Goal: Task Accomplishment & Management: Use online tool/utility

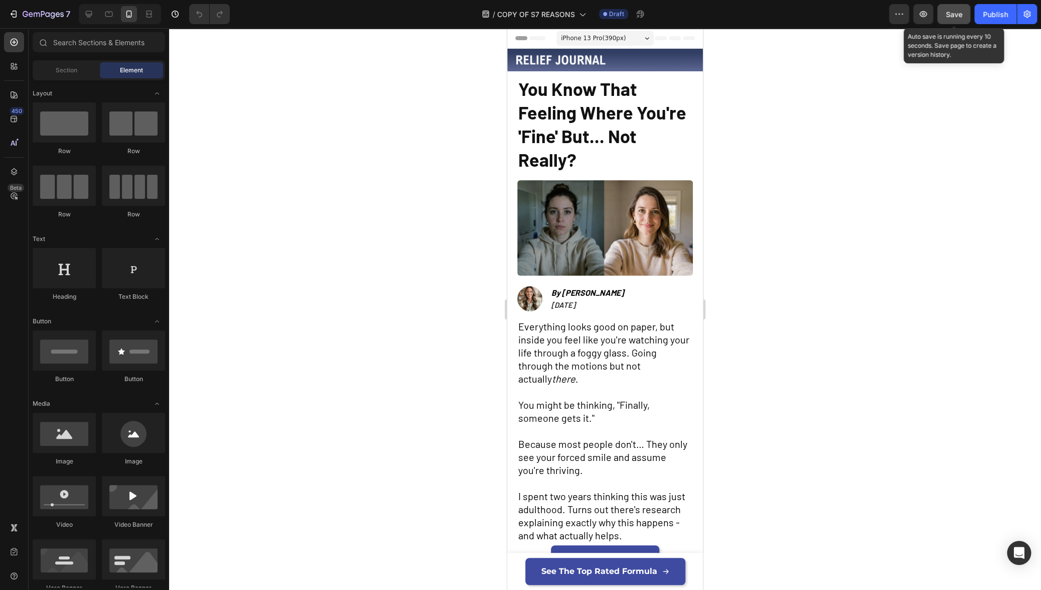
click at [955, 18] on span "Save" at bounding box center [954, 14] width 17 height 9
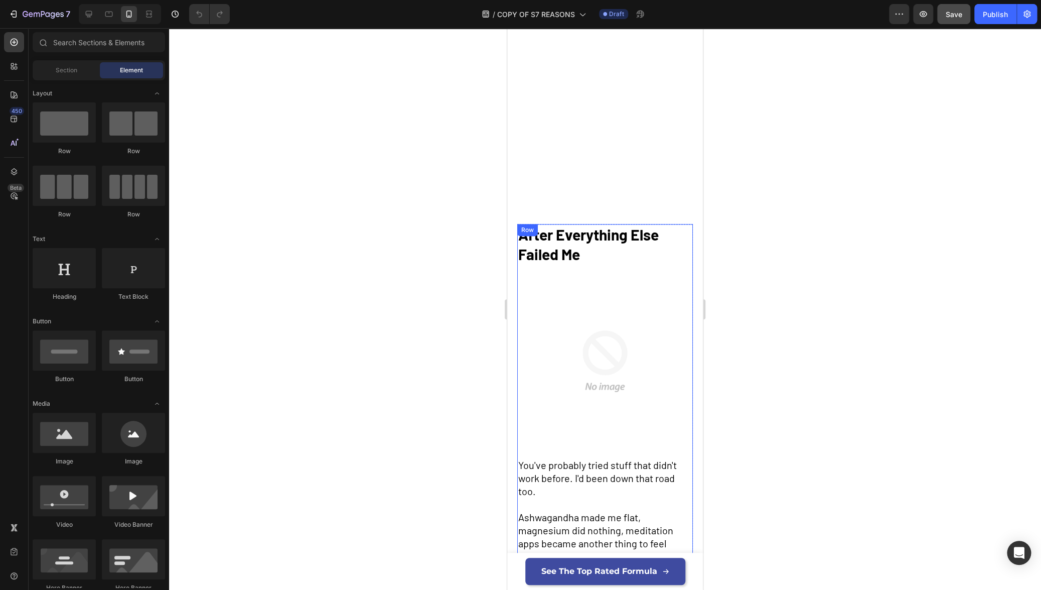
scroll to position [1064, 0]
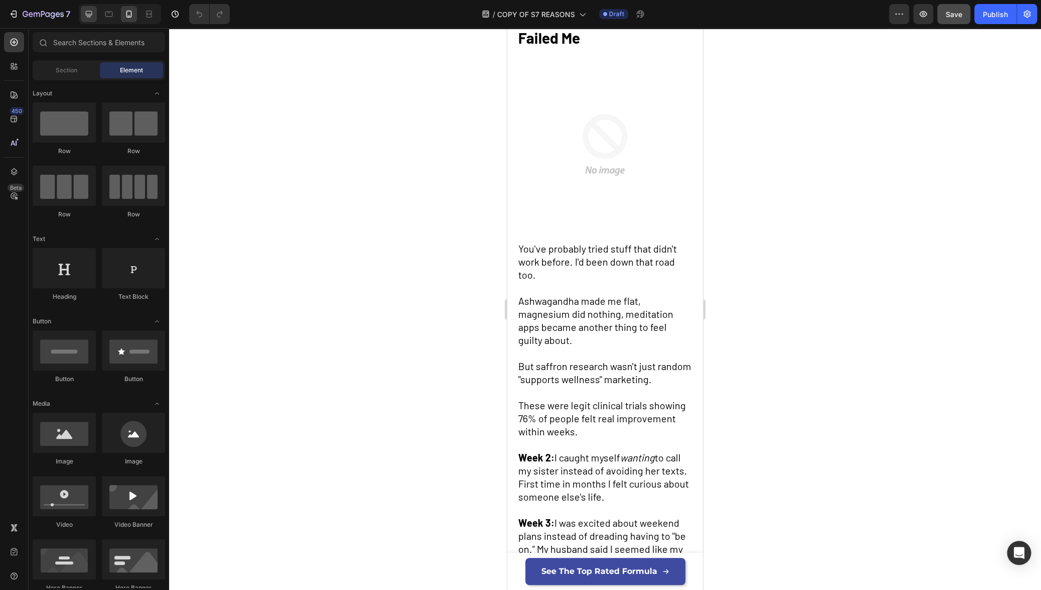
click at [92, 15] on icon at bounding box center [89, 14] width 10 height 10
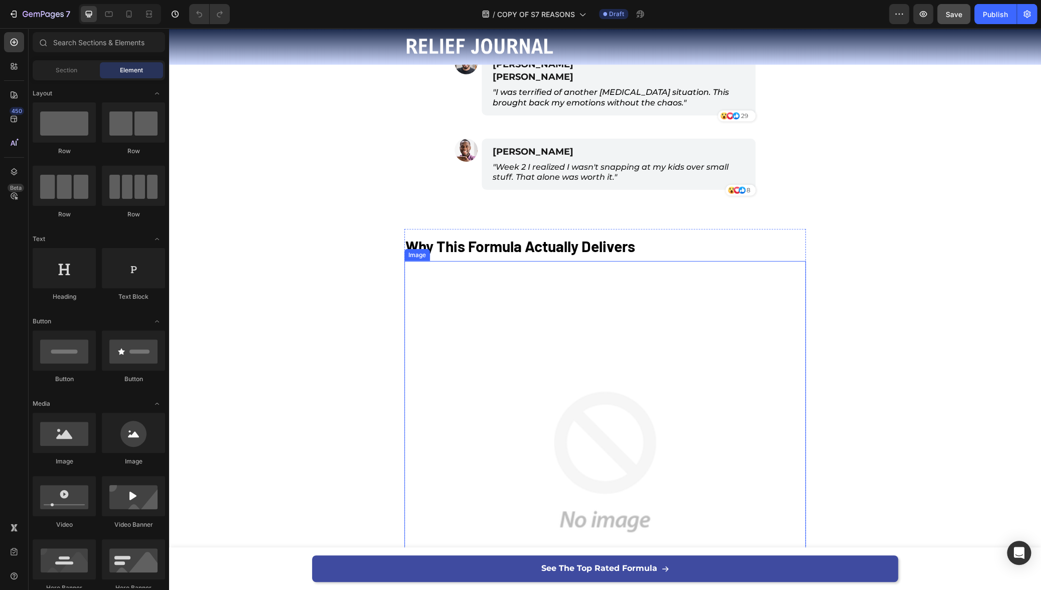
scroll to position [1760, 0]
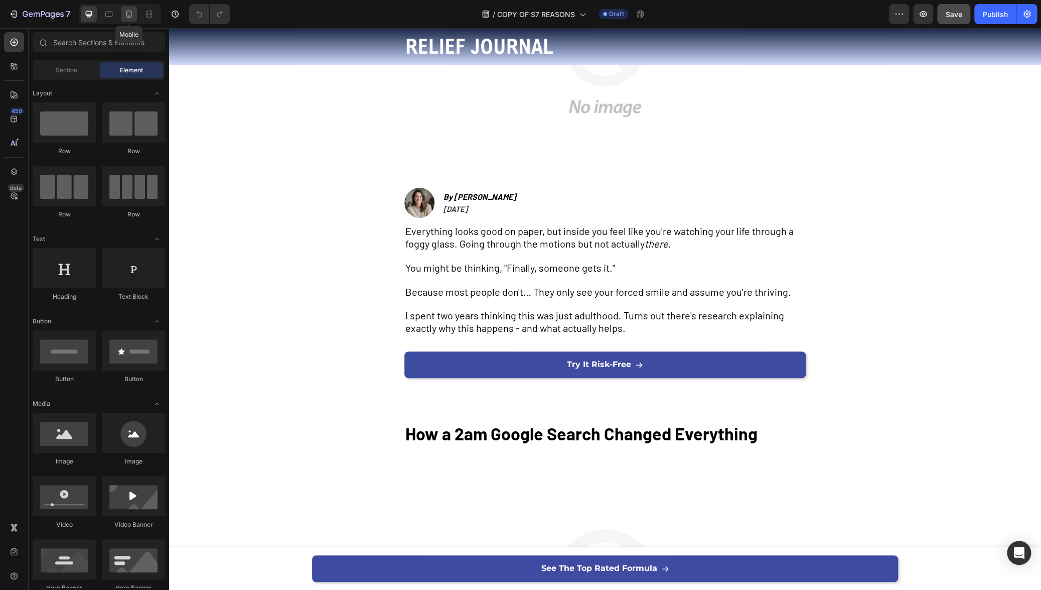
click at [129, 16] on icon at bounding box center [129, 16] width 3 height 1
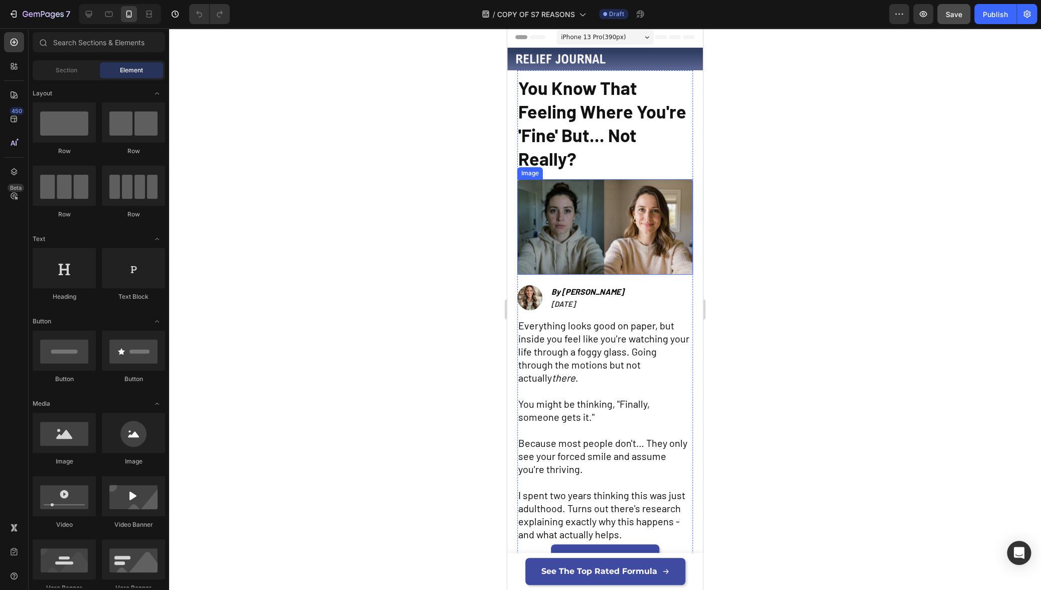
scroll to position [2, 0]
click at [509, 575] on div "See The Top Rated Formula Button Row" at bounding box center [605, 571] width 196 height 37
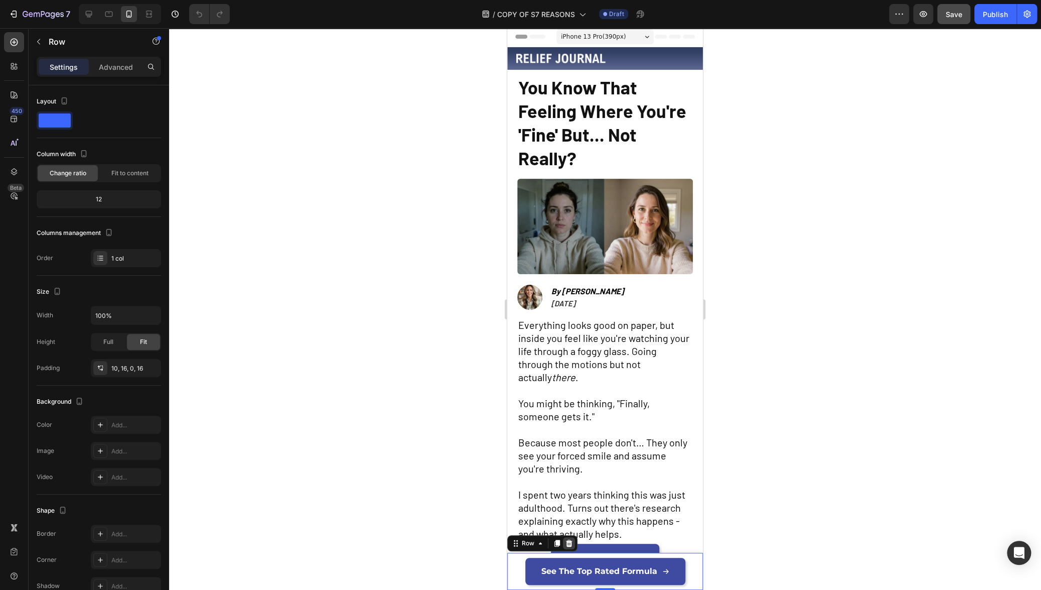
click at [572, 546] on icon at bounding box center [569, 543] width 8 height 8
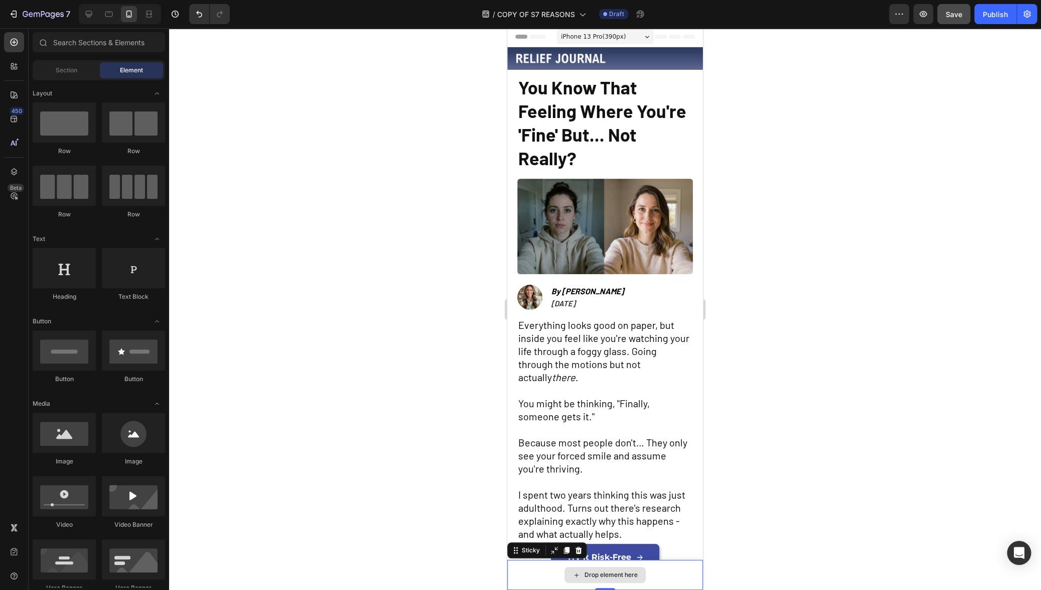
click at [518, 570] on div "Drop element here" at bounding box center [605, 575] width 196 height 30
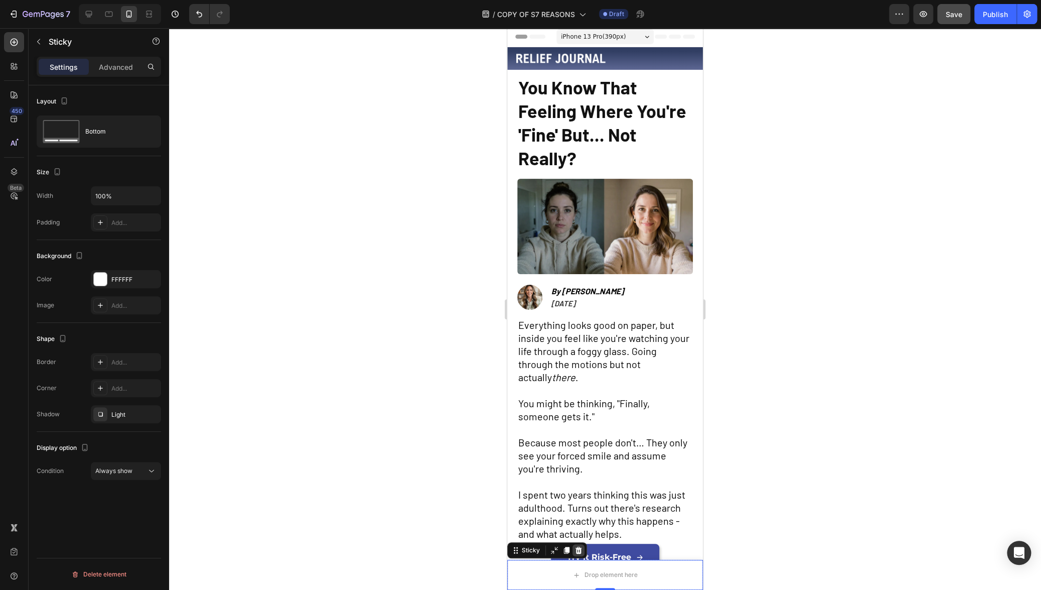
click at [578, 552] on icon at bounding box center [579, 550] width 7 height 7
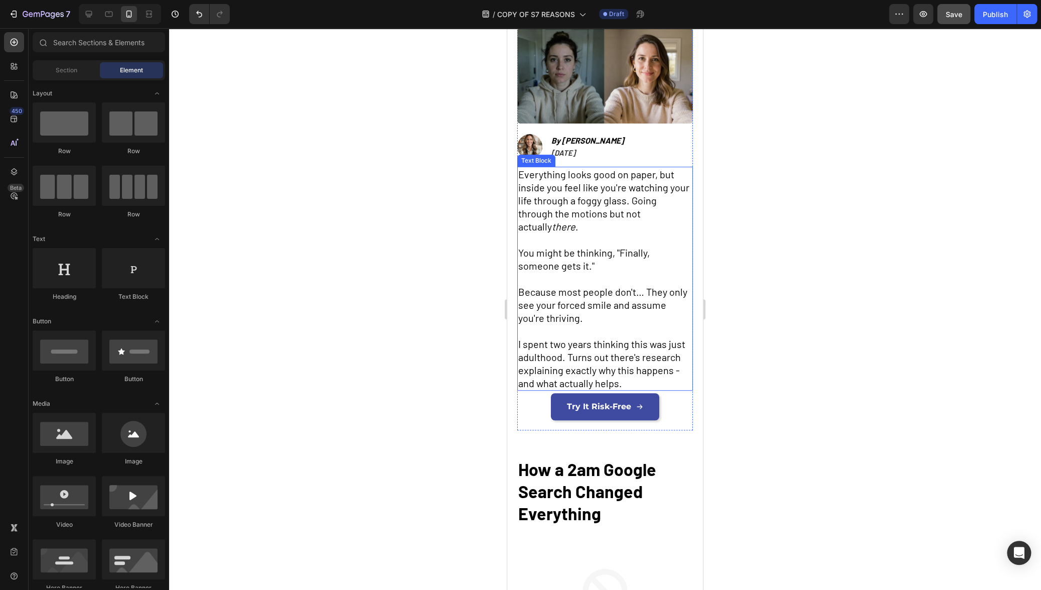
scroll to position [171, 0]
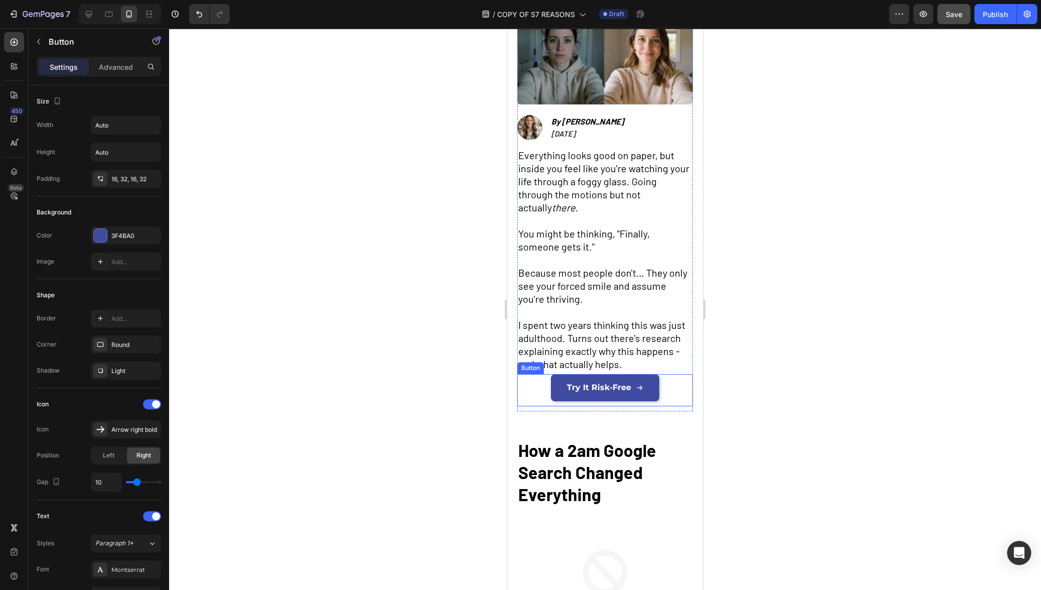
click at [674, 393] on div "Try It Risk-Free Button" at bounding box center [605, 390] width 176 height 32
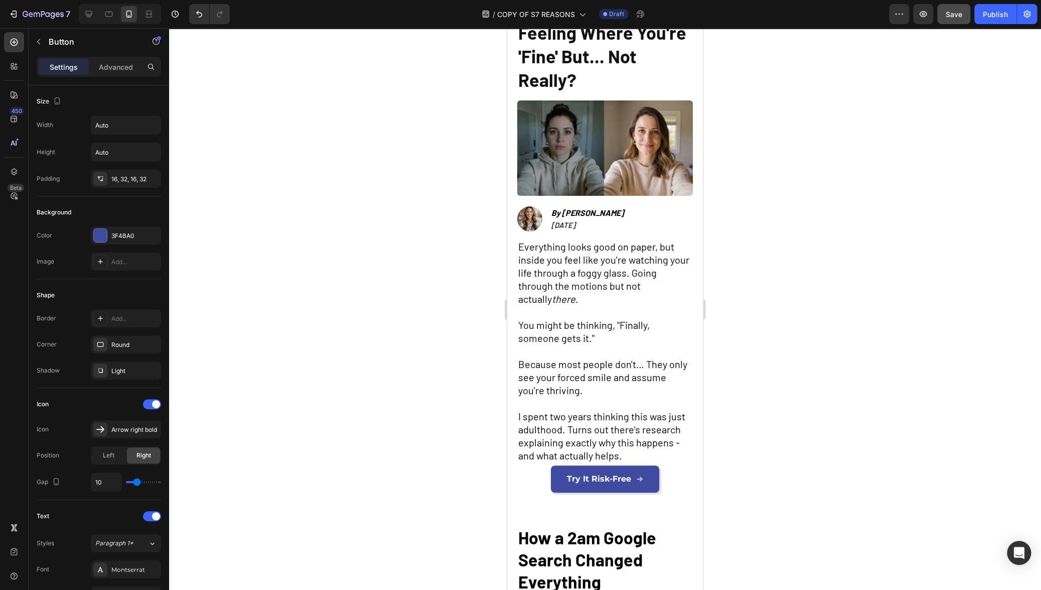
scroll to position [0, 0]
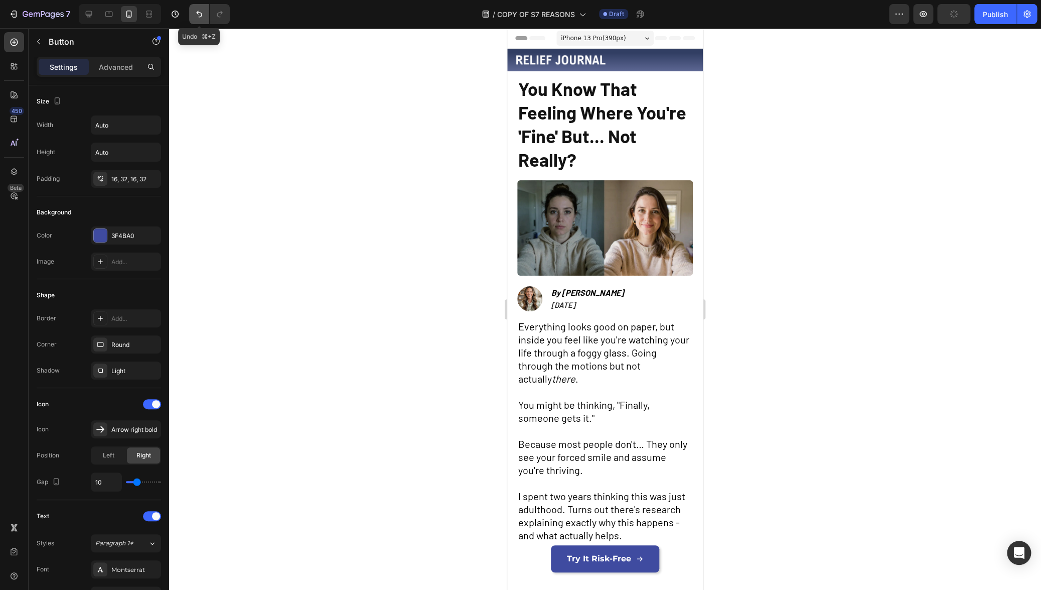
click at [199, 11] on icon "Undo/Redo" at bounding box center [199, 14] width 10 height 10
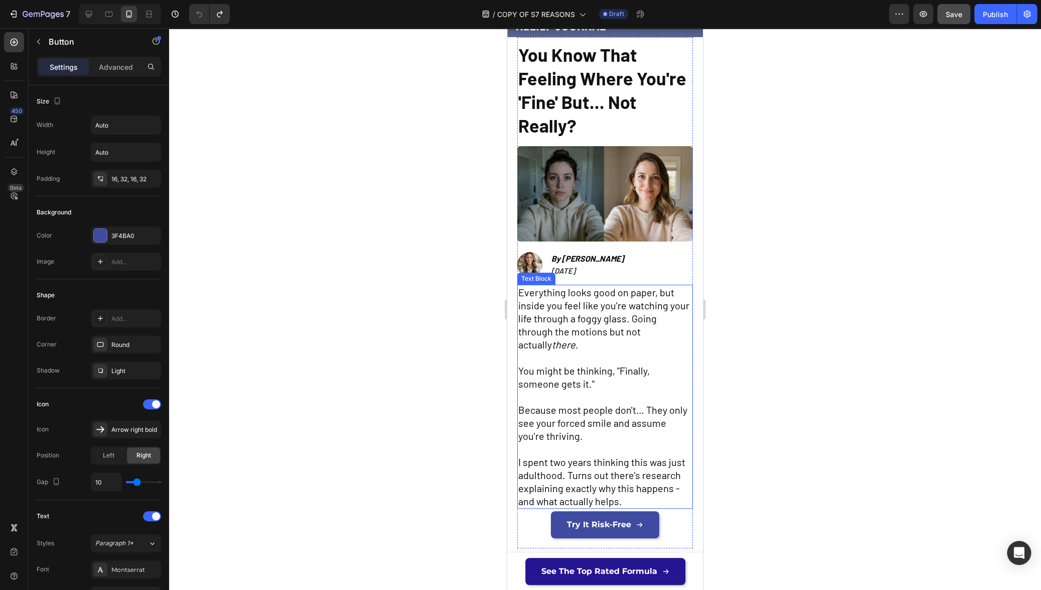
scroll to position [36, 0]
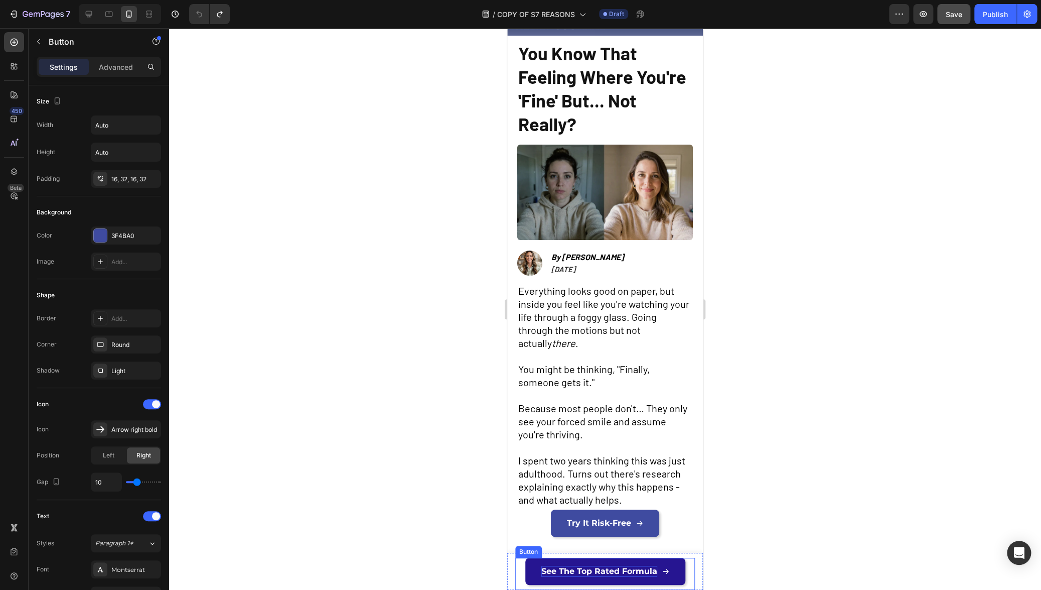
click at [600, 571] on span "See The Top Rated Formula" at bounding box center [600, 571] width 116 height 10
click at [526, 574] on link "See The Top Rated Formula" at bounding box center [605, 571] width 160 height 27
click at [571, 550] on icon at bounding box center [572, 548] width 6 height 7
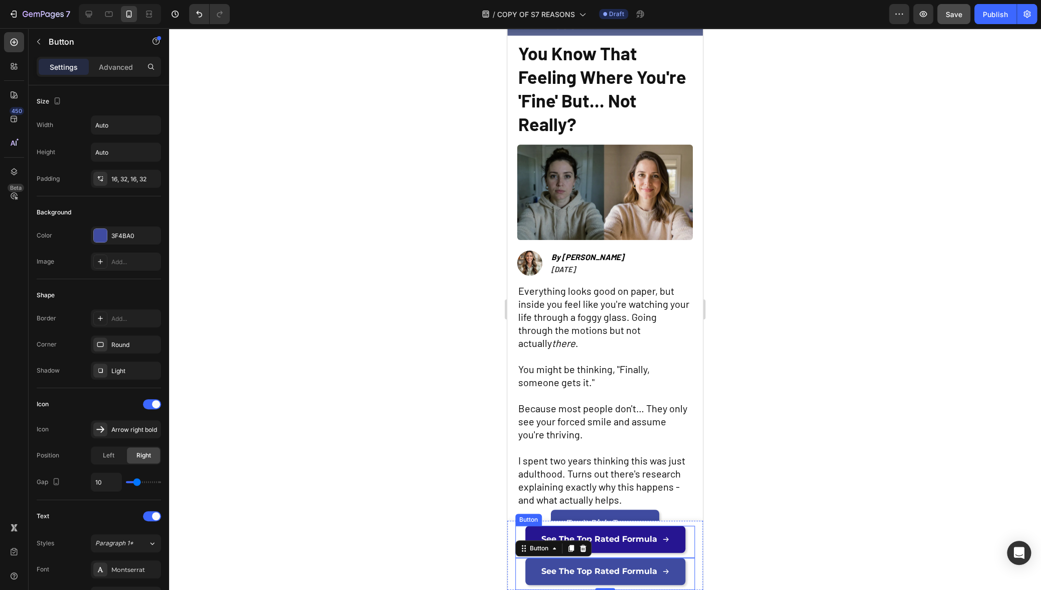
click at [531, 531] on link "See The Top Rated Formula" at bounding box center [605, 538] width 160 height 27
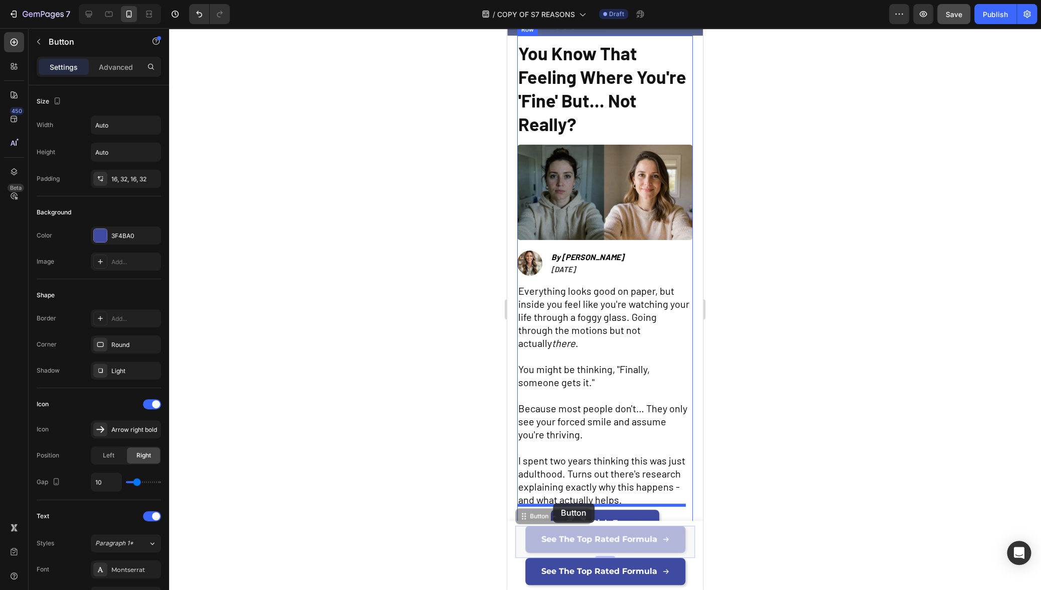
drag, startPoint x: 524, startPoint y: 518, endPoint x: 553, endPoint y: 503, distance: 32.6
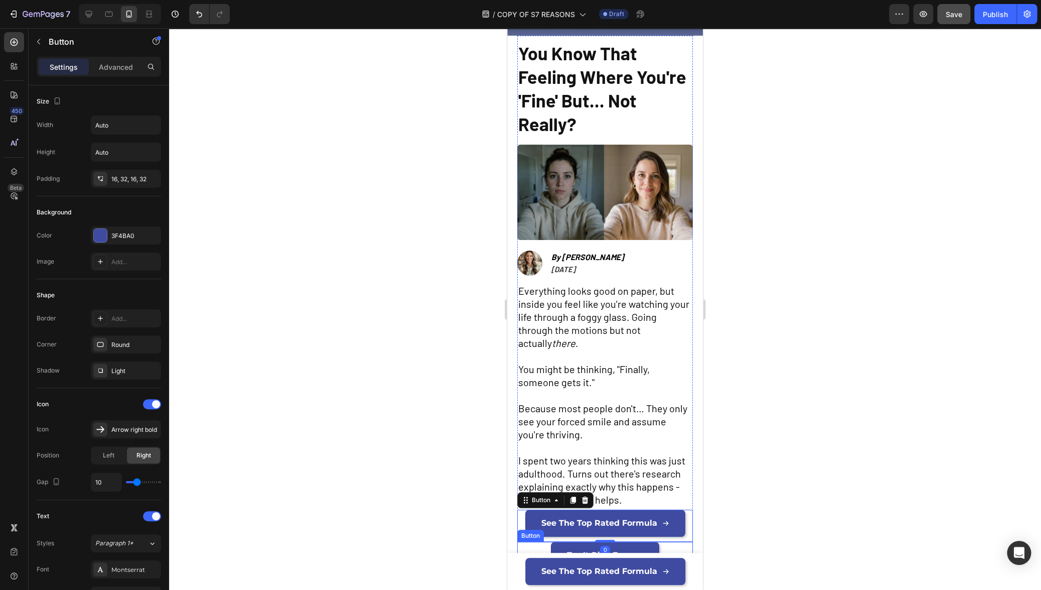
click at [543, 542] on div "Try It Risk-Free Button" at bounding box center [605, 558] width 176 height 32
click at [587, 528] on icon at bounding box center [585, 531] width 7 height 7
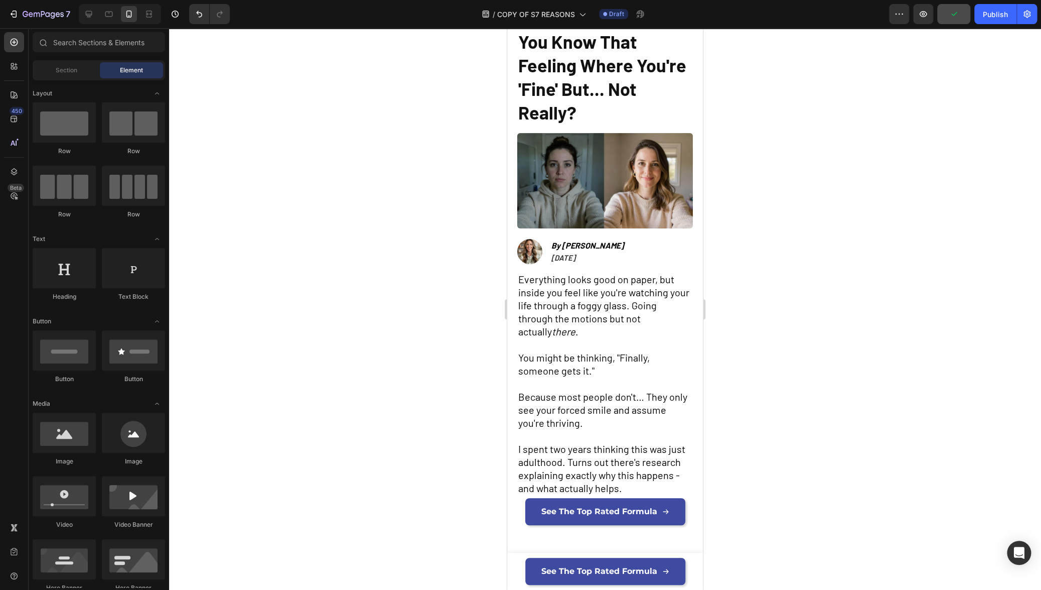
scroll to position [48, 0]
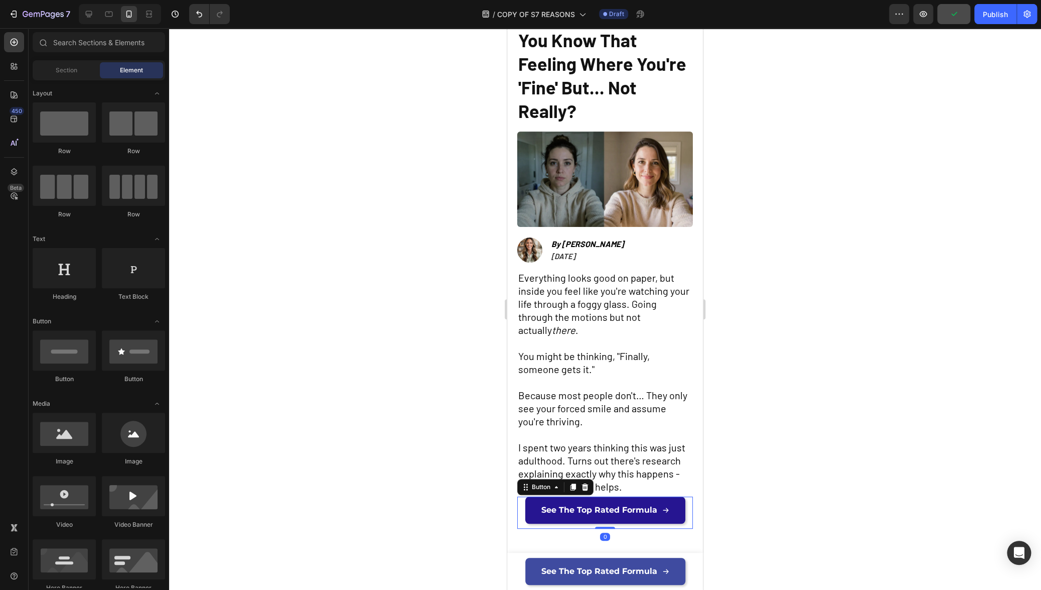
click at [531, 512] on link "See The Top Rated Formula" at bounding box center [605, 509] width 160 height 27
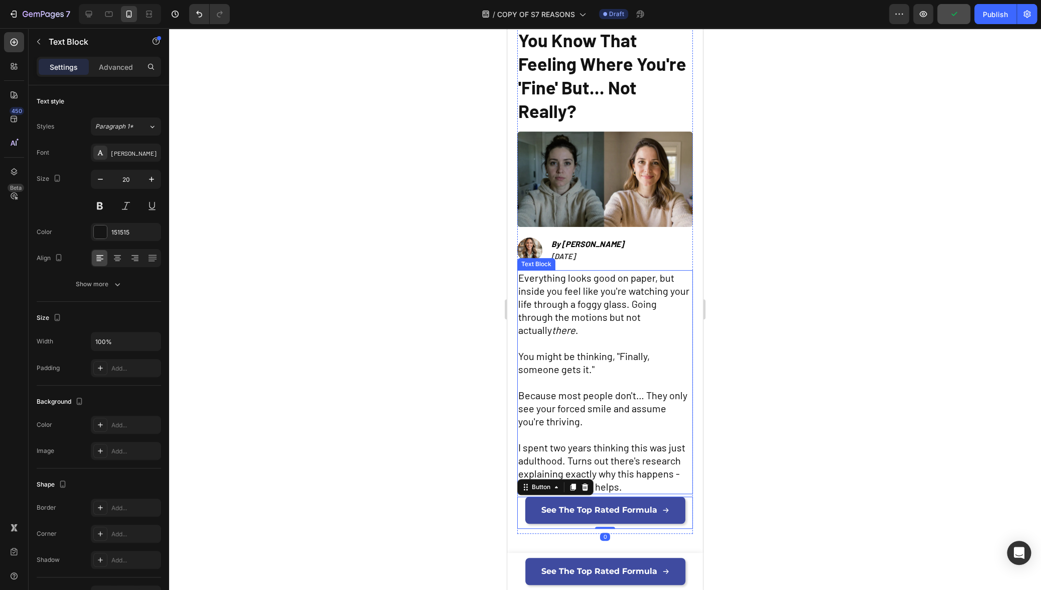
click at [630, 484] on p "I spent two years thinking this was just adulthood. Turns out there's research …" at bounding box center [605, 467] width 174 height 52
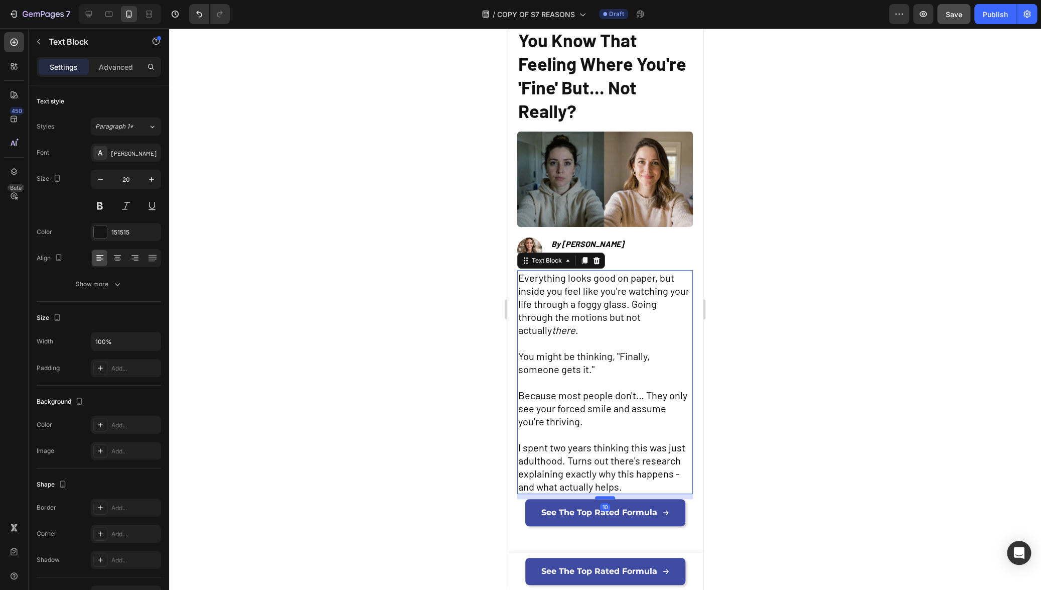
click at [607, 496] on div at bounding box center [605, 497] width 20 height 3
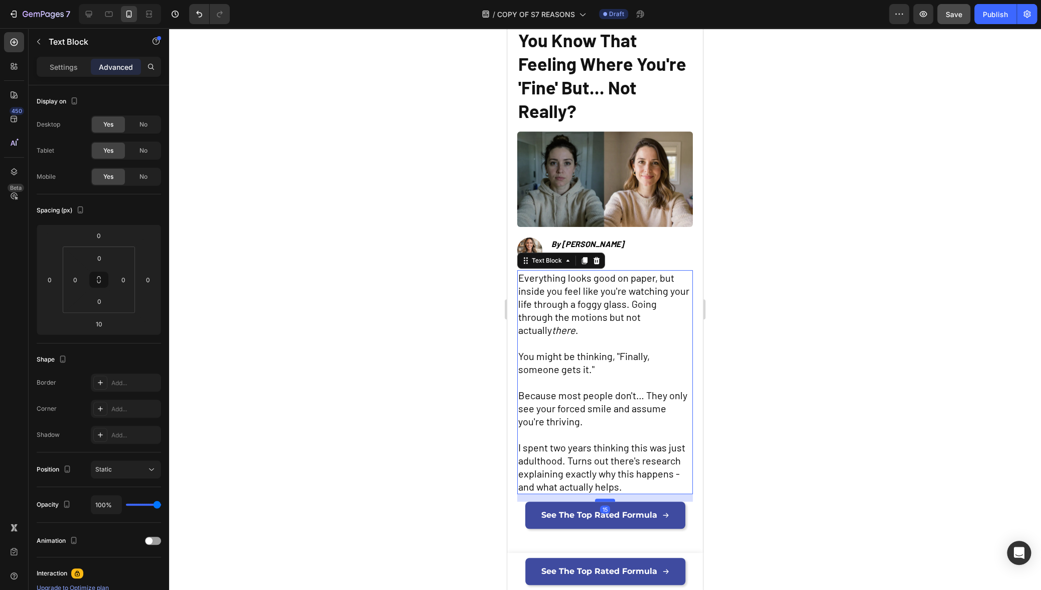
click at [610, 498] on div at bounding box center [605, 499] width 20 height 3
type input "15"
click at [765, 496] on div at bounding box center [605, 309] width 872 height 562
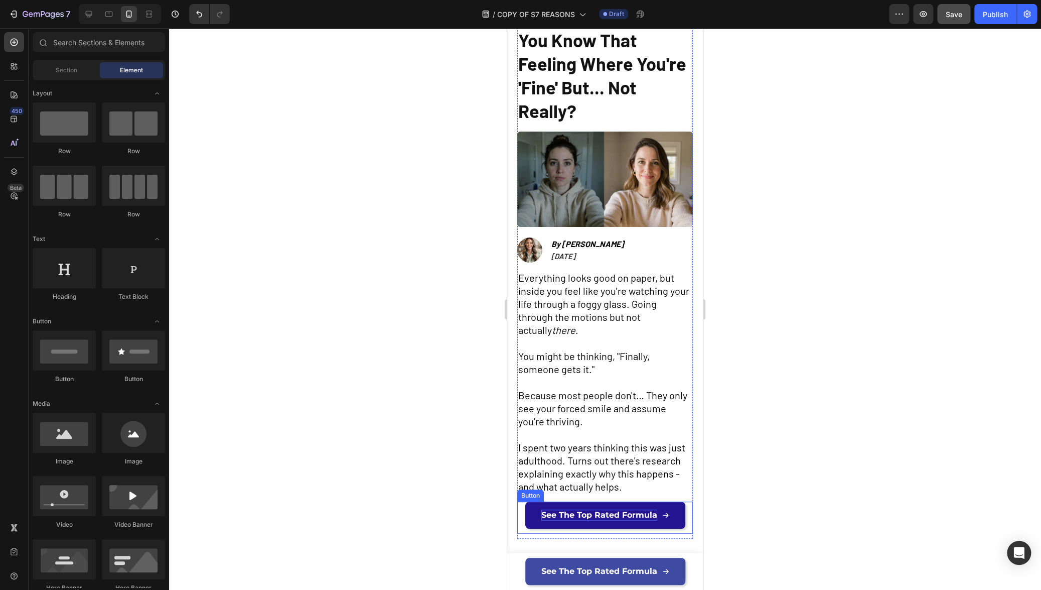
click at [615, 514] on span "See The Top Rated Formula" at bounding box center [600, 515] width 116 height 10
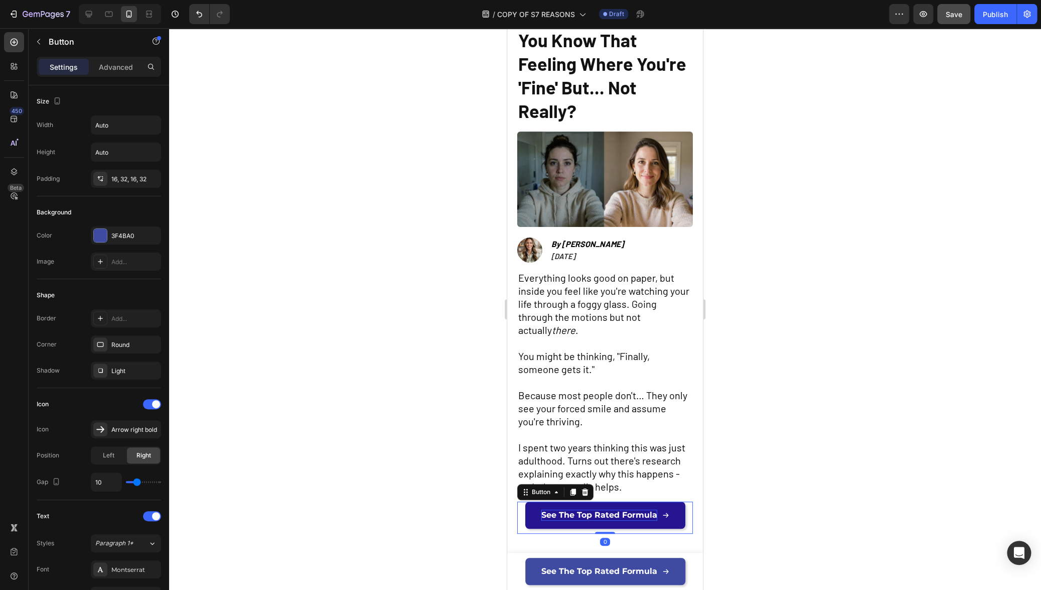
click at [615, 514] on span "See The Top Rated Formula" at bounding box center [600, 515] width 116 height 10
click at [843, 451] on div at bounding box center [605, 309] width 872 height 562
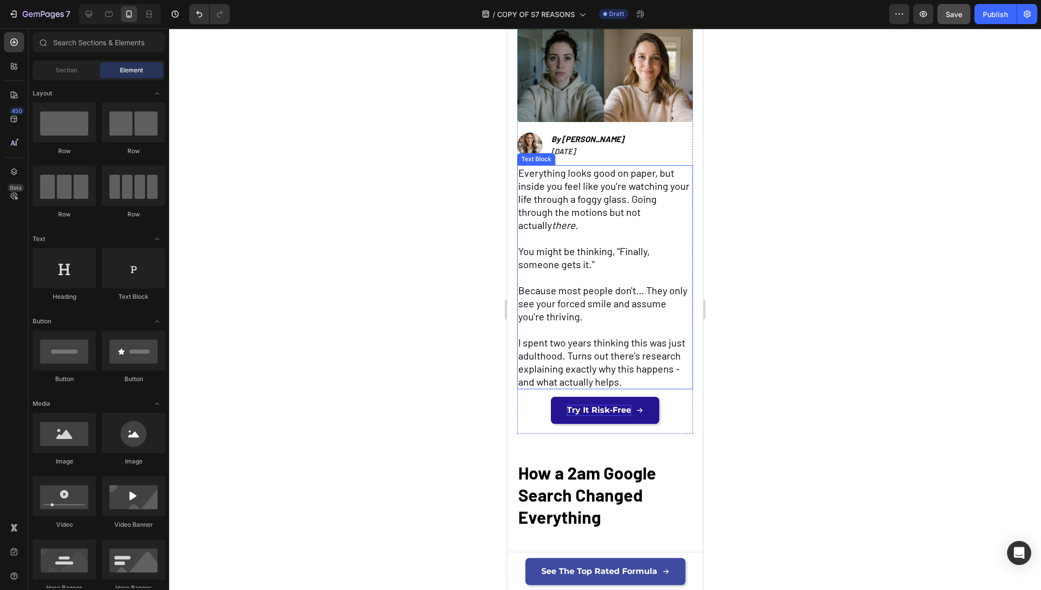
scroll to position [162, 0]
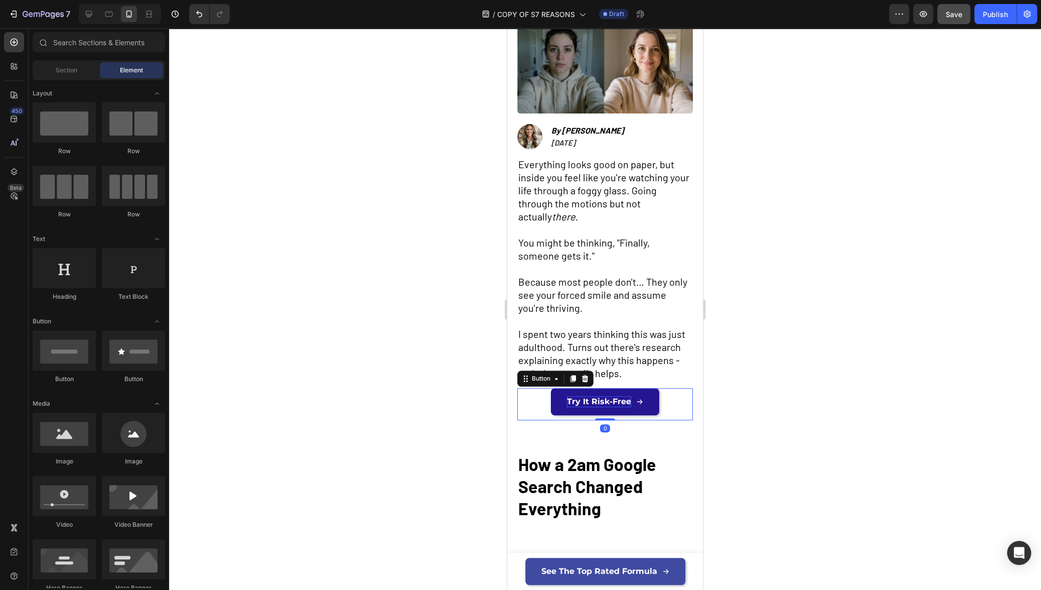
click at [667, 388] on div "Try It Risk-Free Button 0" at bounding box center [605, 404] width 176 height 32
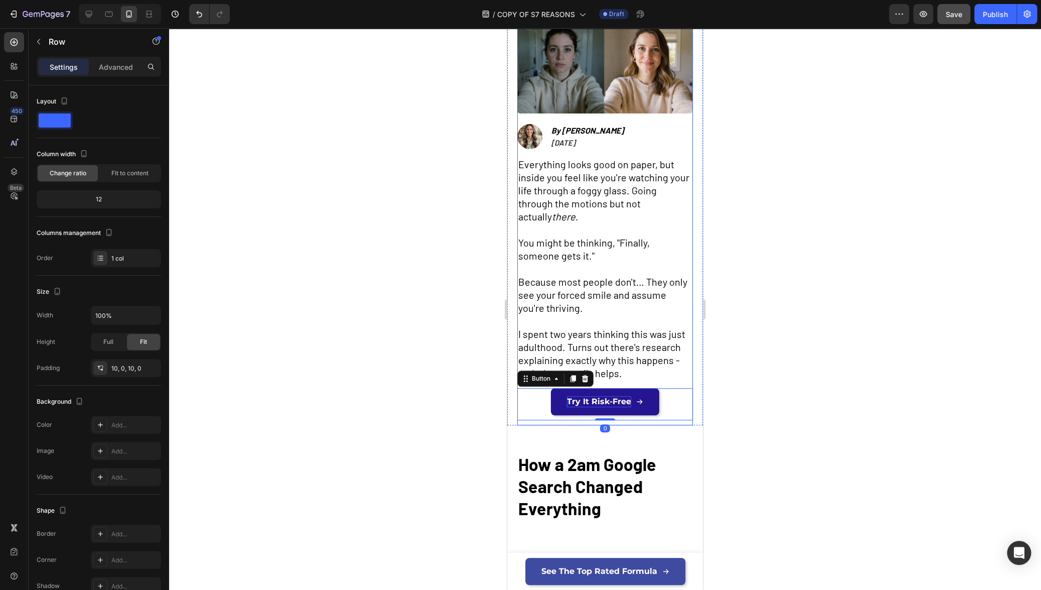
click at [658, 377] on div "You Know That Feeling Where You're 'Fine' But... Not Really? Heading Image Imag…" at bounding box center [605, 166] width 176 height 505
click at [631, 362] on p "I spent two years thinking this was just adulthood. Turns out there's research …" at bounding box center [605, 353] width 174 height 52
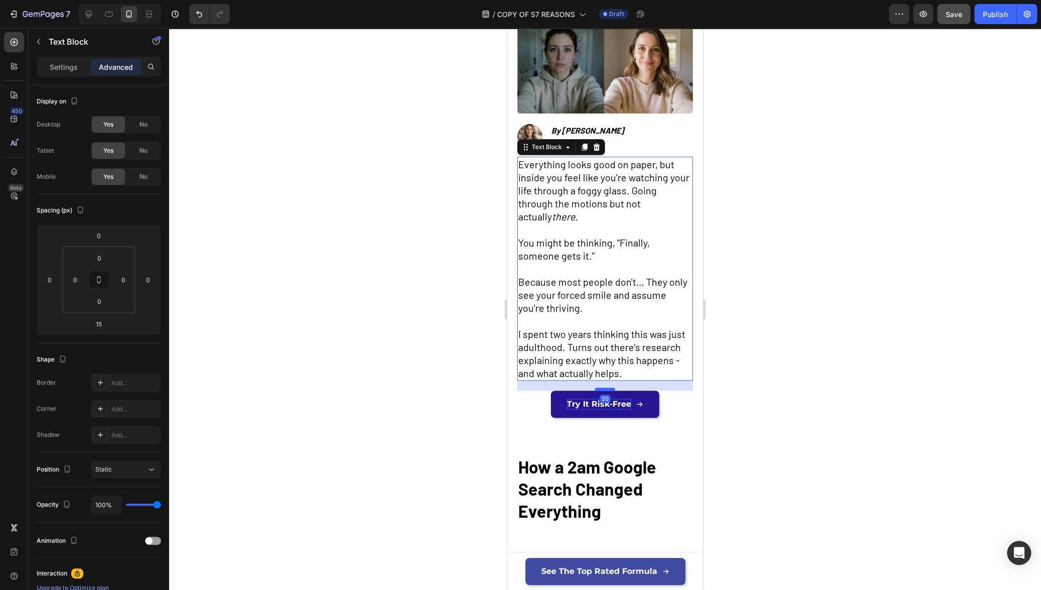
click at [610, 387] on div at bounding box center [605, 388] width 20 height 3
type input "20"
click at [773, 391] on div at bounding box center [605, 309] width 872 height 562
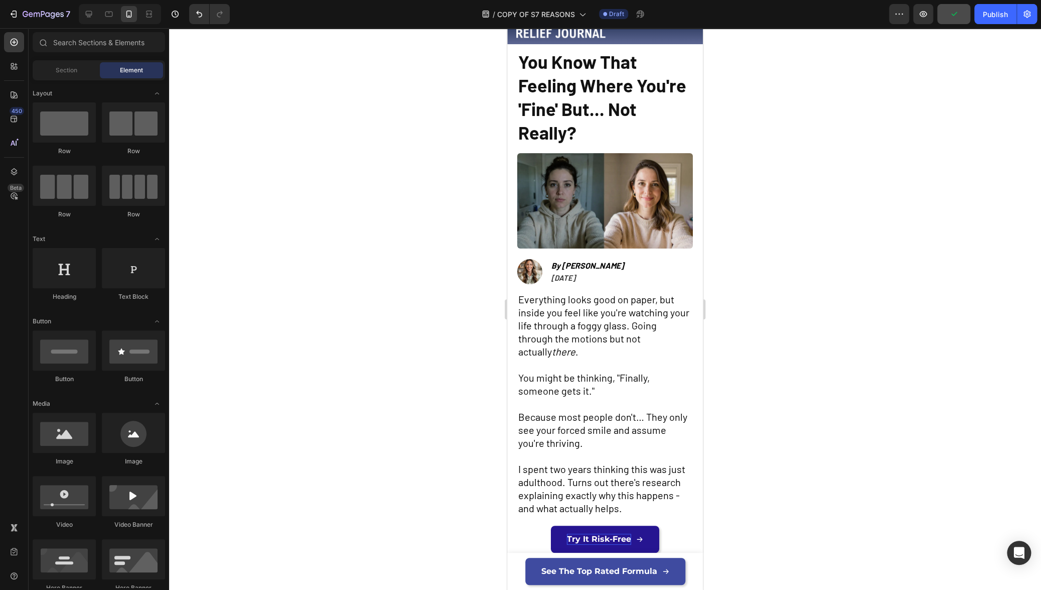
scroll to position [24, 0]
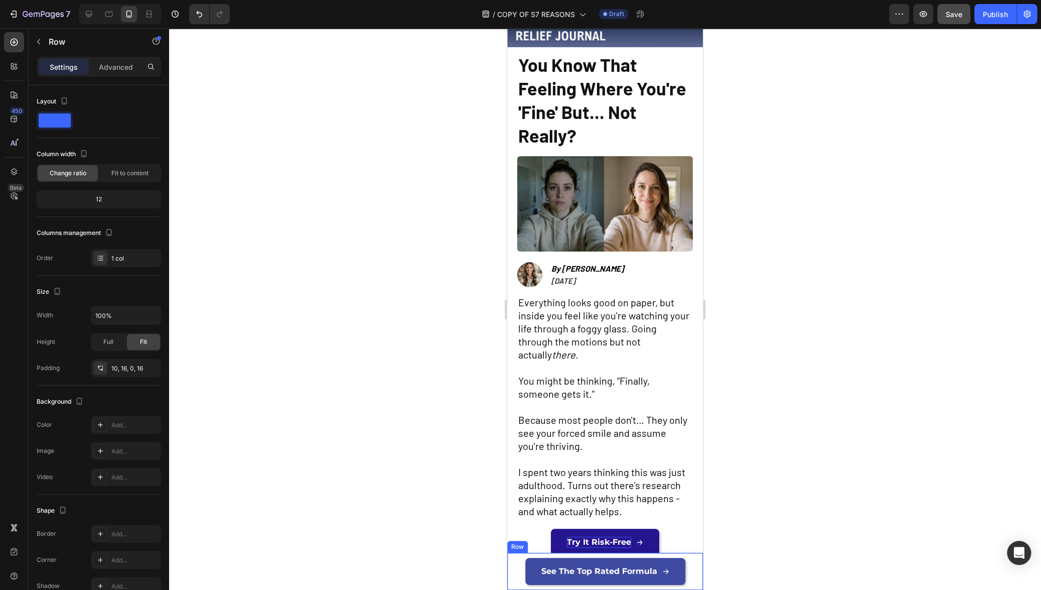
click at [693, 569] on div "See The Top Rated Formula Button Row" at bounding box center [605, 571] width 196 height 37
click at [572, 543] on icon at bounding box center [569, 543] width 8 height 8
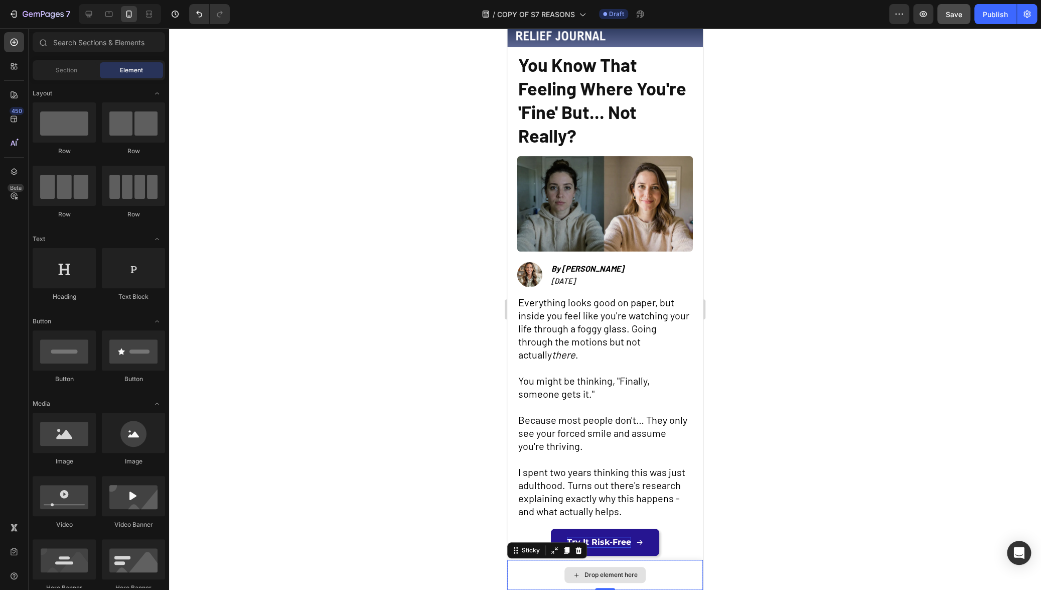
click at [514, 565] on div "Drop element here" at bounding box center [605, 575] width 196 height 30
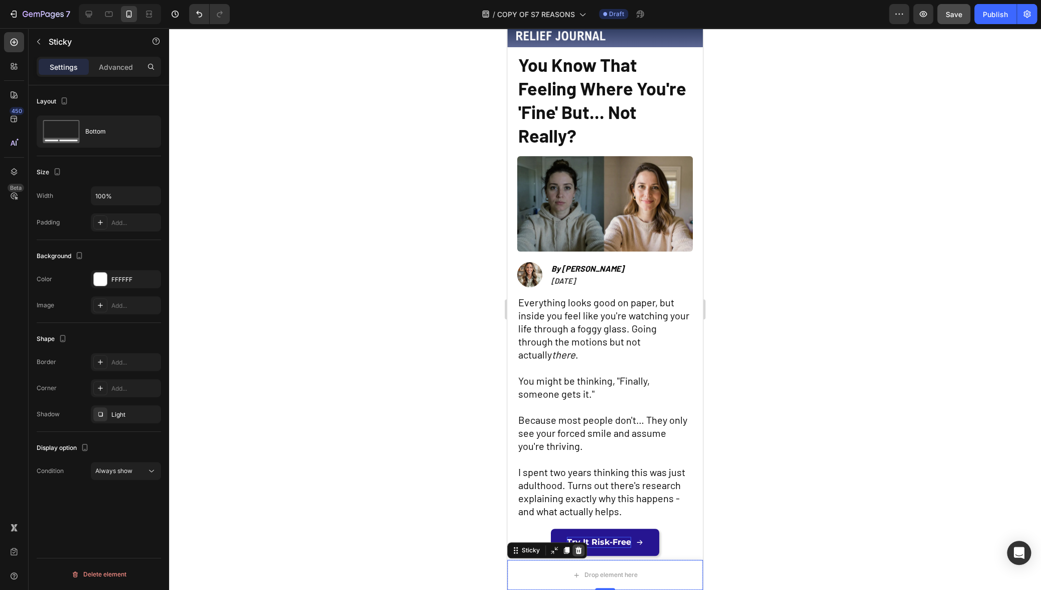
click at [578, 550] on icon at bounding box center [579, 550] width 7 height 7
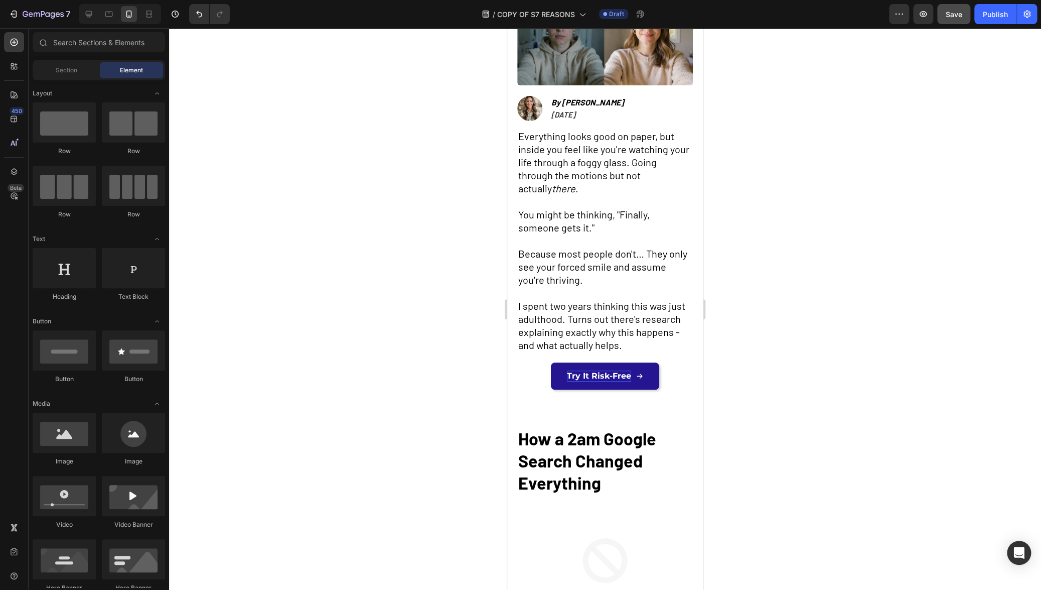
scroll to position [182, 0]
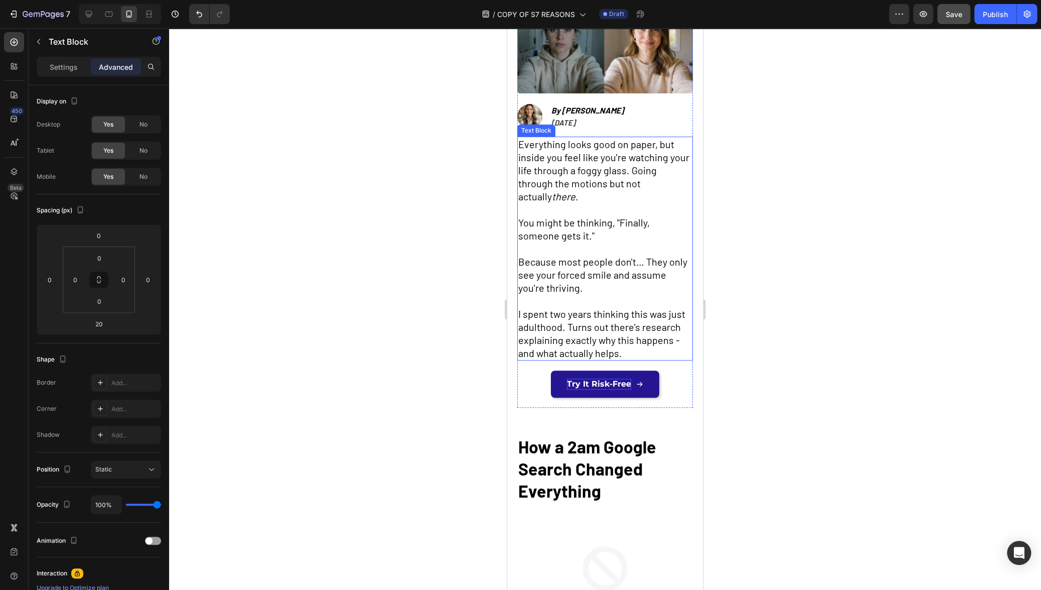
click at [637, 353] on p "I spent two years thinking this was just adulthood. Turns out there's research …" at bounding box center [605, 333] width 174 height 52
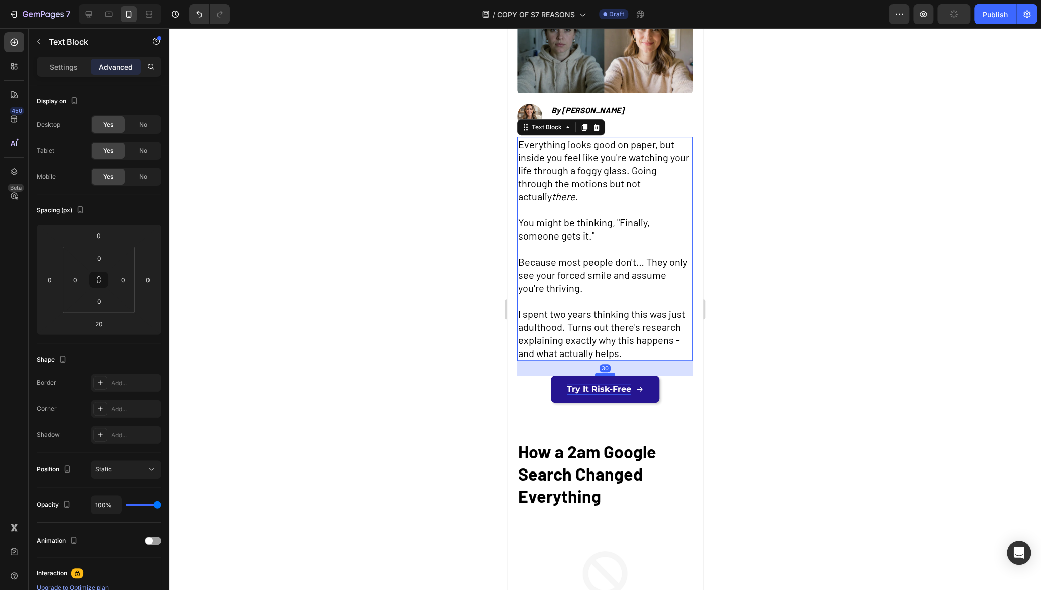
drag, startPoint x: 605, startPoint y: 364, endPoint x: 606, endPoint y: 369, distance: 5.2
click at [606, 372] on div at bounding box center [605, 373] width 20 height 3
type input "30"
click at [807, 373] on div at bounding box center [605, 309] width 872 height 562
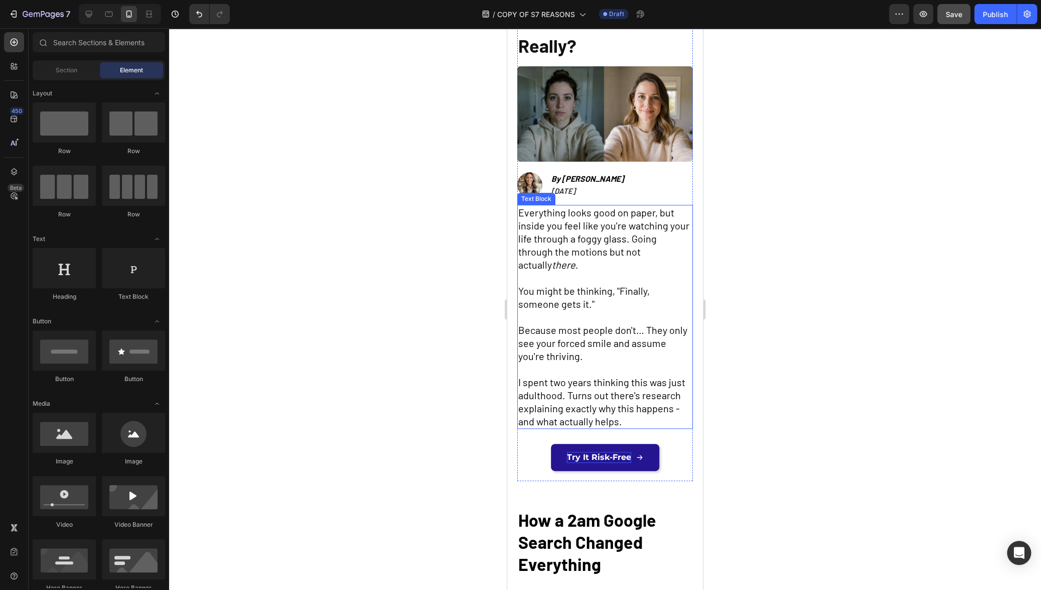
scroll to position [115, 0]
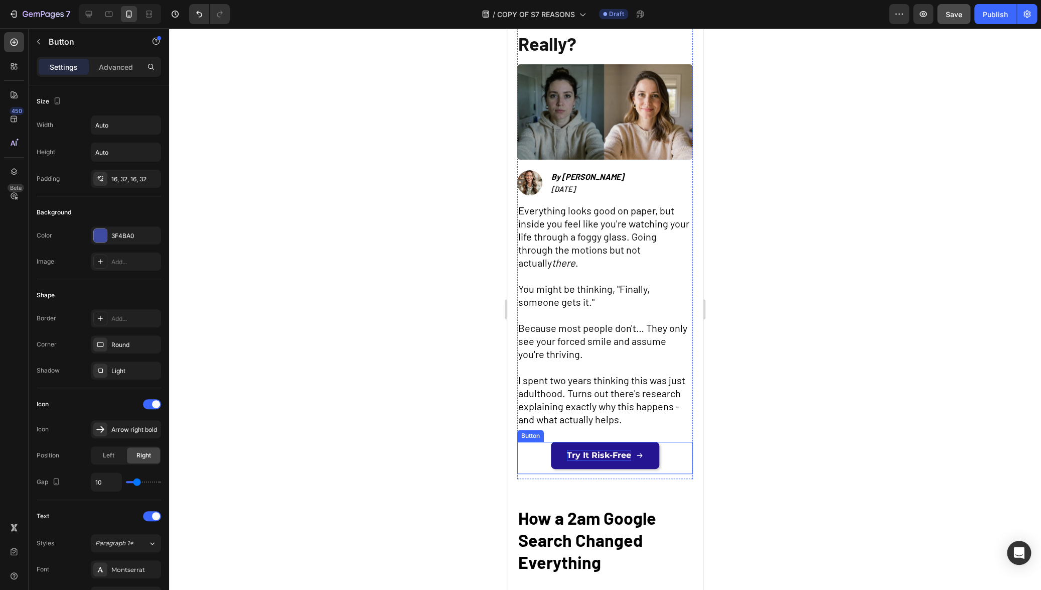
click at [685, 466] on div "Try It Risk-Free Button" at bounding box center [605, 458] width 176 height 32
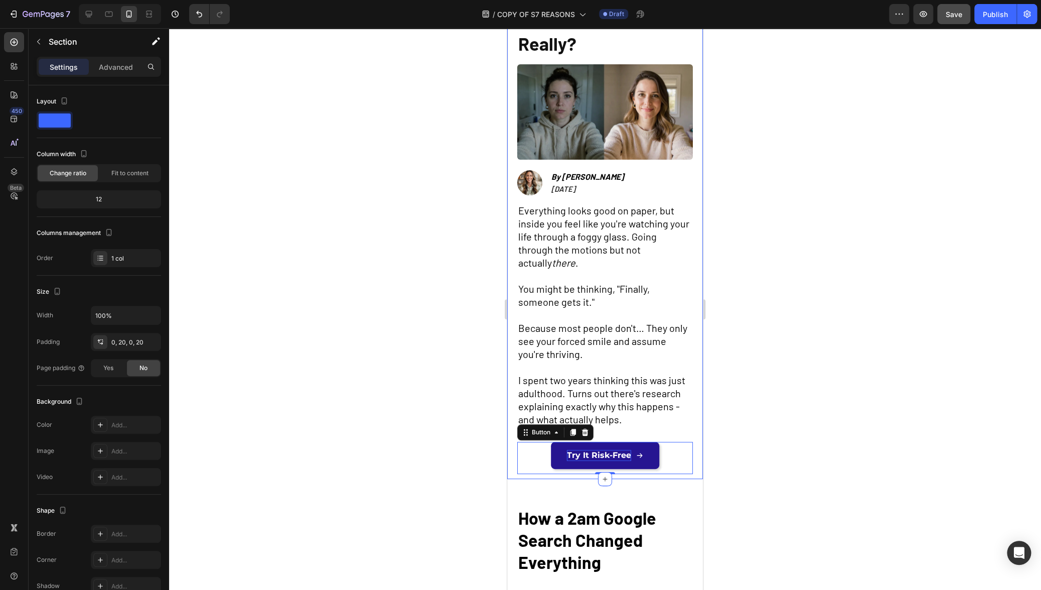
click at [689, 471] on div "You Know That Feeling Where You're 'Fine' But... Not Really? Heading Image Imag…" at bounding box center [605, 216] width 196 height 523
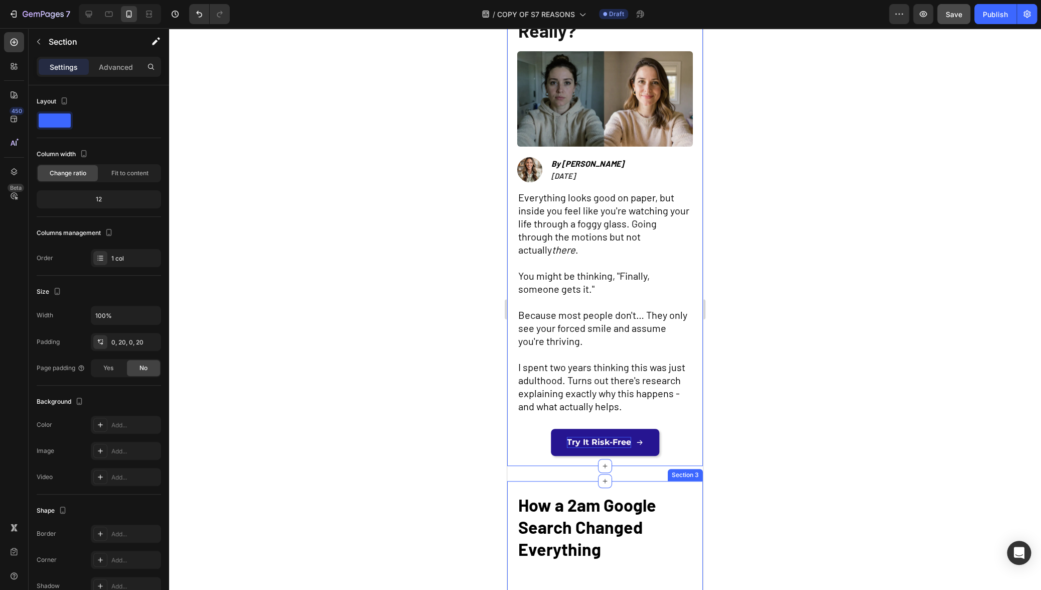
scroll to position [130, 0]
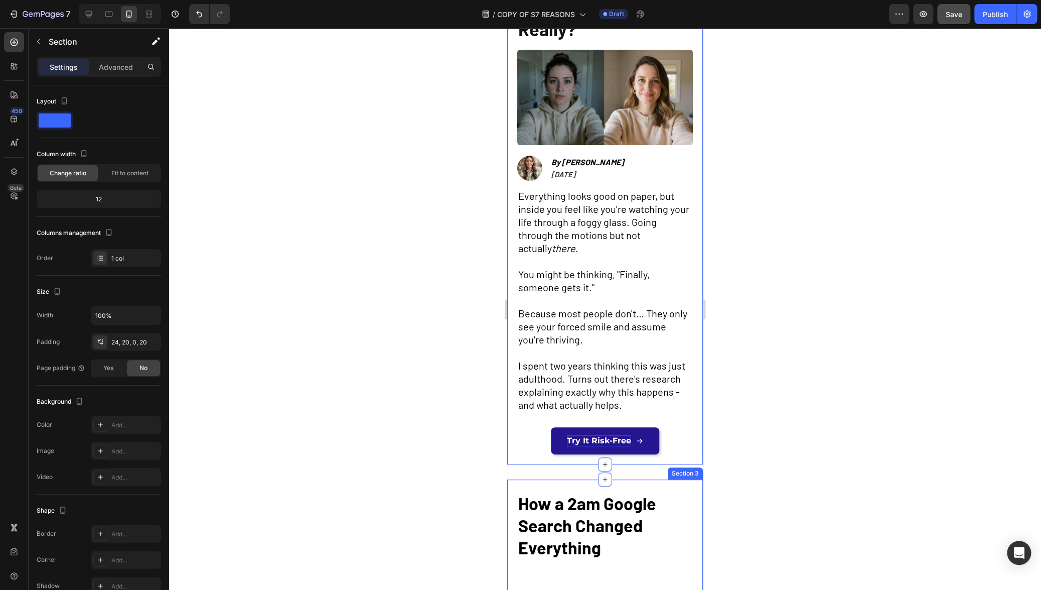
click at [117, 68] on p "Advanced" at bounding box center [116, 67] width 34 height 11
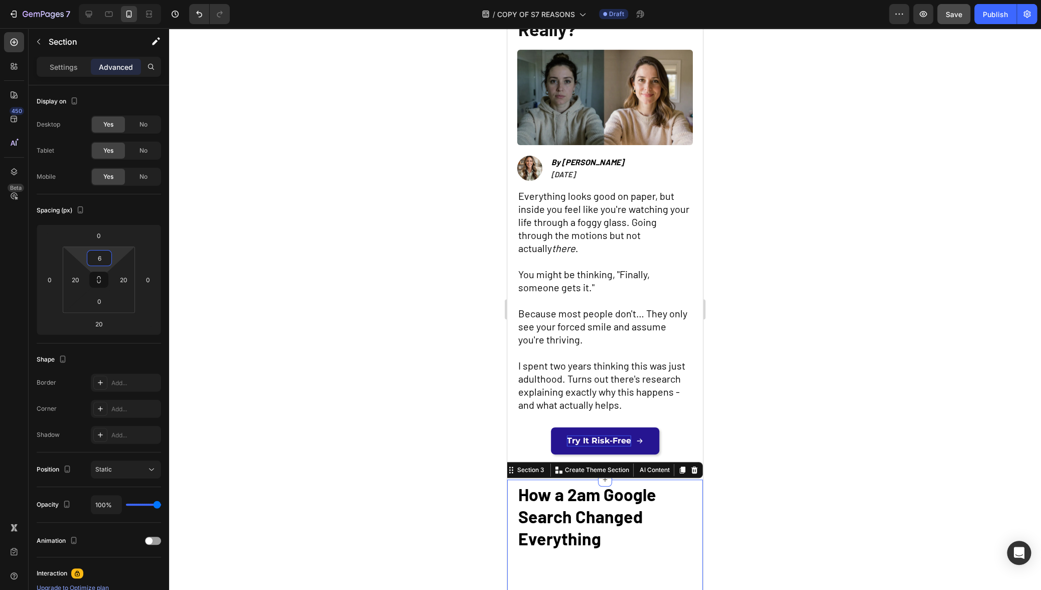
type input "8"
click at [119, 0] on html "7 Version history / COPY OF S7 REASONS Draft Preview Save Publish 450 Beta Sect…" at bounding box center [520, 0] width 1041 height 0
click at [299, 280] on div at bounding box center [605, 309] width 872 height 562
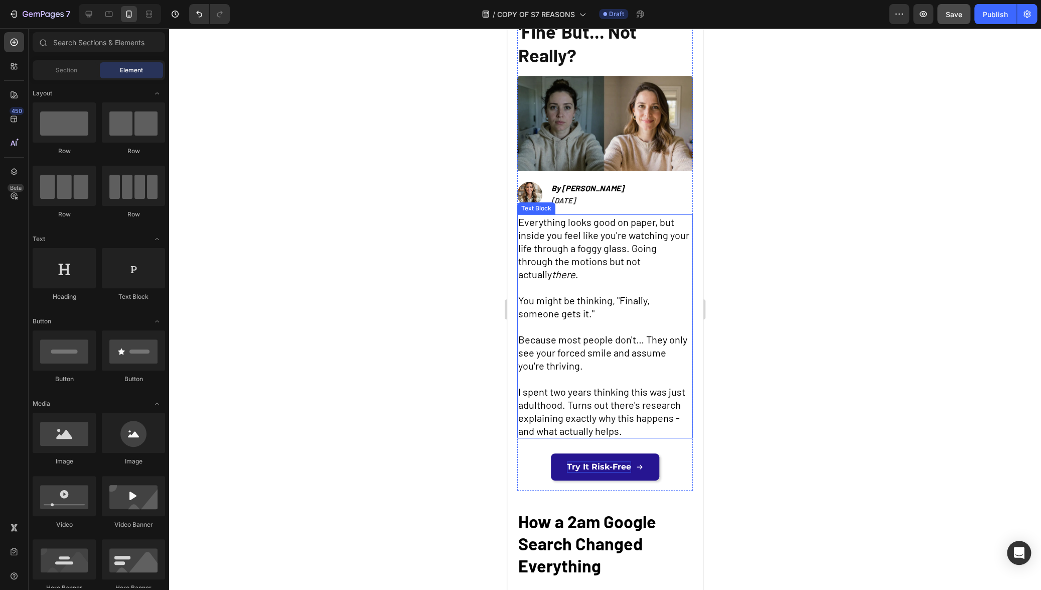
scroll to position [108, 0]
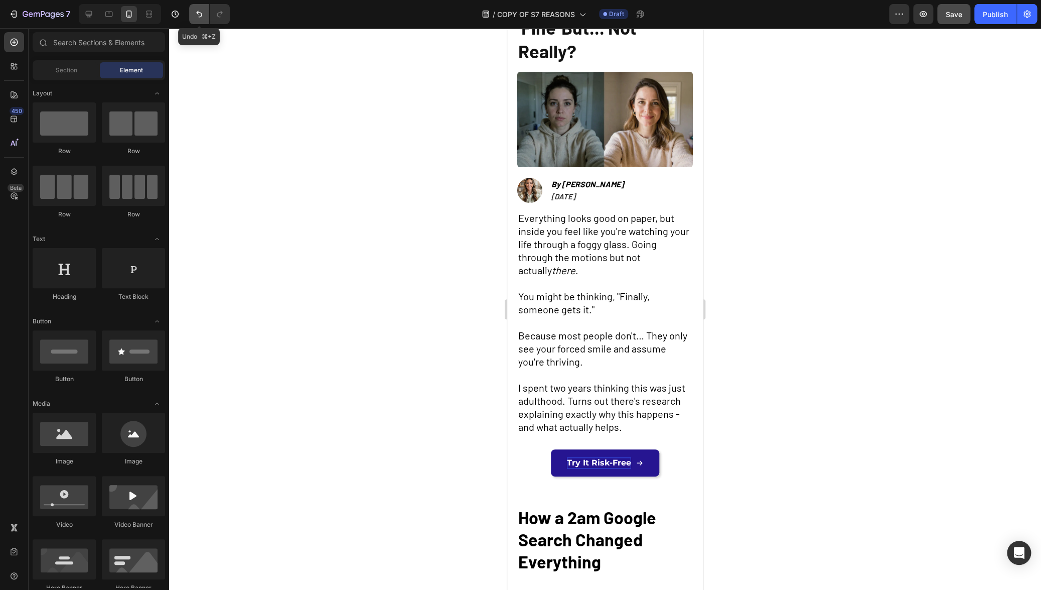
click at [194, 20] on button "Undo/Redo" at bounding box center [199, 14] width 20 height 20
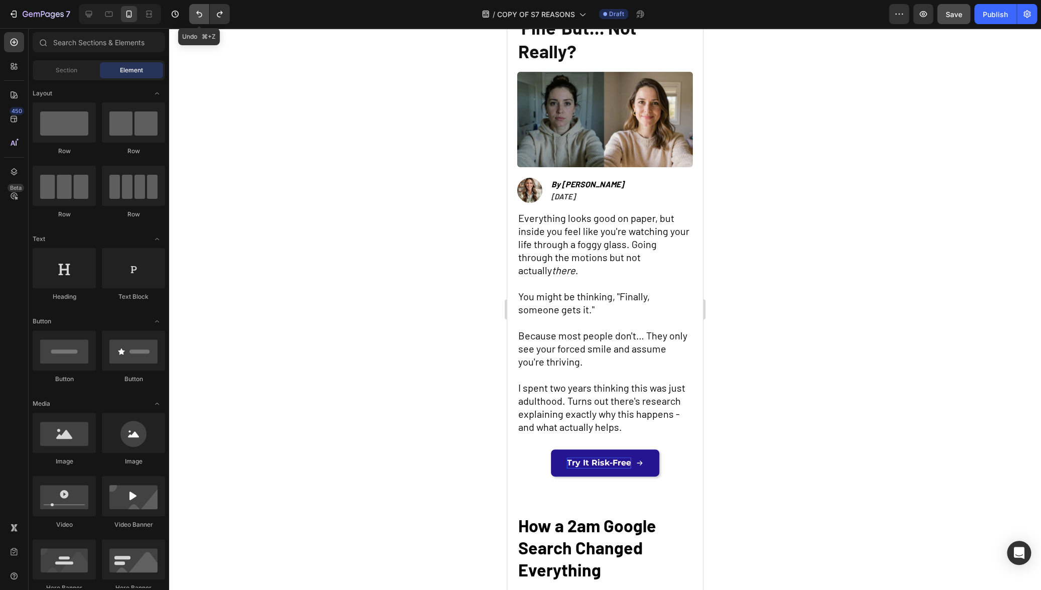
click at [194, 20] on button "Undo/Redo" at bounding box center [199, 14] width 20 height 20
click at [199, 17] on icon "Undo/Redo" at bounding box center [199, 14] width 6 height 7
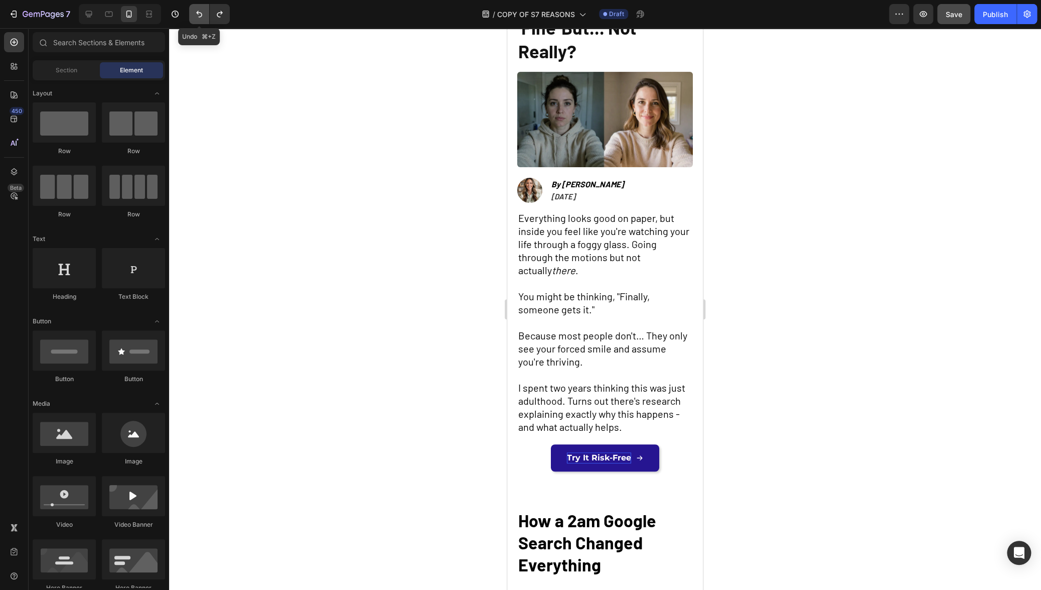
click at [199, 17] on icon "Undo/Redo" at bounding box center [199, 14] width 6 height 7
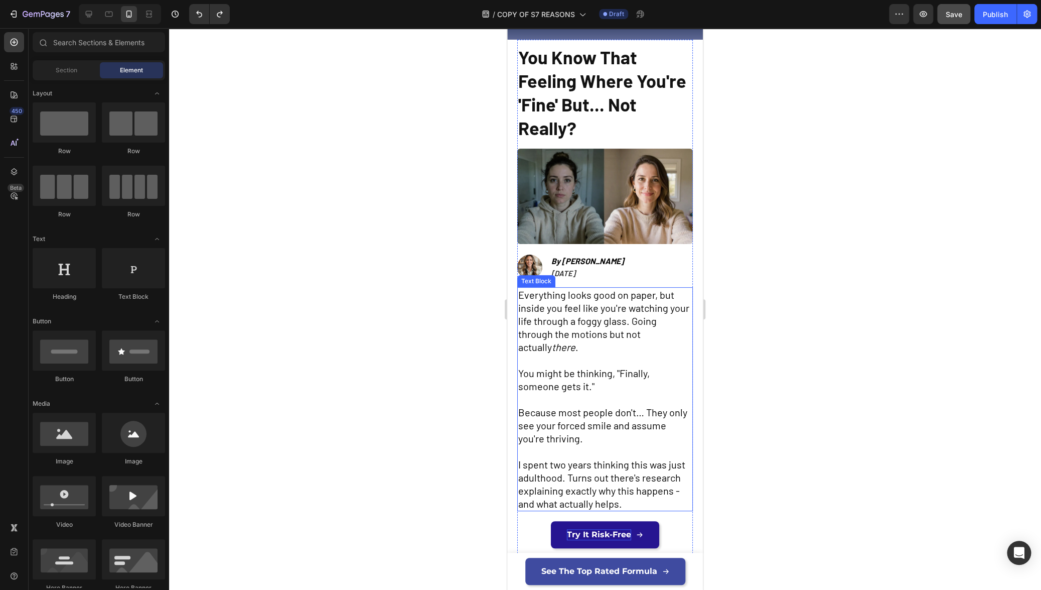
scroll to position [96, 0]
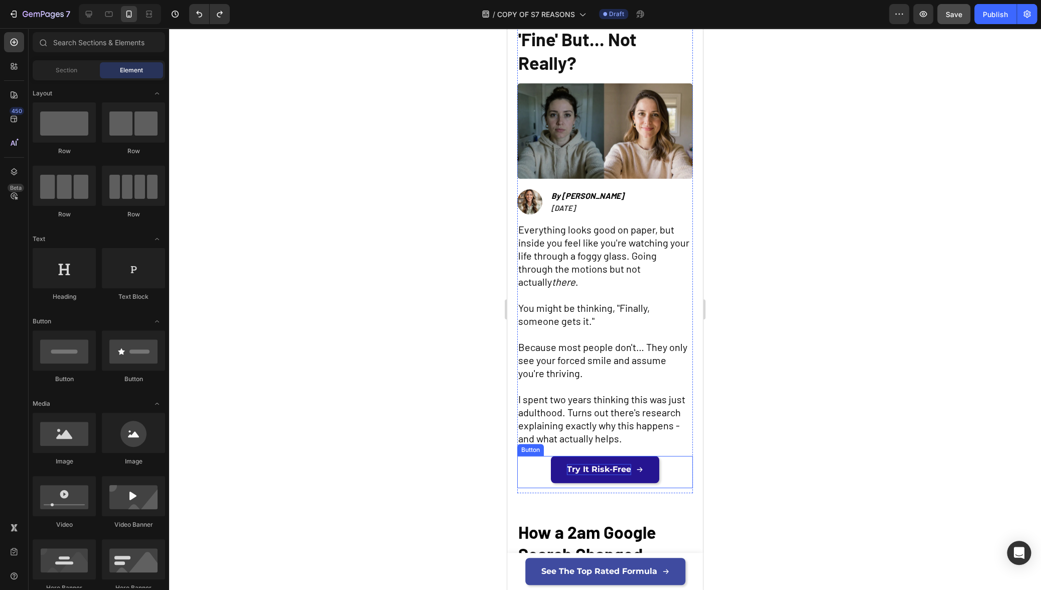
click at [667, 460] on div "Try It Risk-Free Button" at bounding box center [605, 472] width 176 height 32
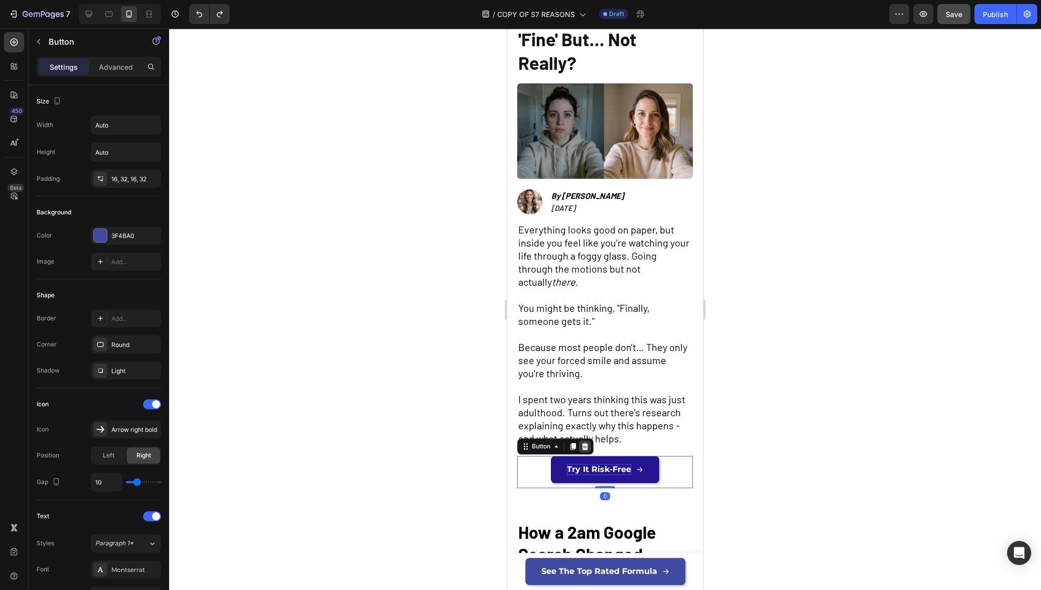
click at [587, 444] on icon at bounding box center [585, 445] width 7 height 7
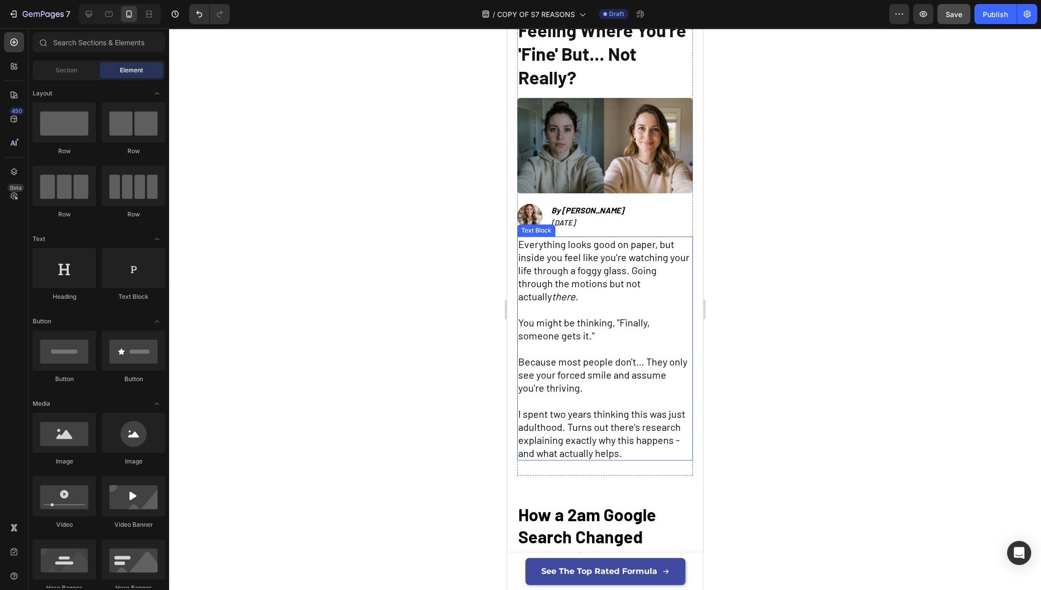
scroll to position [0, 0]
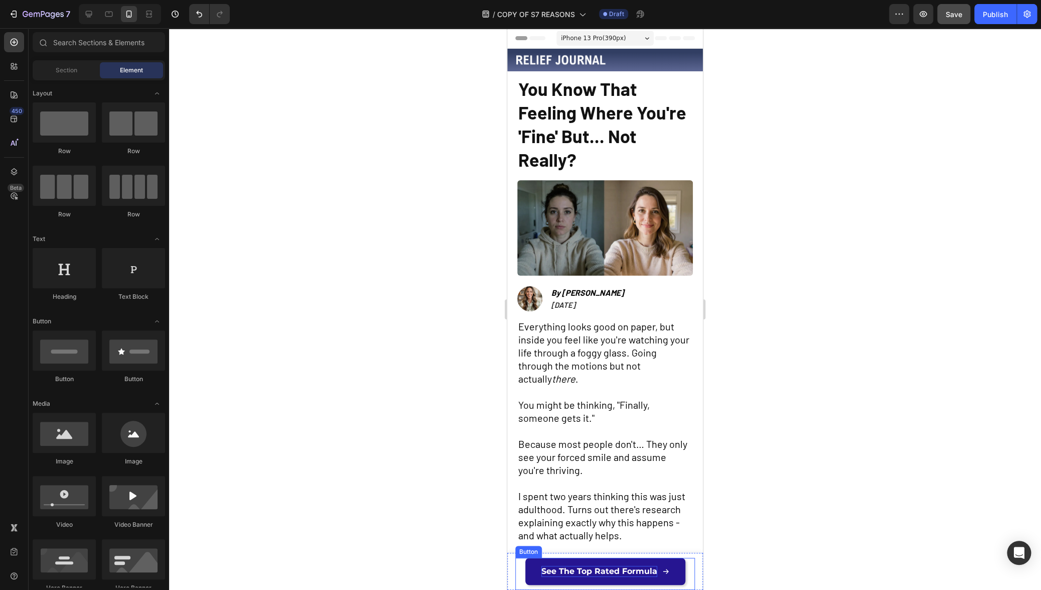
click at [604, 573] on span "See The Top Rated Formula" at bounding box center [600, 571] width 116 height 10
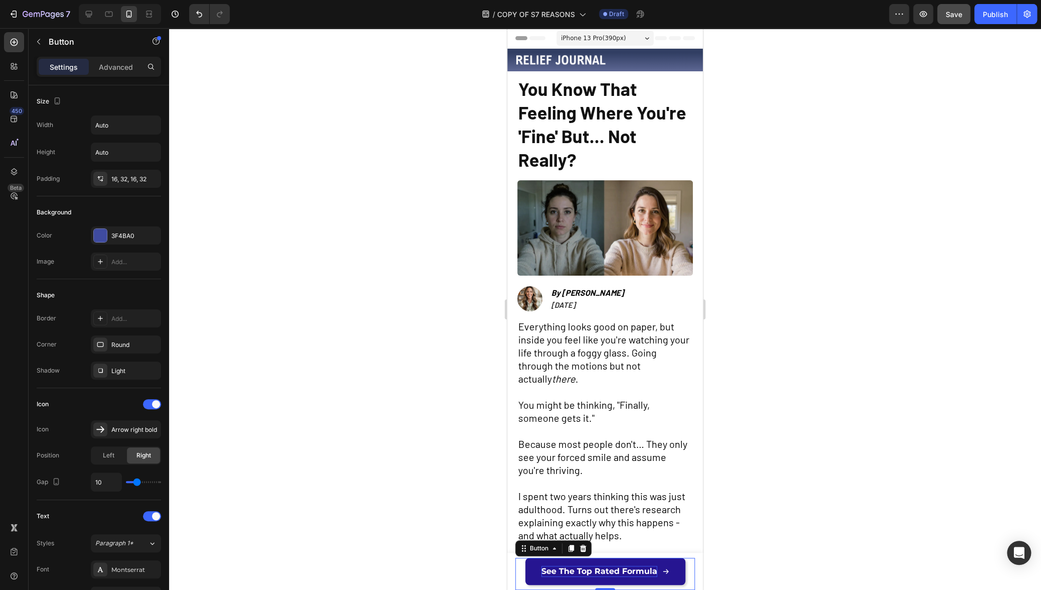
click at [604, 573] on span "See The Top Rated Formula" at bounding box center [600, 571] width 116 height 10
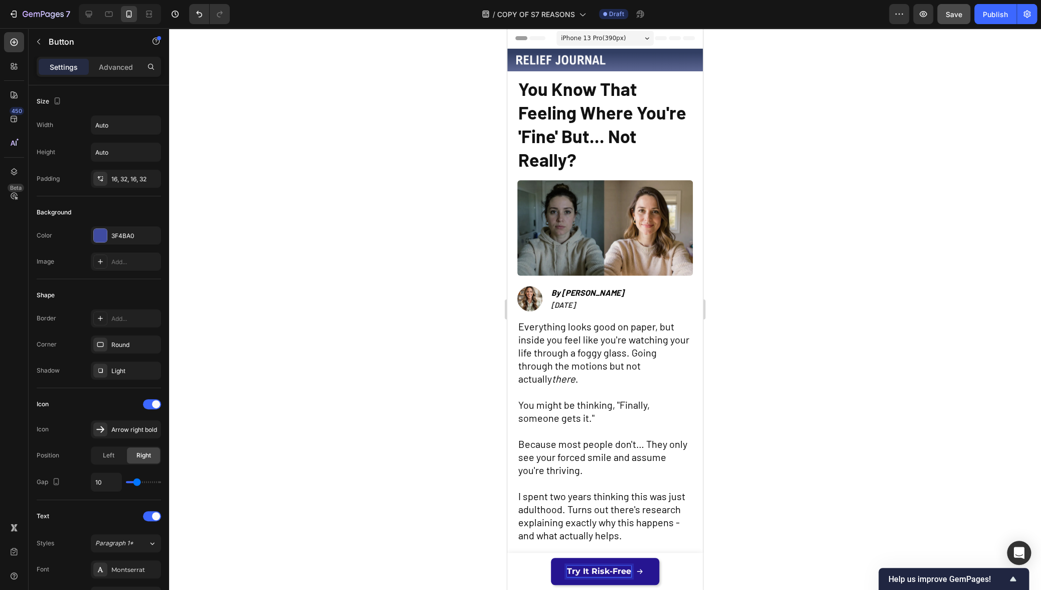
click at [737, 516] on div at bounding box center [605, 309] width 872 height 562
click at [590, 574] on span "Try It Risk-Free" at bounding box center [599, 571] width 64 height 10
drag, startPoint x: 590, startPoint y: 572, endPoint x: 625, endPoint y: 570, distance: 34.7
click at [625, 570] on span "Try It Risk-Free" at bounding box center [599, 571] width 64 height 10
click at [870, 411] on div at bounding box center [605, 309] width 872 height 562
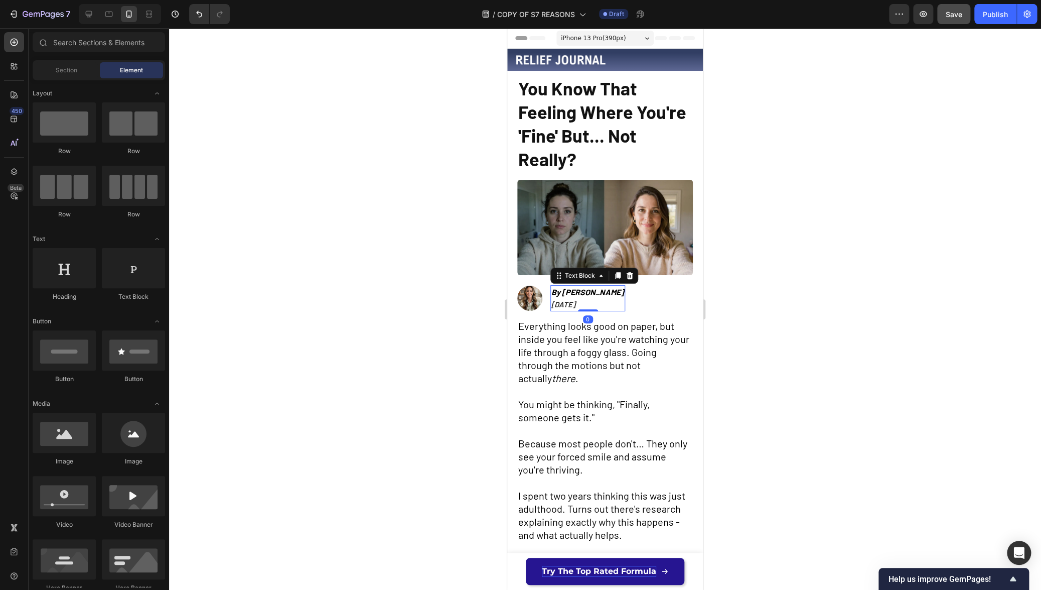
click at [576, 301] on icon "[DATE]" at bounding box center [564, 304] width 24 height 9
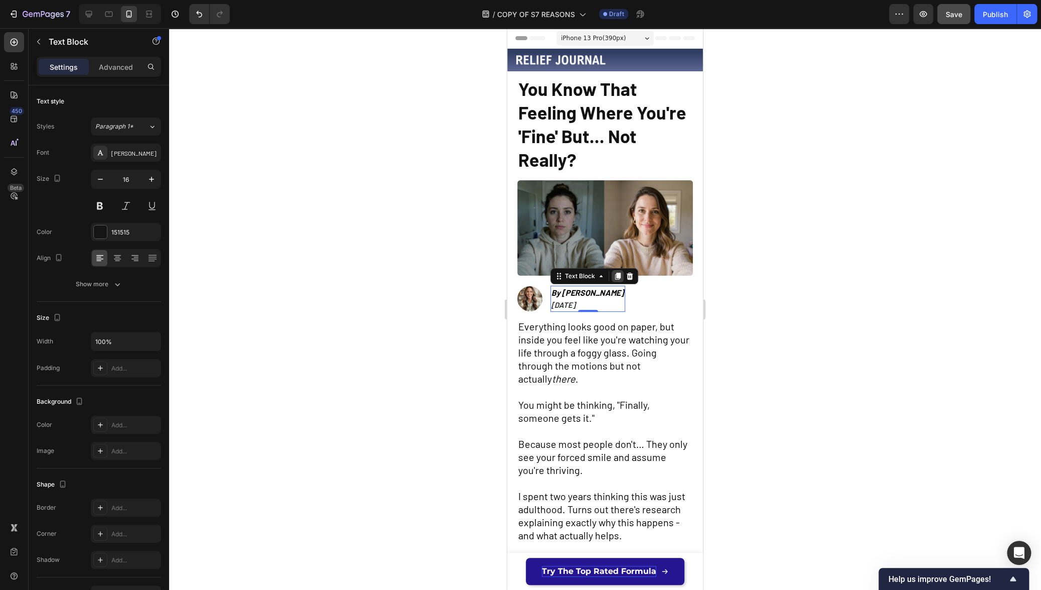
click at [619, 275] on icon at bounding box center [618, 276] width 6 height 7
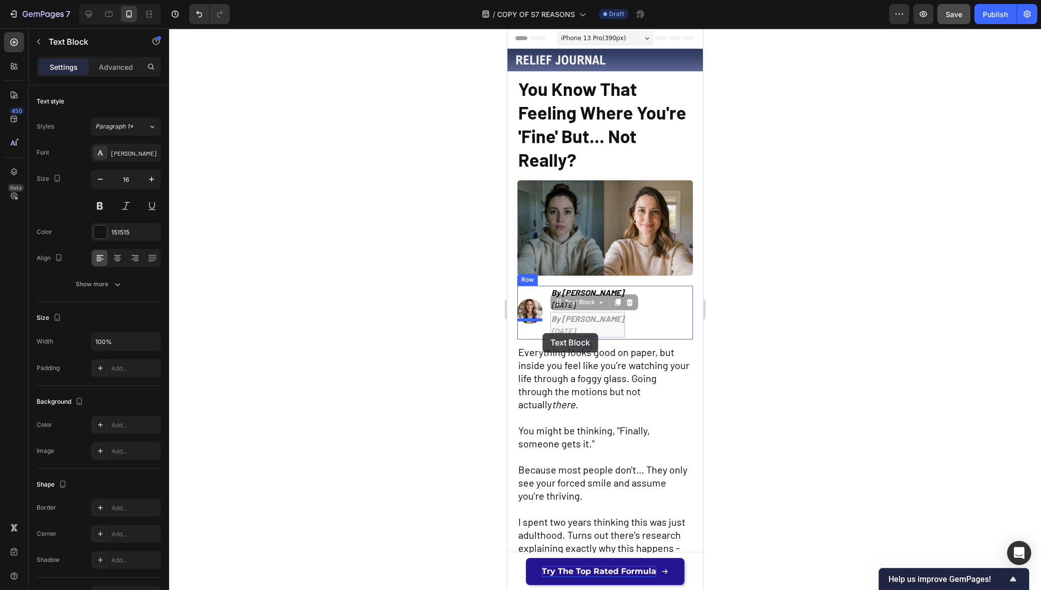
drag, startPoint x: 556, startPoint y: 299, endPoint x: 543, endPoint y: 333, distance: 36.1
click at [605, 331] on div "By [PERSON_NAME] [DATE] Text Block" at bounding box center [637, 311] width 75 height 51
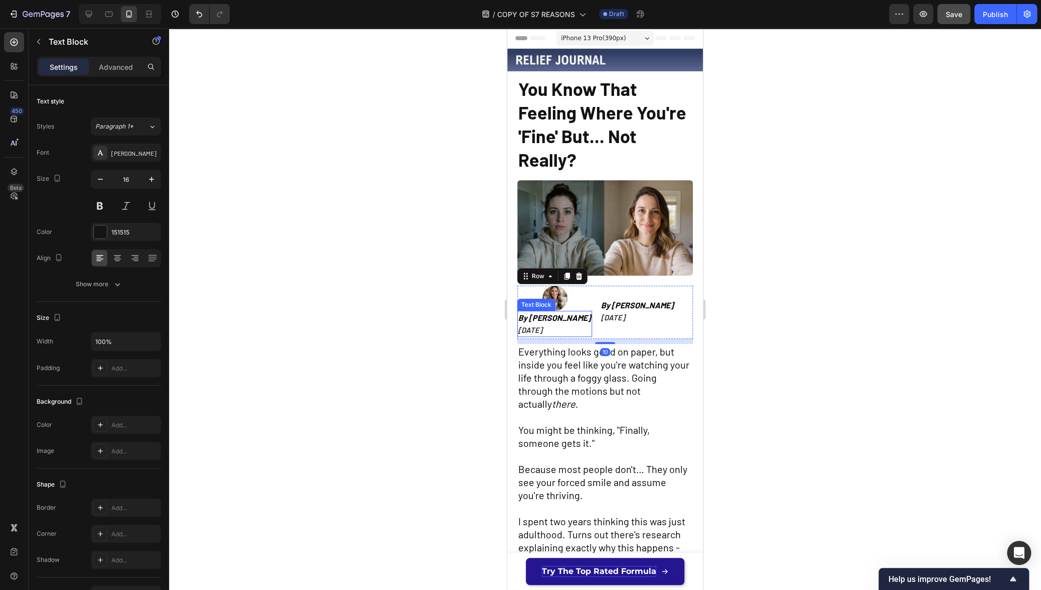
click at [543, 325] on icon "[DATE]" at bounding box center [530, 329] width 24 height 9
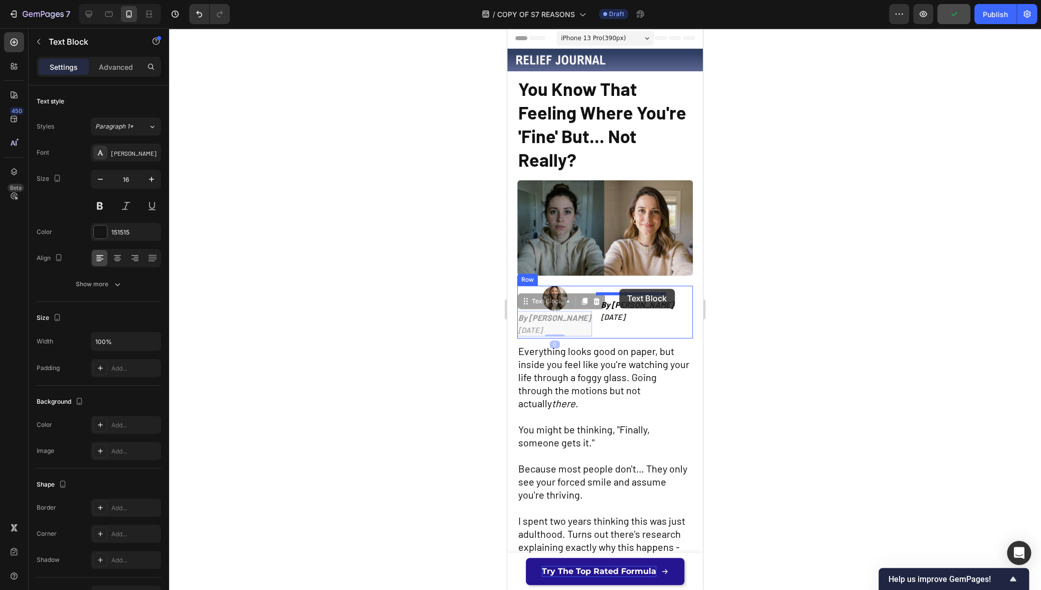
drag, startPoint x: 526, startPoint y: 299, endPoint x: 619, endPoint y: 289, distance: 93.9
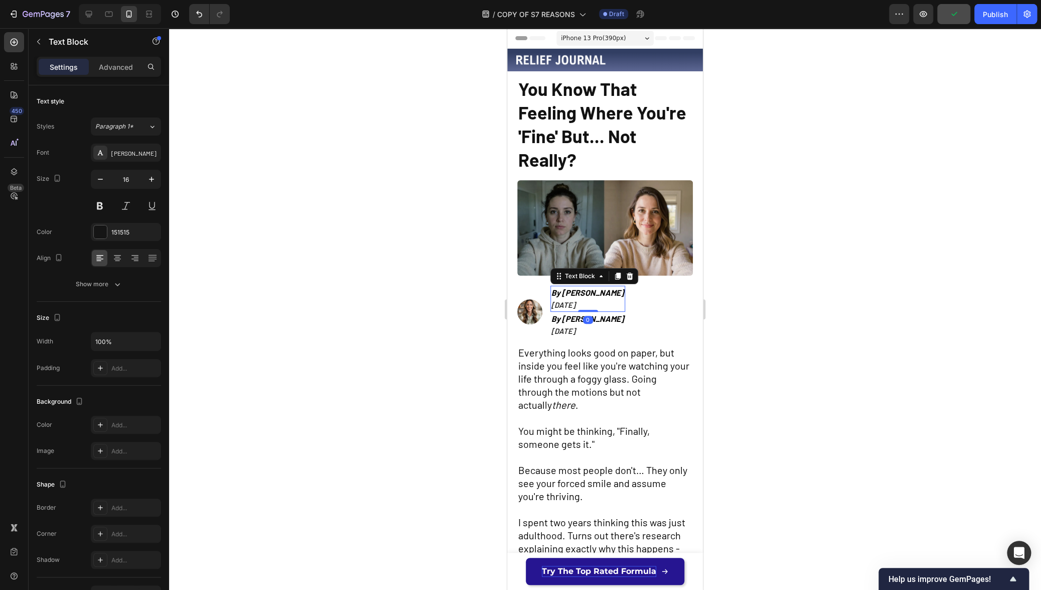
click at [601, 299] on p "[DATE]" at bounding box center [588, 305] width 73 height 12
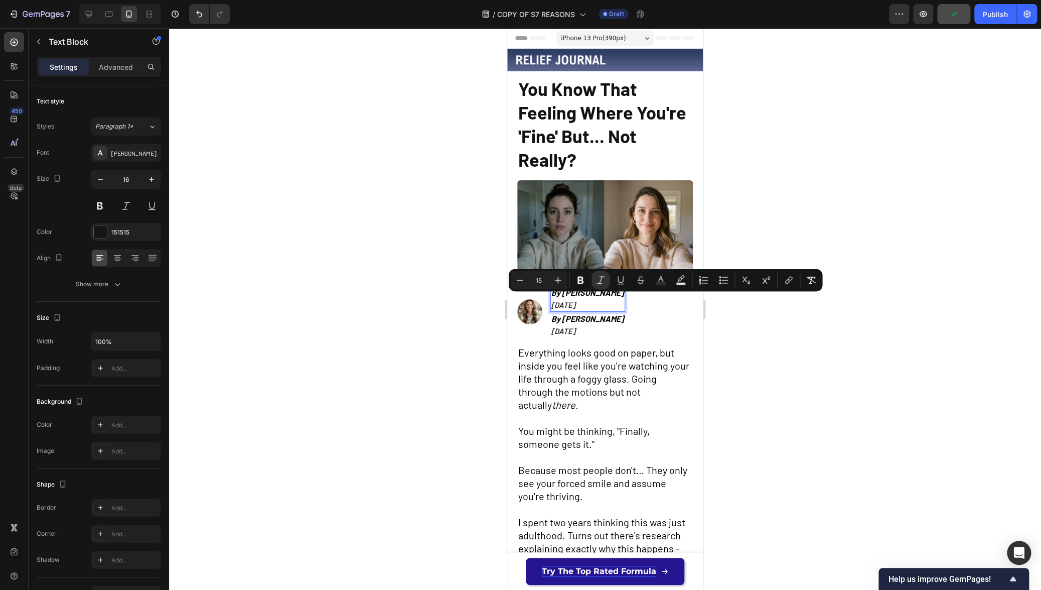
click at [601, 299] on p "[DATE]" at bounding box center [588, 305] width 73 height 12
click at [604, 299] on p "[DATE]" at bounding box center [588, 305] width 73 height 12
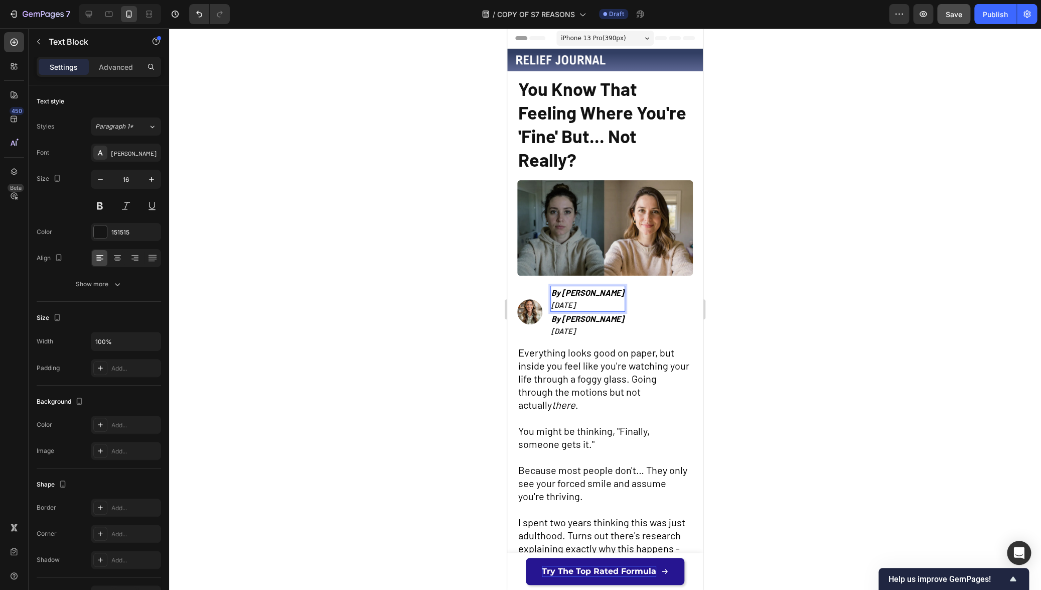
drag, startPoint x: 600, startPoint y: 300, endPoint x: 551, endPoint y: 289, distance: 50.5
click at [551, 289] on div "By [PERSON_NAME] [DATE]" at bounding box center [588, 299] width 75 height 26
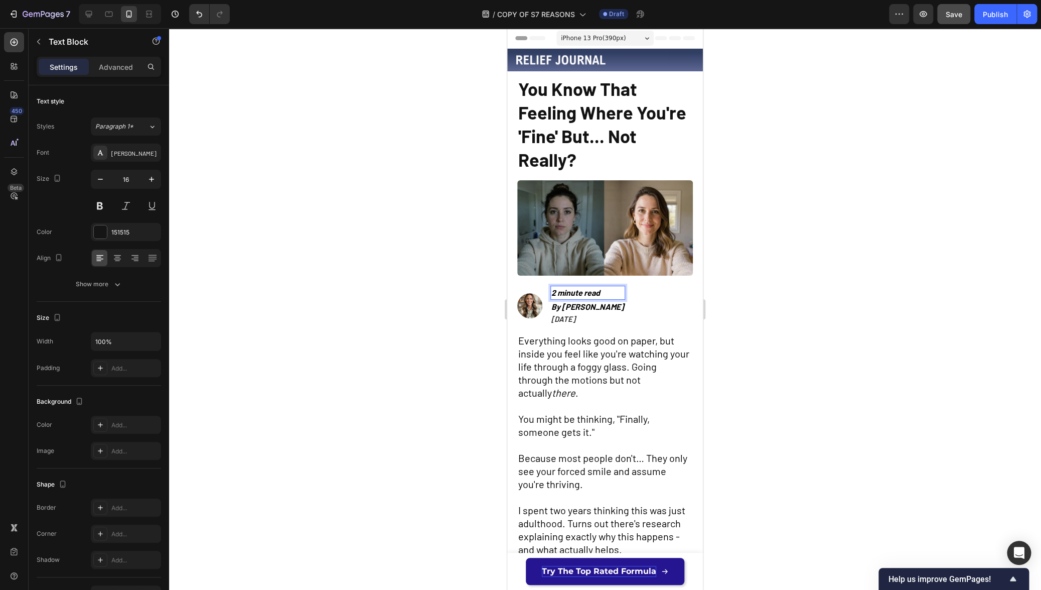
click at [743, 268] on div at bounding box center [605, 309] width 872 height 562
click at [582, 288] on strong "2 minute read" at bounding box center [576, 293] width 49 height 10
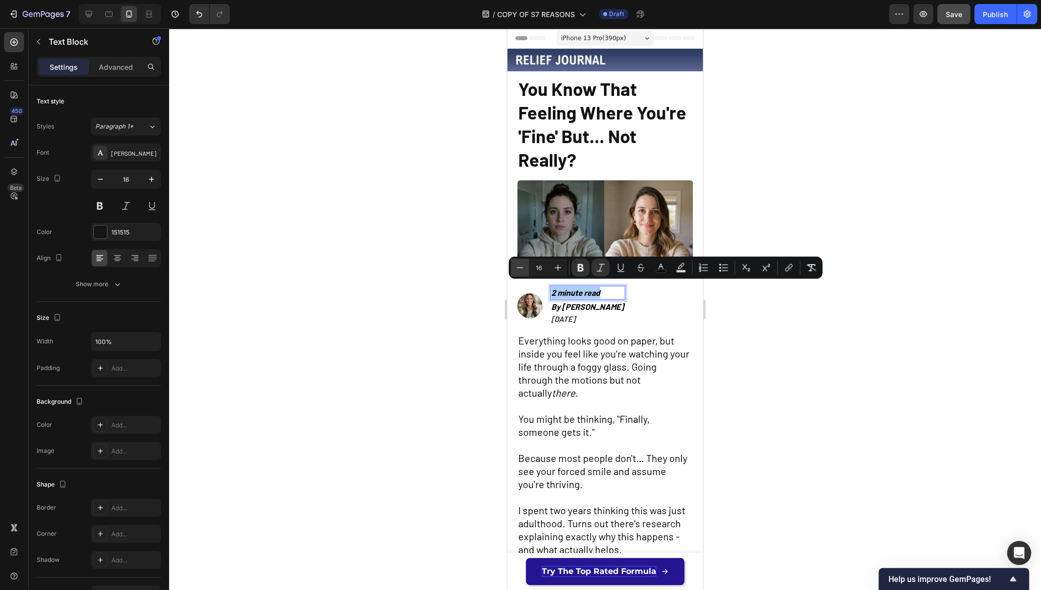
click at [517, 265] on icon "Editor contextual toolbar" at bounding box center [520, 267] width 10 height 10
click at [520, 266] on icon "Editor contextual toolbar" at bounding box center [520, 267] width 10 height 10
click at [562, 267] on icon "Editor contextual toolbar" at bounding box center [558, 267] width 10 height 10
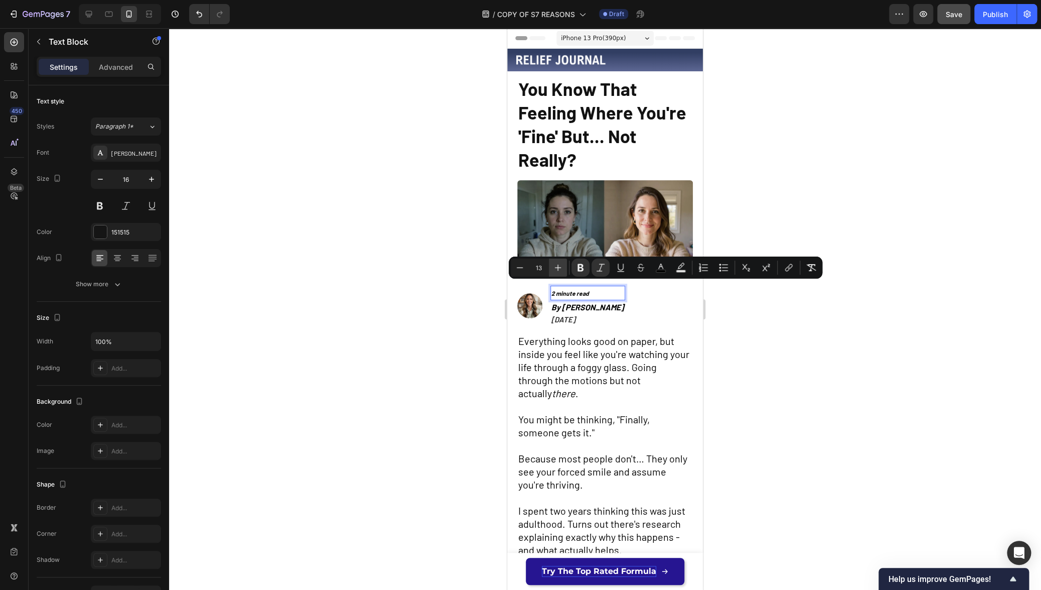
click at [562, 267] on icon "Editor contextual toolbar" at bounding box center [558, 267] width 10 height 10
type input "14"
click at [586, 269] on button "Bold" at bounding box center [581, 267] width 18 height 18
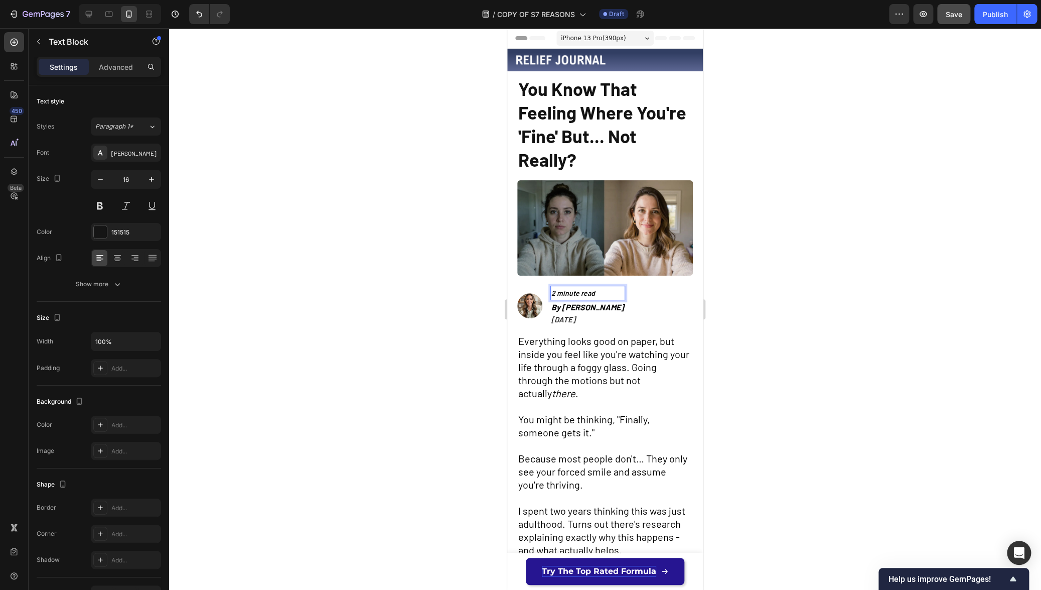
click at [760, 340] on div at bounding box center [605, 309] width 872 height 562
click at [593, 291] on icon "2 minute read" at bounding box center [574, 293] width 44 height 9
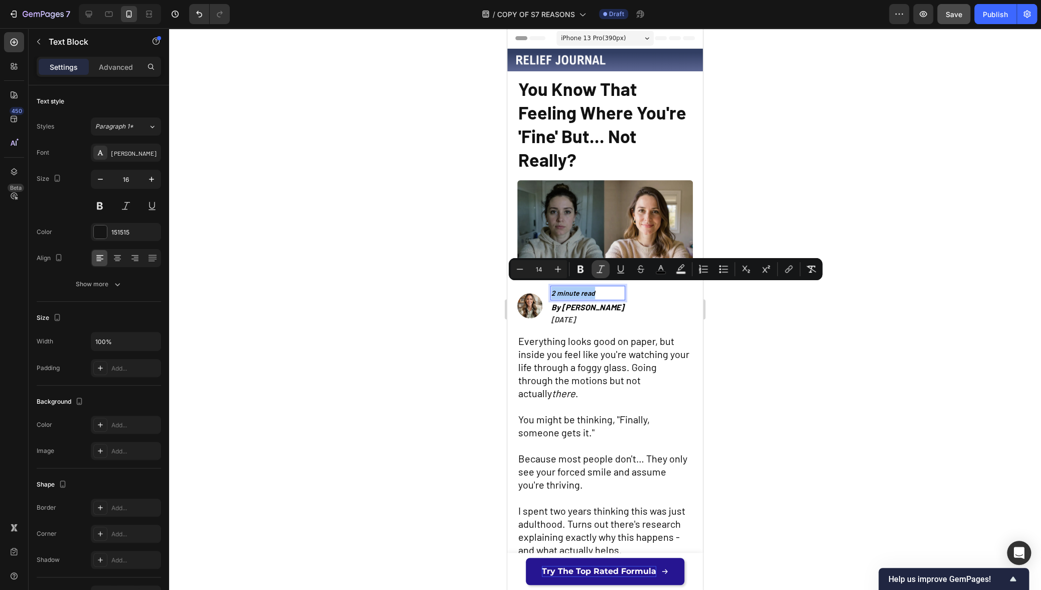
click at [603, 271] on icon "Editor contextual toolbar" at bounding box center [601, 269] width 10 height 10
click at [668, 274] on button "color" at bounding box center [661, 269] width 18 height 18
type input "000000"
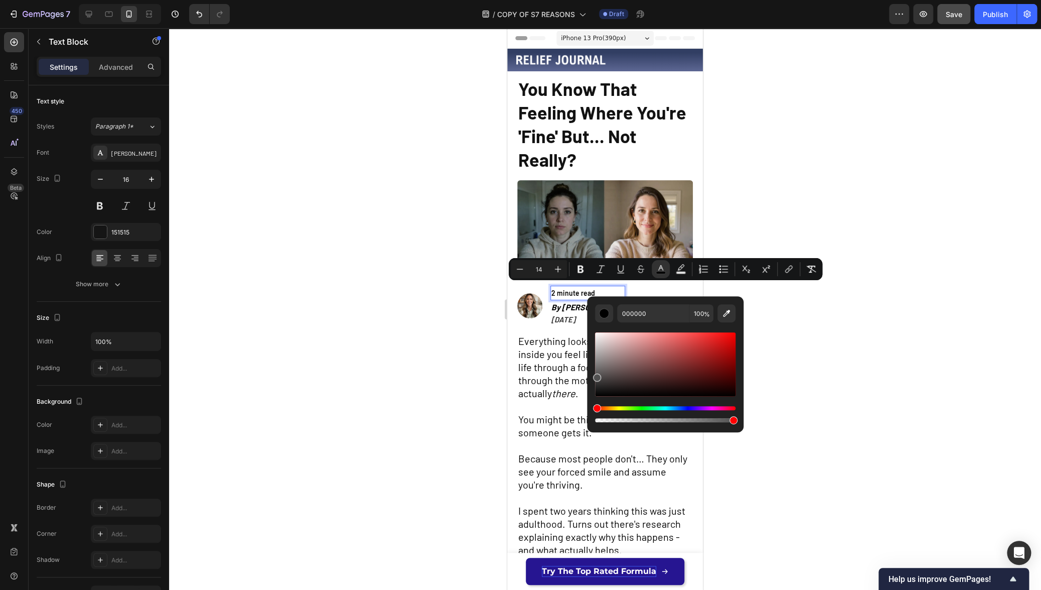
type input "565656"
drag, startPoint x: 596, startPoint y: 395, endPoint x: 593, endPoint y: 374, distance: 20.8
click at [593, 374] on div "565656 100 %" at bounding box center [665, 360] width 157 height 128
click at [420, 351] on div at bounding box center [605, 309] width 872 height 562
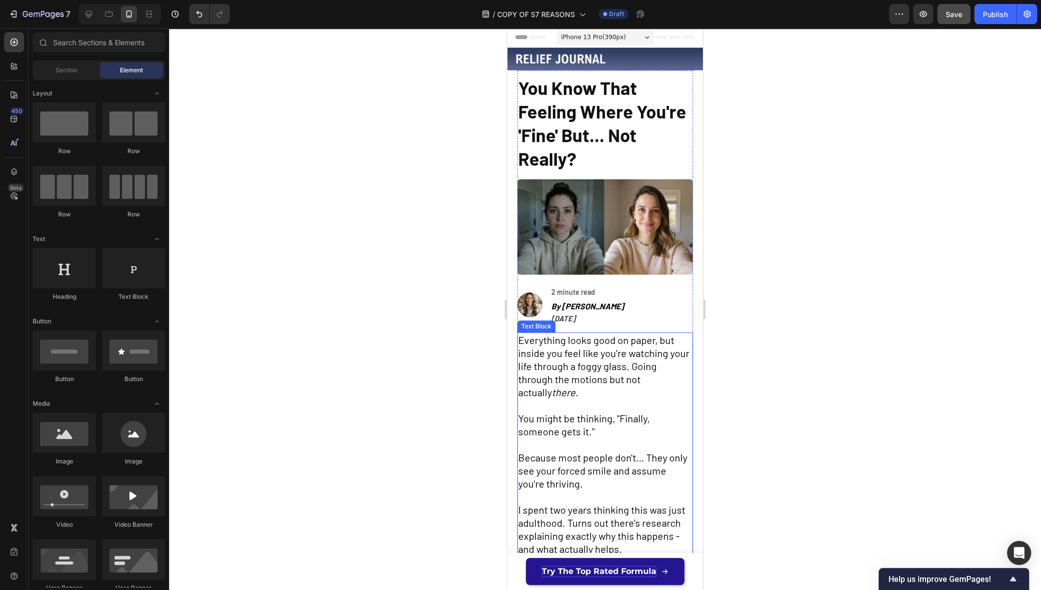
scroll to position [7, 0]
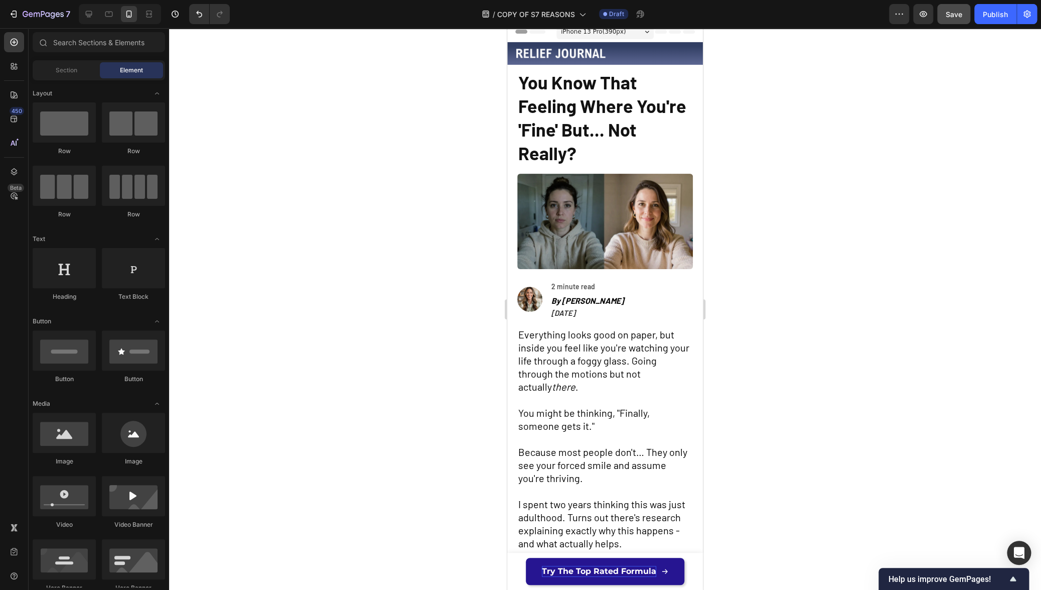
click at [805, 348] on div at bounding box center [605, 309] width 872 height 562
click at [612, 280] on p "2 minute read" at bounding box center [588, 286] width 73 height 13
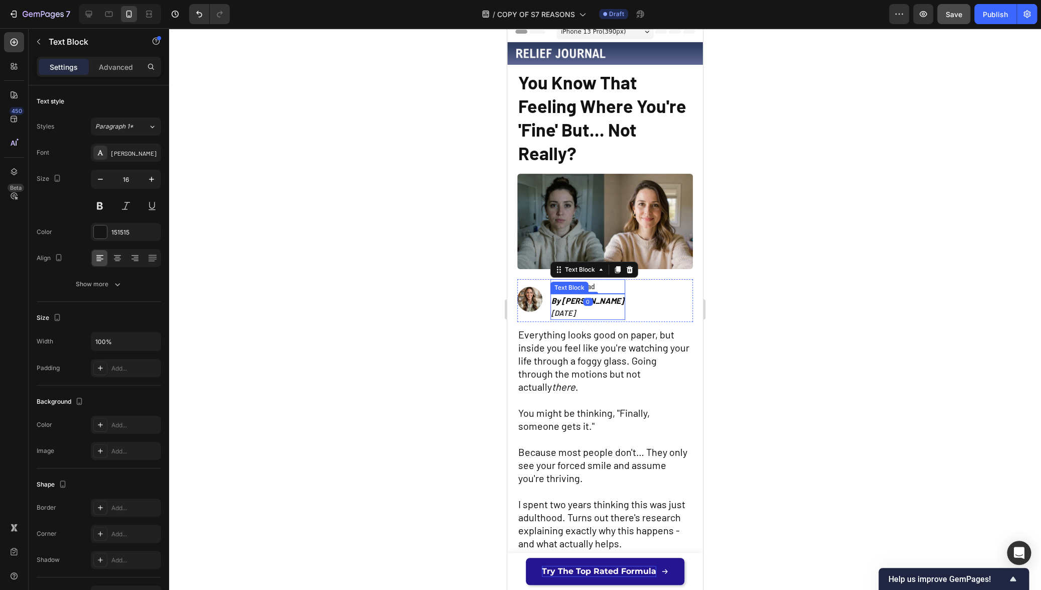
click at [599, 296] on strong "By [PERSON_NAME]" at bounding box center [588, 301] width 73 height 10
drag, startPoint x: 758, startPoint y: 318, endPoint x: 710, endPoint y: 311, distance: 48.6
click at [758, 317] on div at bounding box center [605, 309] width 872 height 562
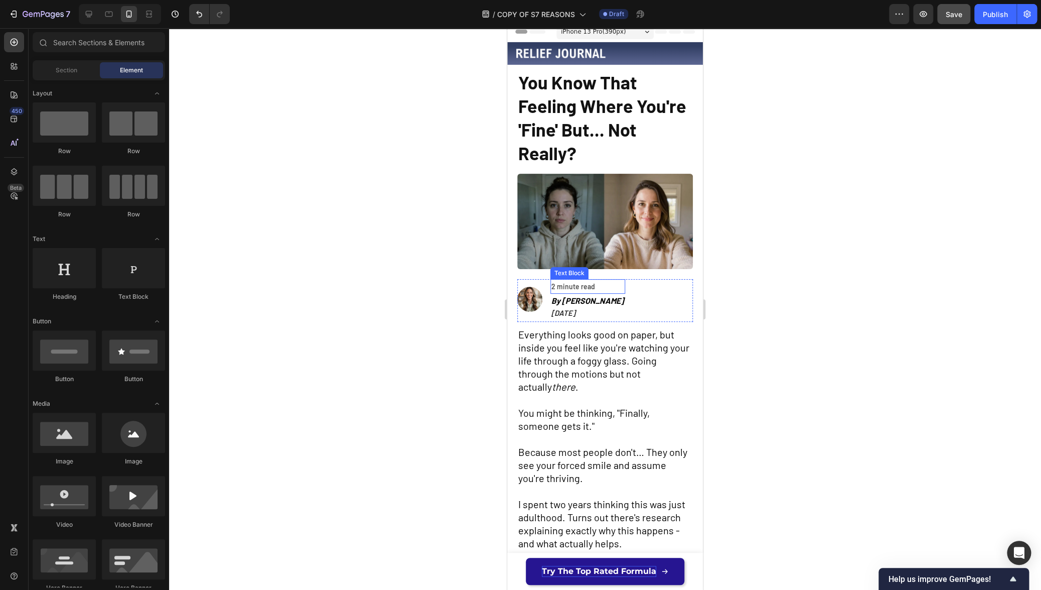
click at [602, 285] on p "2 minute read" at bounding box center [588, 286] width 73 height 13
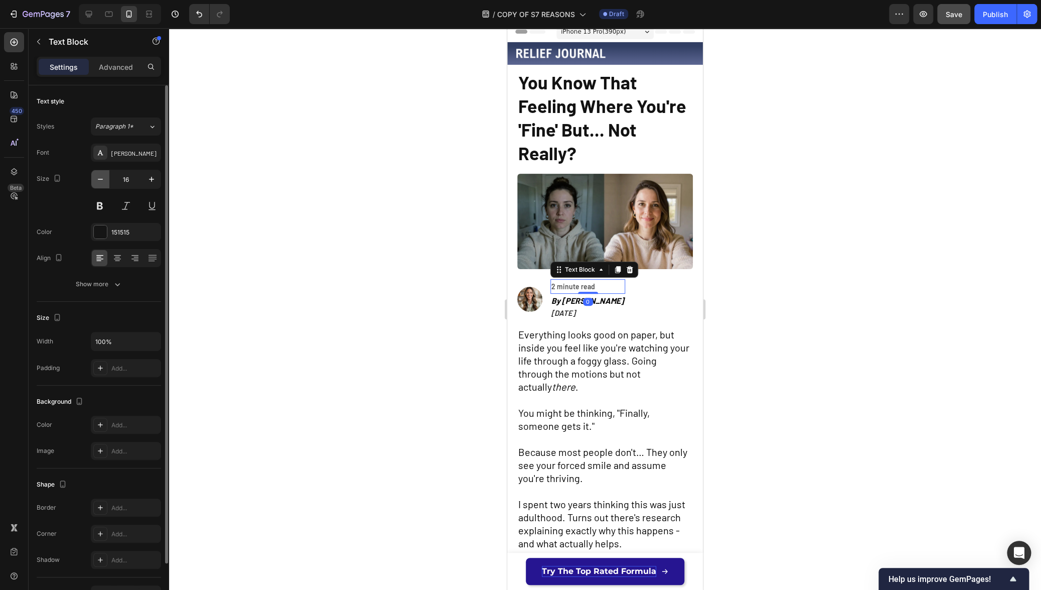
click at [102, 183] on icon "button" at bounding box center [100, 179] width 10 height 10
type input "12"
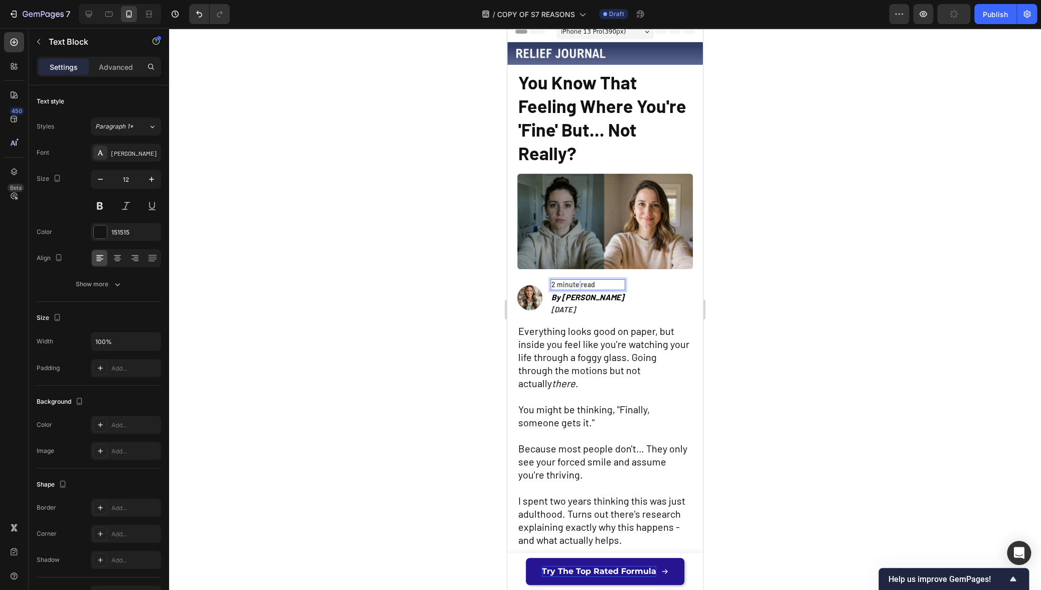
click at [578, 281] on span "2 minute read" at bounding box center [574, 284] width 44 height 9
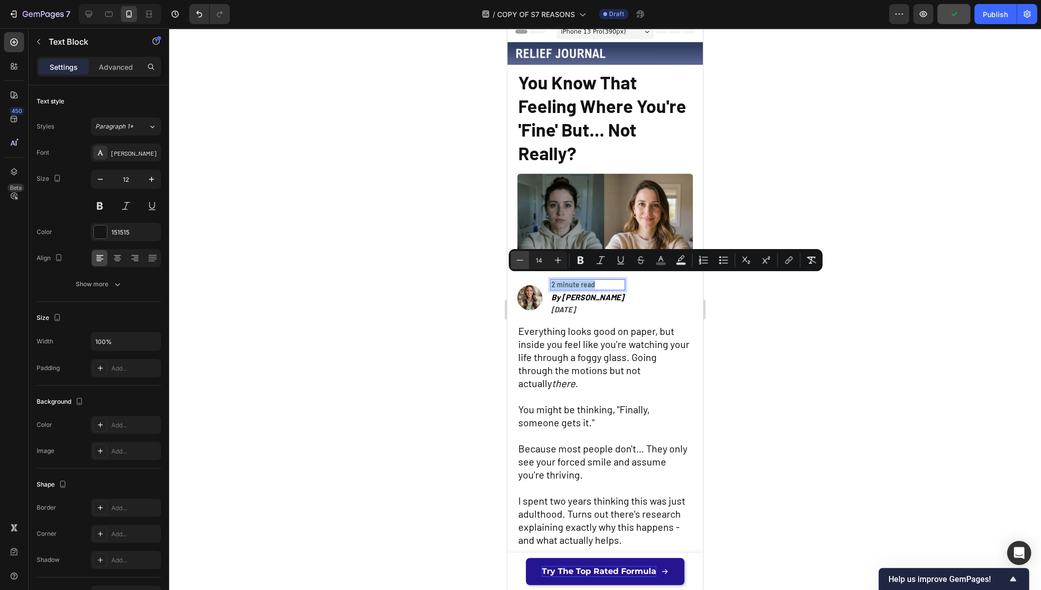
click at [518, 258] on icon "Editor contextual toolbar" at bounding box center [520, 260] width 10 height 10
type input "12"
click at [472, 291] on div at bounding box center [605, 309] width 872 height 562
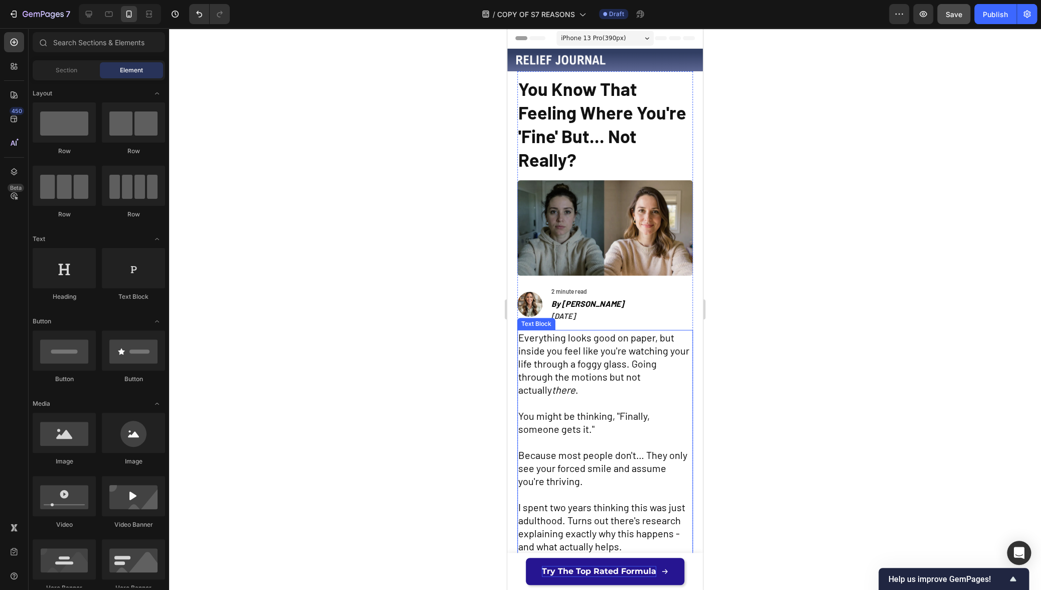
scroll to position [0, 0]
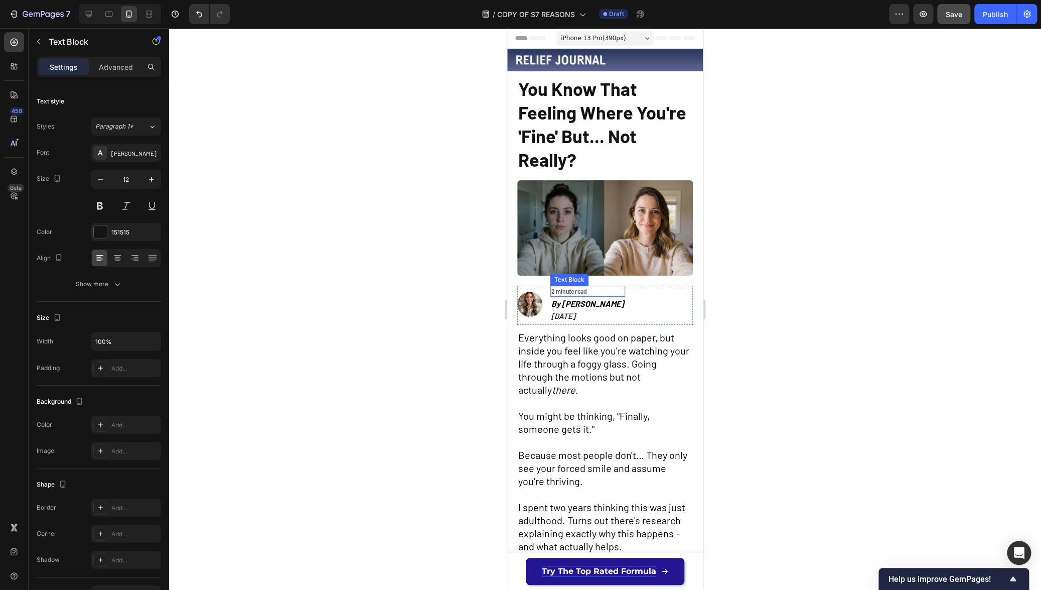
click at [584, 288] on span "2 minute read" at bounding box center [570, 291] width 36 height 7
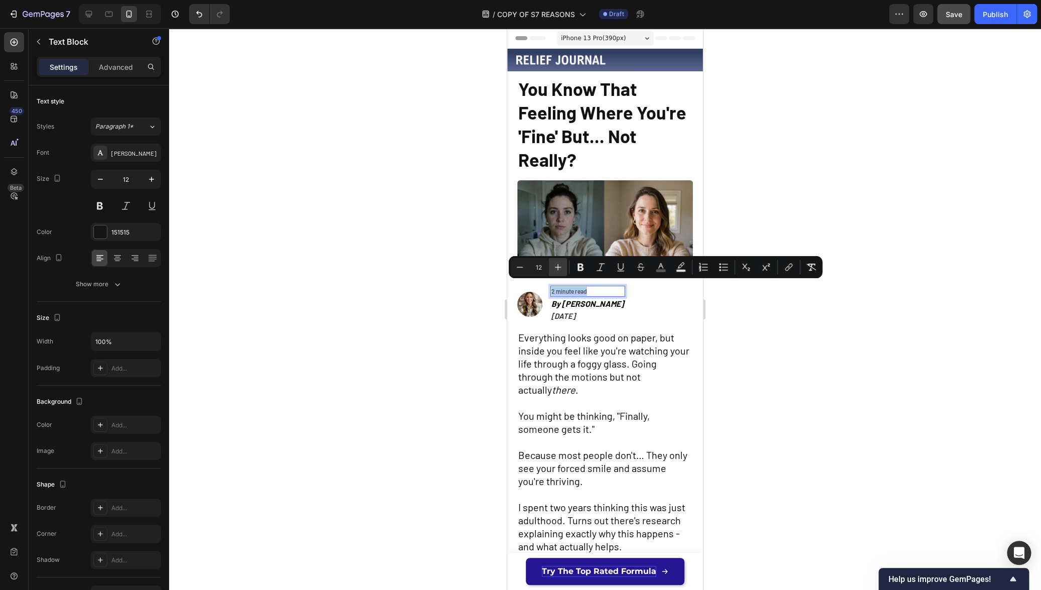
click at [553, 267] on icon "Editor contextual toolbar" at bounding box center [558, 267] width 10 height 10
type input "14"
click at [145, 177] on button "button" at bounding box center [152, 179] width 18 height 18
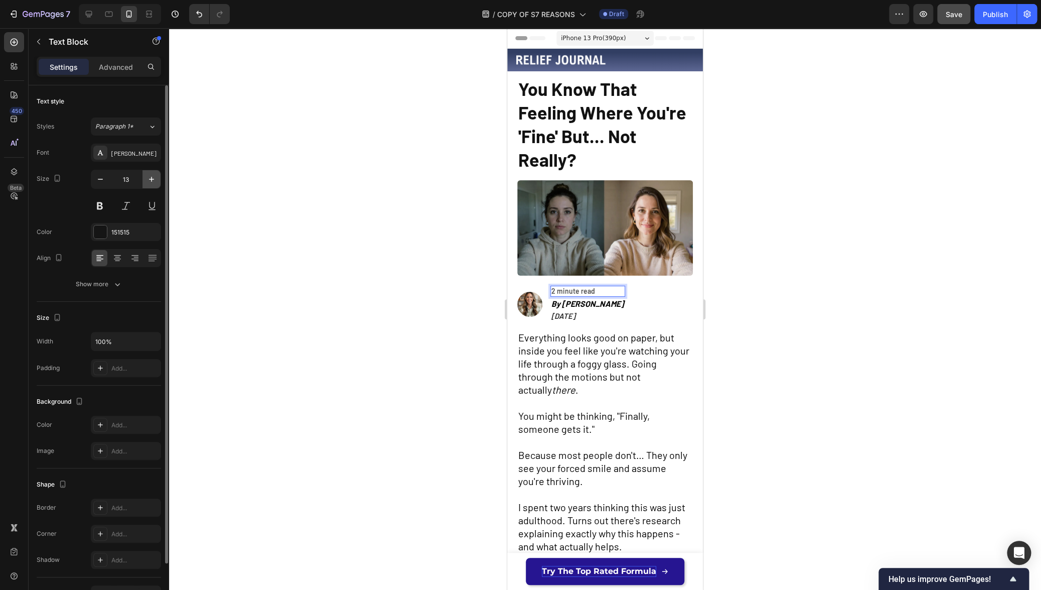
type input "14"
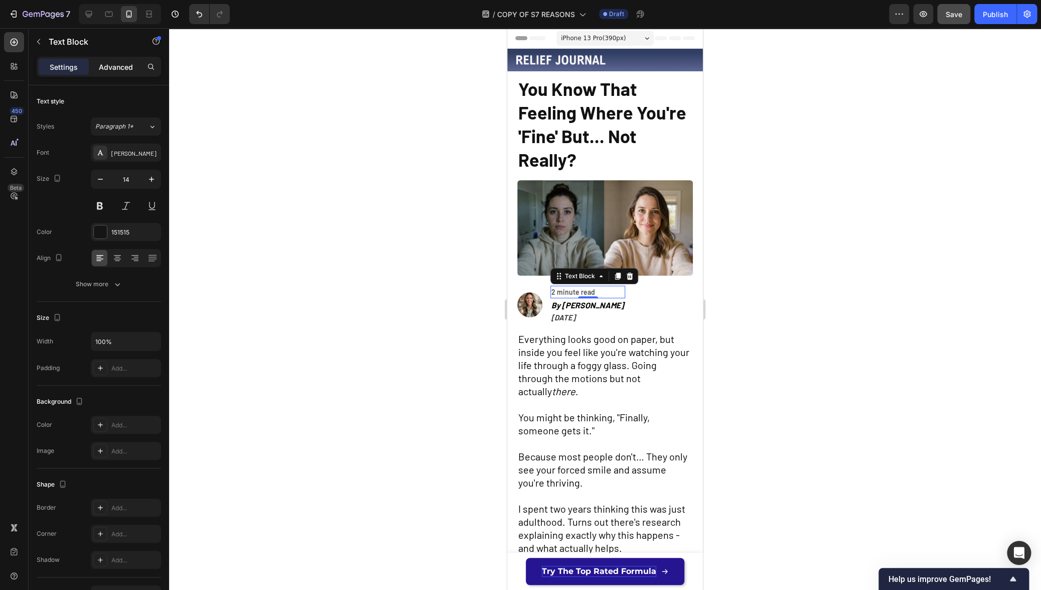
click at [116, 66] on p "Advanced" at bounding box center [116, 67] width 34 height 11
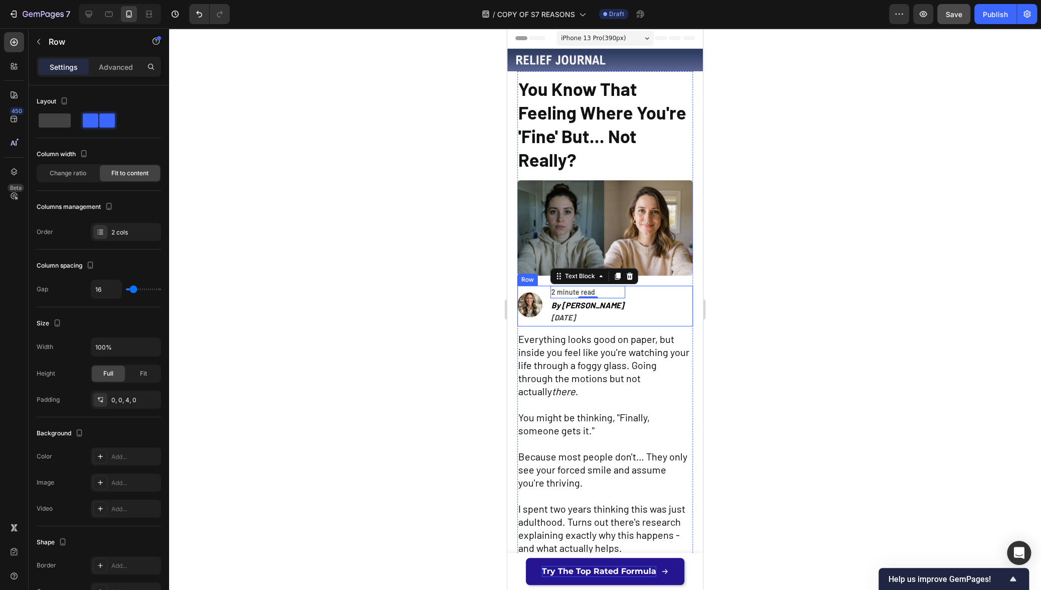
click at [642, 288] on div "Image 2 minute read Text Block 0 By [PERSON_NAME] [DATE] Text Block Row" at bounding box center [605, 306] width 176 height 41
click at [848, 313] on div at bounding box center [605, 309] width 872 height 562
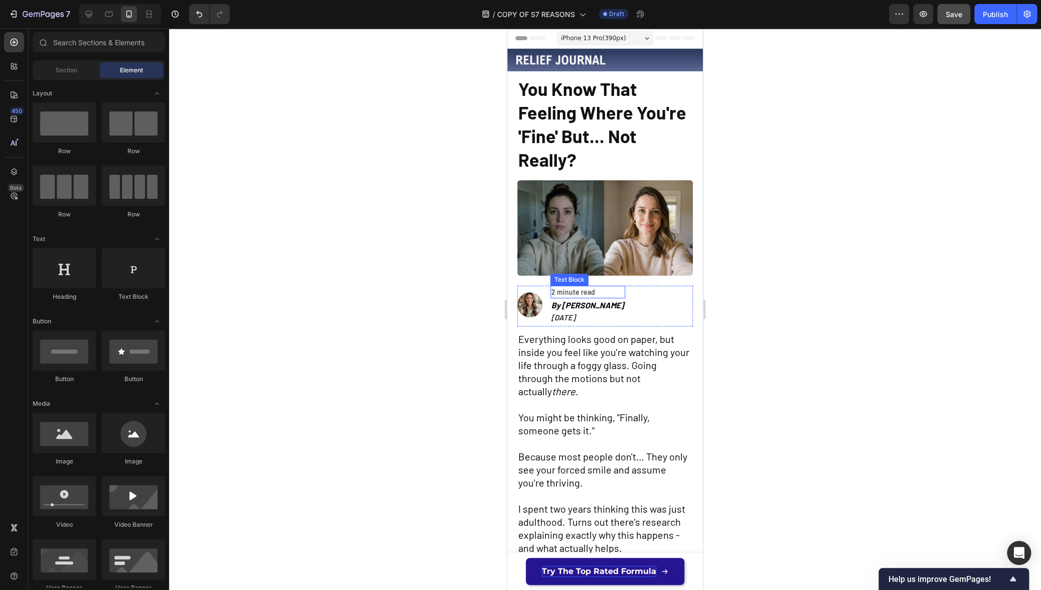
click at [575, 288] on span "2 minute read" at bounding box center [574, 292] width 44 height 9
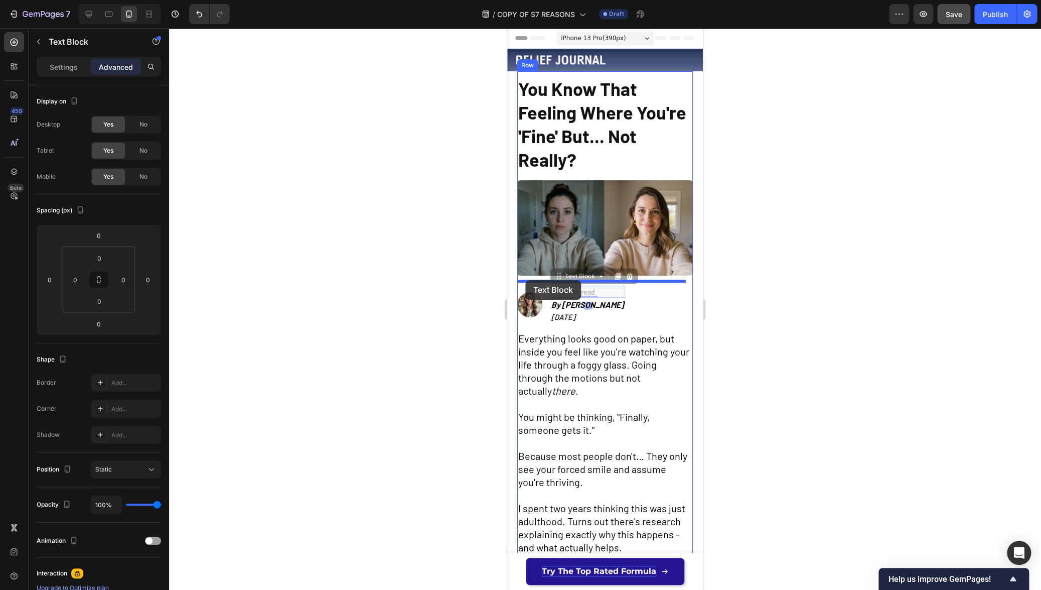
drag, startPoint x: 558, startPoint y: 273, endPoint x: 525, endPoint y: 280, distance: 33.0
click at [786, 330] on div at bounding box center [605, 309] width 872 height 562
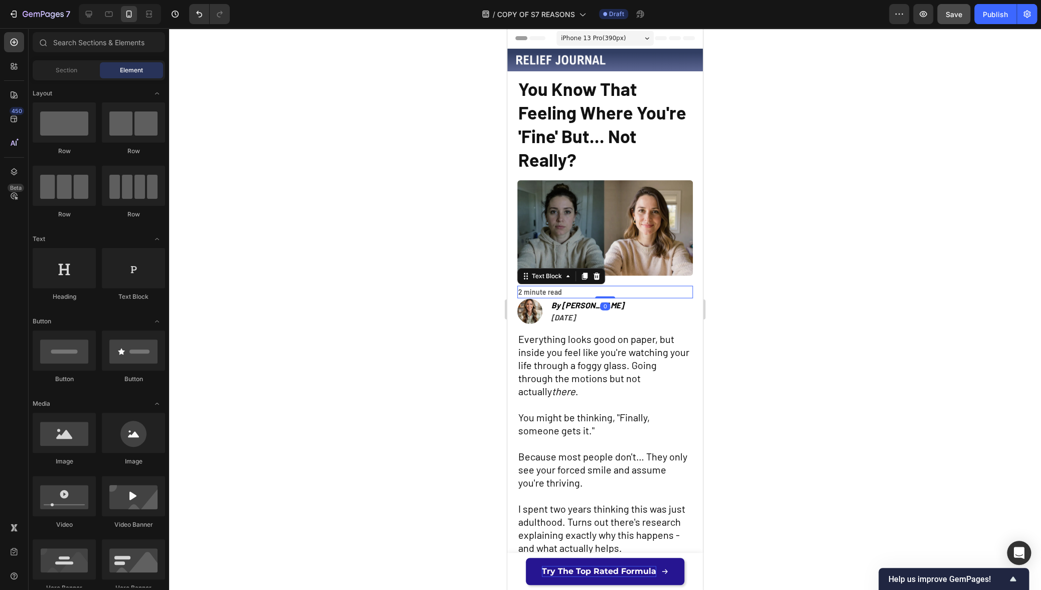
click at [638, 287] on p "2 minute read" at bounding box center [605, 292] width 174 height 11
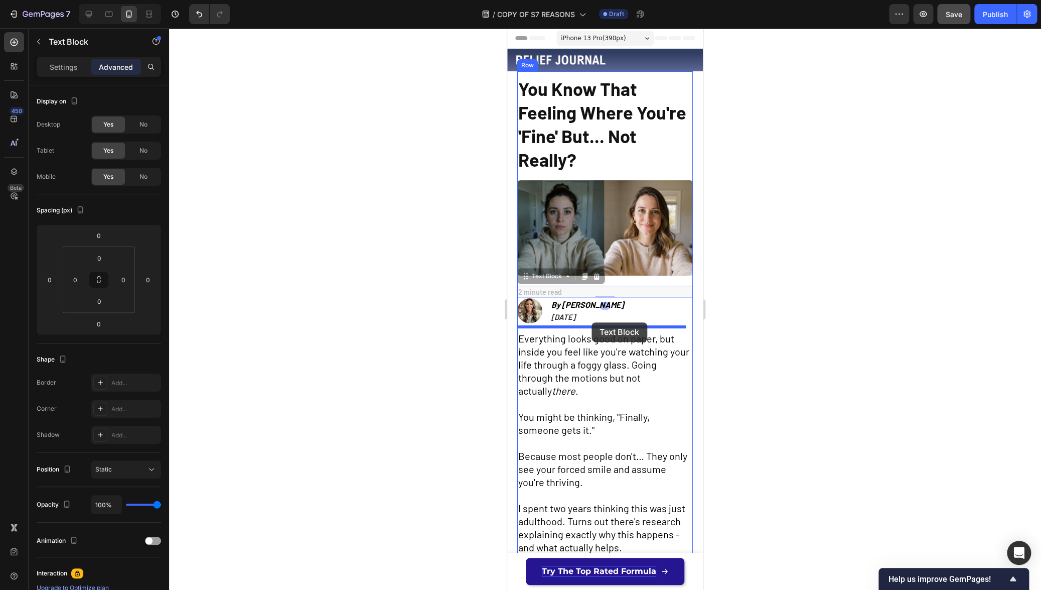
drag, startPoint x: 526, startPoint y: 269, endPoint x: 592, endPoint y: 322, distance: 84.6
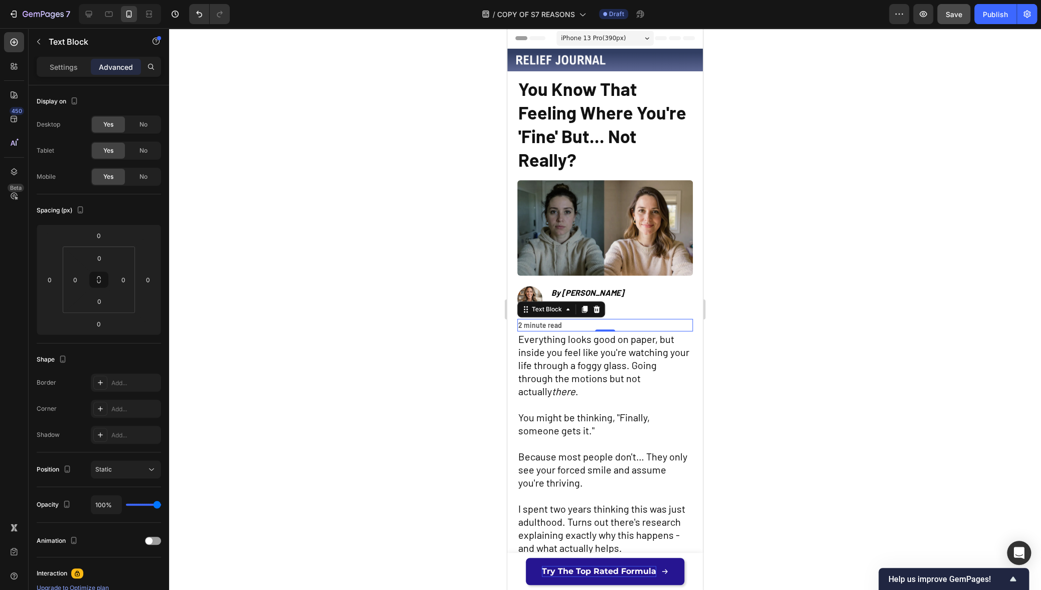
click at [797, 322] on div at bounding box center [605, 309] width 872 height 562
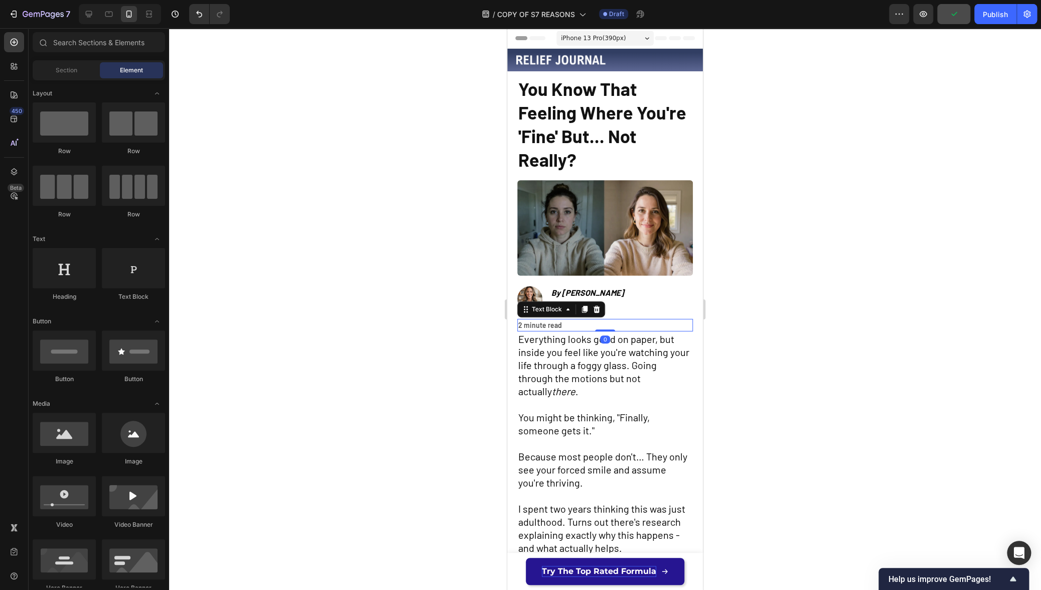
click at [618, 320] on p "2 minute read" at bounding box center [605, 325] width 174 height 11
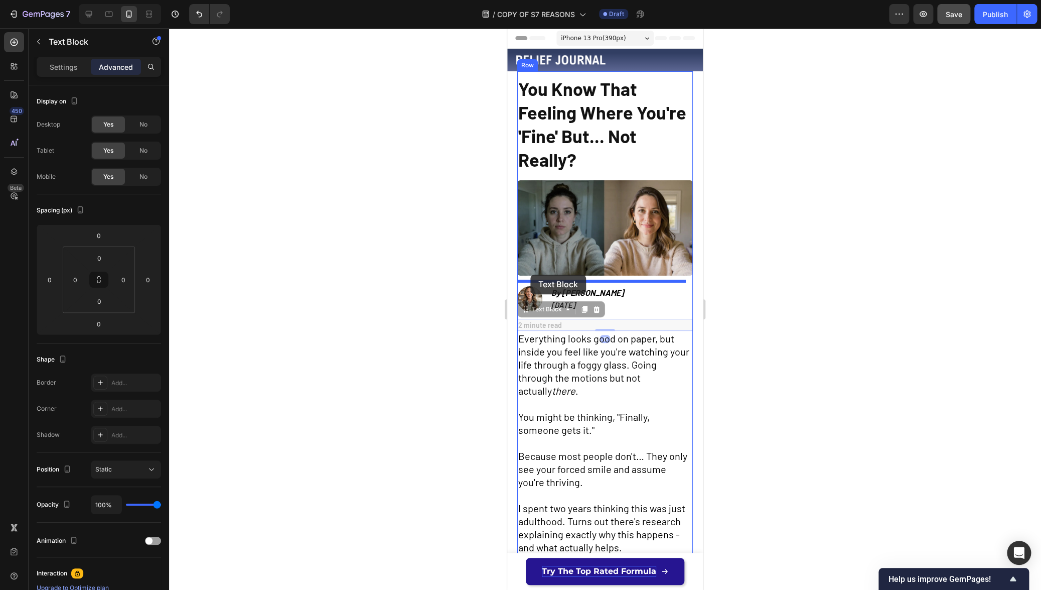
drag, startPoint x: 527, startPoint y: 304, endPoint x: 531, endPoint y: 275, distance: 29.3
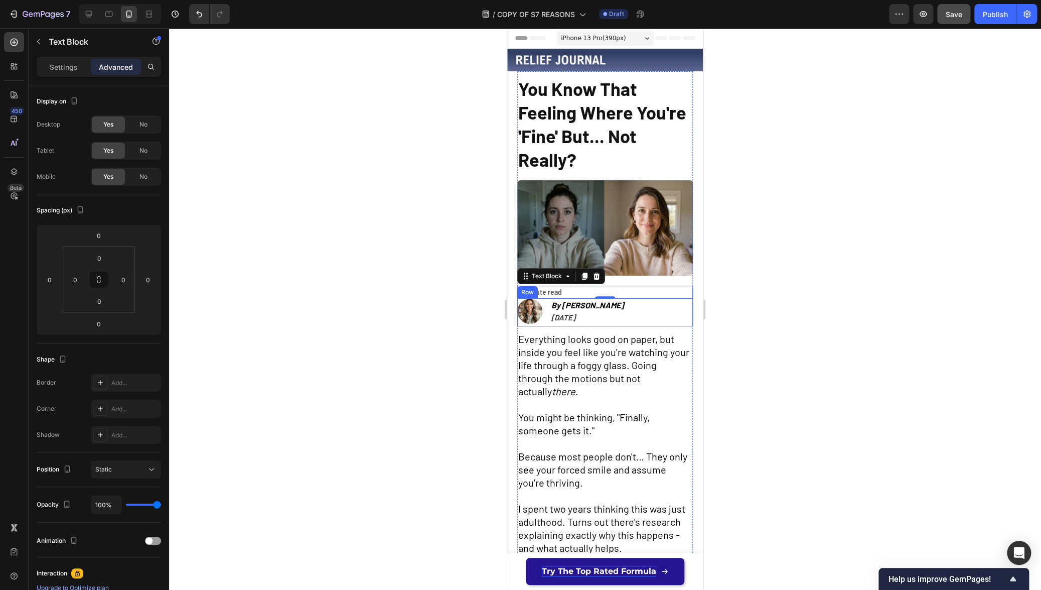
click at [769, 307] on div at bounding box center [605, 309] width 872 height 562
click at [645, 288] on p "2 minute read" at bounding box center [605, 292] width 174 height 11
click at [548, 288] on span "2 minute read" at bounding box center [540, 292] width 44 height 9
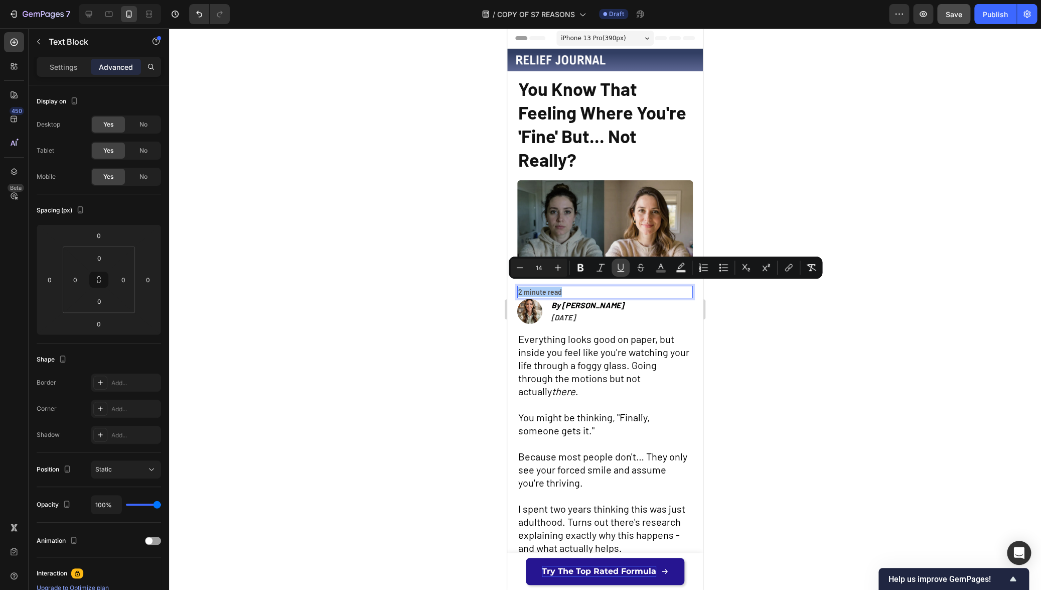
click at [623, 268] on icon "Editor contextual toolbar" at bounding box center [621, 266] width 6 height 7
click at [409, 341] on div at bounding box center [605, 309] width 872 height 562
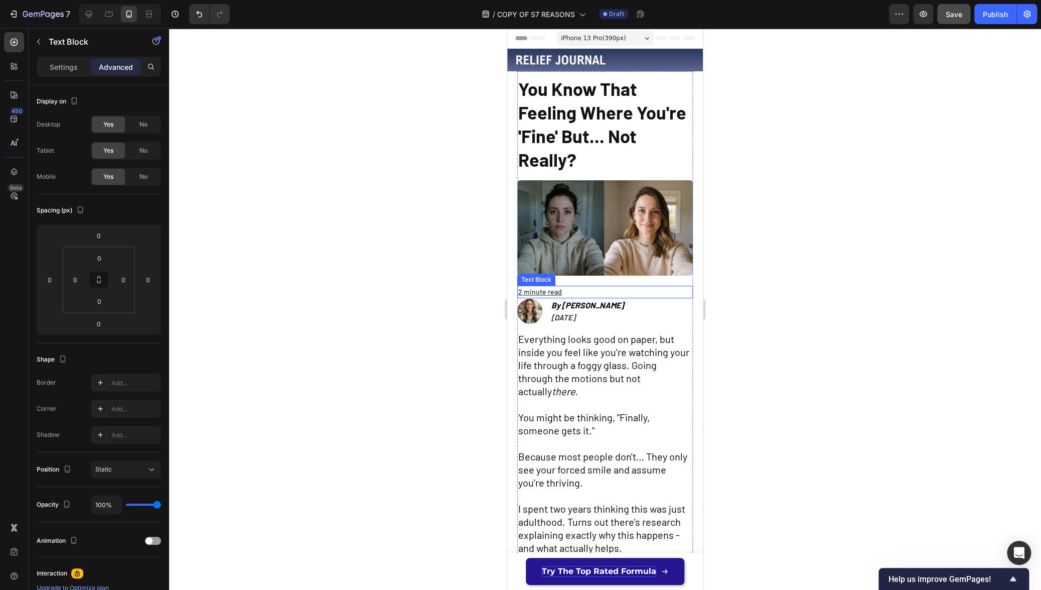
click at [545, 289] on u "2 minute read" at bounding box center [540, 292] width 44 height 9
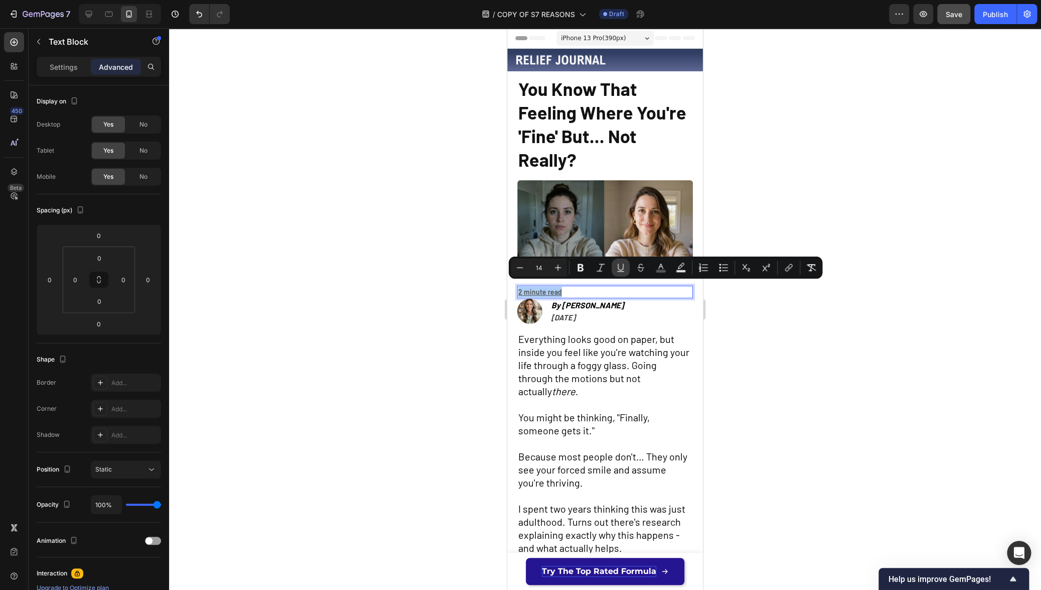
click at [622, 269] on icon "Editor contextual toolbar" at bounding box center [621, 267] width 10 height 10
click at [469, 324] on div at bounding box center [605, 309] width 872 height 562
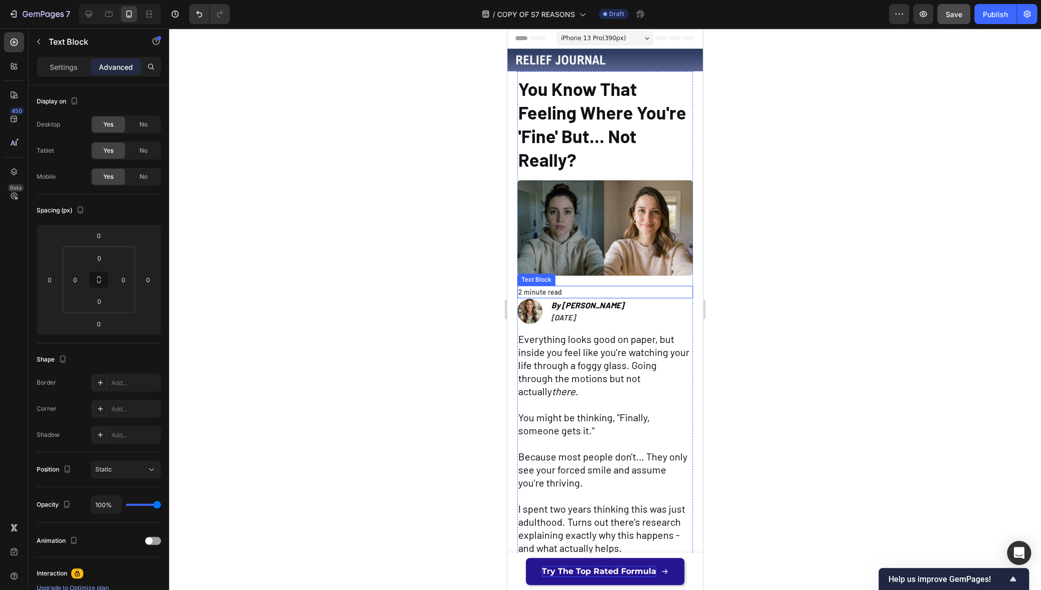
click at [535, 288] on span "2 minute read" at bounding box center [540, 292] width 44 height 9
drag, startPoint x: 524, startPoint y: 273, endPoint x: 531, endPoint y: 75, distance: 197.4
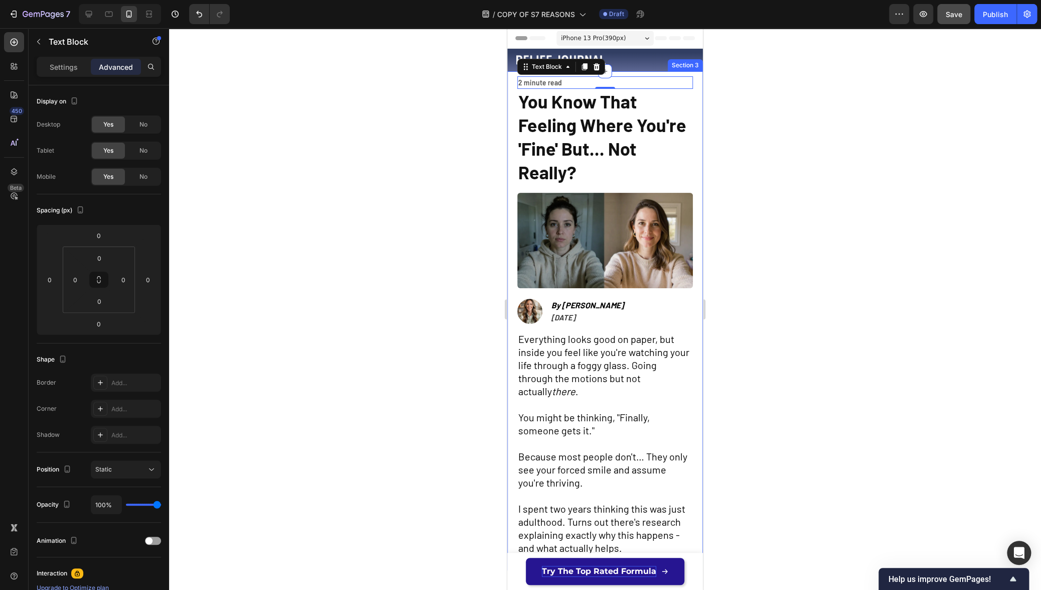
click at [743, 151] on div at bounding box center [605, 309] width 872 height 562
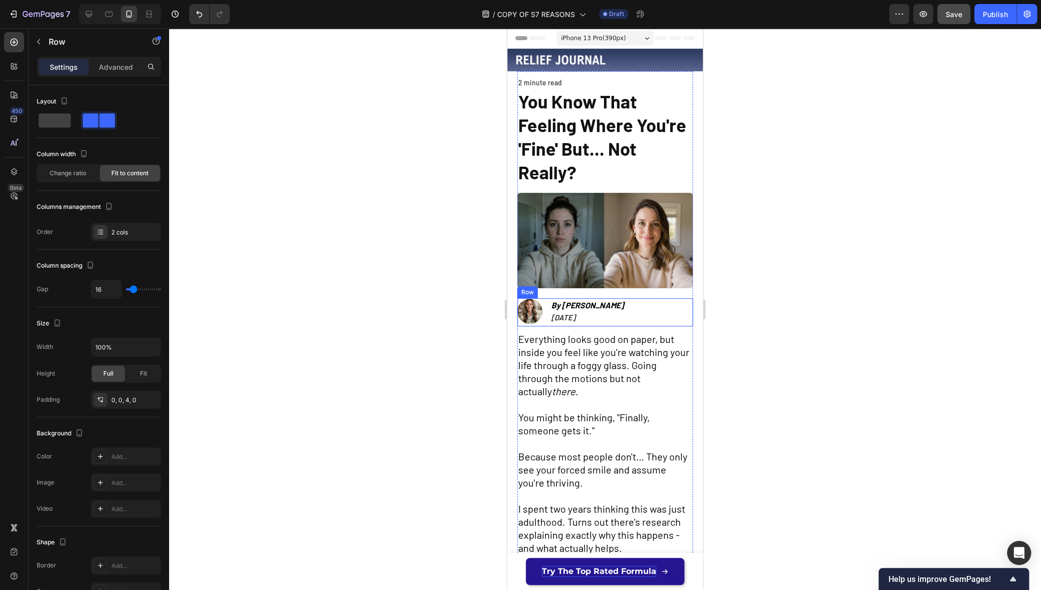
click at [634, 316] on div "Image By [PERSON_NAME] [DATE] Text Block Row" at bounding box center [605, 312] width 176 height 28
drag, startPoint x: 524, startPoint y: 285, endPoint x: 534, endPoint y: 185, distance: 99.8
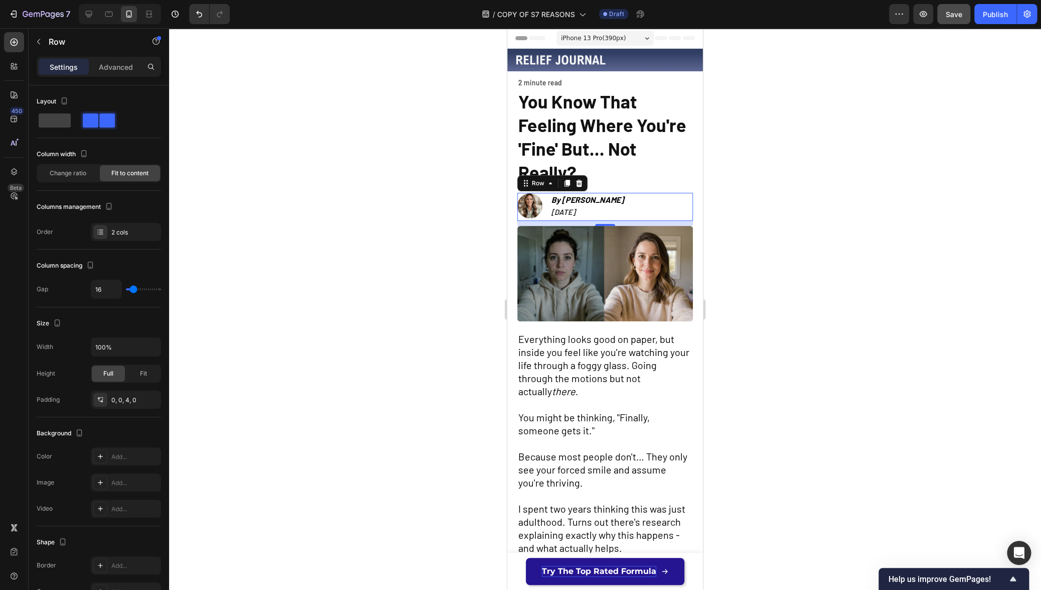
click at [764, 229] on div at bounding box center [605, 309] width 872 height 562
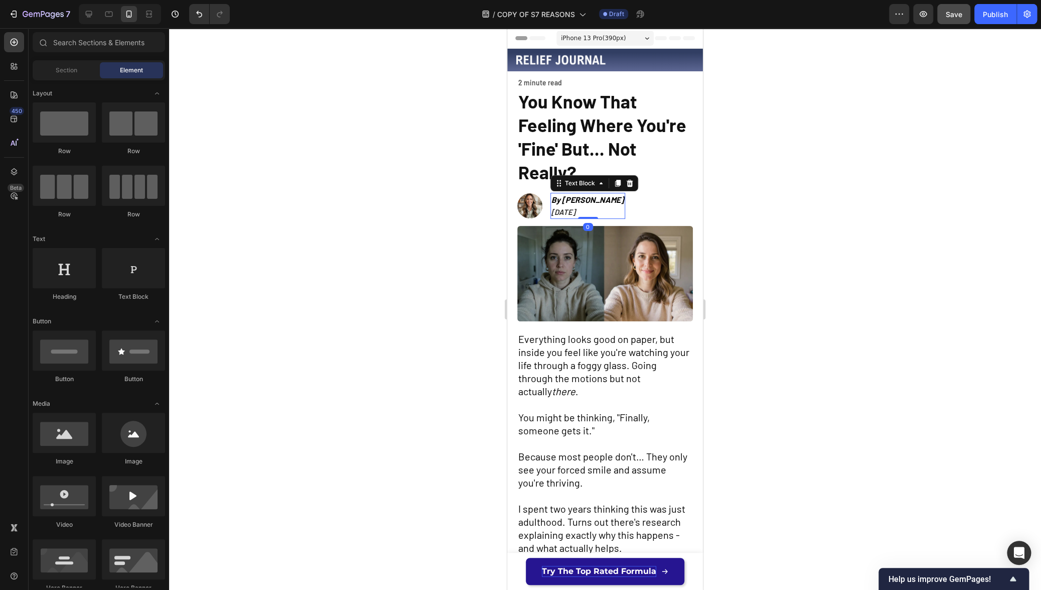
click at [574, 211] on icon "[DATE]" at bounding box center [564, 211] width 24 height 9
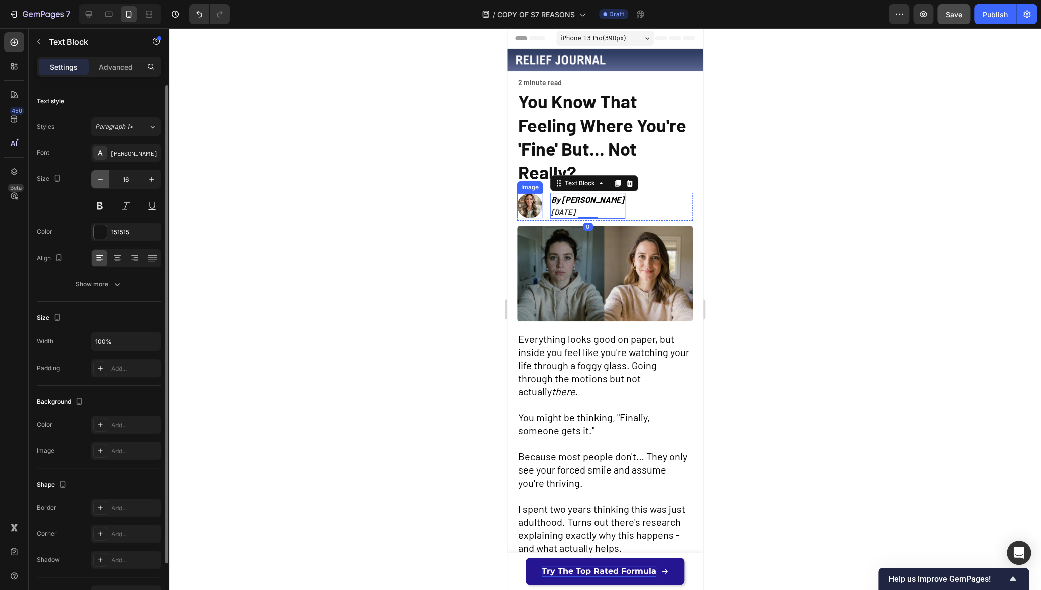
click at [102, 178] on icon "button" at bounding box center [100, 179] width 10 height 10
type input "14"
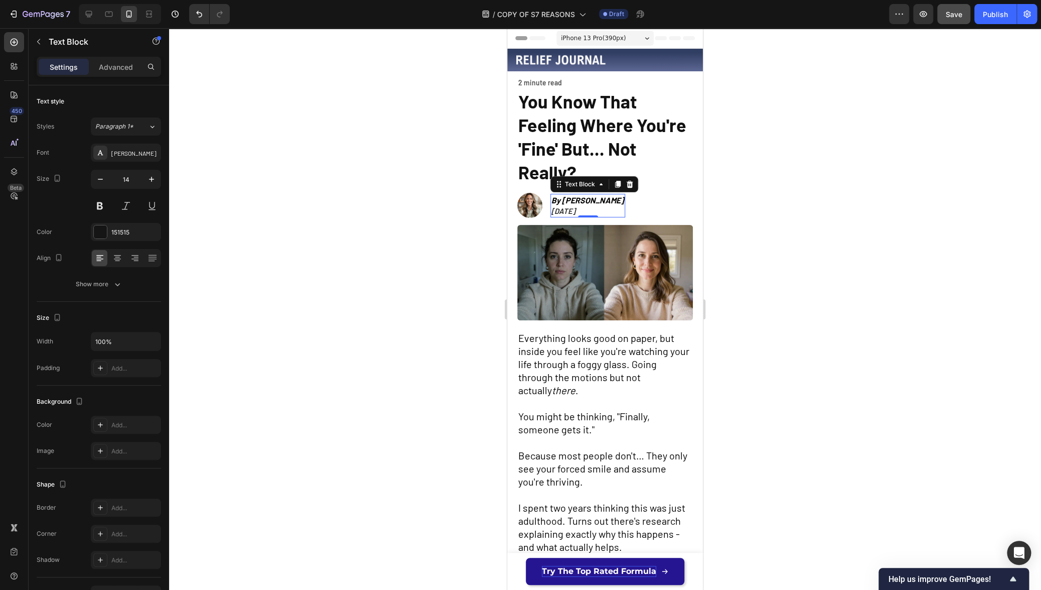
click at [568, 200] on strong "By [PERSON_NAME]" at bounding box center [588, 200] width 73 height 10
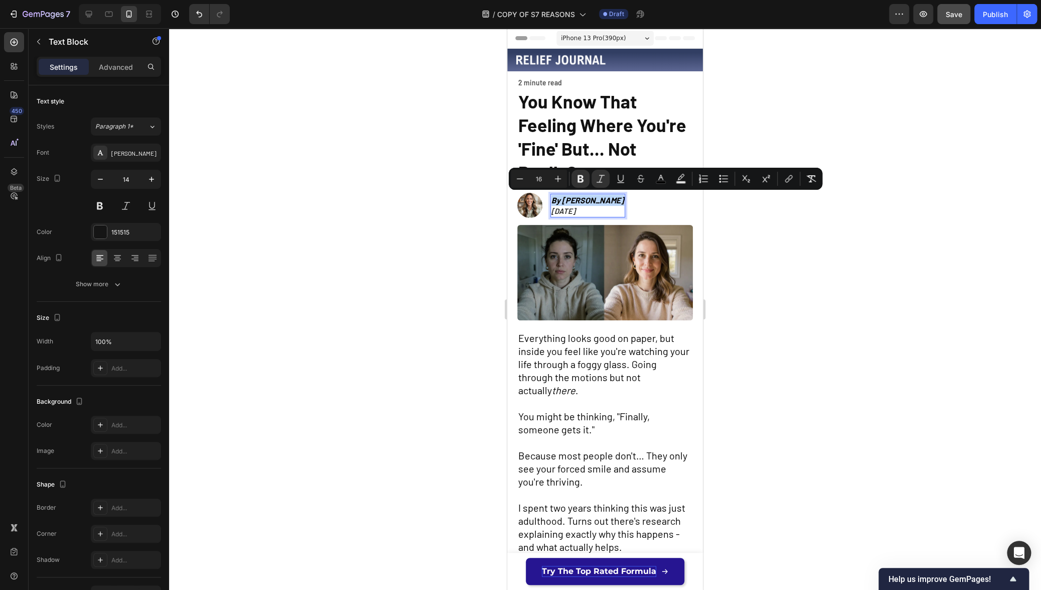
click at [558, 200] on strong "By [PERSON_NAME]" at bounding box center [588, 200] width 73 height 10
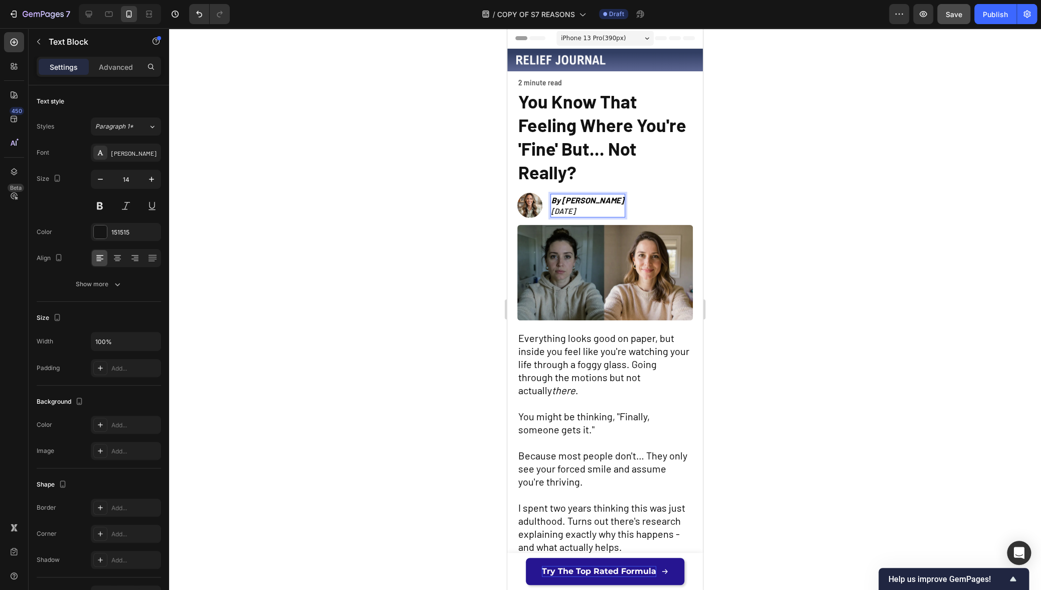
drag, startPoint x: 553, startPoint y: 200, endPoint x: 603, endPoint y: 213, distance: 51.4
click at [603, 213] on div "By [PERSON_NAME] [DATE]" at bounding box center [588, 206] width 75 height 24
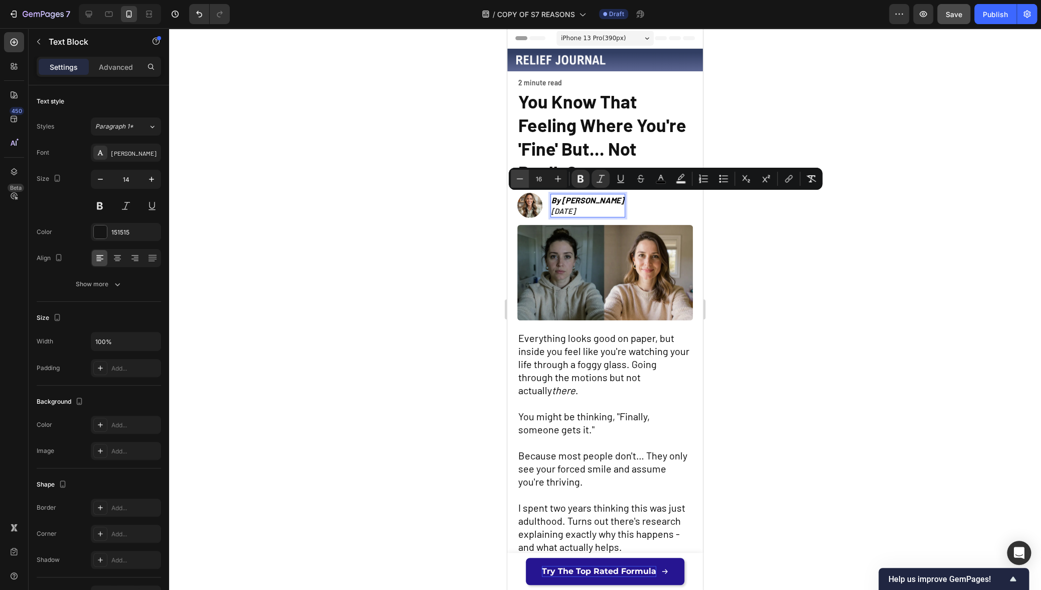
click at [521, 181] on icon "Editor contextual toolbar" at bounding box center [520, 179] width 10 height 10
type input "14"
click at [453, 215] on div at bounding box center [605, 309] width 872 height 562
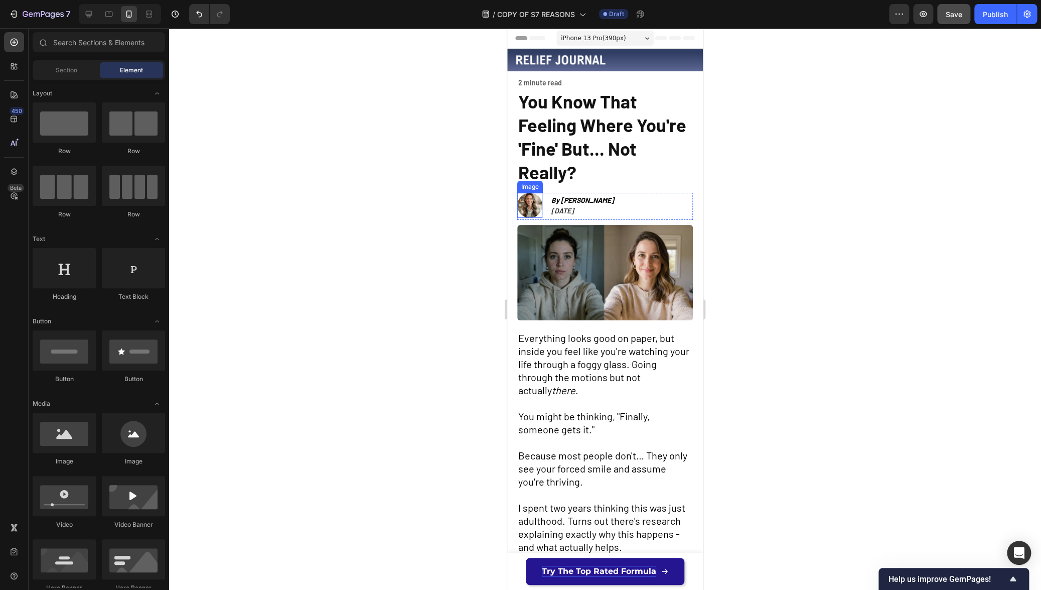
click at [536, 208] on img at bounding box center [529, 205] width 25 height 25
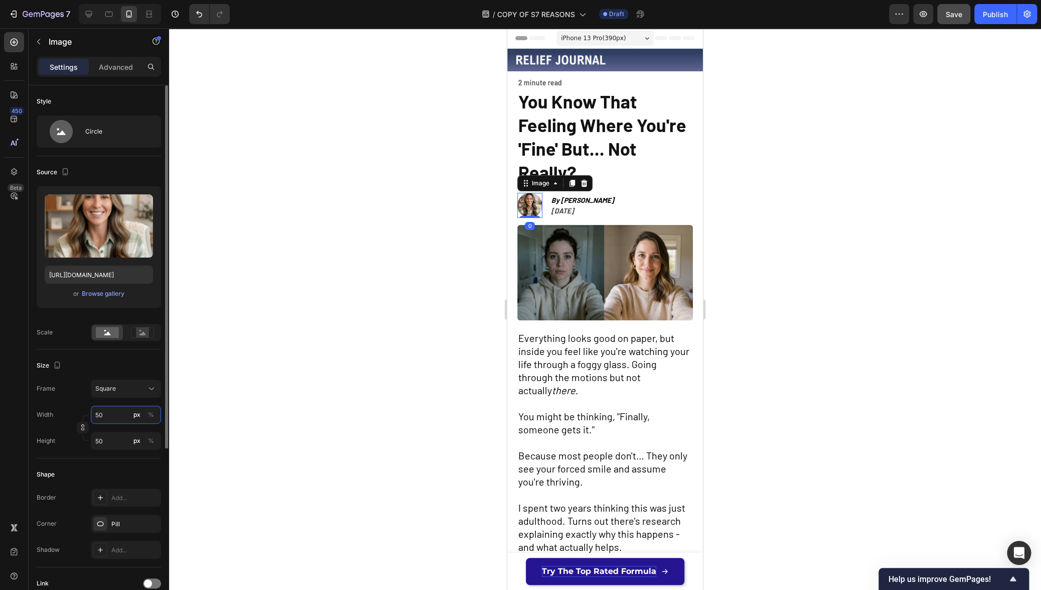
click at [106, 413] on input "50" at bounding box center [126, 415] width 70 height 18
type input "49"
type input "48"
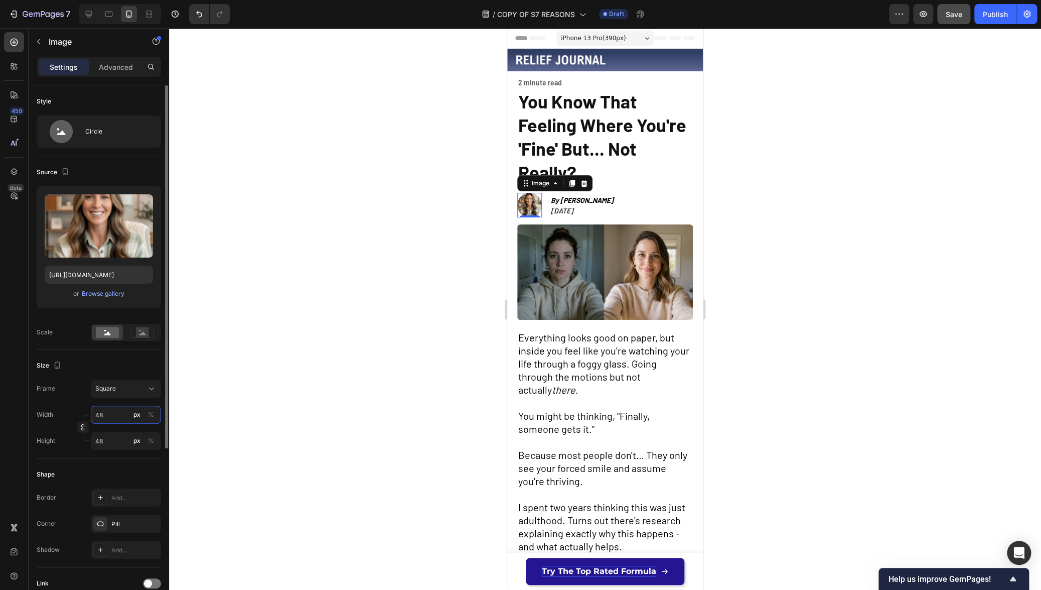
type input "47"
type input "46"
type input "45"
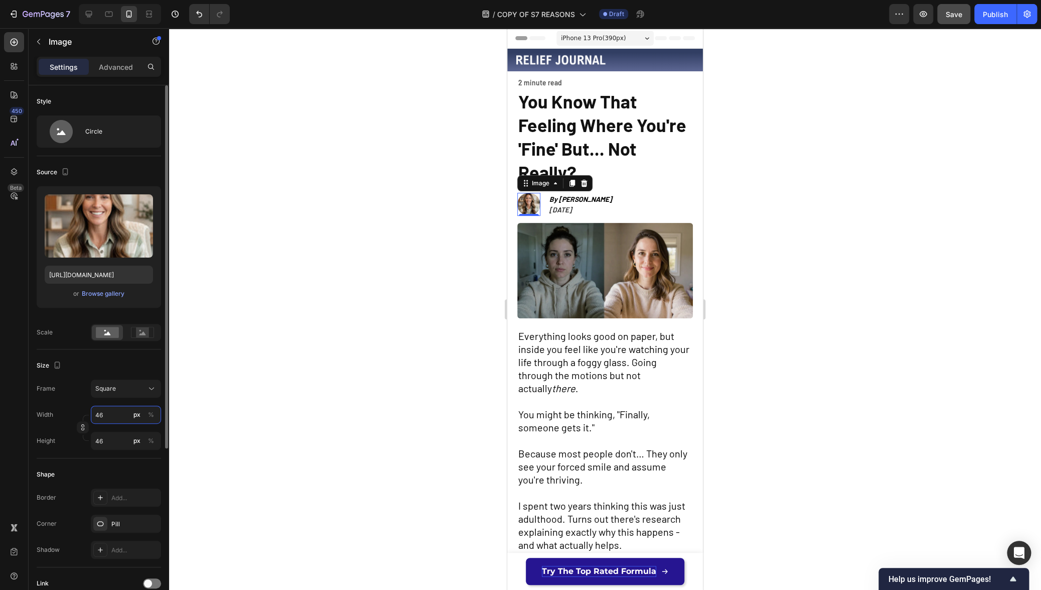
type input "45"
type input "44"
type input "43"
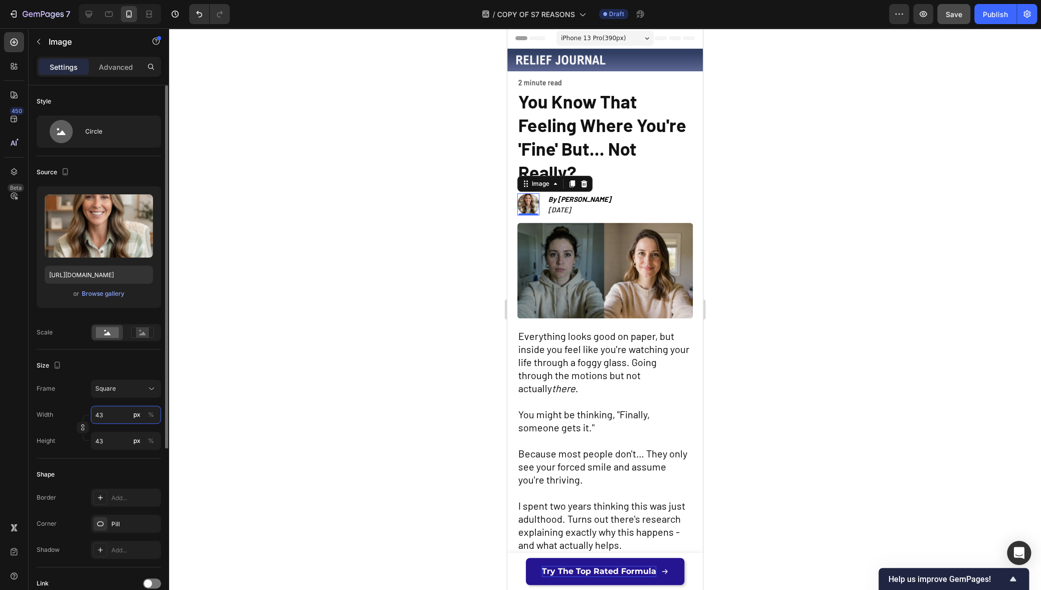
type input "42"
type input "41"
type input "40"
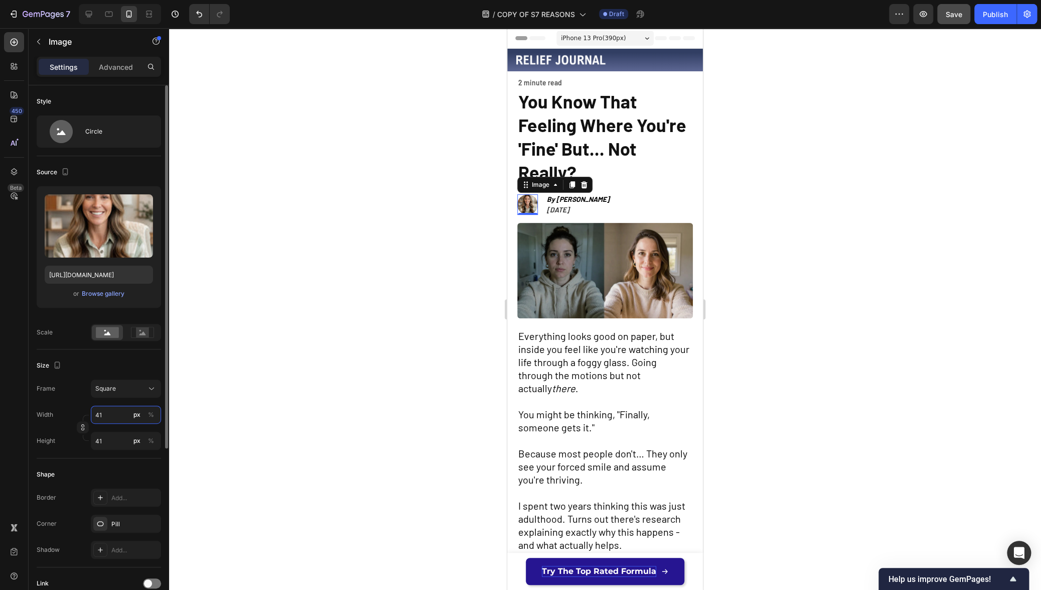
type input "40"
type input "39"
type input "40"
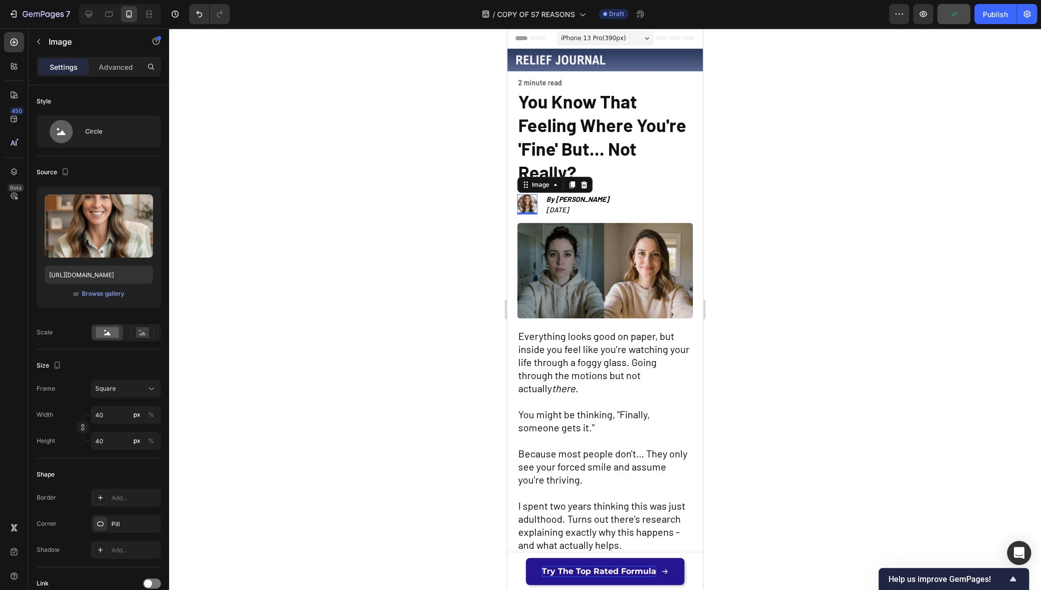
click at [351, 306] on div at bounding box center [605, 309] width 872 height 562
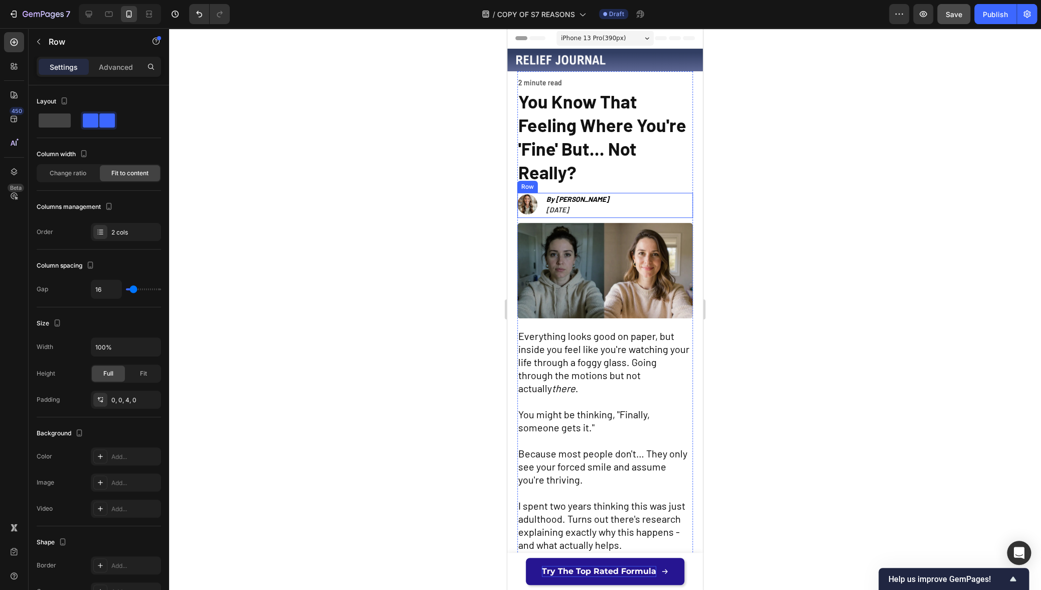
click at [543, 205] on div "Image By [PERSON_NAME] [DATE] Text Block Row" at bounding box center [605, 205] width 176 height 25
type input "12"
type input "11"
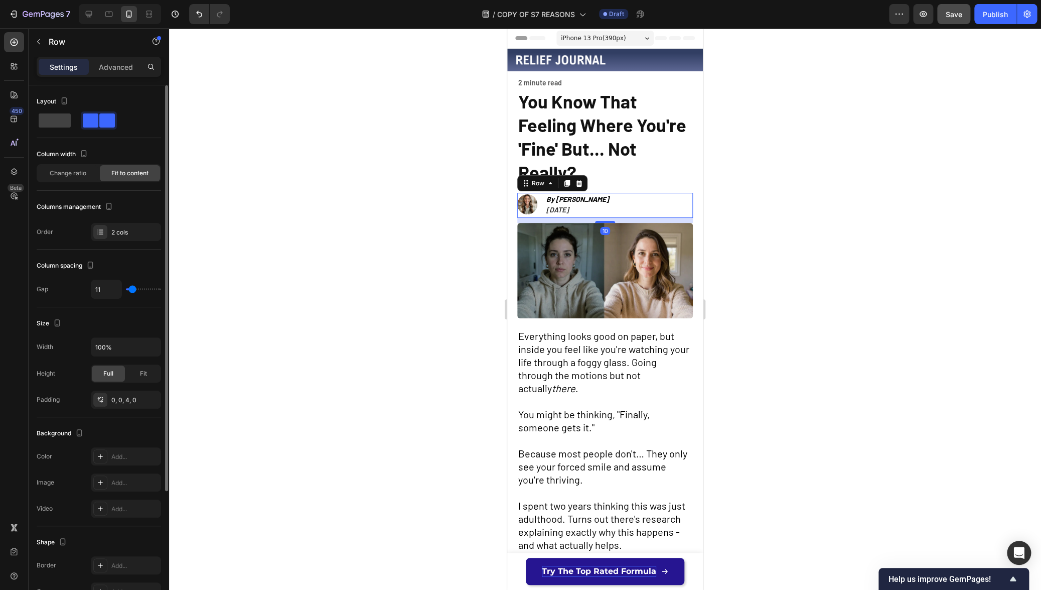
type input "10"
type input "9"
type input "8"
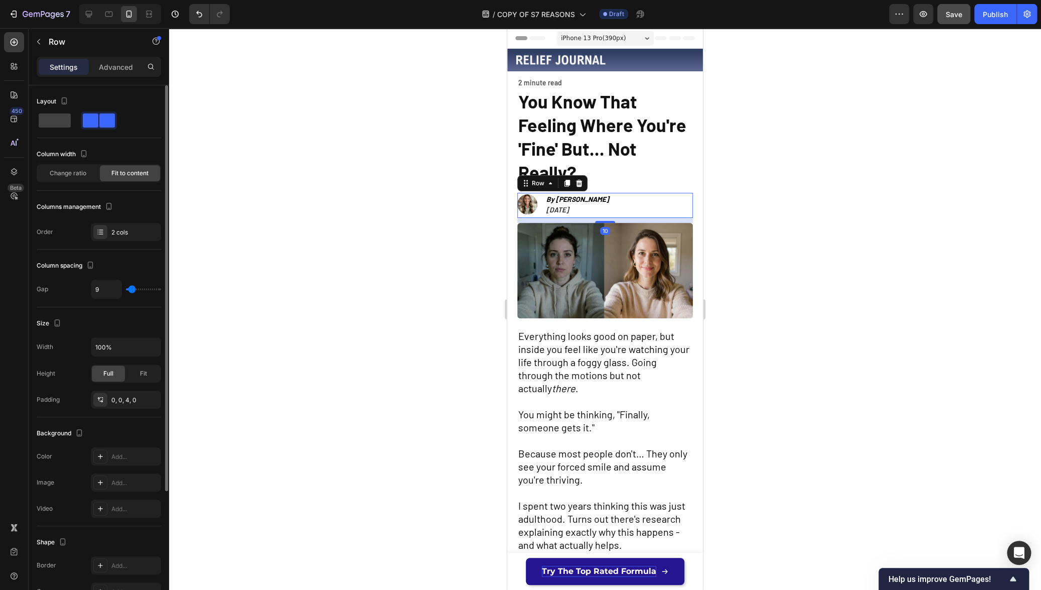
type input "8"
type input "7"
type input "6"
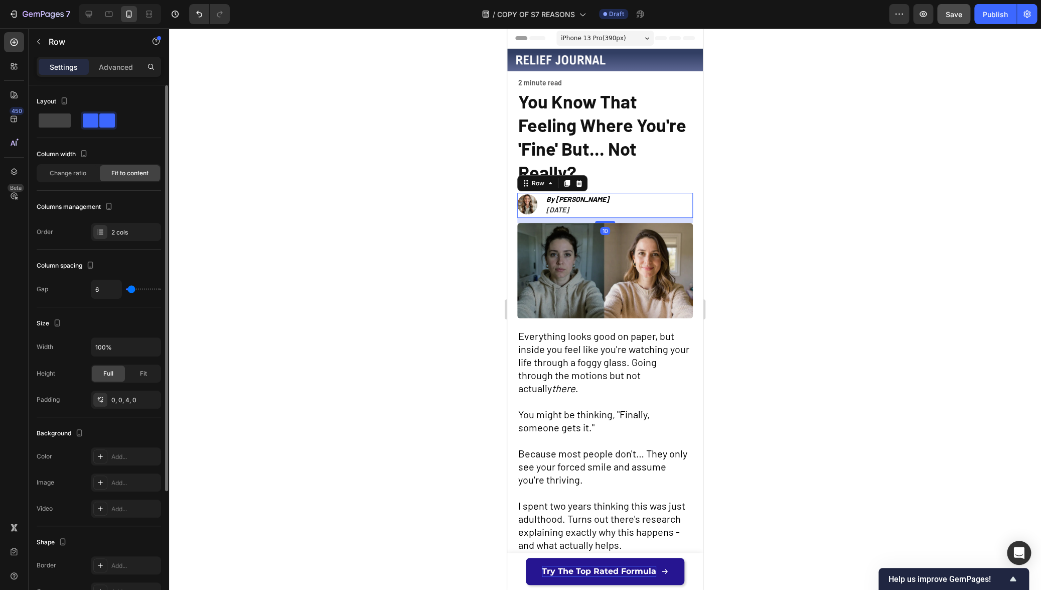
type input "5"
type input "4"
type input "3"
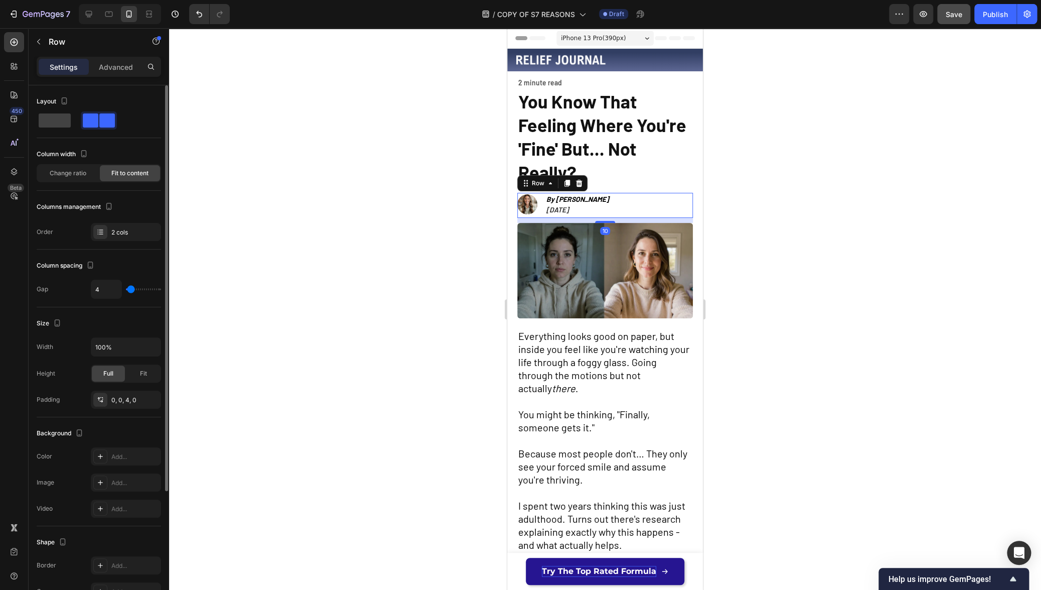
type input "3"
type input "2"
type input "1"
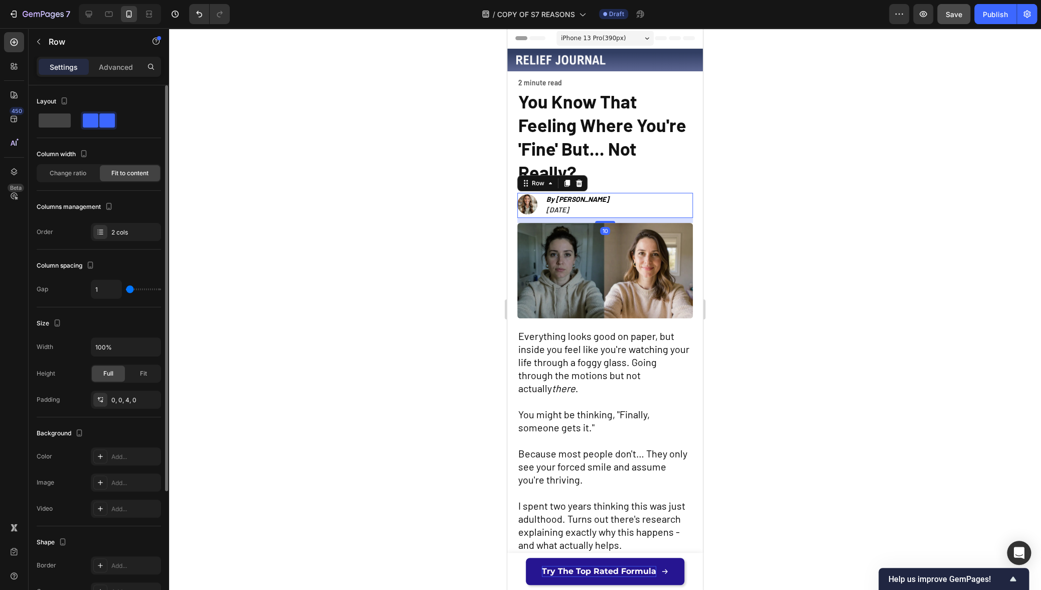
type input "0"
type input "1"
type input "2"
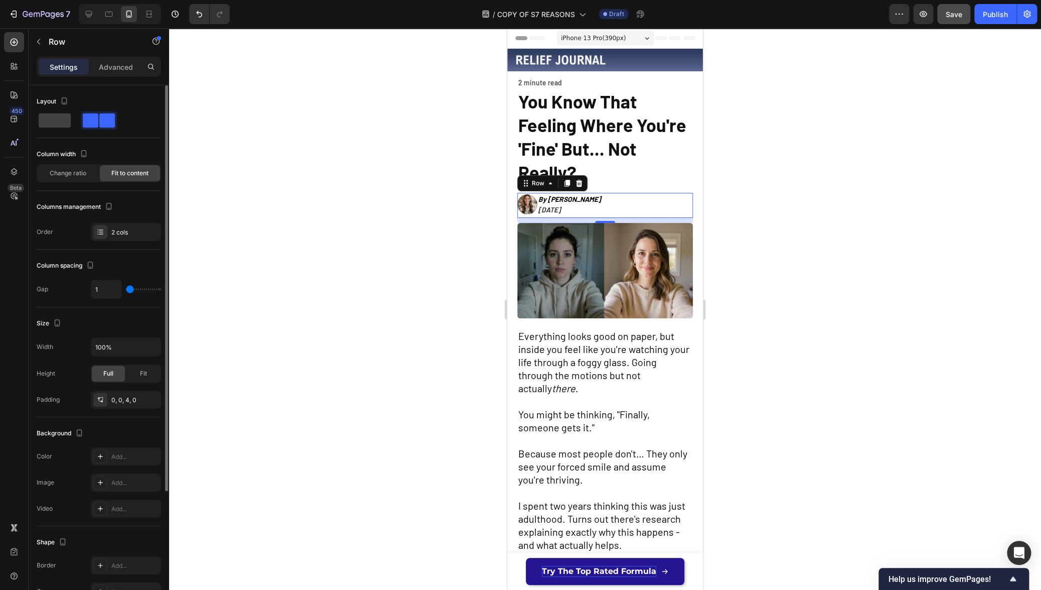
type input "2"
type input "3"
type input "4"
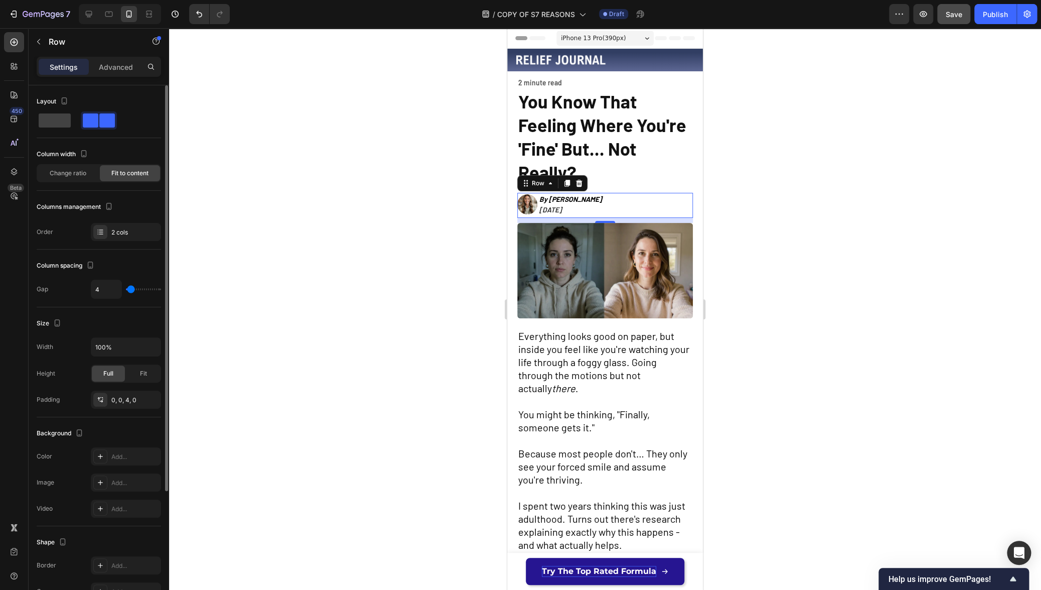
type input "5"
type input "6"
click at [131, 289] on input "range" at bounding box center [143, 289] width 35 height 2
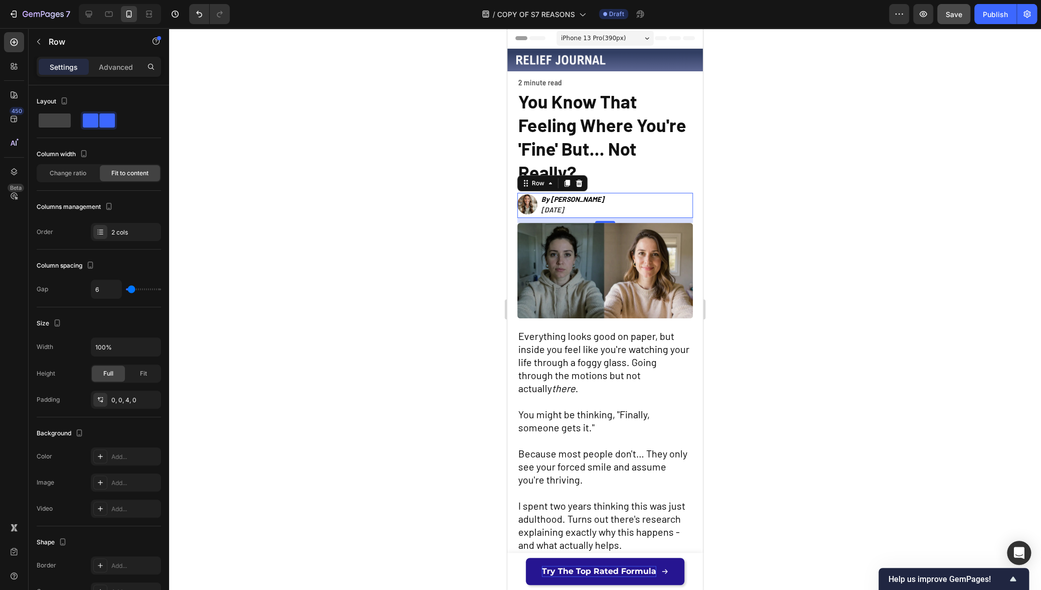
click at [358, 292] on div at bounding box center [605, 309] width 872 height 562
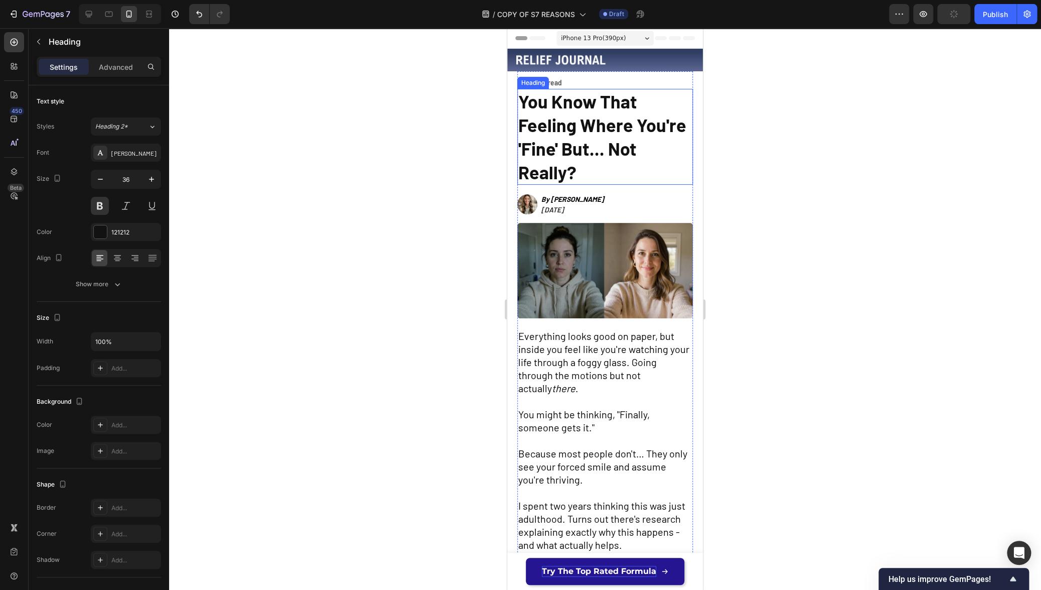
click at [593, 177] on h2 "You Know That Feeling Where You're 'Fine' But... Not Really?" at bounding box center [605, 137] width 176 height 96
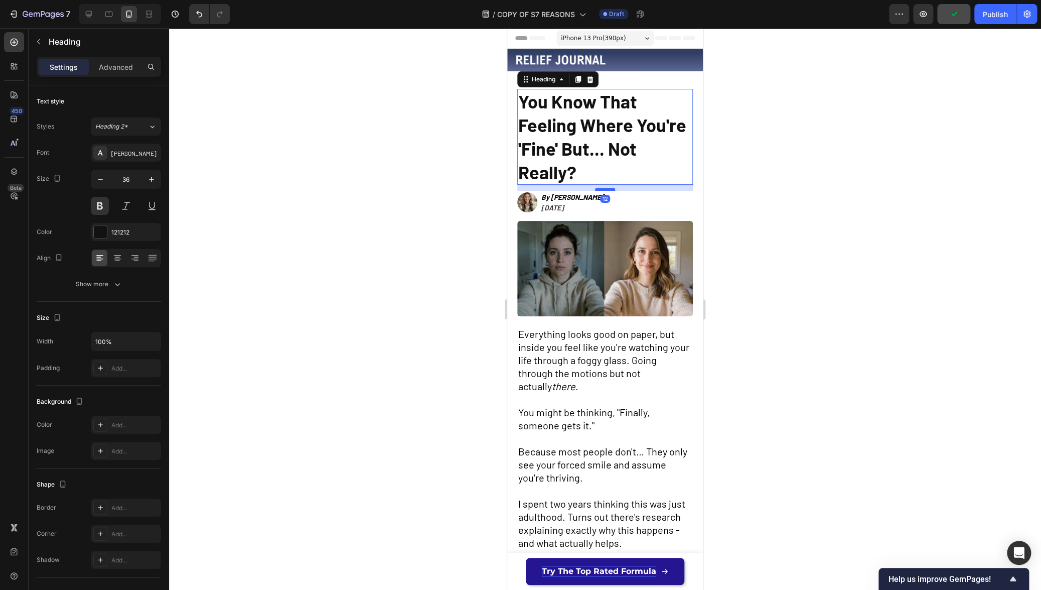
click at [605, 190] on div at bounding box center [605, 189] width 20 height 3
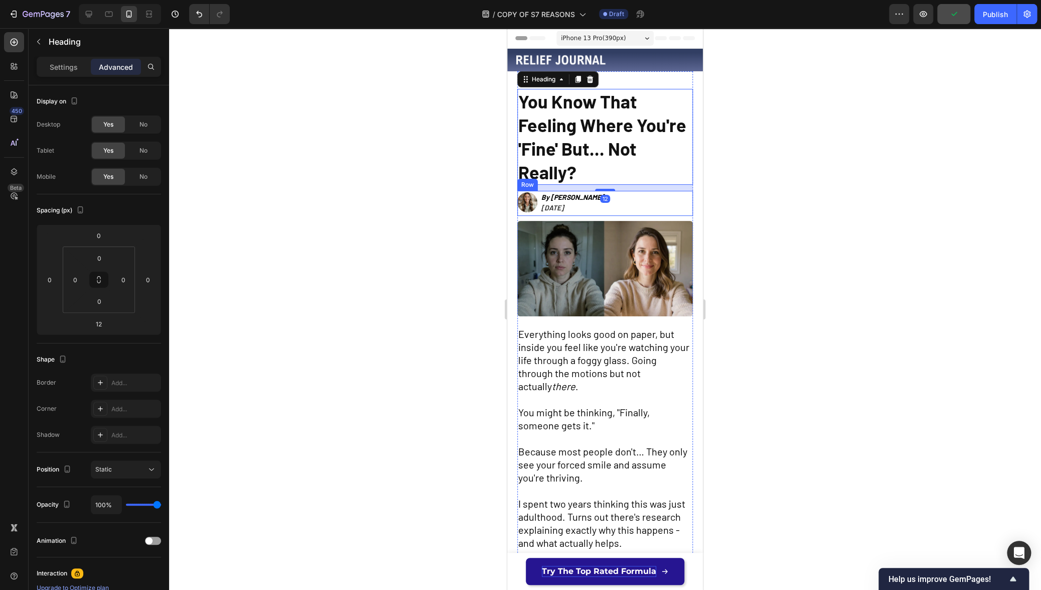
click at [826, 224] on div at bounding box center [605, 309] width 872 height 562
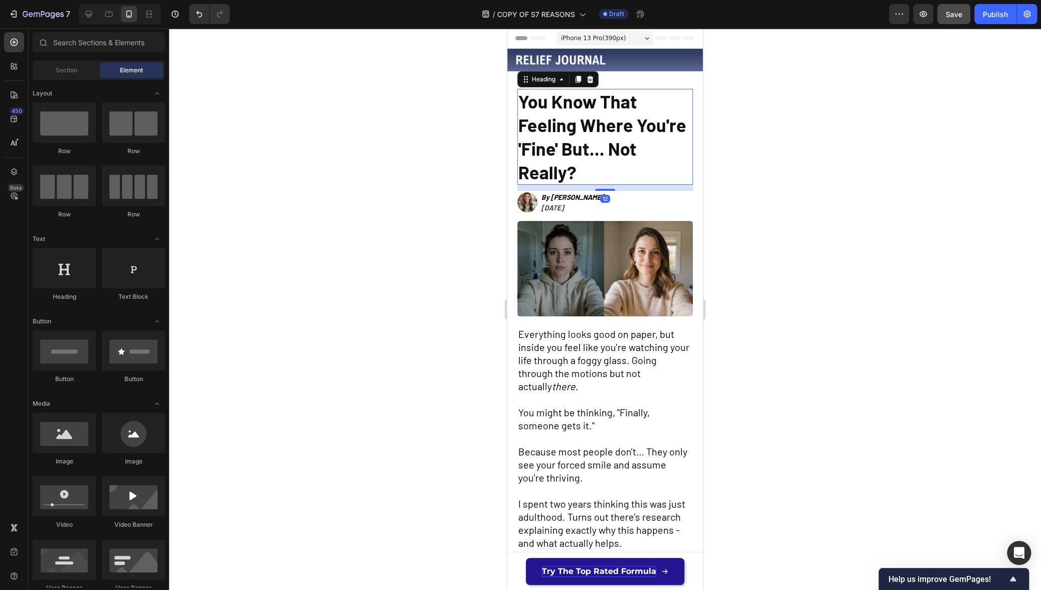
click at [635, 166] on h2 "You Know That Feeling Where You're 'Fine' But... Not Really?" at bounding box center [605, 137] width 176 height 96
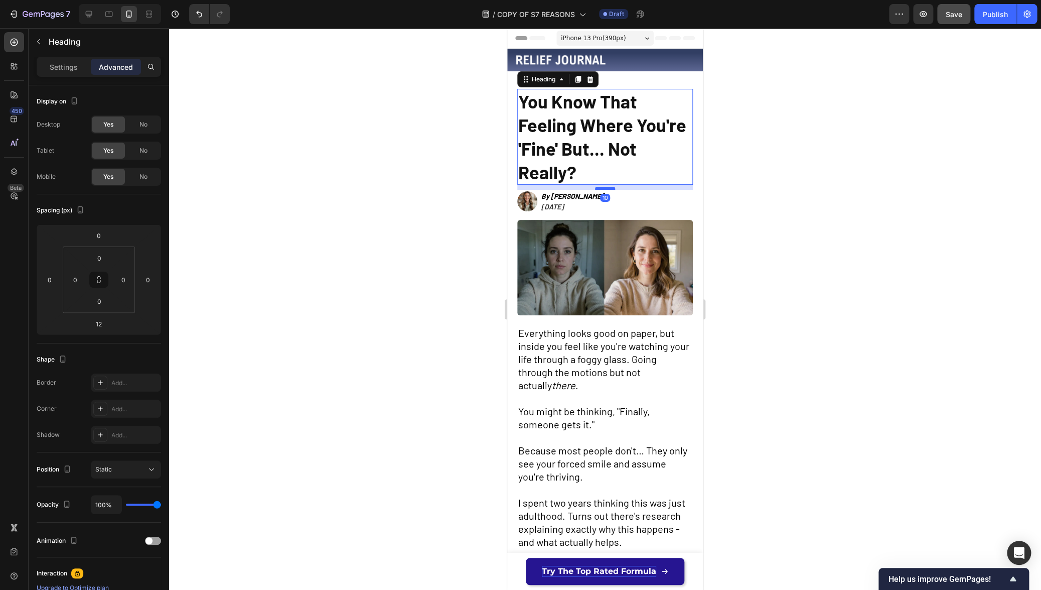
click at [608, 188] on div at bounding box center [605, 188] width 20 height 3
type input "10"
click at [741, 193] on div at bounding box center [605, 309] width 872 height 562
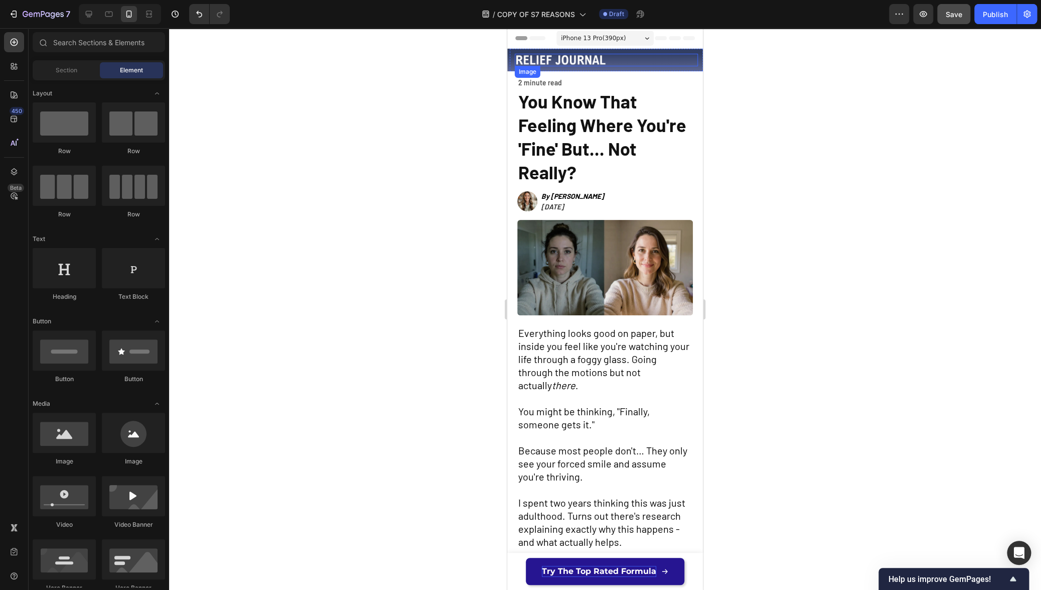
click at [633, 57] on div at bounding box center [606, 60] width 183 height 13
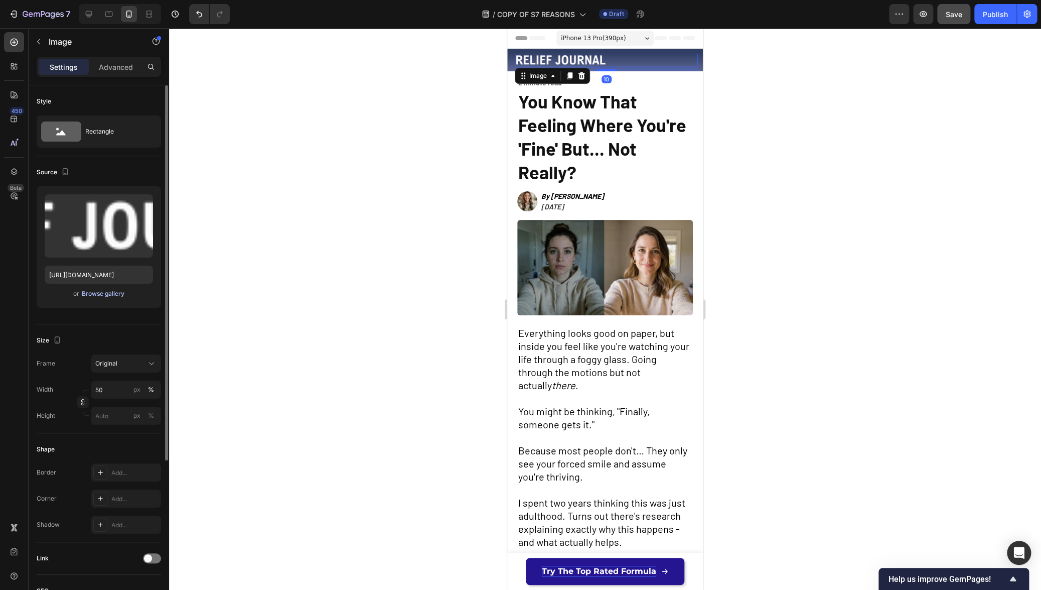
click at [104, 294] on div "Browse gallery" at bounding box center [103, 293] width 43 height 9
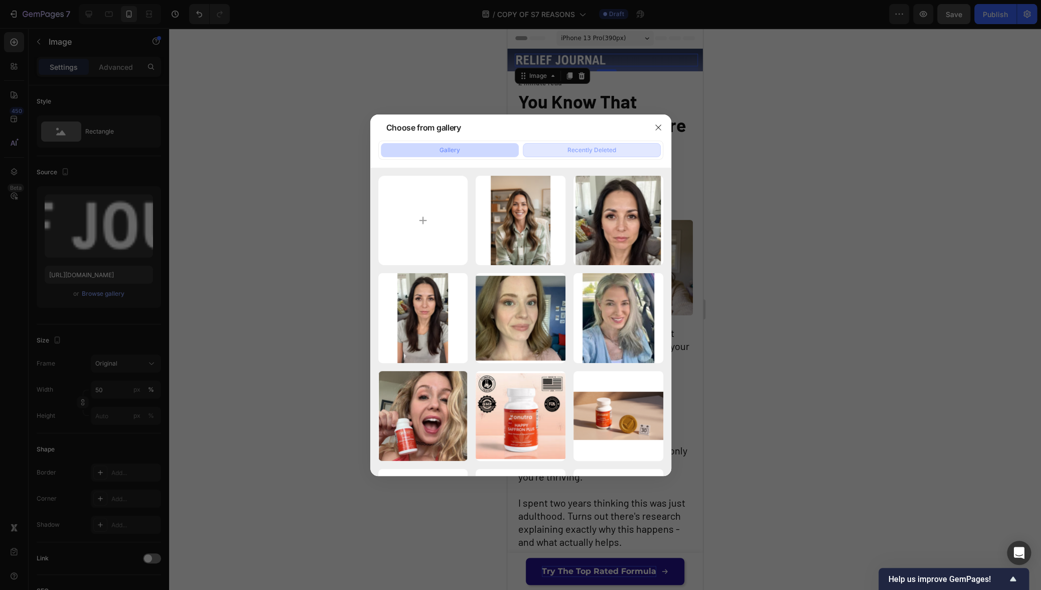
click at [588, 150] on div "Recently Deleted" at bounding box center [592, 150] width 49 height 9
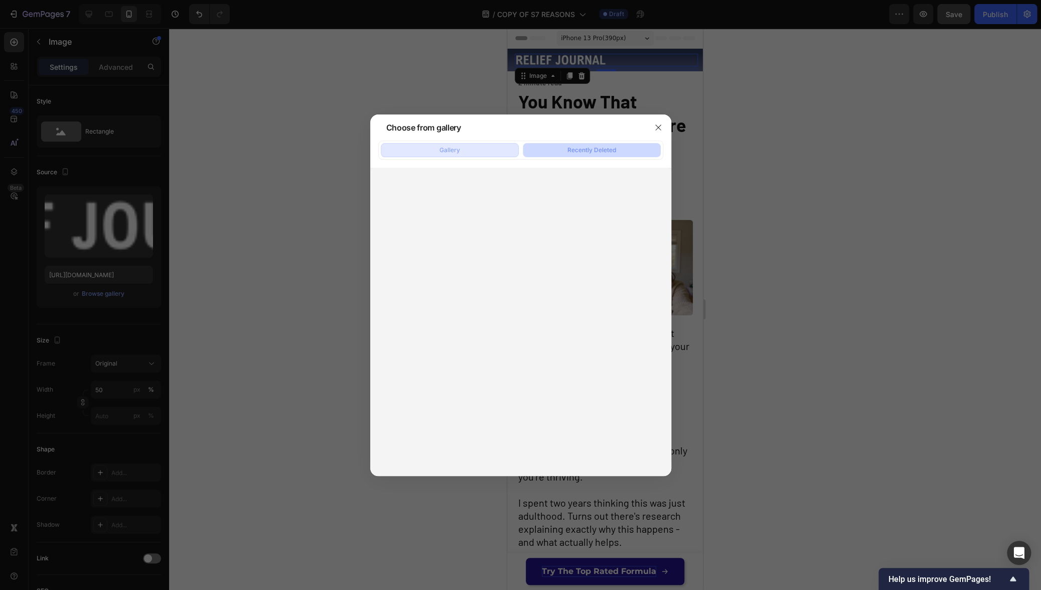
click at [472, 155] on button "Gallery" at bounding box center [450, 150] width 138 height 14
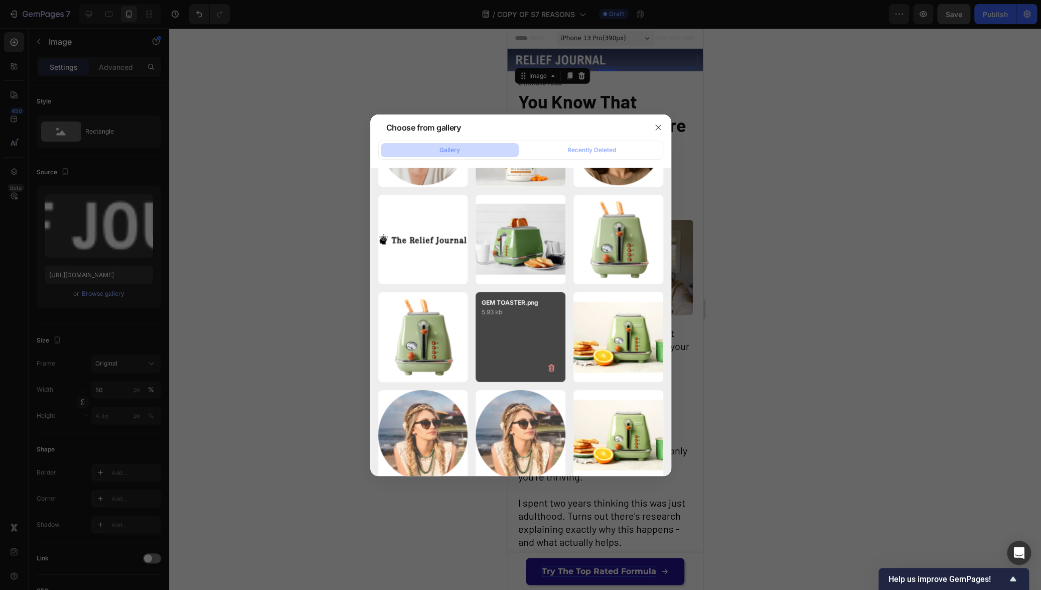
scroll to position [1850, 0]
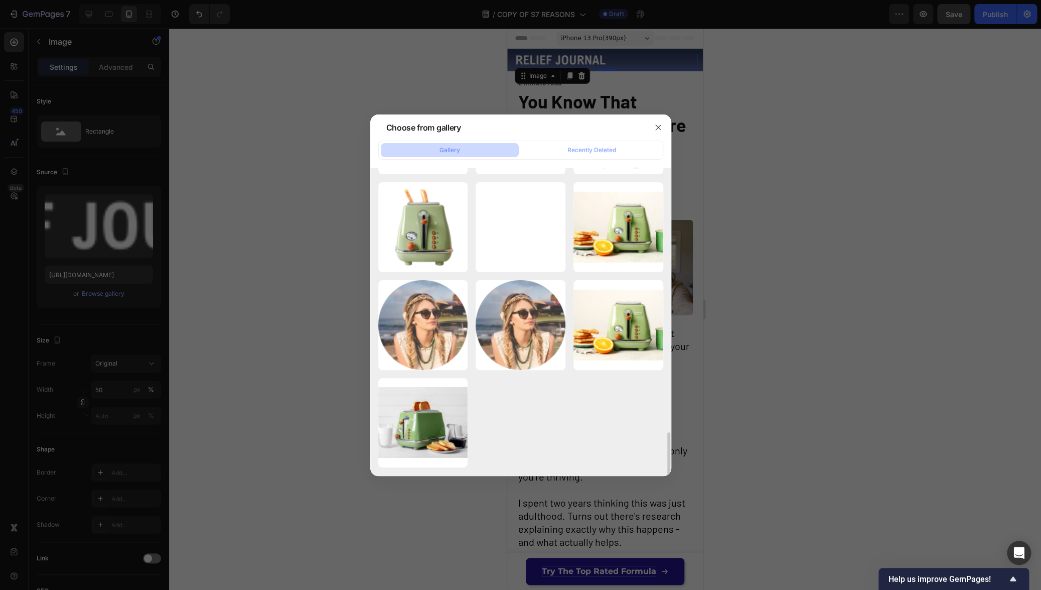
click at [875, 379] on div at bounding box center [520, 295] width 1041 height 590
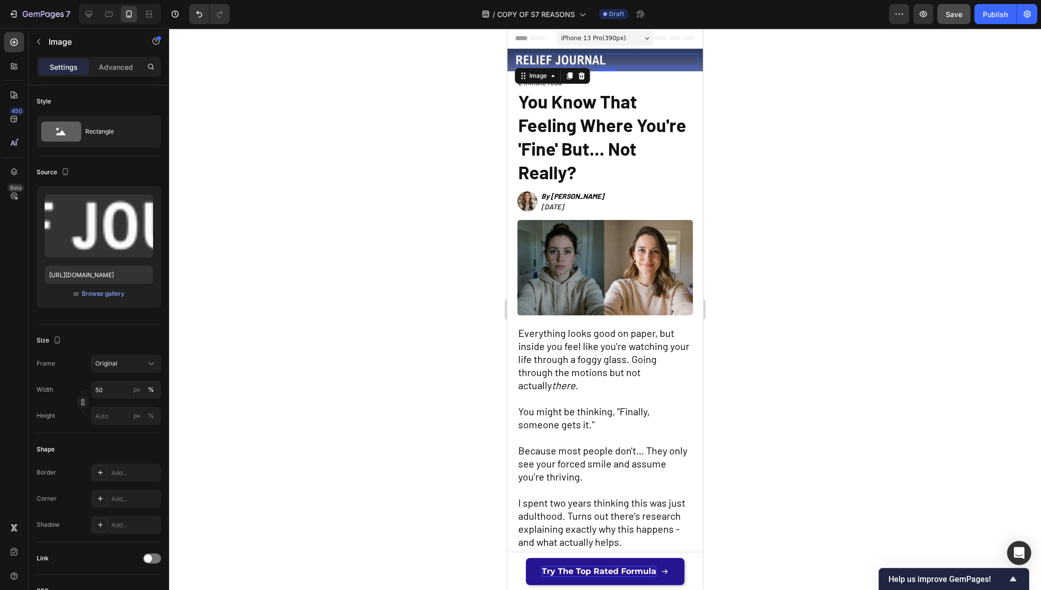
click at [569, 61] on img at bounding box center [561, 60] width 92 height 13
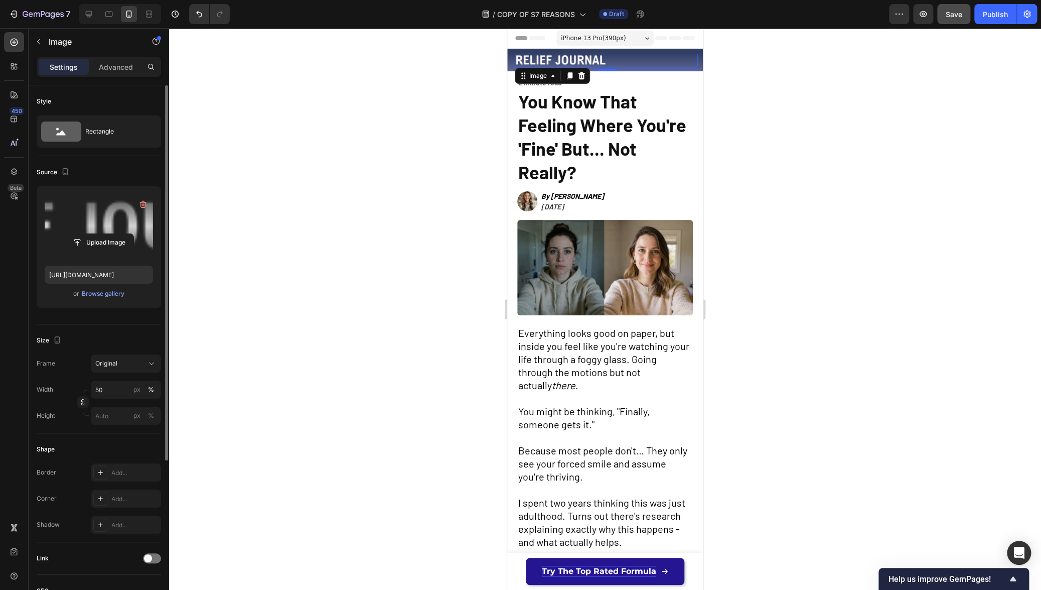
click at [91, 220] on label at bounding box center [99, 225] width 108 height 63
click at [91, 234] on input "file" at bounding box center [98, 242] width 69 height 17
type input "[URL][DOMAIN_NAME]"
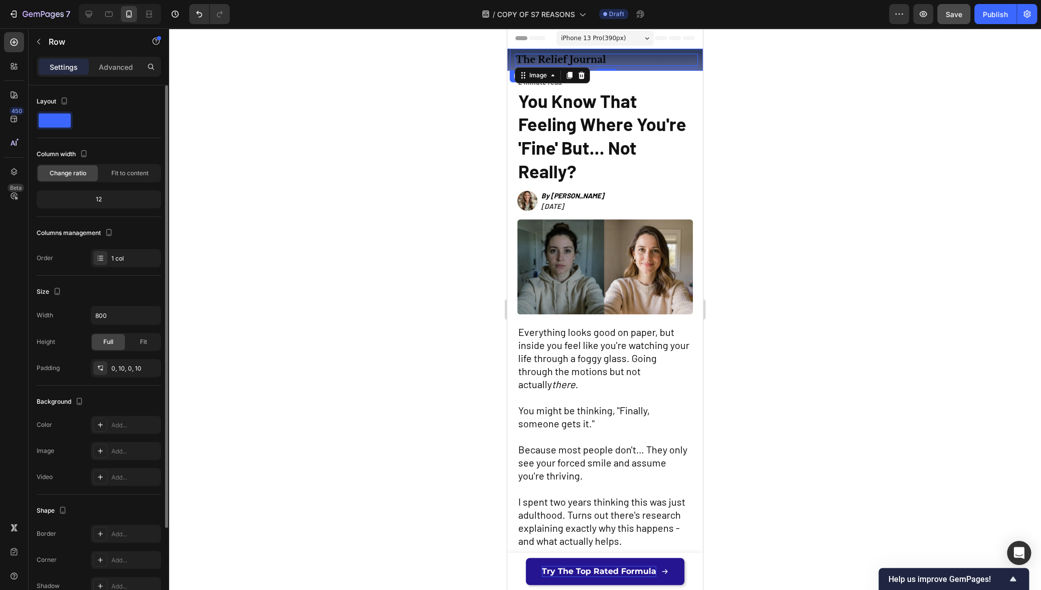
click at [620, 53] on div "Image 10" at bounding box center [606, 60] width 183 height 22
click at [507, 66] on div "Image Row 0 Section 2" at bounding box center [605, 60] width 196 height 22
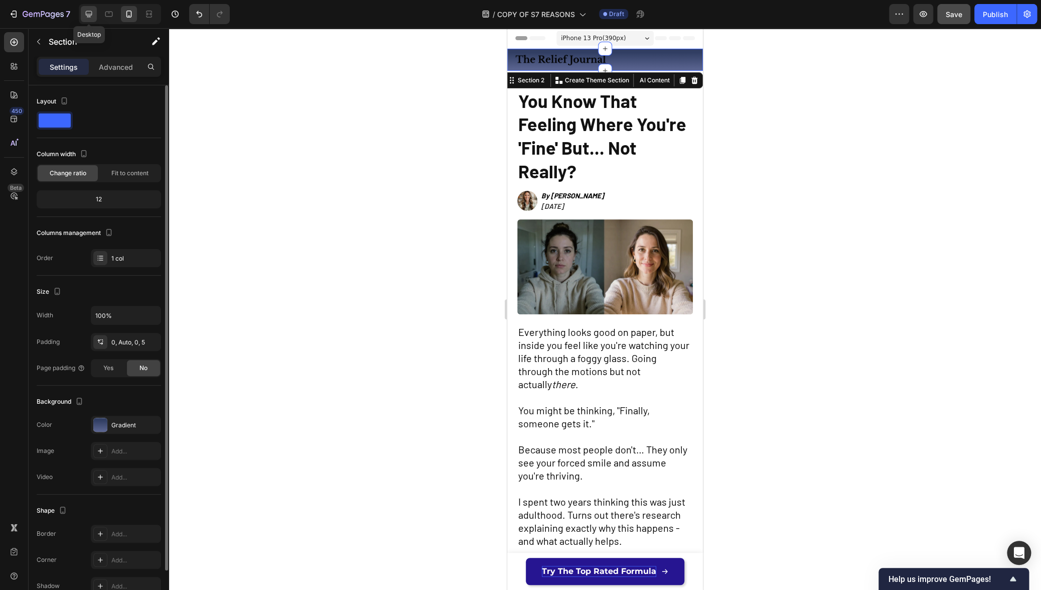
click at [95, 13] on div at bounding box center [89, 14] width 16 height 16
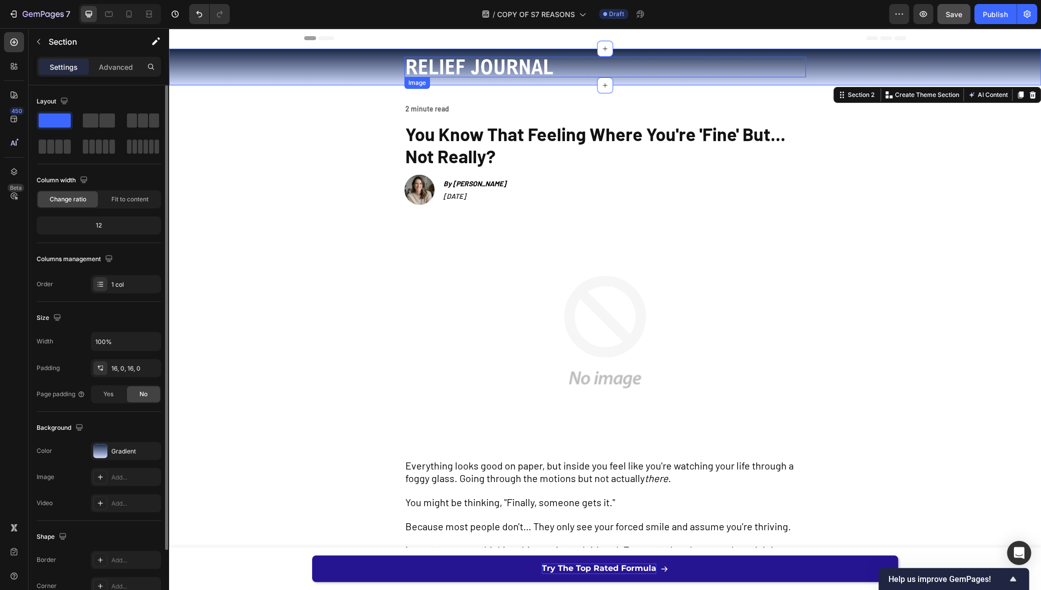
click at [445, 63] on img at bounding box center [480, 67] width 151 height 21
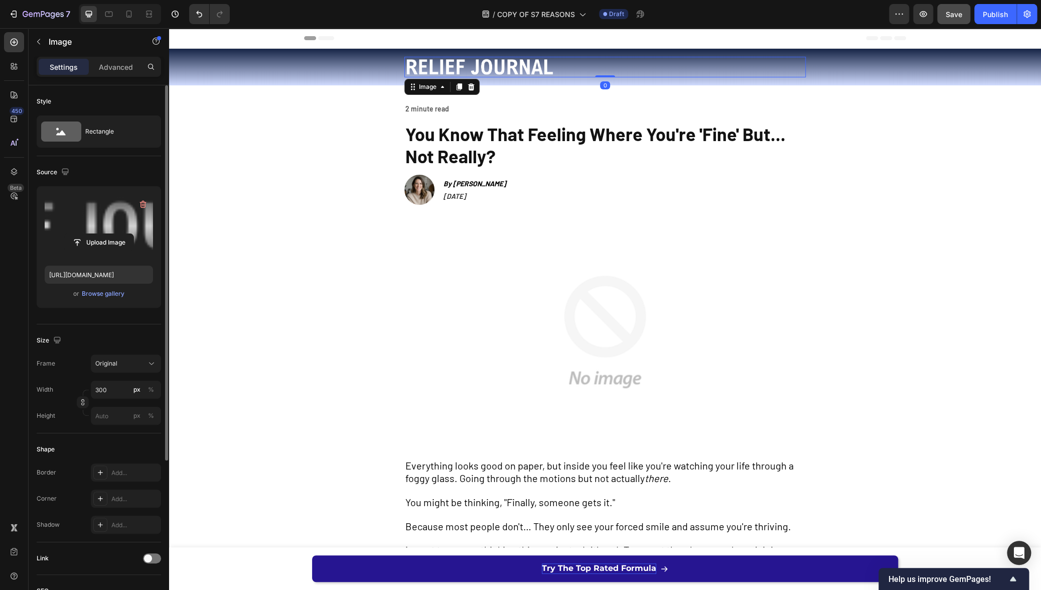
click at [99, 216] on label at bounding box center [99, 225] width 108 height 63
click at [99, 234] on input "file" at bounding box center [98, 242] width 69 height 17
click at [99, 293] on div "Browse gallery" at bounding box center [103, 293] width 43 height 9
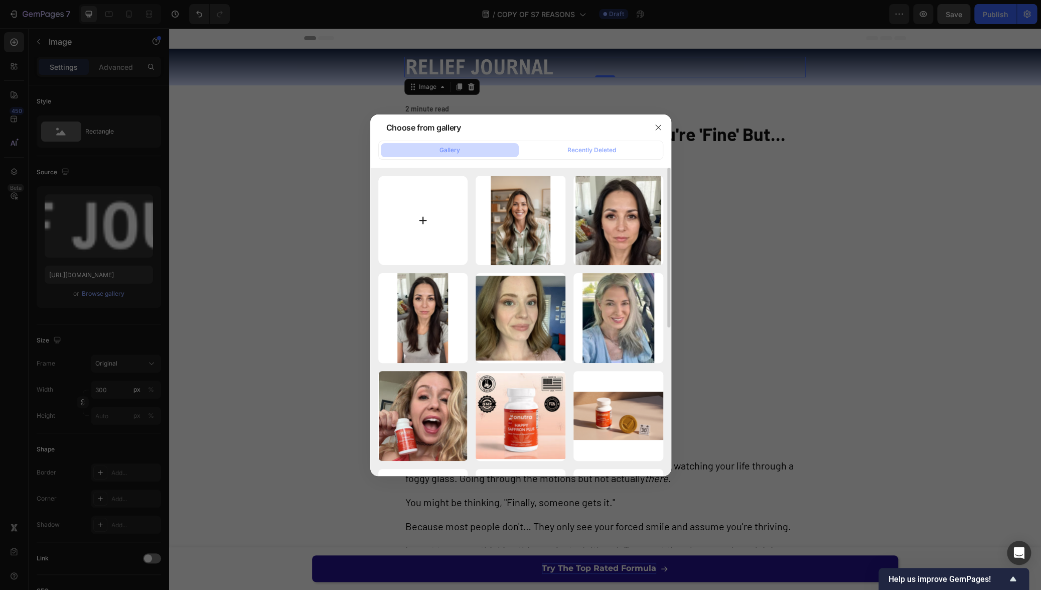
type input "C:\fakepath\reliefjournalblack.png"
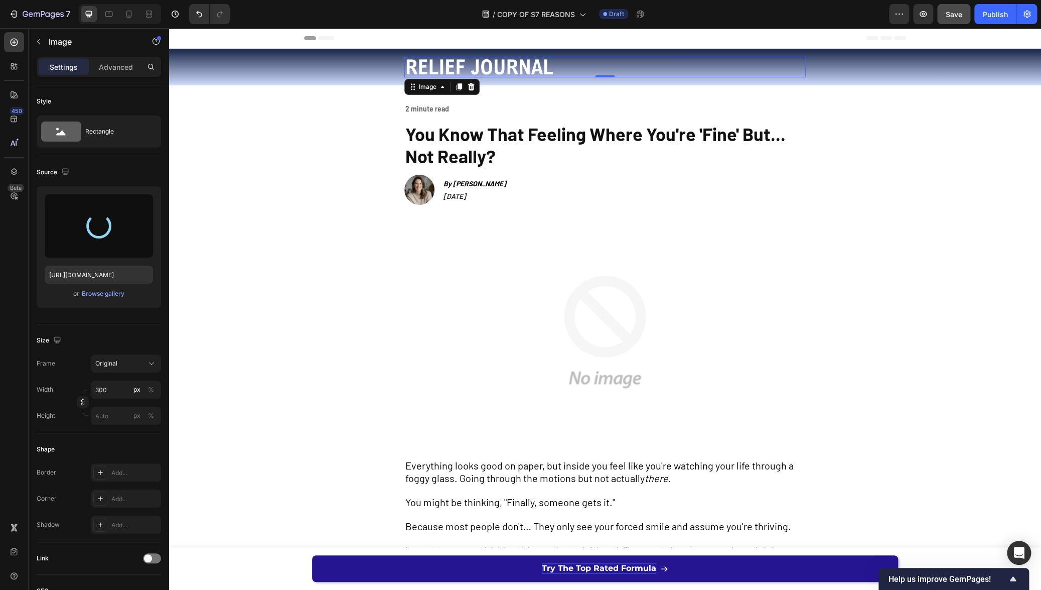
type input "[URL][DOMAIN_NAME]"
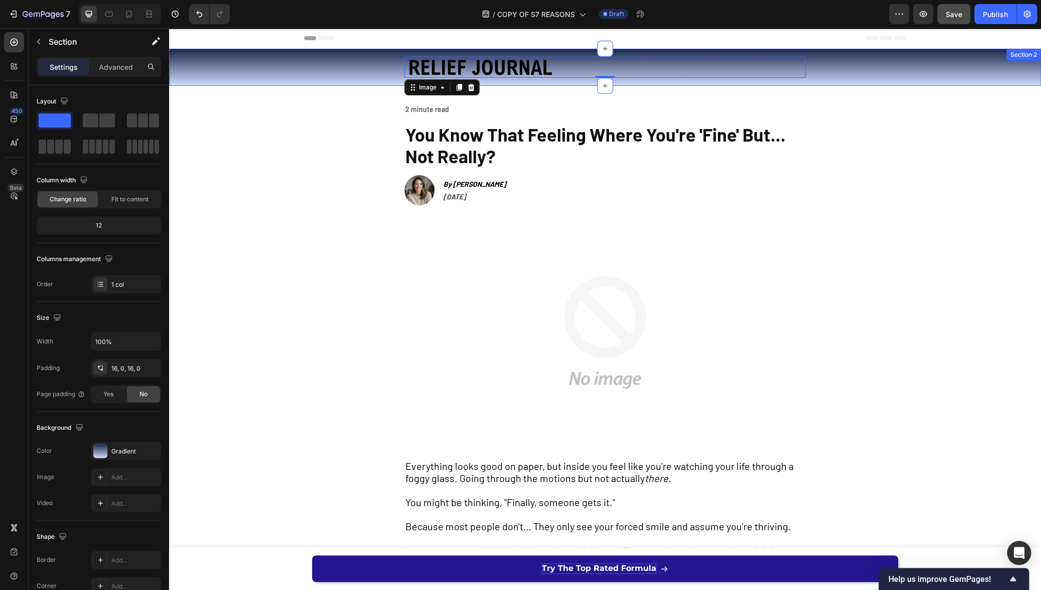
click at [187, 74] on div "Image 0 Row" at bounding box center [605, 67] width 872 height 21
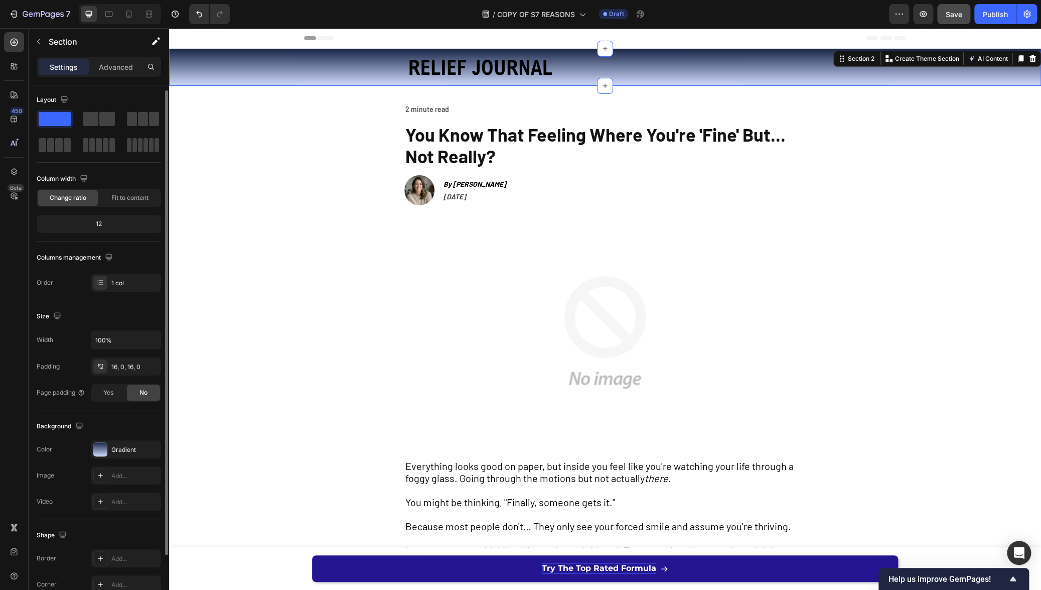
scroll to position [4, 0]
click at [151, 448] on icon "button" at bounding box center [151, 447] width 8 height 8
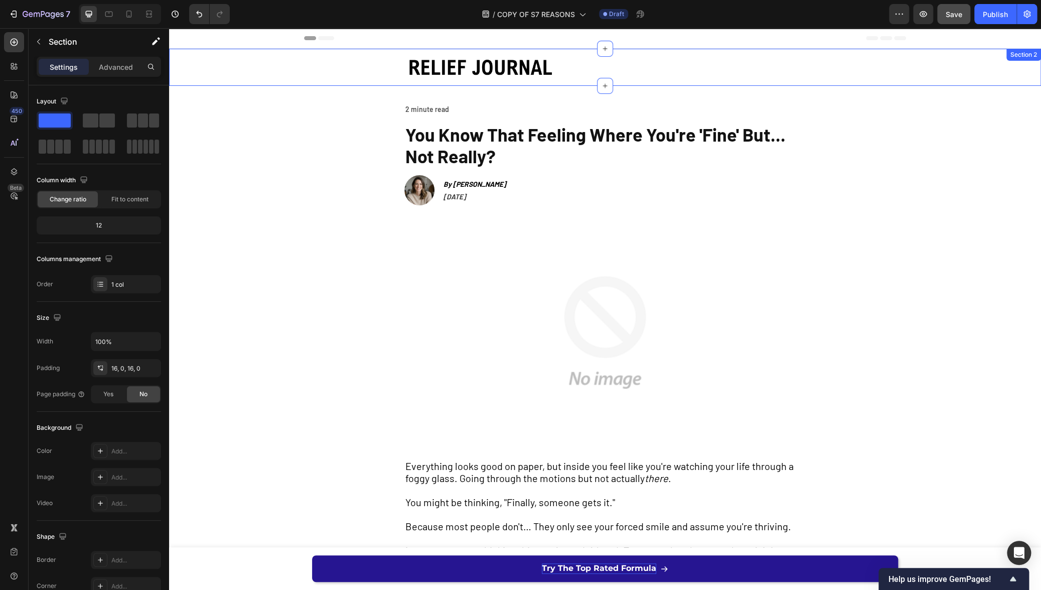
click at [332, 69] on div "Image Row" at bounding box center [605, 67] width 872 height 21
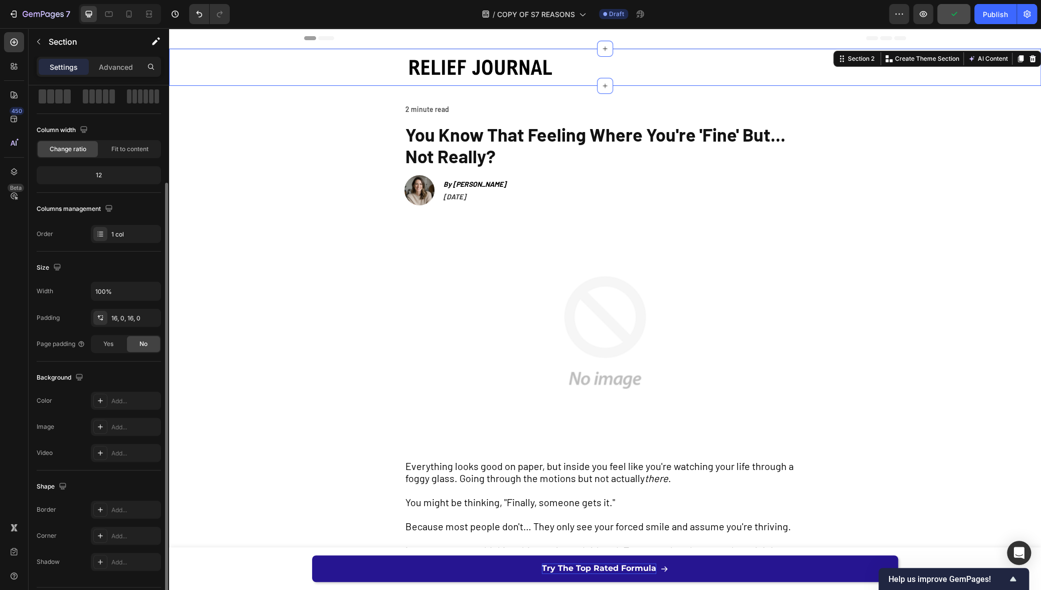
scroll to position [79, 0]
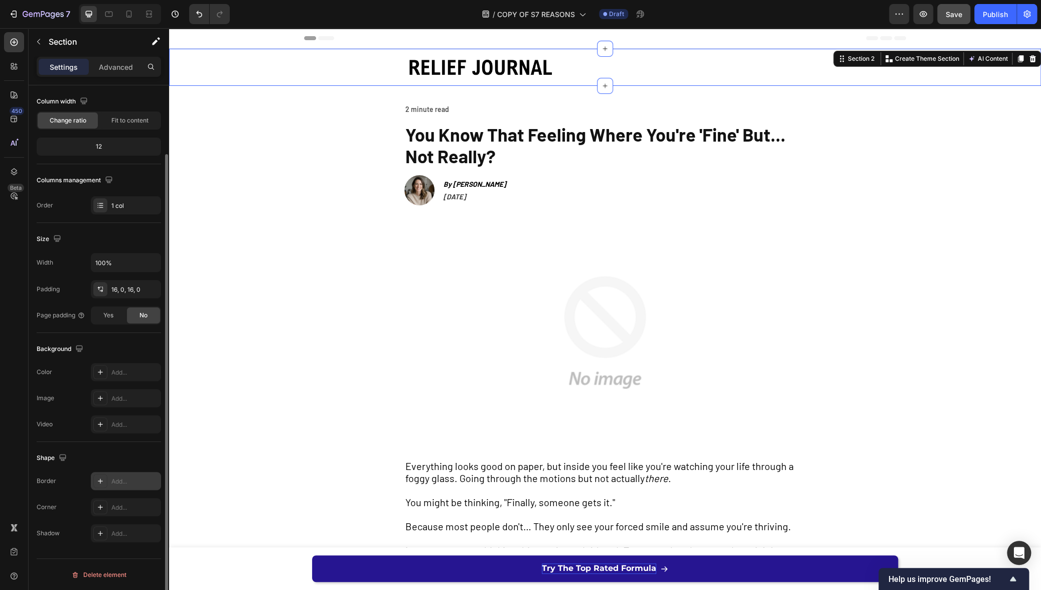
click at [107, 481] on div "Add..." at bounding box center [126, 481] width 70 height 18
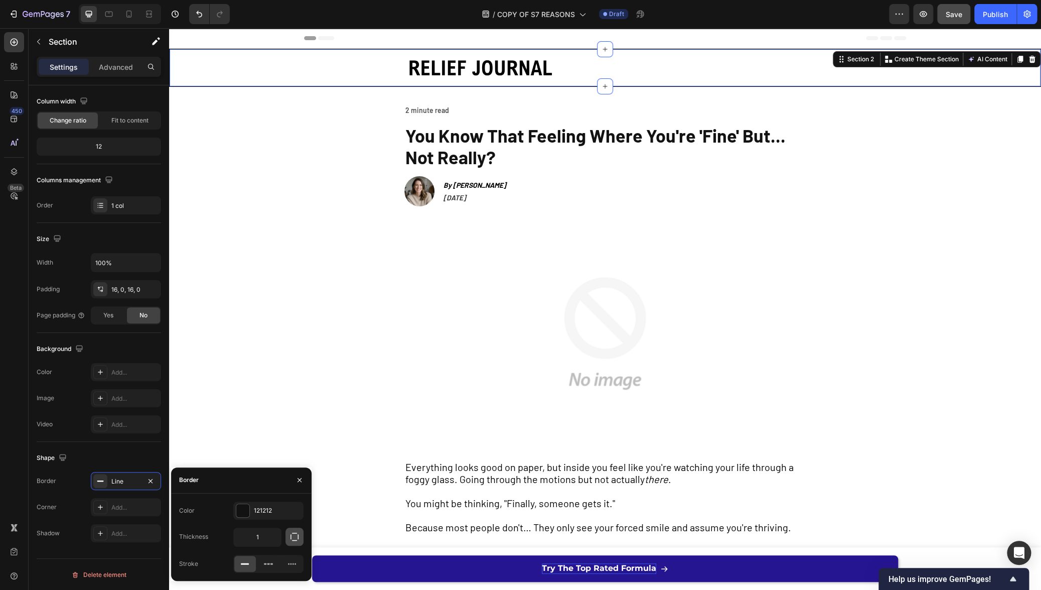
click at [290, 540] on icon "button" at bounding box center [295, 537] width 10 height 10
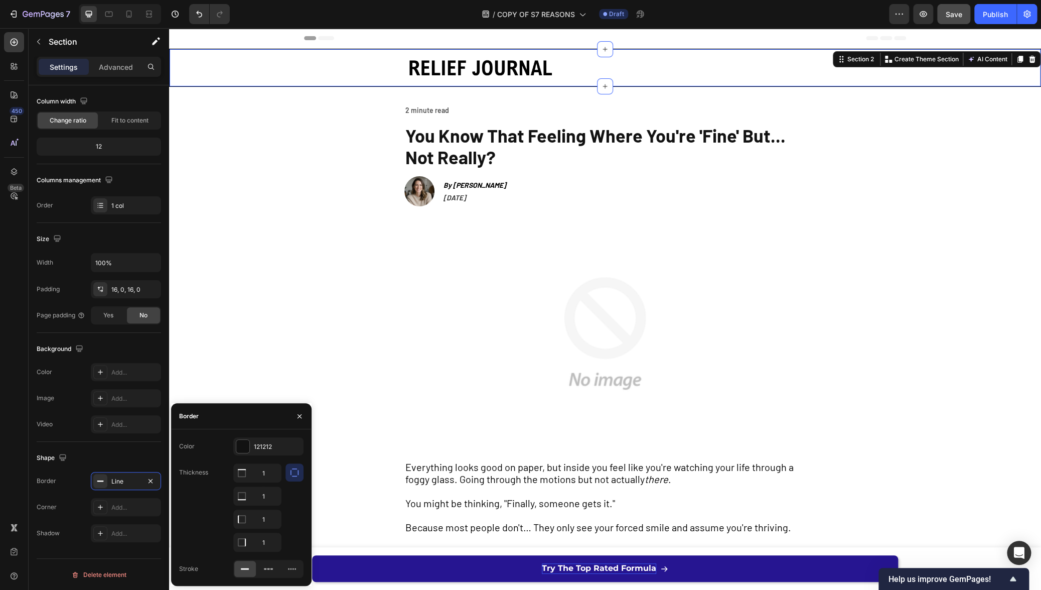
click at [300, 471] on button "button" at bounding box center [295, 472] width 18 height 18
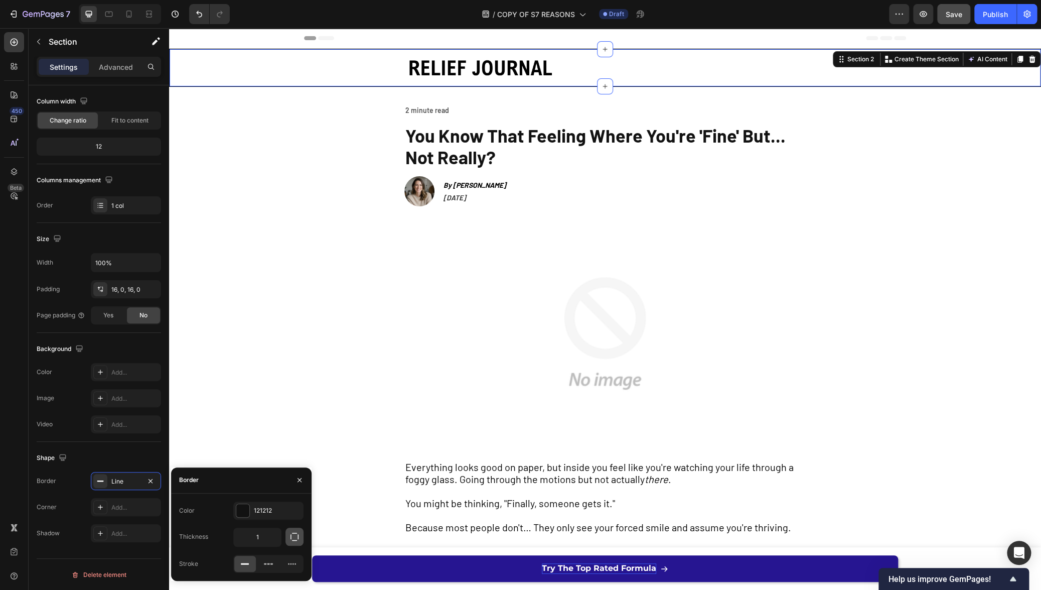
click at [295, 537] on icon "button" at bounding box center [295, 537] width 10 height 10
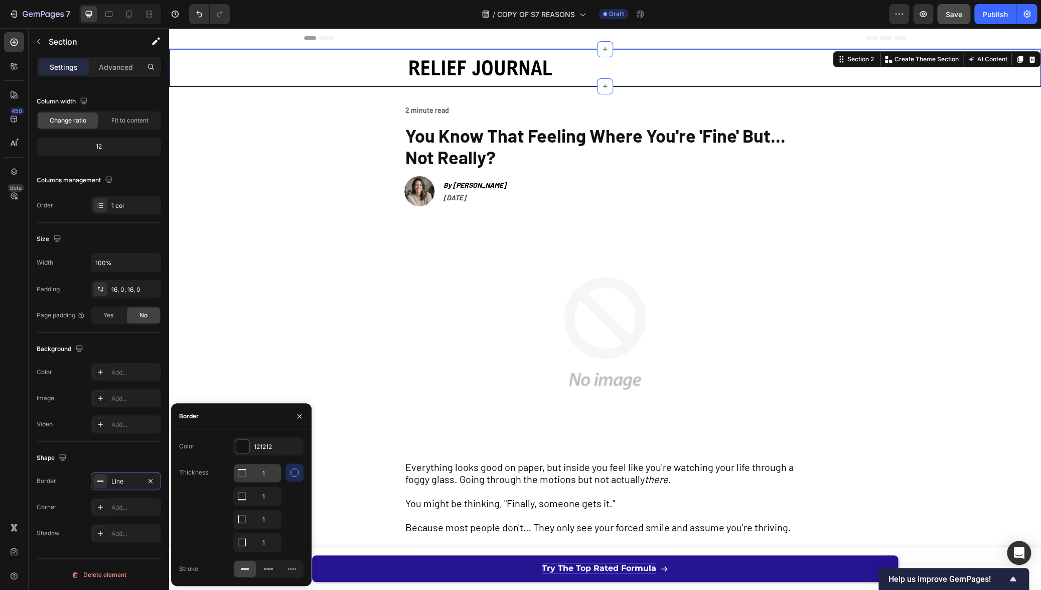
click at [265, 473] on input "1" at bounding box center [257, 473] width 47 height 18
type input "0"
click at [269, 521] on input "1" at bounding box center [257, 519] width 47 height 18
type input "0"
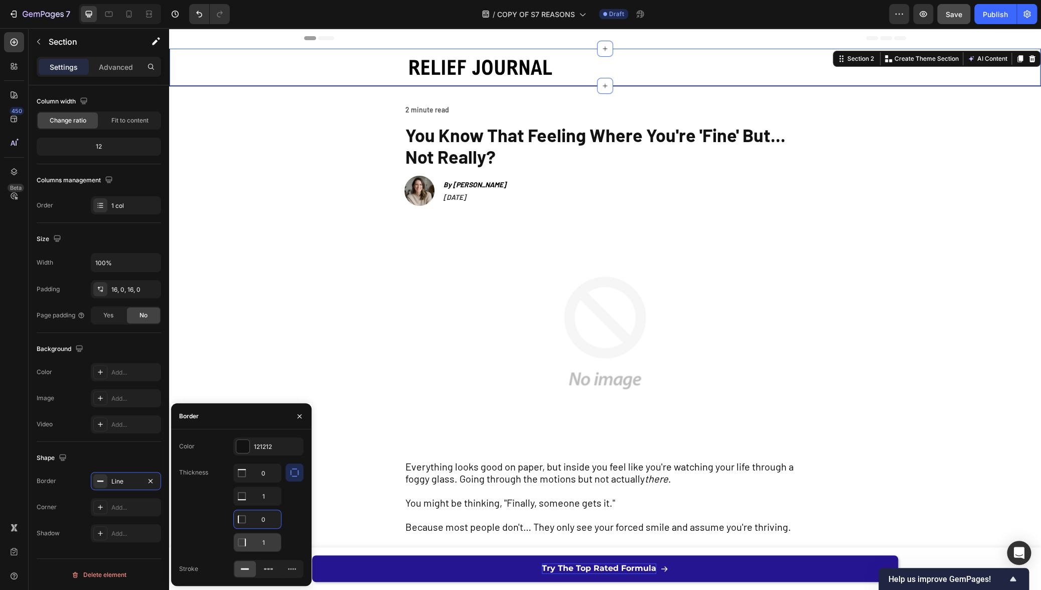
click at [267, 543] on input "1" at bounding box center [257, 542] width 47 height 18
type input "0"
click at [297, 511] on div at bounding box center [295, 507] width 18 height 88
click at [269, 497] on input "1" at bounding box center [257, 496] width 47 height 18
type input "2"
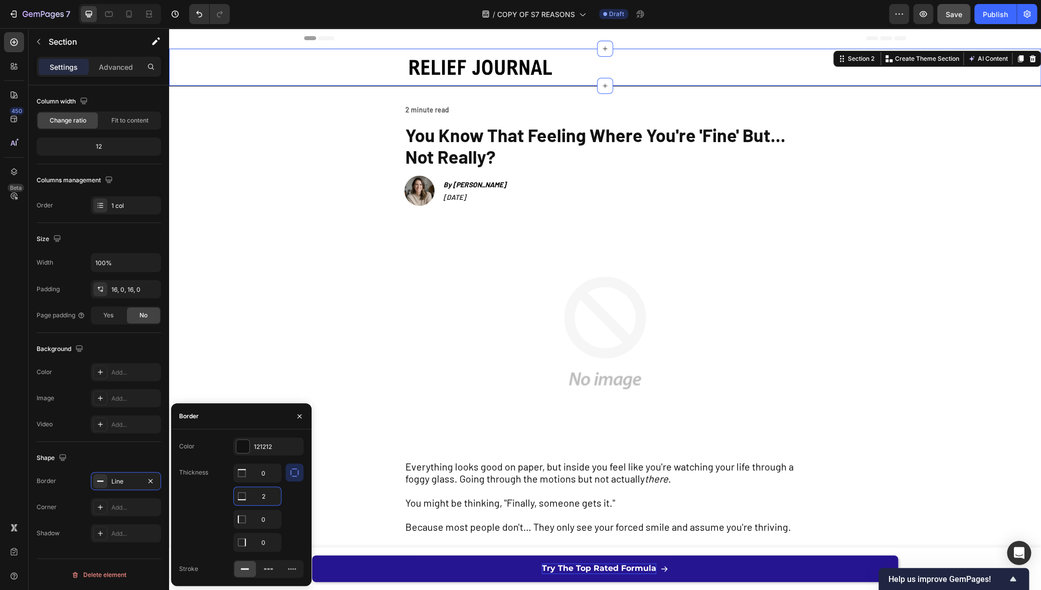
click at [290, 499] on div at bounding box center [295, 507] width 18 height 88
click at [298, 414] on icon "button" at bounding box center [300, 416] width 4 height 4
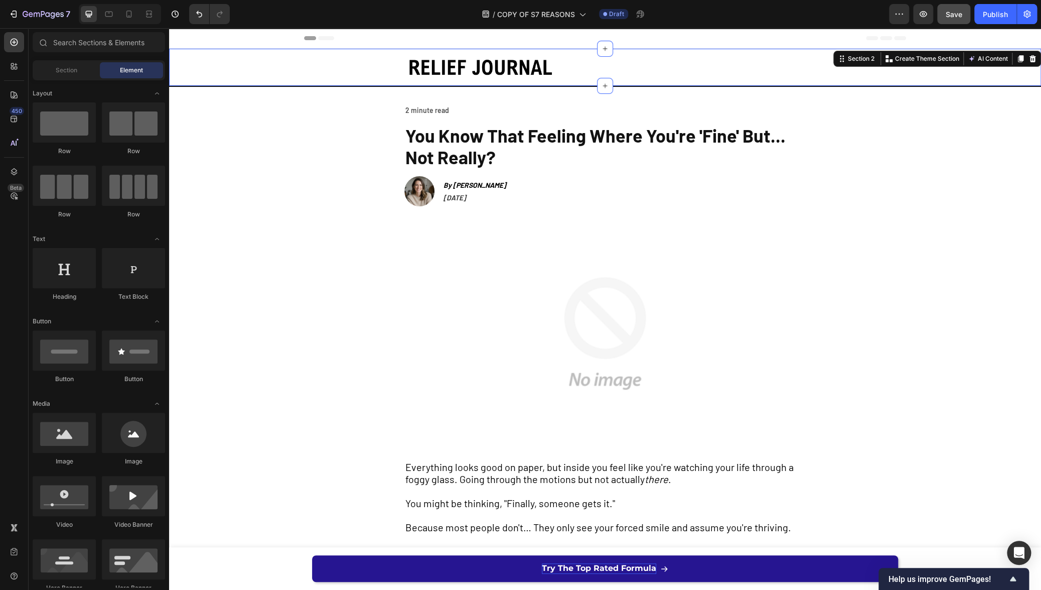
click at [129, 13] on icon at bounding box center [129, 14] width 10 height 10
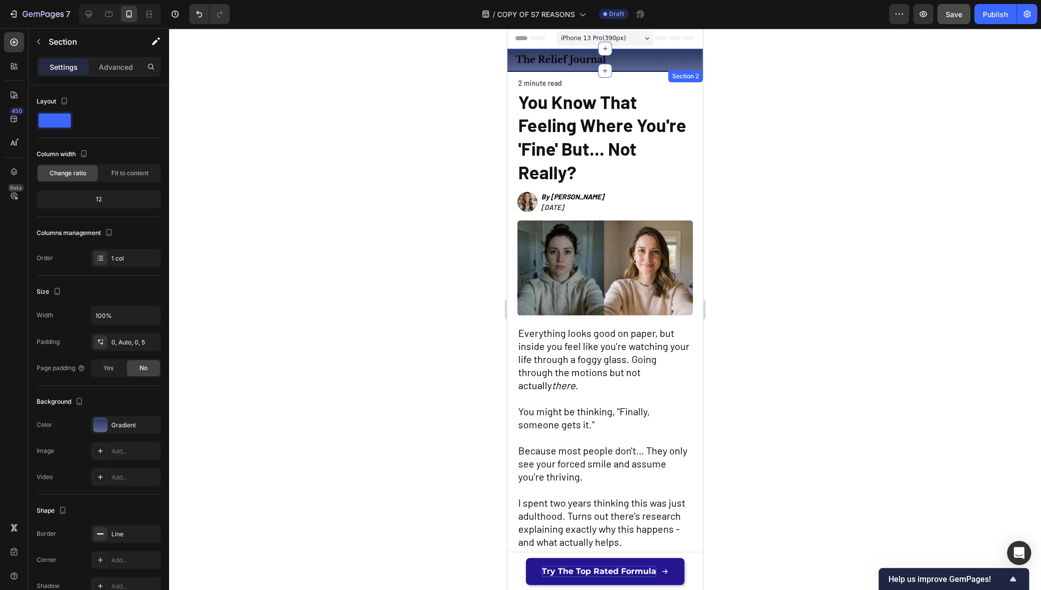
click at [509, 68] on div "Image Row Section 2" at bounding box center [605, 60] width 196 height 23
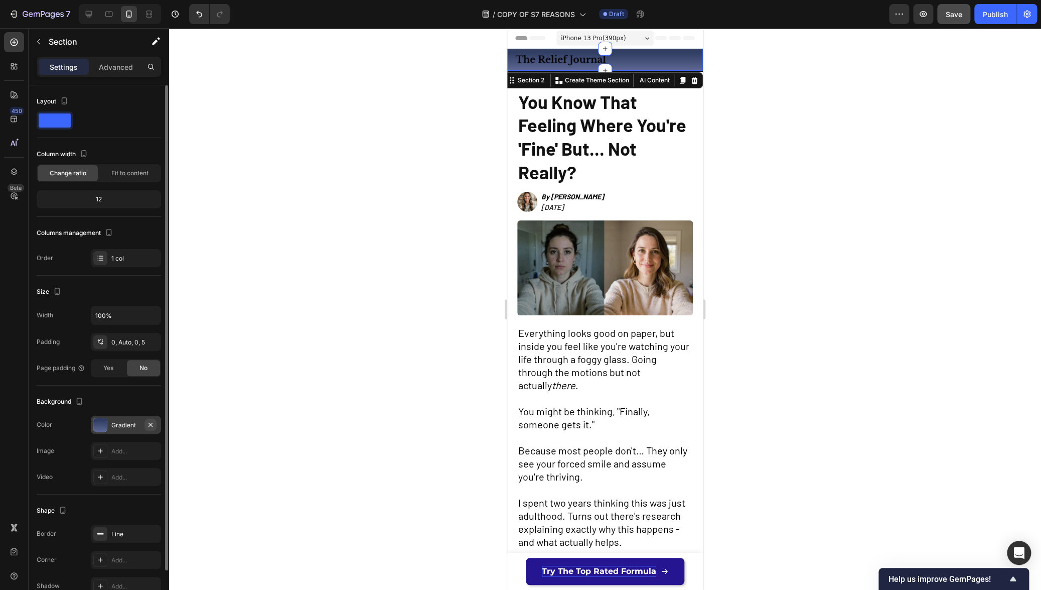
click at [150, 423] on icon "button" at bounding box center [151, 424] width 4 height 4
click at [554, 56] on img at bounding box center [561, 60] width 92 height 12
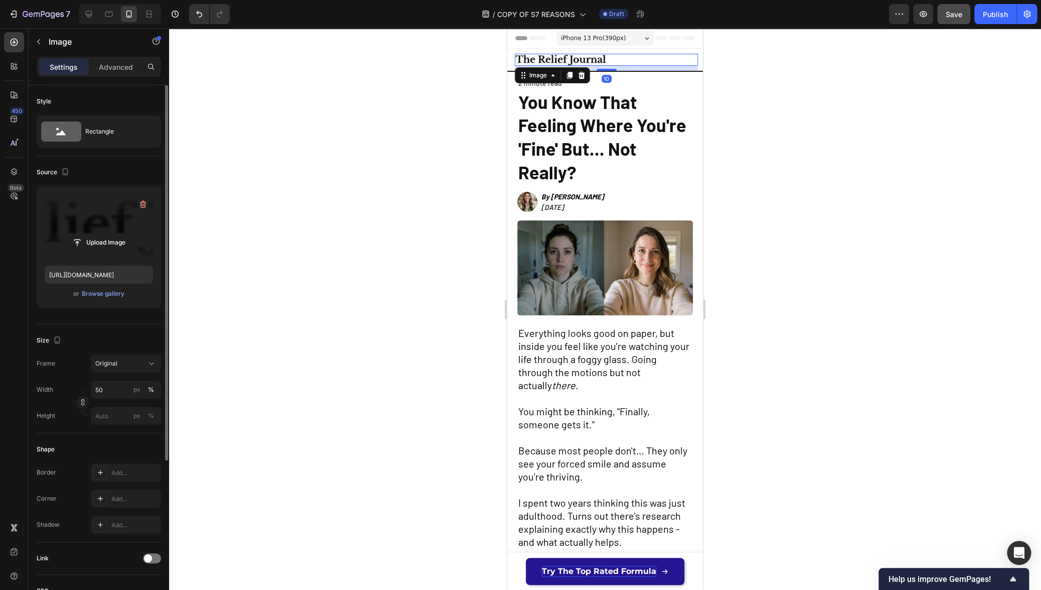
click at [95, 219] on label at bounding box center [99, 225] width 108 height 63
click at [95, 234] on input "file" at bounding box center [98, 242] width 69 height 17
click at [143, 205] on icon "button" at bounding box center [143, 204] width 10 height 10
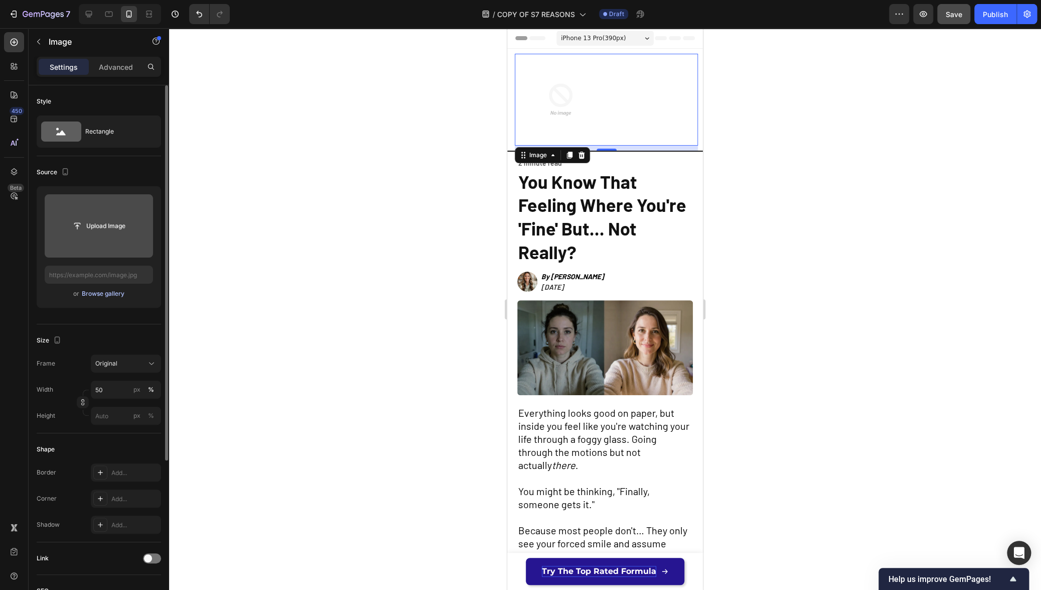
click at [110, 292] on div "Browse gallery" at bounding box center [103, 293] width 43 height 9
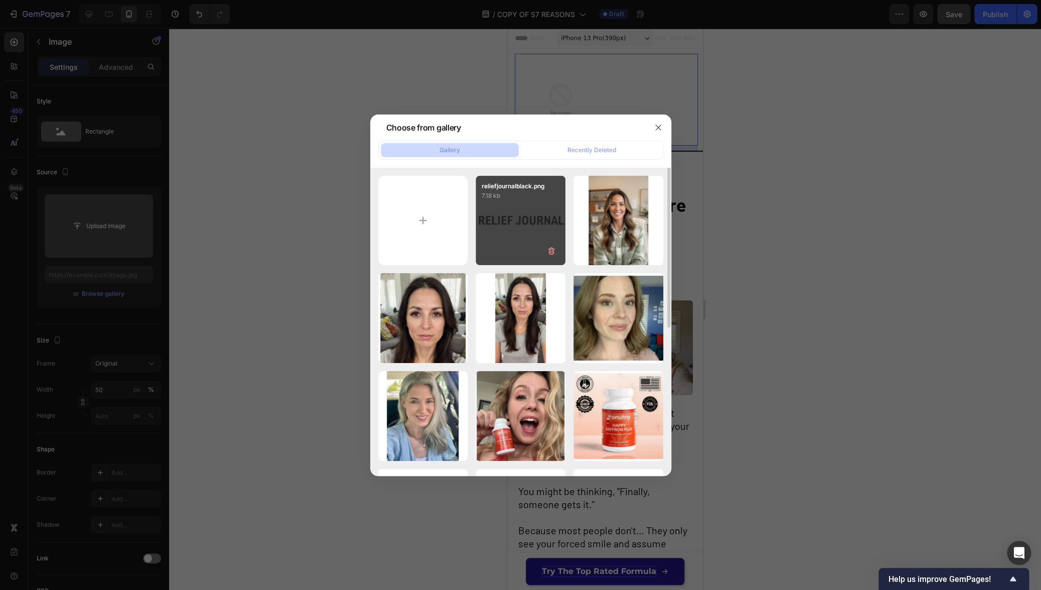
drag, startPoint x: 471, startPoint y: 234, endPoint x: 480, endPoint y: 232, distance: 9.3
click at [472, 234] on div "reliefjournalblack.png 7.18 kb a_woman_sits_in_a_wa..._1.jpeg 319.84 kb Screens…" at bounding box center [520, 465] width 285 height 578
click at [497, 229] on div "reliefjournalblack.png 7.18 kb" at bounding box center [521, 221] width 90 height 90
type input "[URL][DOMAIN_NAME]"
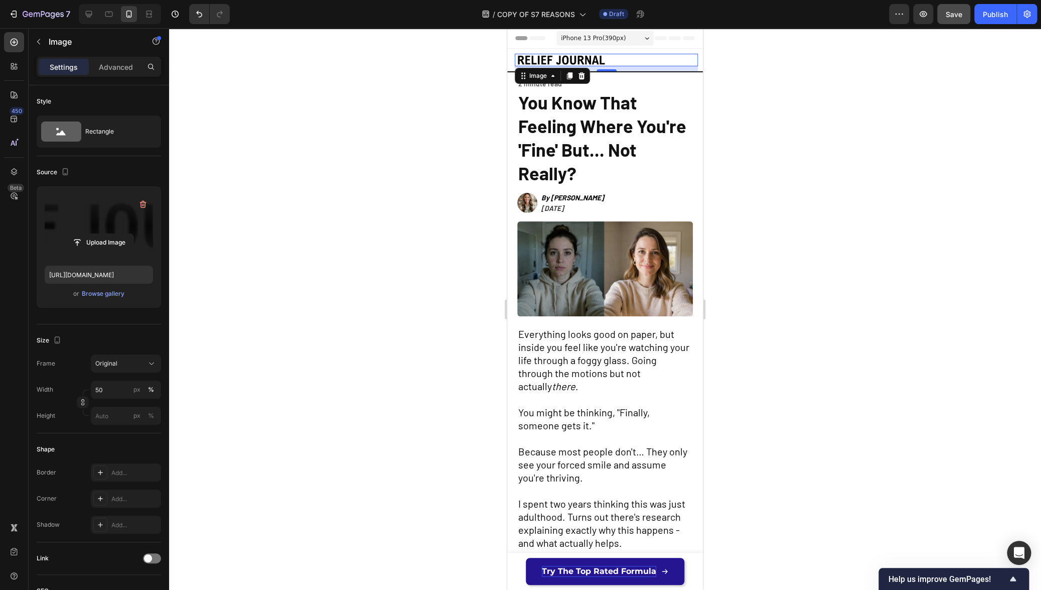
click at [260, 291] on div at bounding box center [605, 309] width 872 height 562
click at [614, 58] on div at bounding box center [606, 60] width 183 height 13
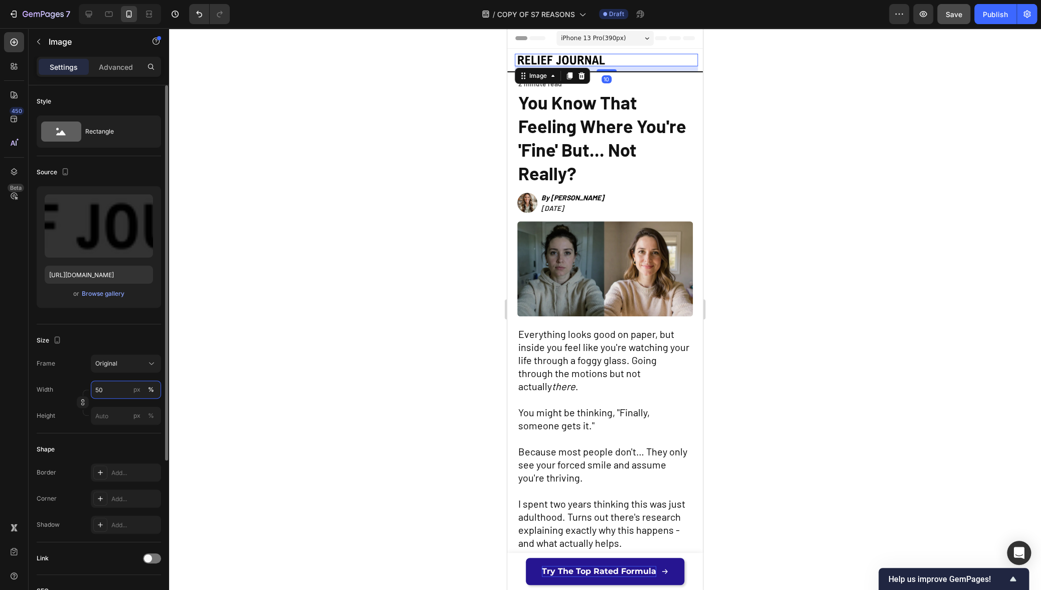
click at [122, 391] on input "50" at bounding box center [126, 389] width 70 height 18
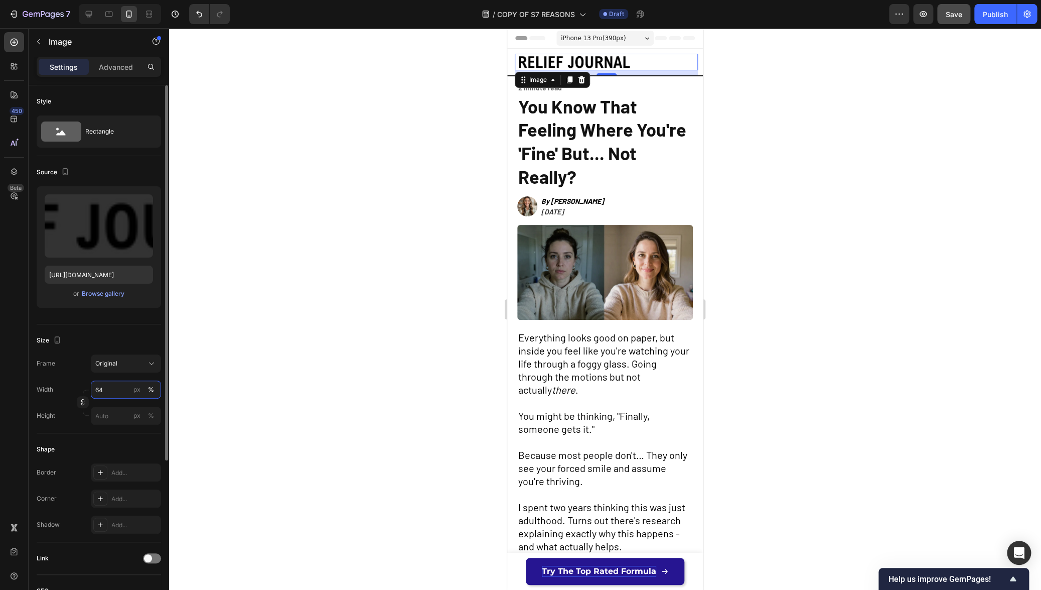
type input "65"
click at [291, 278] on div at bounding box center [605, 309] width 872 height 562
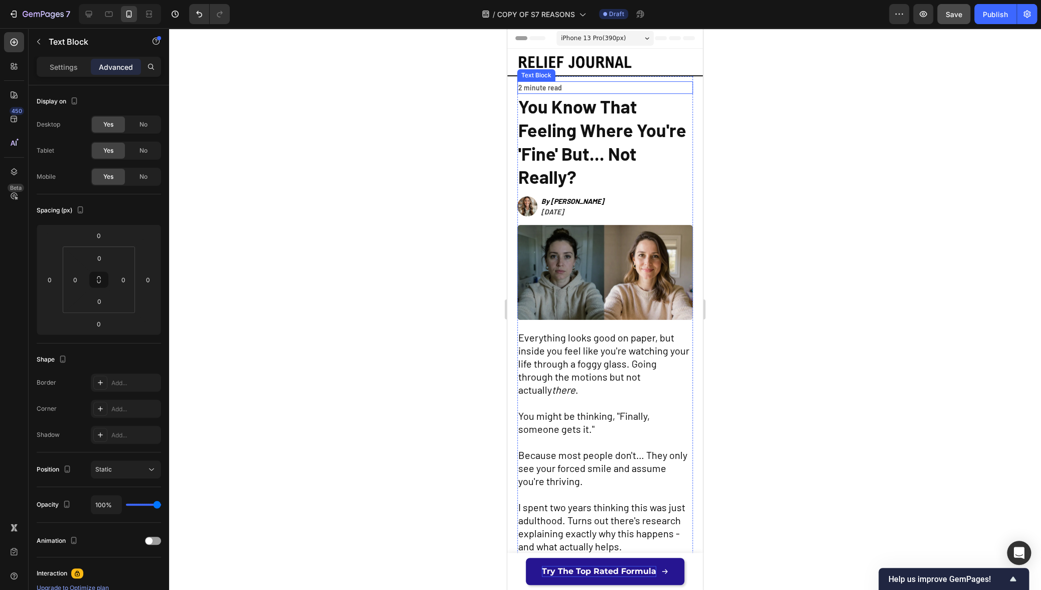
click at [566, 87] on p "2 minute read" at bounding box center [605, 87] width 174 height 11
click at [517, 86] on div "2 minute read" at bounding box center [605, 87] width 176 height 13
click at [569, 87] on span "Mental Wellness ● 2 minute read" at bounding box center [568, 87] width 100 height 9
click at [571, 88] on span "Mental Wellness ● 2 minute read" at bounding box center [568, 87] width 100 height 9
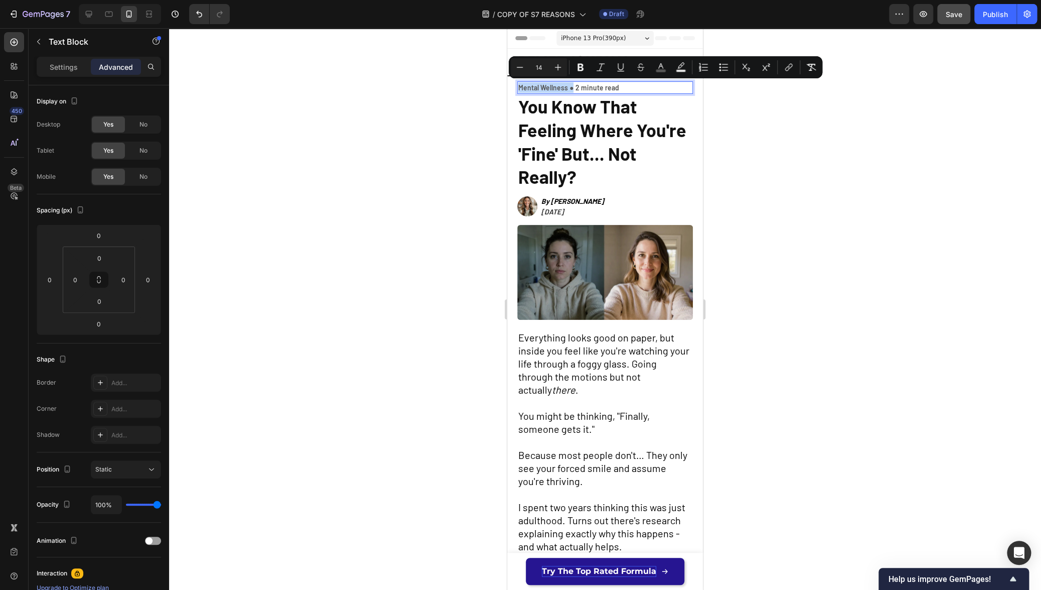
drag, startPoint x: 572, startPoint y: 86, endPoint x: 518, endPoint y: 87, distance: 53.2
click at [518, 87] on span "Mental Wellness ● 2 minute read" at bounding box center [568, 87] width 100 height 9
click at [665, 67] on icon "Editor contextual toolbar" at bounding box center [661, 67] width 10 height 10
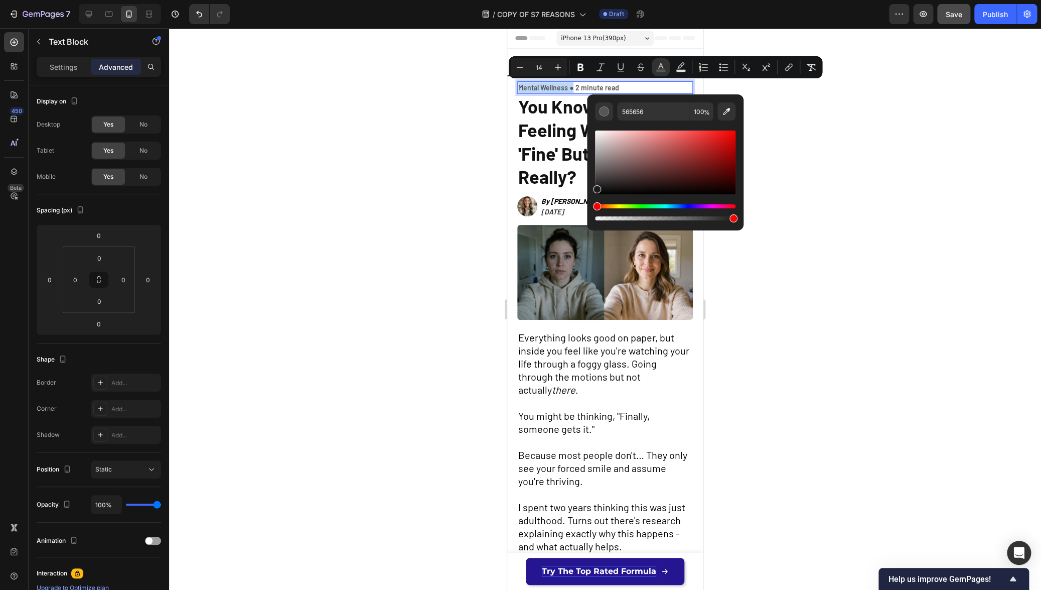
type input "1C1C1C"
drag, startPoint x: 598, startPoint y: 181, endPoint x: 594, endPoint y: 187, distance: 7.9
click at [595, 187] on div "Editor contextual toolbar" at bounding box center [665, 162] width 141 height 64
click at [435, 176] on div at bounding box center [605, 309] width 872 height 562
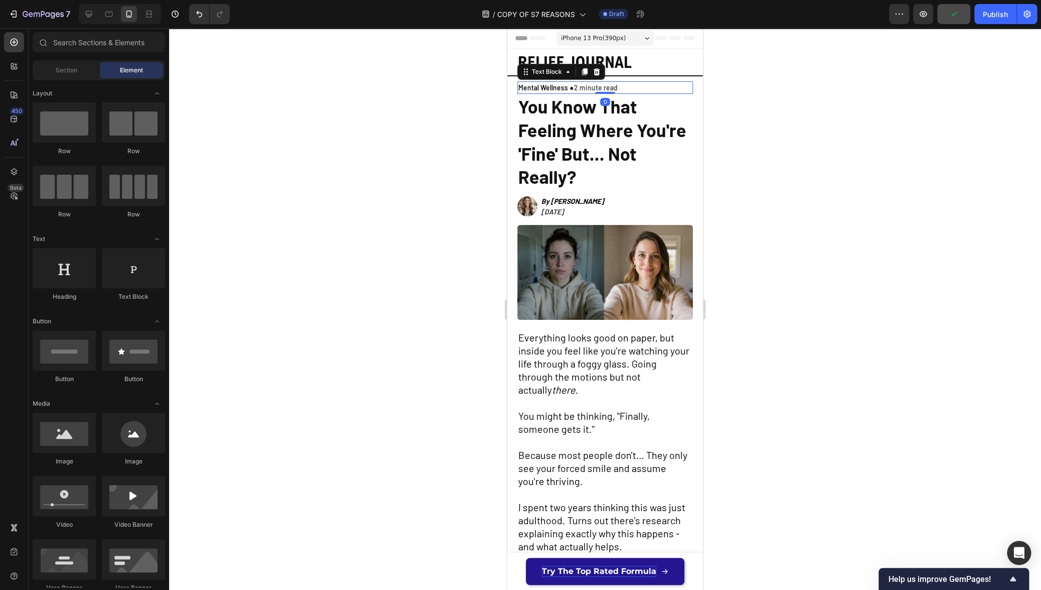
click at [570, 87] on span "Mental Wellness ●" at bounding box center [545, 87] width 55 height 9
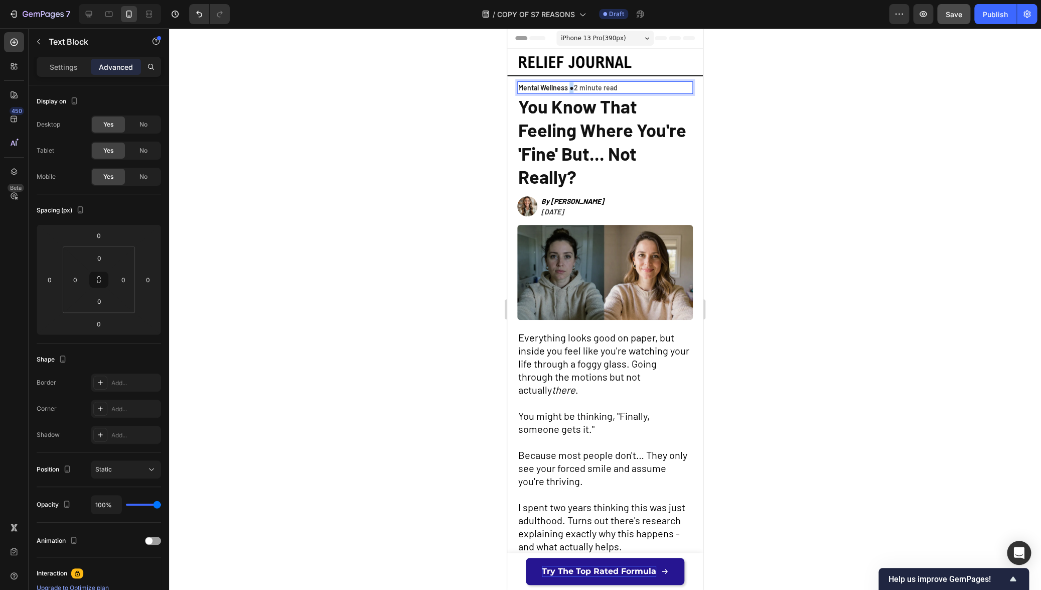
click at [571, 89] on span "Mental Wellness ●" at bounding box center [545, 87] width 55 height 9
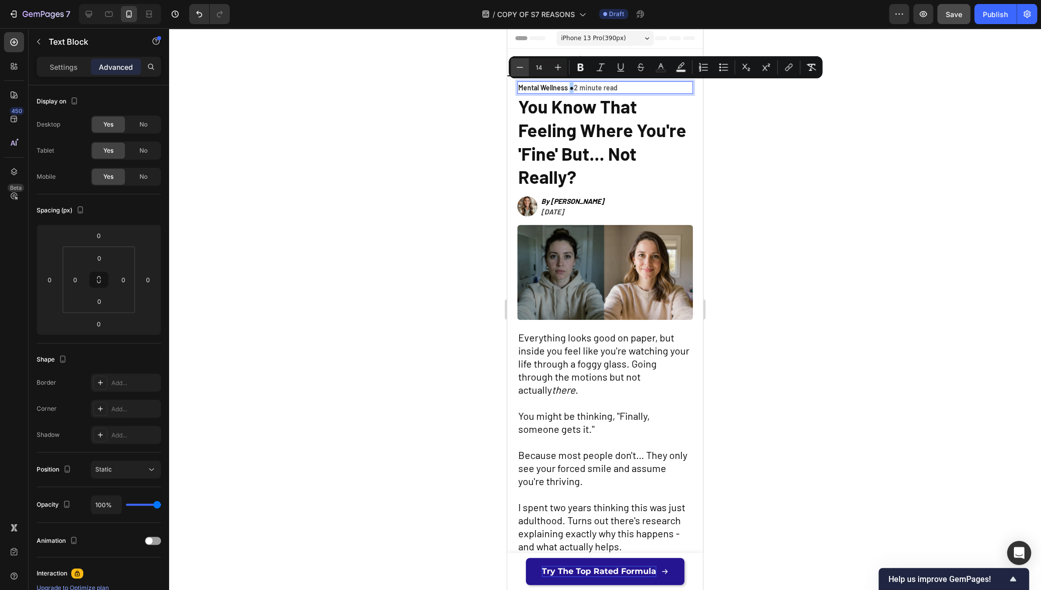
click at [525, 70] on button "Minus" at bounding box center [520, 67] width 18 height 18
type input "10"
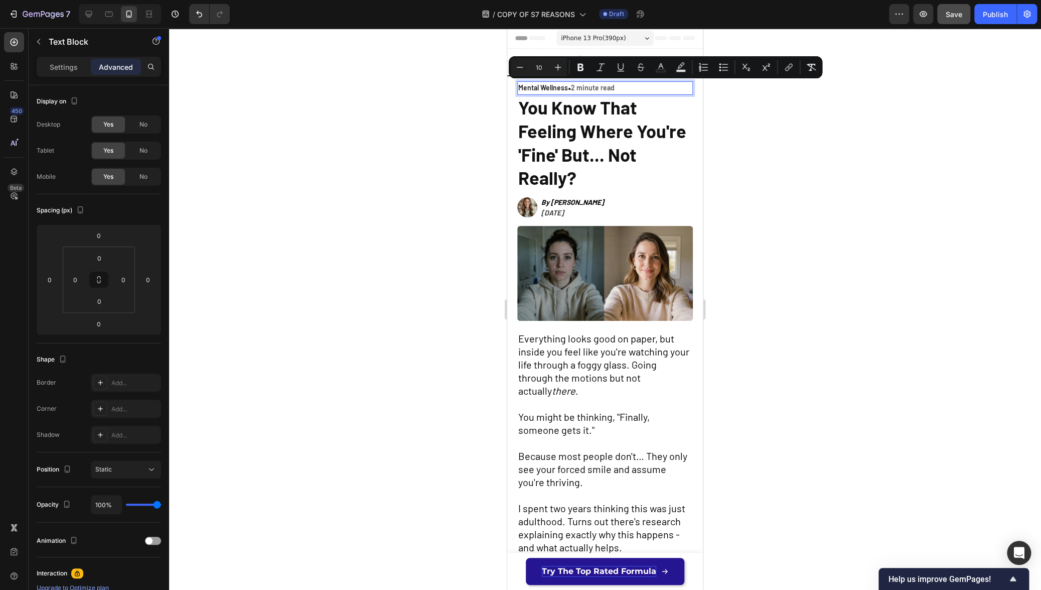
click at [444, 140] on div at bounding box center [605, 309] width 872 height 562
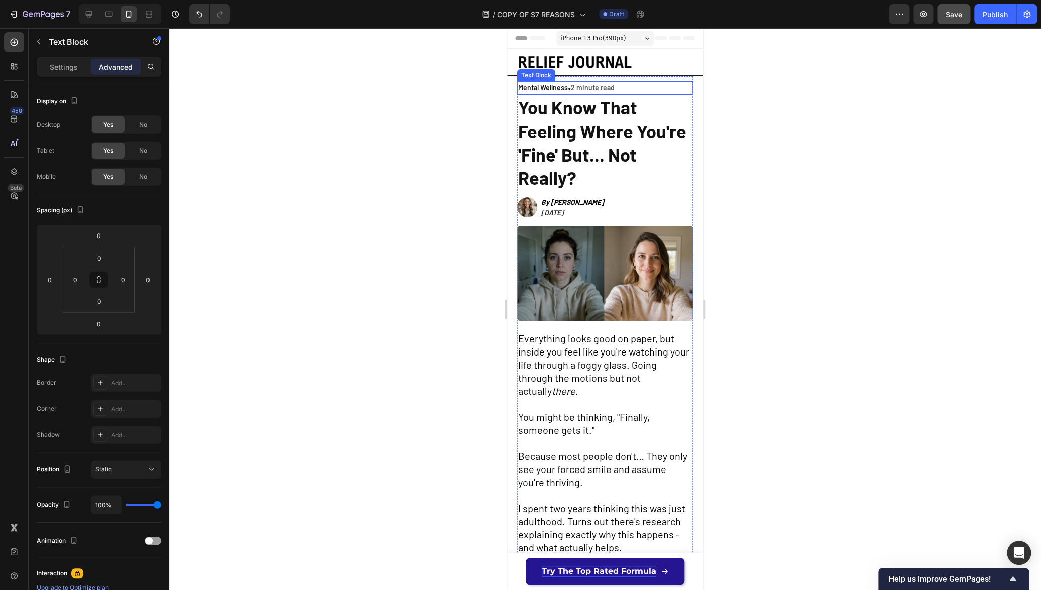
click at [569, 89] on span "●" at bounding box center [569, 88] width 3 height 6
click at [572, 89] on span "2 minute read" at bounding box center [593, 87] width 44 height 9
click at [570, 90] on span "●" at bounding box center [569, 88] width 3 height 6
click at [480, 120] on div at bounding box center [605, 309] width 872 height 562
click at [571, 87] on span "●" at bounding box center [569, 88] width 3 height 6
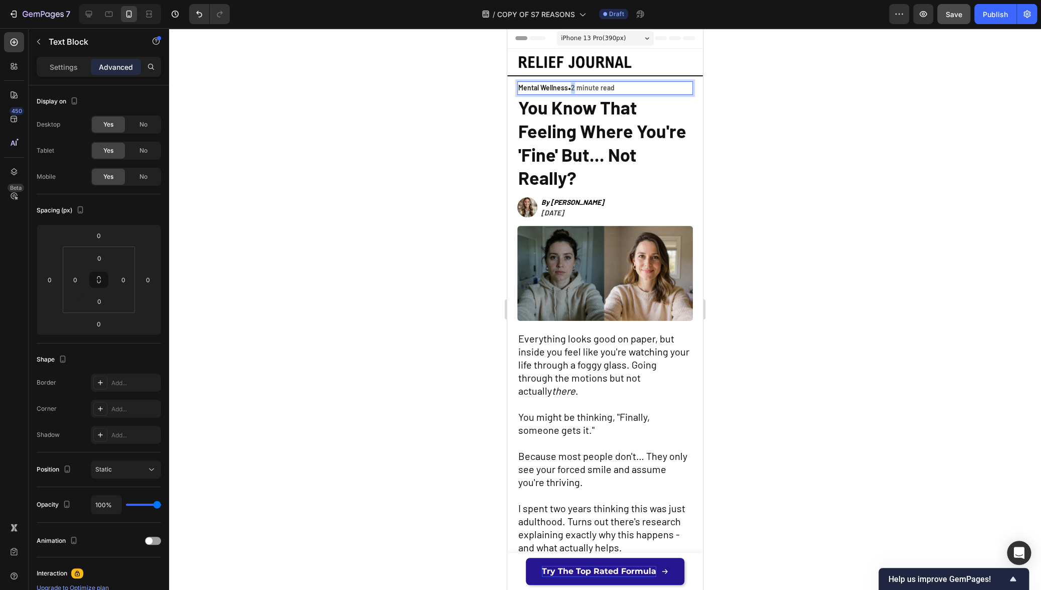
click at [571, 89] on span "●" at bounding box center [569, 88] width 3 height 6
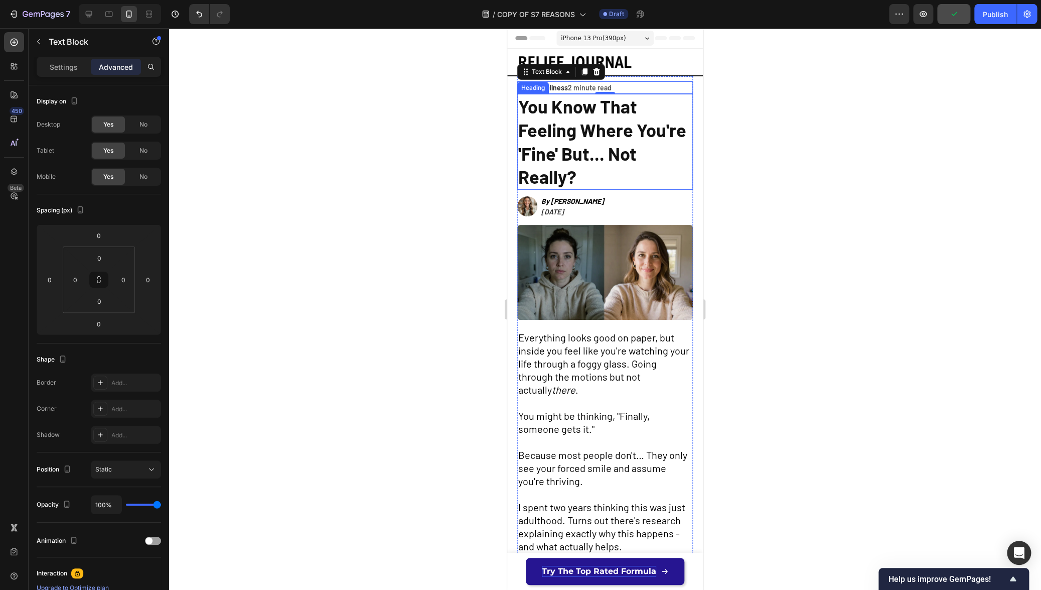
click at [866, 102] on div at bounding box center [605, 309] width 872 height 562
click at [569, 88] on span "2 minute read" at bounding box center [590, 87] width 44 height 9
click at [571, 87] on span "2 minute read" at bounding box center [590, 87] width 44 height 9
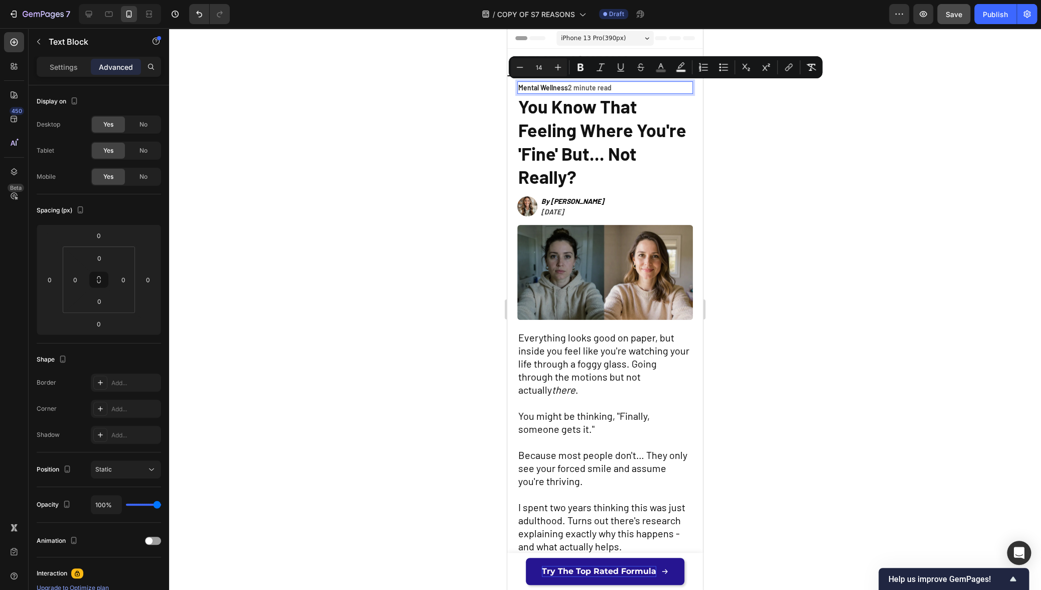
click at [569, 87] on span "2 minute read" at bounding box center [590, 87] width 44 height 9
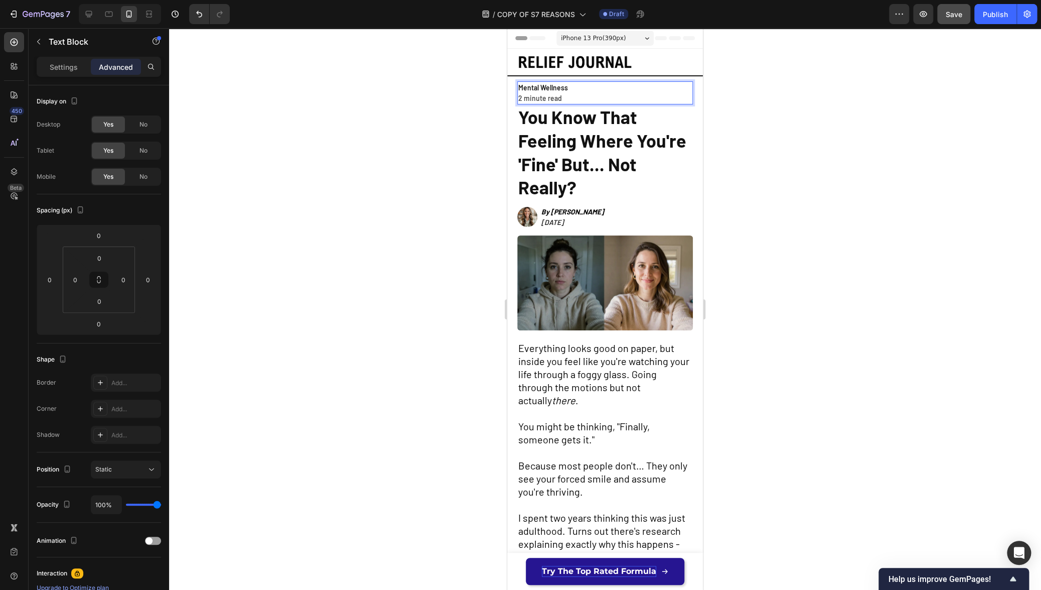
click at [393, 170] on div at bounding box center [605, 309] width 872 height 562
drag, startPoint x: 537, startPoint y: 95, endPoint x: 543, endPoint y: 96, distance: 5.5
click at [538, 95] on div "Heading" at bounding box center [533, 98] width 28 height 9
click at [575, 94] on p "2 minute read" at bounding box center [605, 98] width 174 height 11
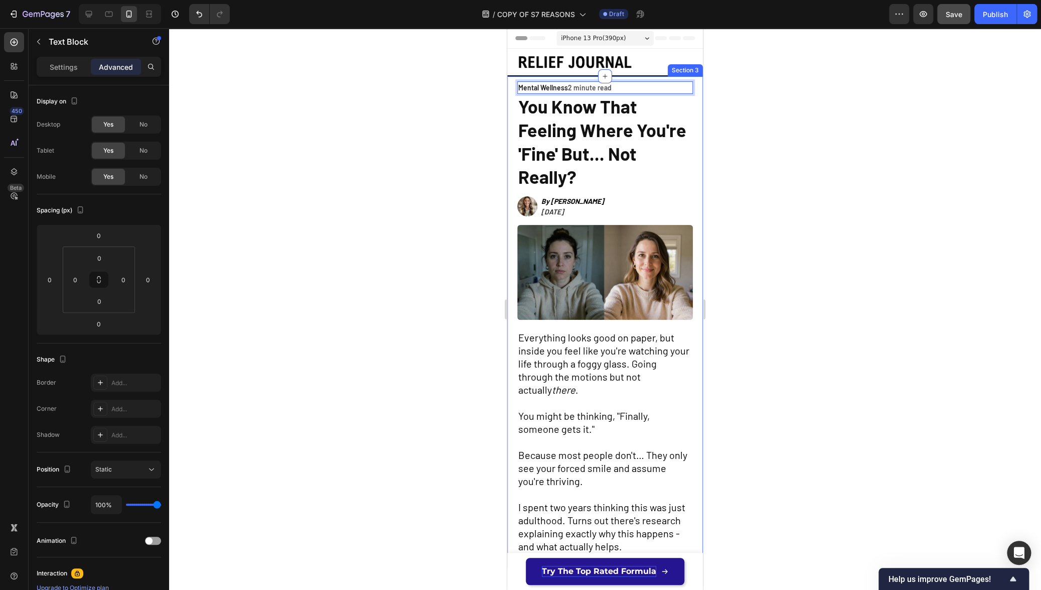
click at [360, 131] on div at bounding box center [605, 309] width 872 height 562
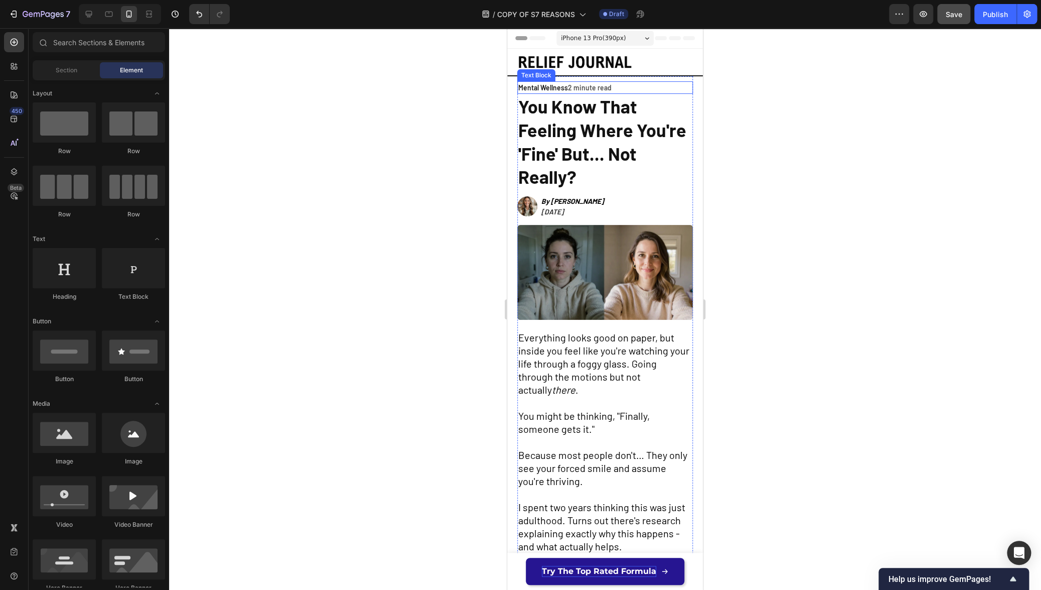
click at [564, 84] on span "Mental Wellness" at bounding box center [543, 87] width 50 height 9
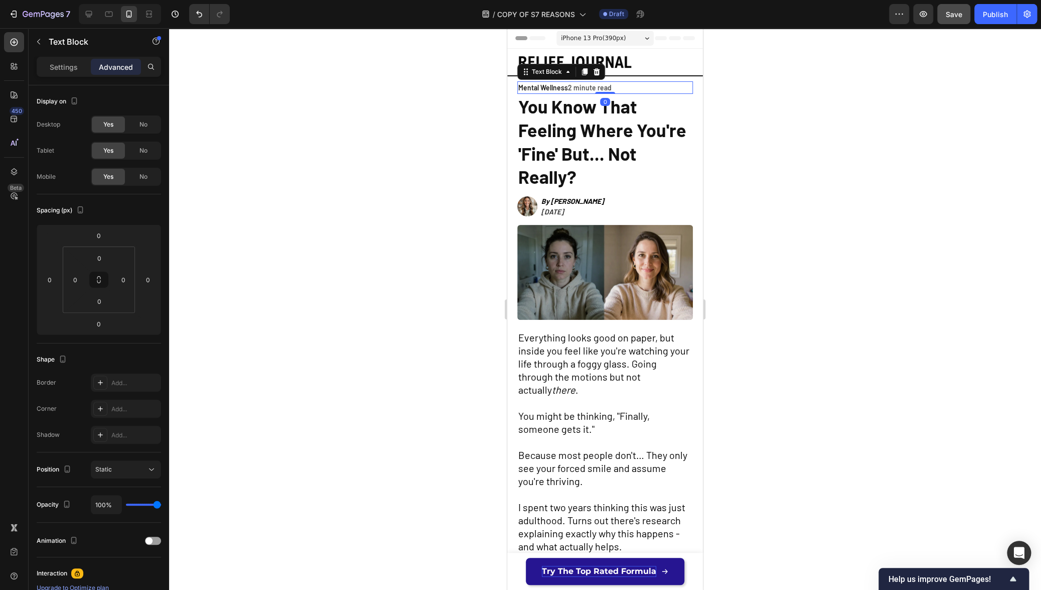
click at [567, 87] on span "Mental Wellness" at bounding box center [543, 87] width 50 height 9
click at [568, 88] on span "Mental Wellness" at bounding box center [543, 87] width 50 height 9
click at [570, 88] on span "2 minute read" at bounding box center [592, 87] width 44 height 9
click at [569, 89] on p "Mental Wellness • 2 minute read" at bounding box center [605, 87] width 174 height 11
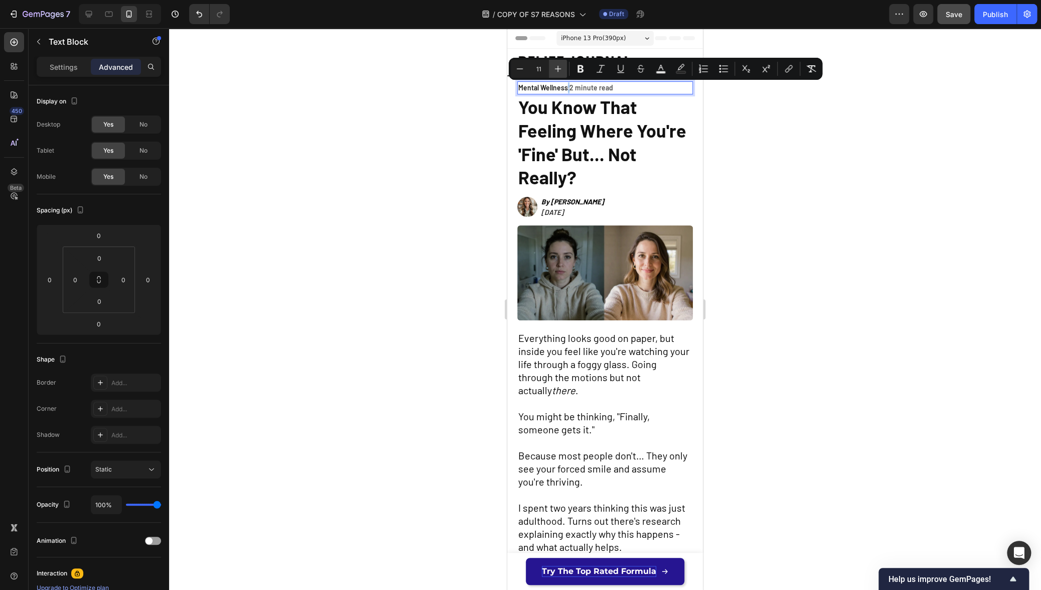
click at [558, 71] on icon "Editor contextual toolbar" at bounding box center [558, 69] width 10 height 10
type input "14"
click at [680, 67] on icon "Editor contextual toolbar" at bounding box center [681, 69] width 10 height 10
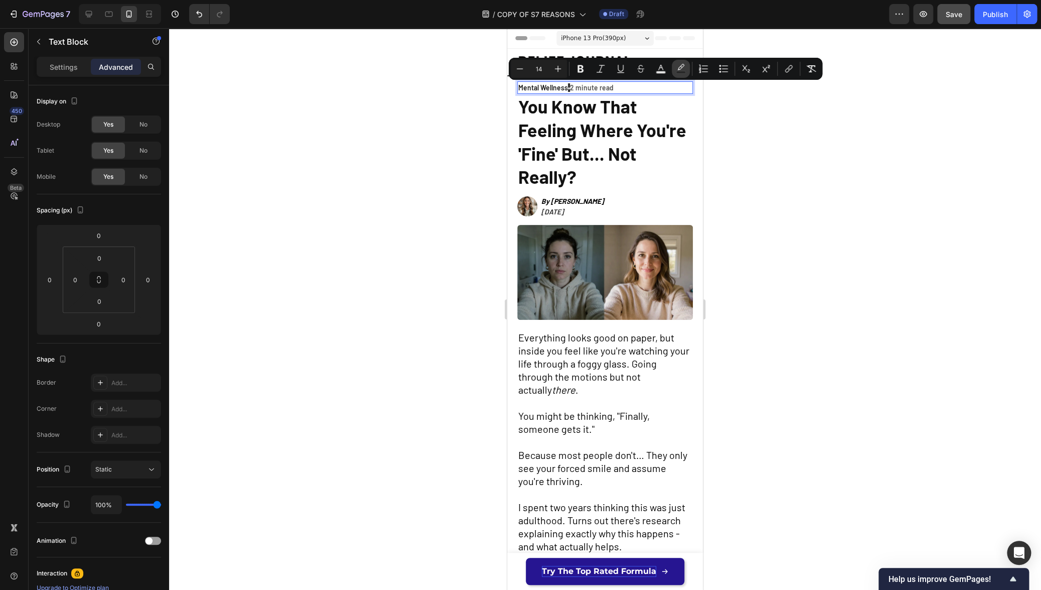
type input "282828"
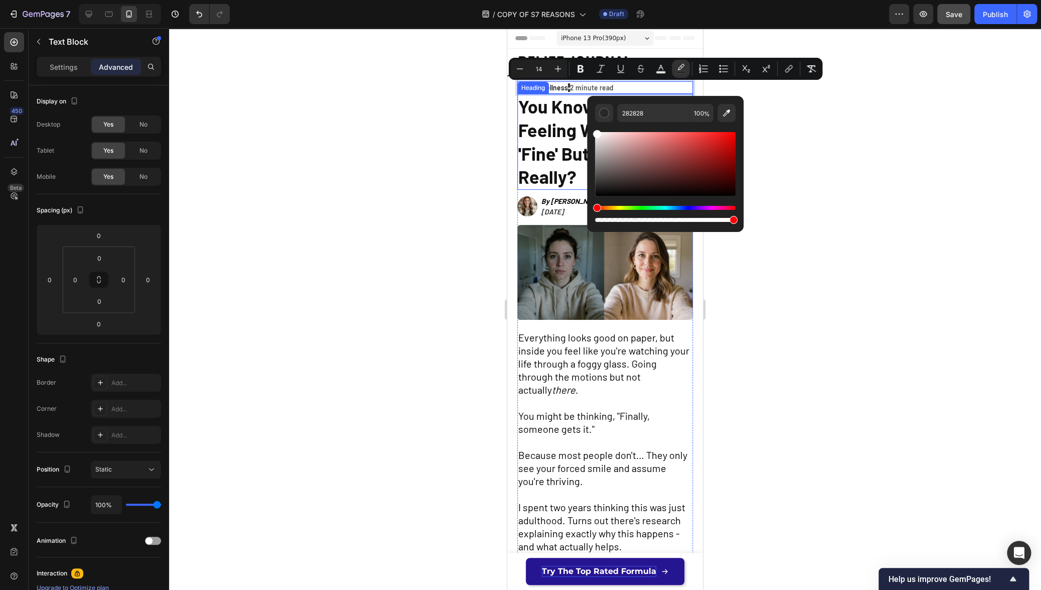
type input "FFFFFF"
drag, startPoint x: 1108, startPoint y: 216, endPoint x: 586, endPoint y: 124, distance: 529.6
click at [445, 135] on div at bounding box center [605, 309] width 872 height 562
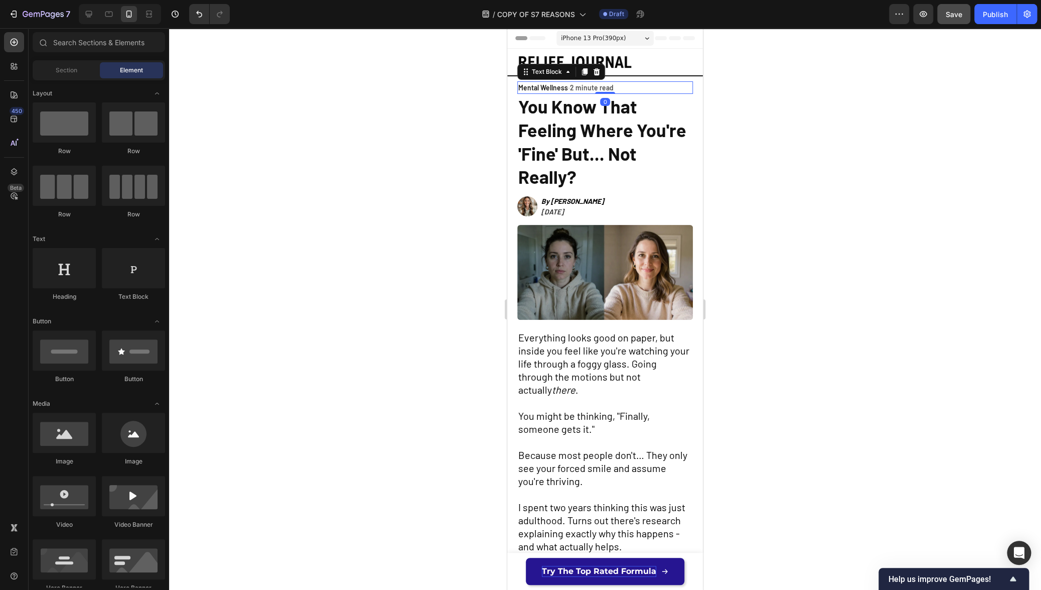
click at [572, 89] on span "2 minute read" at bounding box center [592, 87] width 44 height 9
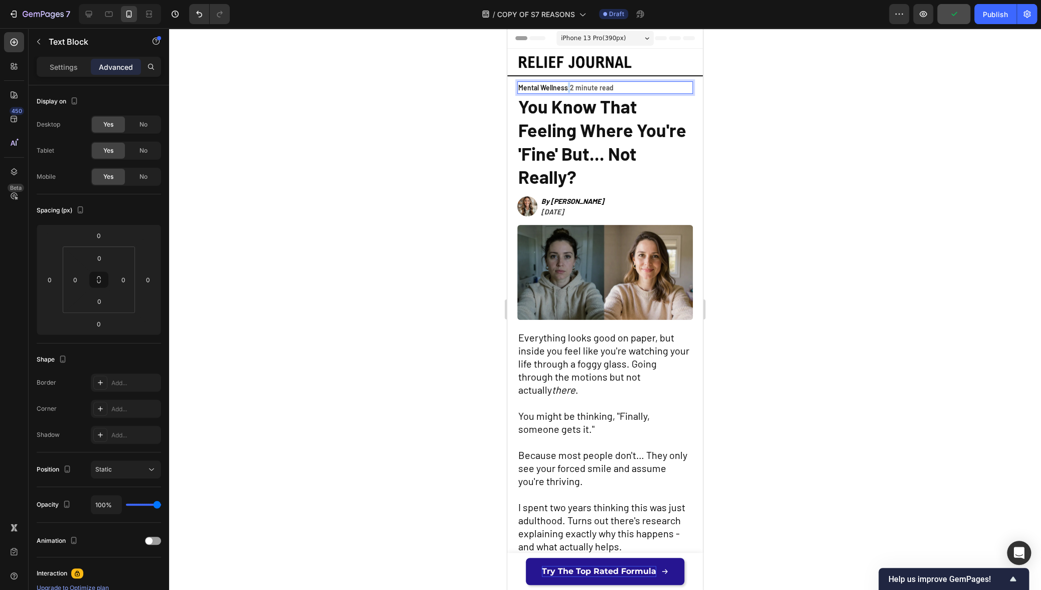
click at [570, 88] on span "•" at bounding box center [569, 87] width 2 height 9
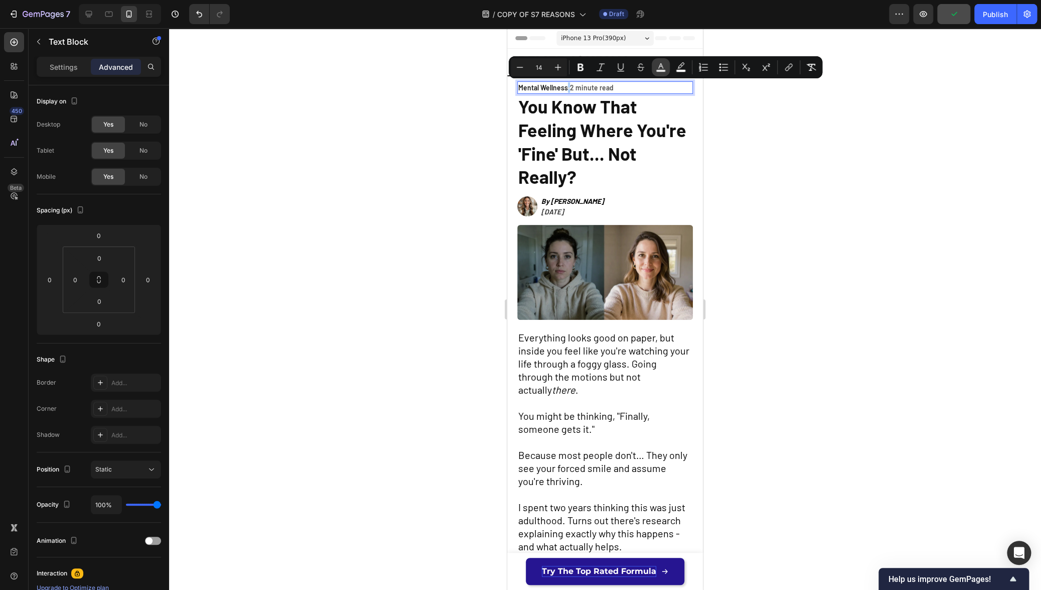
click at [657, 65] on icon "Editor contextual toolbar" at bounding box center [661, 67] width 10 height 10
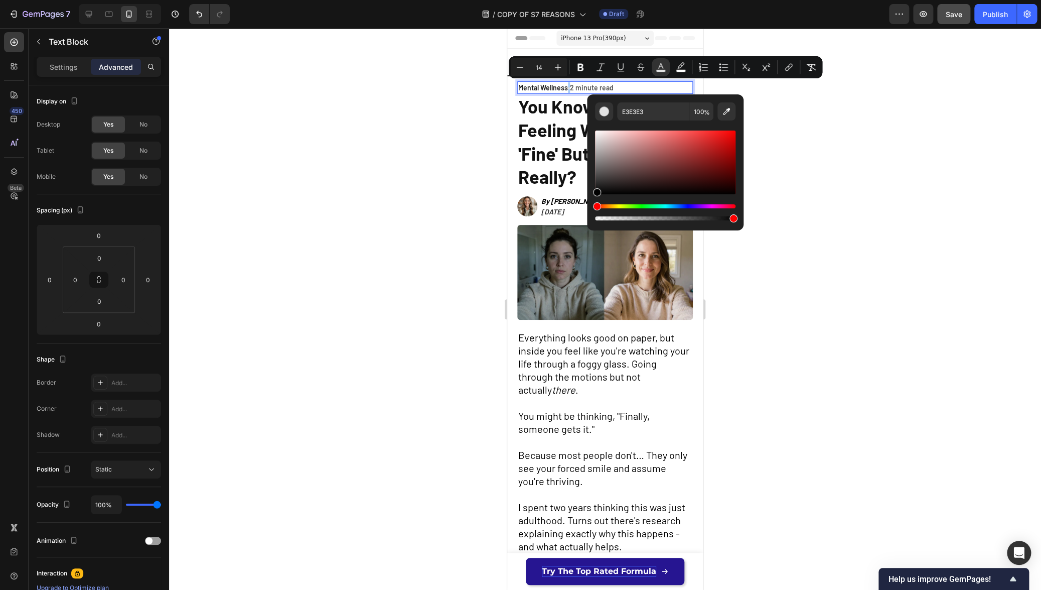
drag, startPoint x: 601, startPoint y: 168, endPoint x: 593, endPoint y: 194, distance: 27.3
click at [593, 194] on div "E3E3E3 100 %" at bounding box center [665, 158] width 157 height 128
type input "000000"
click at [457, 193] on div at bounding box center [605, 309] width 872 height 562
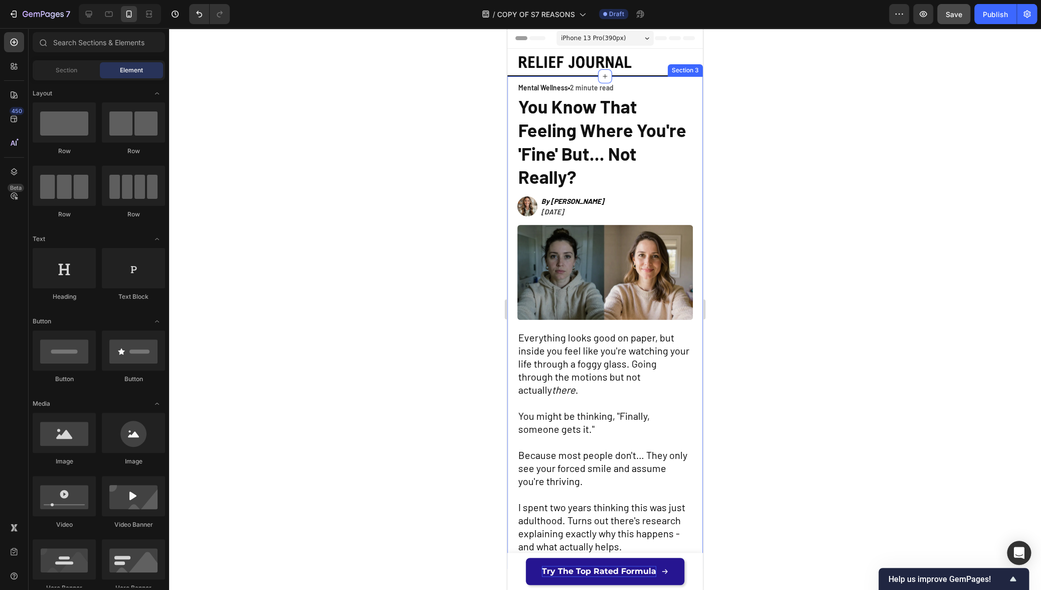
click at [473, 180] on div at bounding box center [605, 309] width 872 height 562
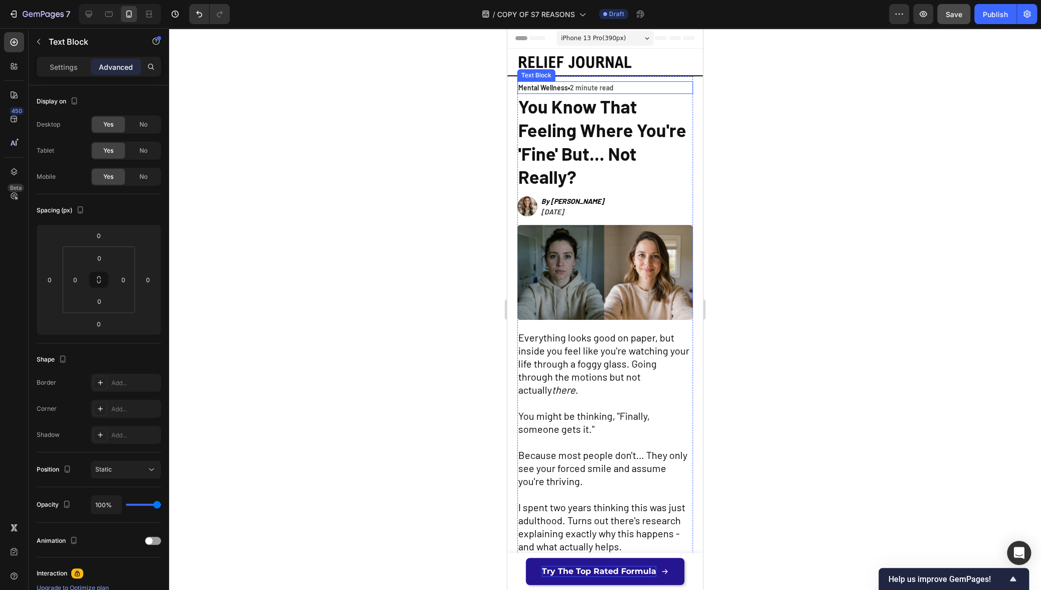
click at [571, 90] on span "2 minute read" at bounding box center [592, 87] width 44 height 9
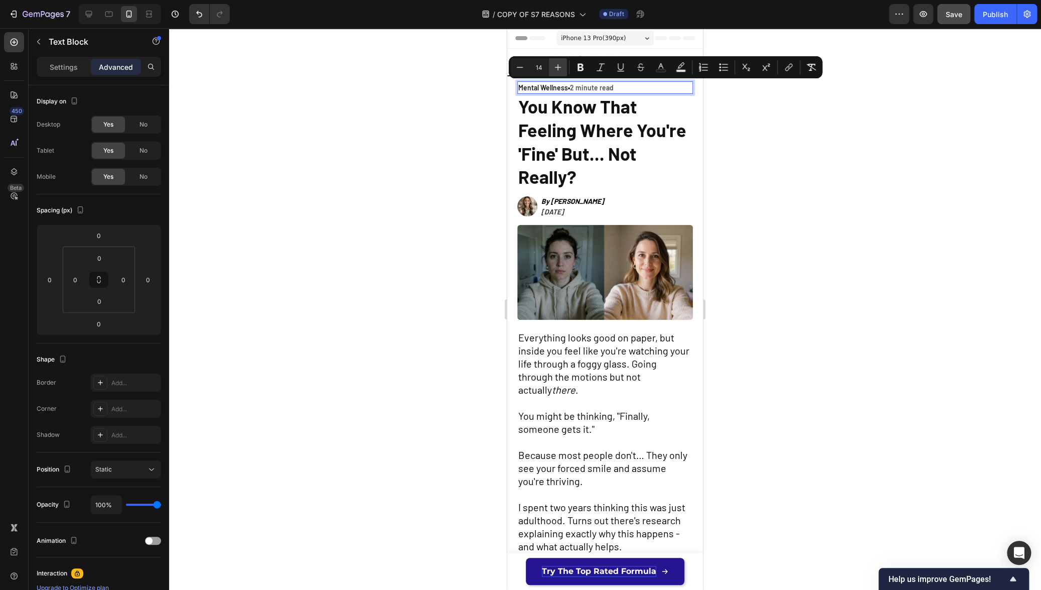
click at [558, 69] on icon "Editor contextual toolbar" at bounding box center [558, 67] width 10 height 10
click at [518, 67] on icon "Editor contextual toolbar" at bounding box center [520, 67] width 7 height 1
type input "14"
click at [447, 138] on div at bounding box center [605, 309] width 872 height 562
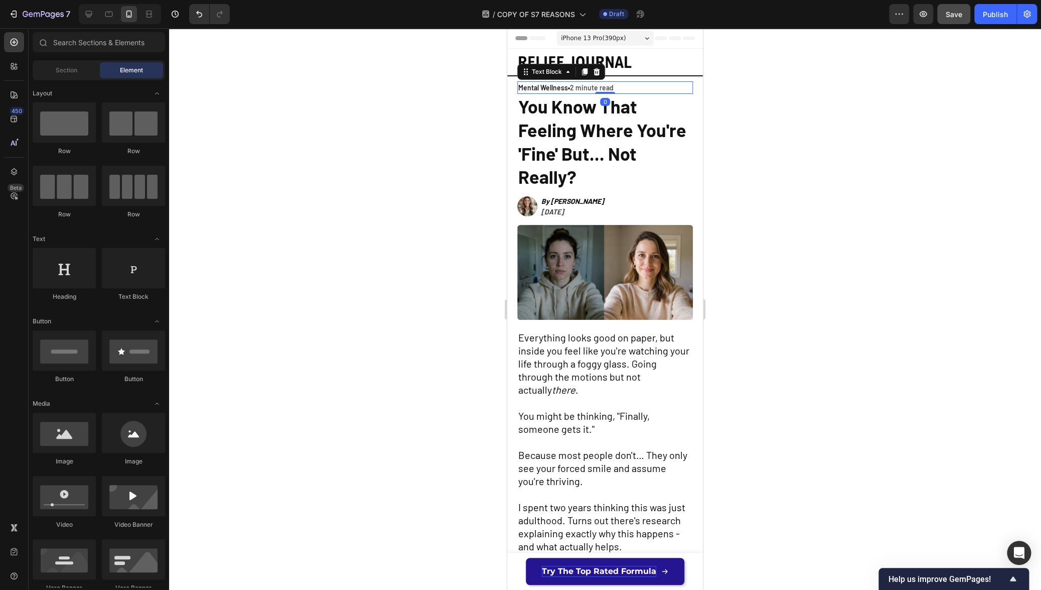
click at [629, 87] on p "Mental Wellness • 2 minute read" at bounding box center [605, 87] width 174 height 11
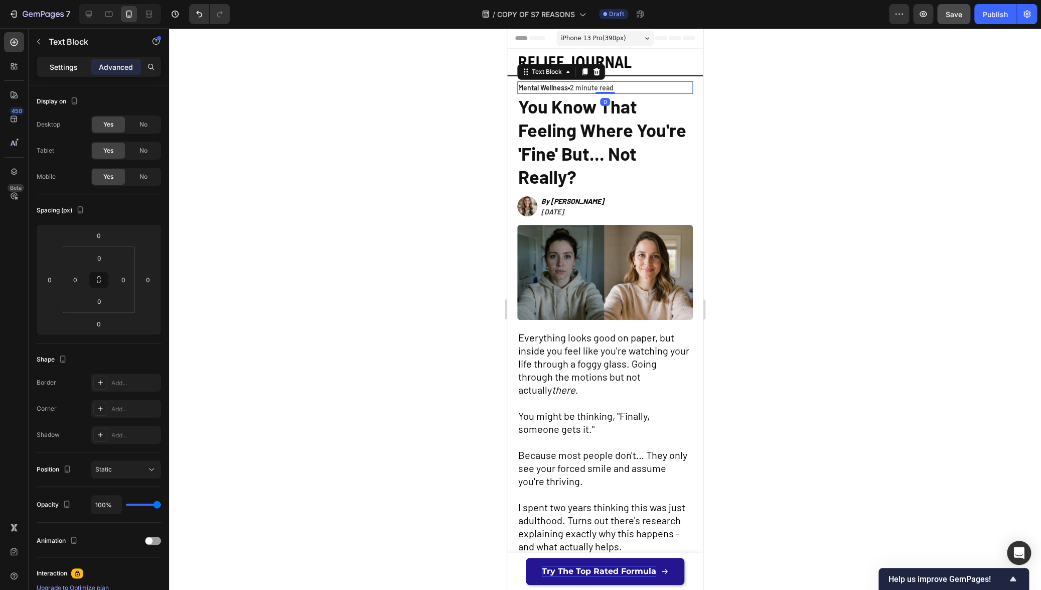
click at [86, 69] on div "Settings" at bounding box center [64, 67] width 50 height 16
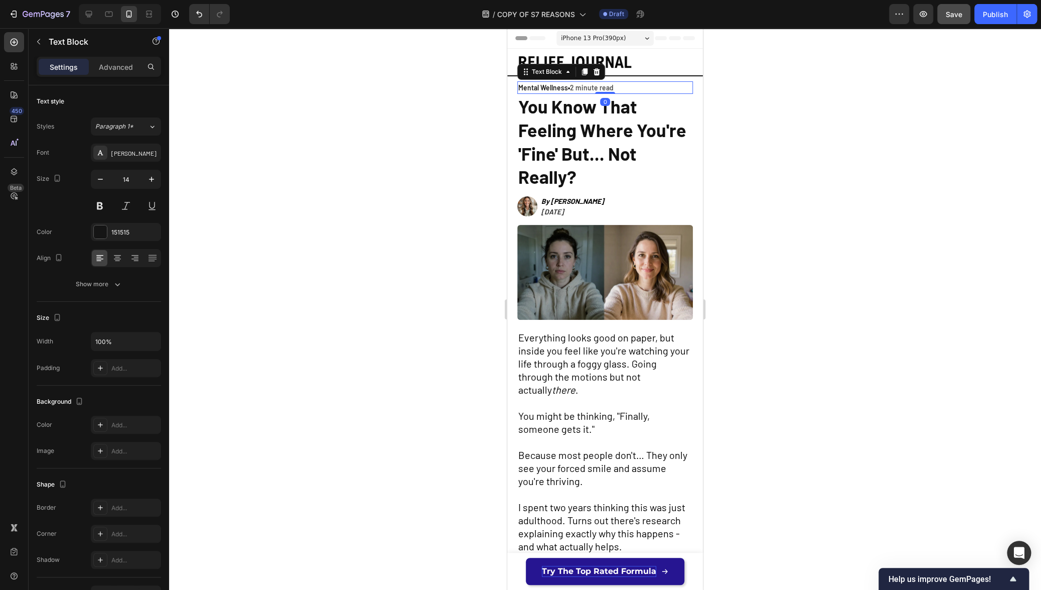
click at [455, 153] on div at bounding box center [605, 309] width 872 height 562
click at [642, 89] on p "Mental Wellness • 2 minute read" at bounding box center [605, 87] width 174 height 11
click at [617, 95] on span "You Know That Feeling Where You're 'Fine' But... Not Really?" at bounding box center [602, 141] width 168 height 92
click at [632, 86] on p "Mental Wellness • 2 minute read" at bounding box center [605, 87] width 174 height 11
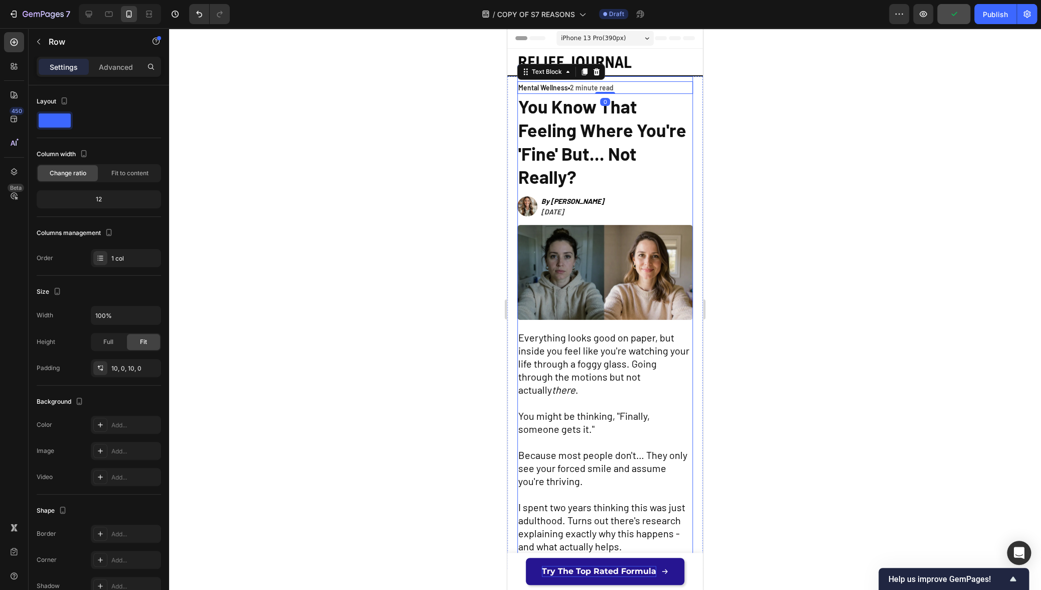
click at [634, 78] on div "Mental Wellness • 2 minute read Text Block 0 ⁠⁠⁠⁠⁠⁠⁠ You Know That Feeling Wher…" at bounding box center [605, 322] width 176 height 492
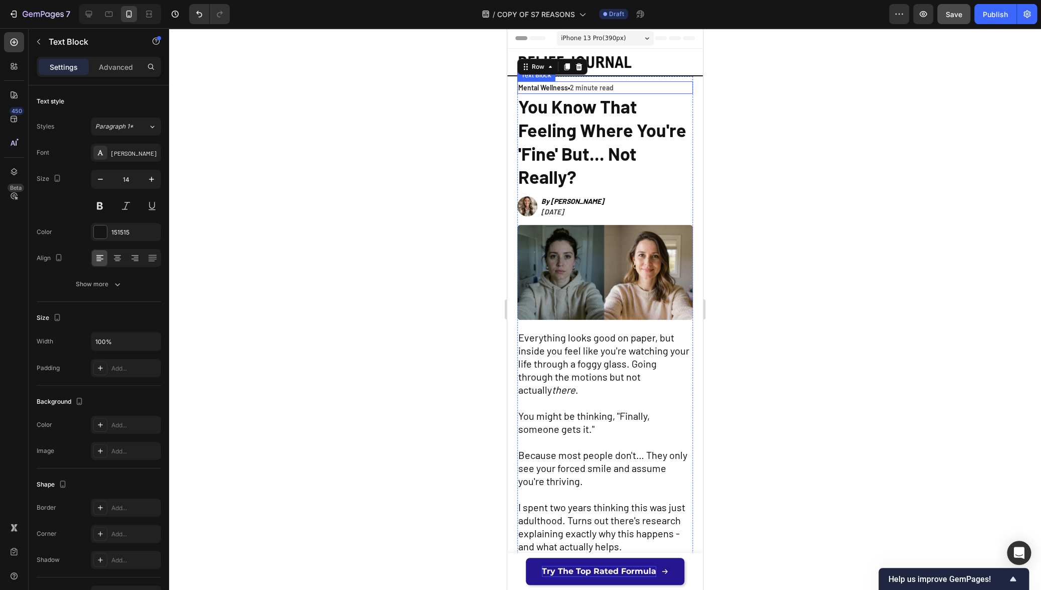
click at [631, 83] on p "Mental Wellness • 2 minute read" at bounding box center [605, 87] width 174 height 11
click at [124, 67] on p "Advanced" at bounding box center [116, 67] width 34 height 11
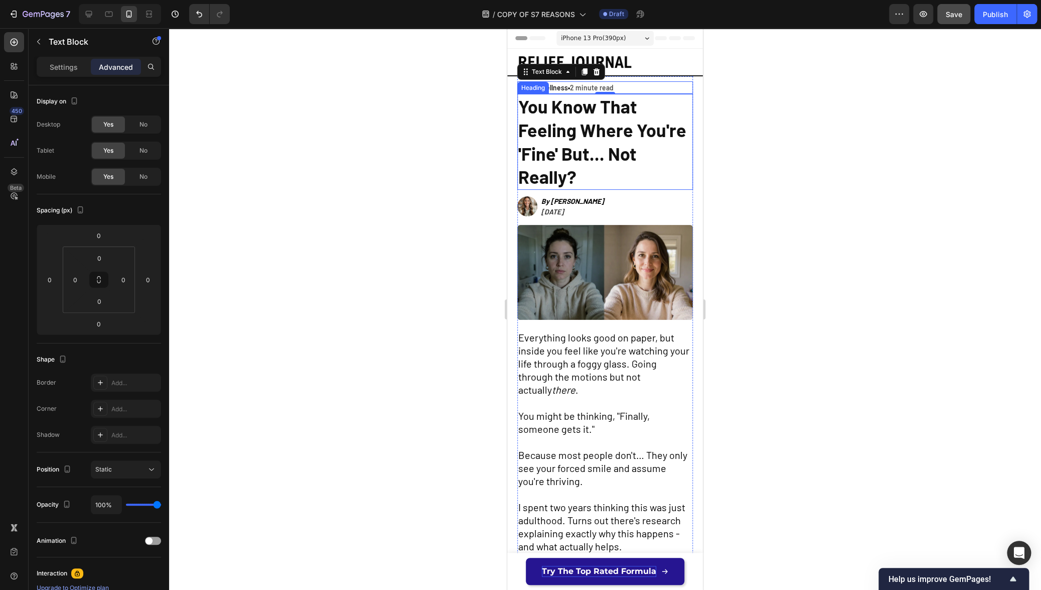
click at [592, 113] on span "You Know That Feeling Where You're 'Fine' But... Not Really?" at bounding box center [602, 141] width 168 height 92
click at [348, 204] on div at bounding box center [605, 309] width 872 height 562
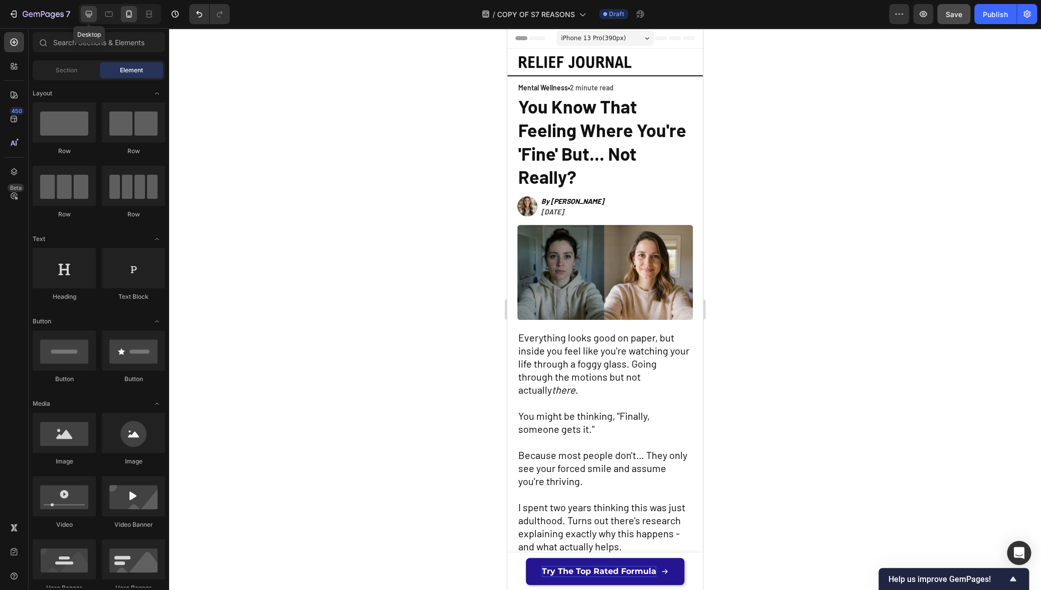
click at [91, 20] on div at bounding box center [89, 14] width 16 height 16
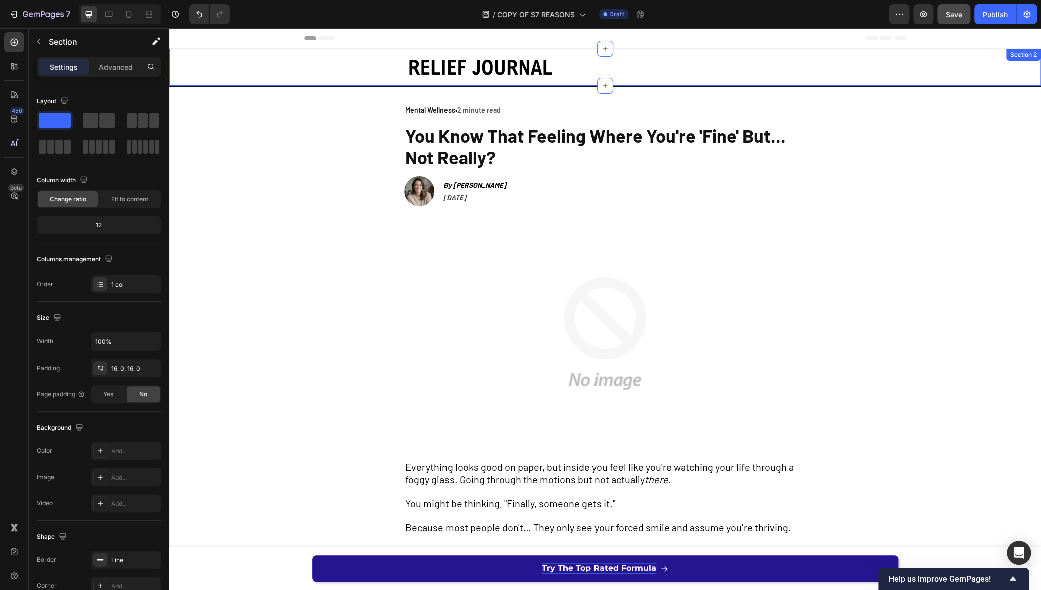
click at [188, 63] on div "Image Row" at bounding box center [605, 67] width 872 height 21
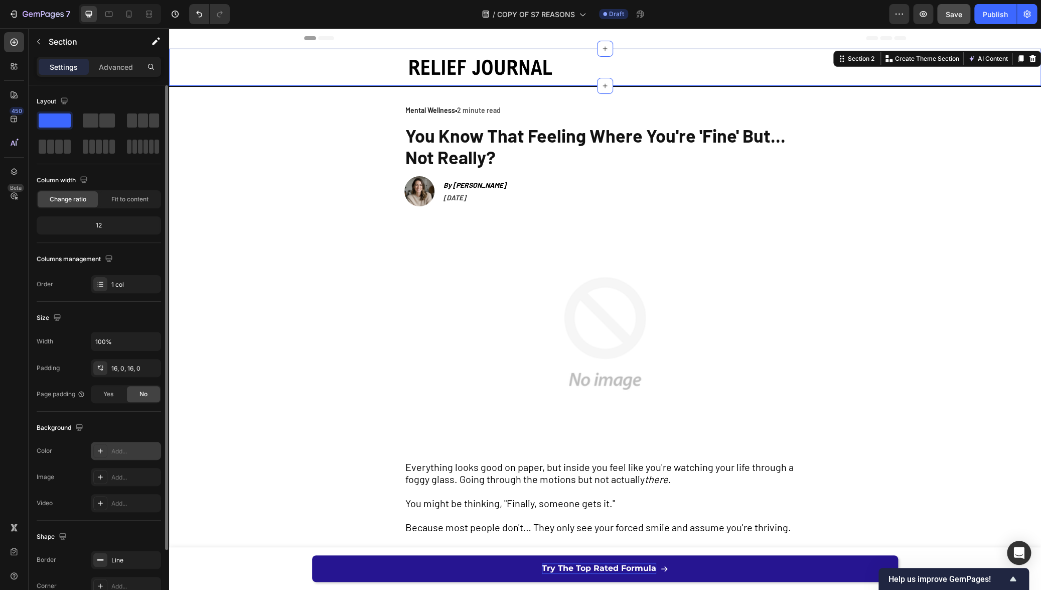
click at [118, 450] on div "Add..." at bounding box center [134, 451] width 47 height 9
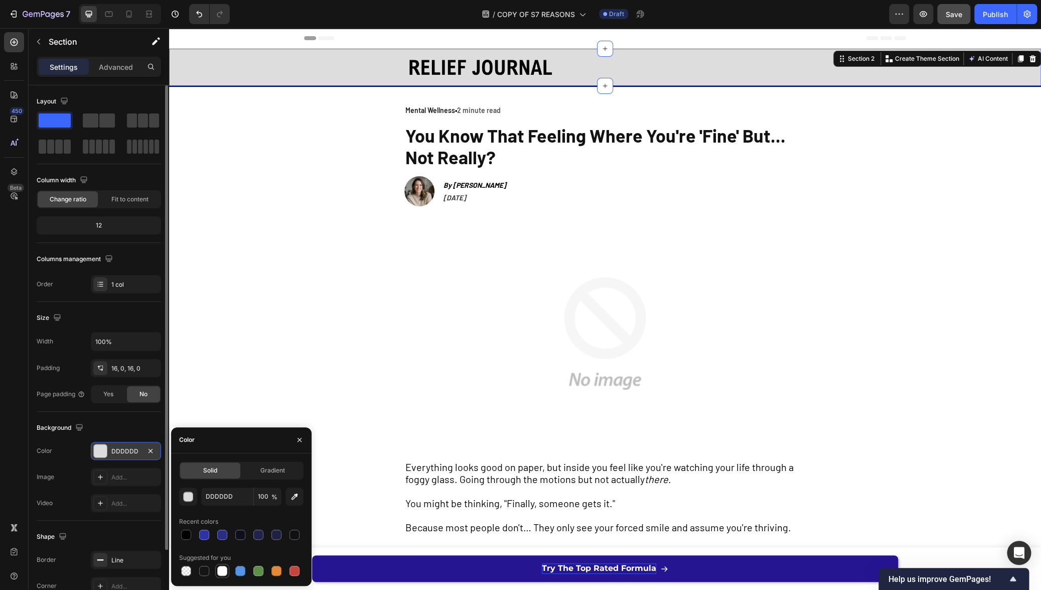
click at [220, 573] on div at bounding box center [222, 571] width 10 height 10
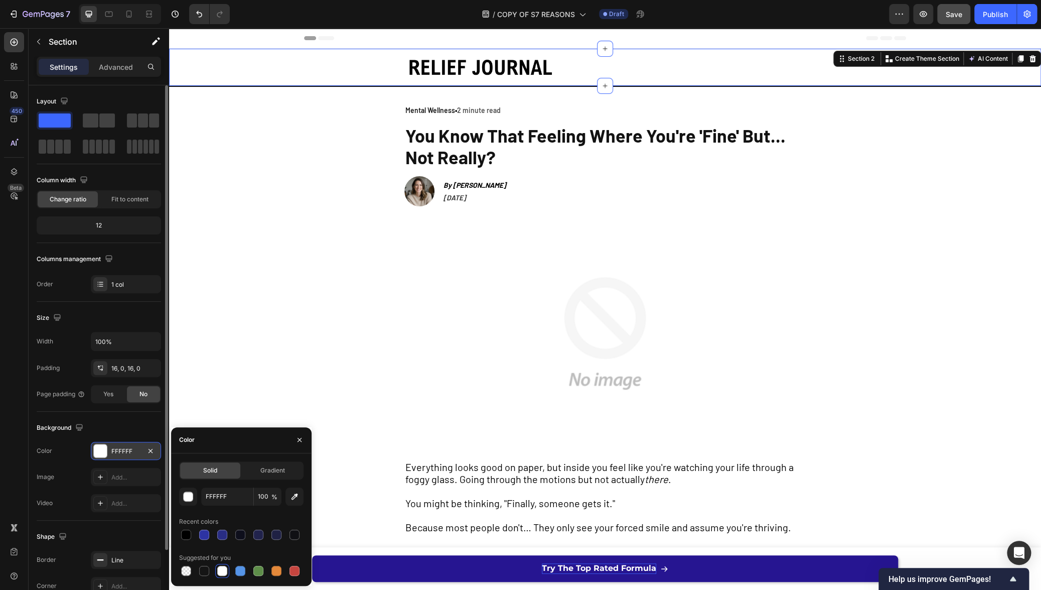
click at [220, 569] on div at bounding box center [222, 571] width 10 height 10
click at [187, 503] on button "button" at bounding box center [188, 496] width 18 height 18
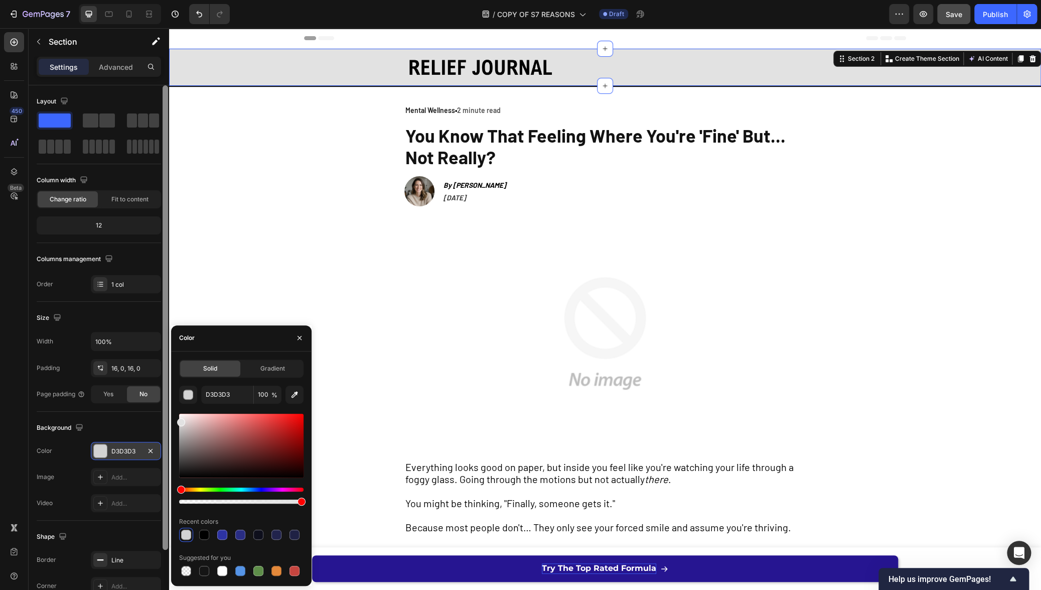
drag, startPoint x: 182, startPoint y: 417, endPoint x: 0, endPoint y: 392, distance: 183.9
click at [168, 420] on div "450 Beta Sections(18) Elements(83) Section Element Hero Section Product Detail …" at bounding box center [84, 309] width 169 height 562
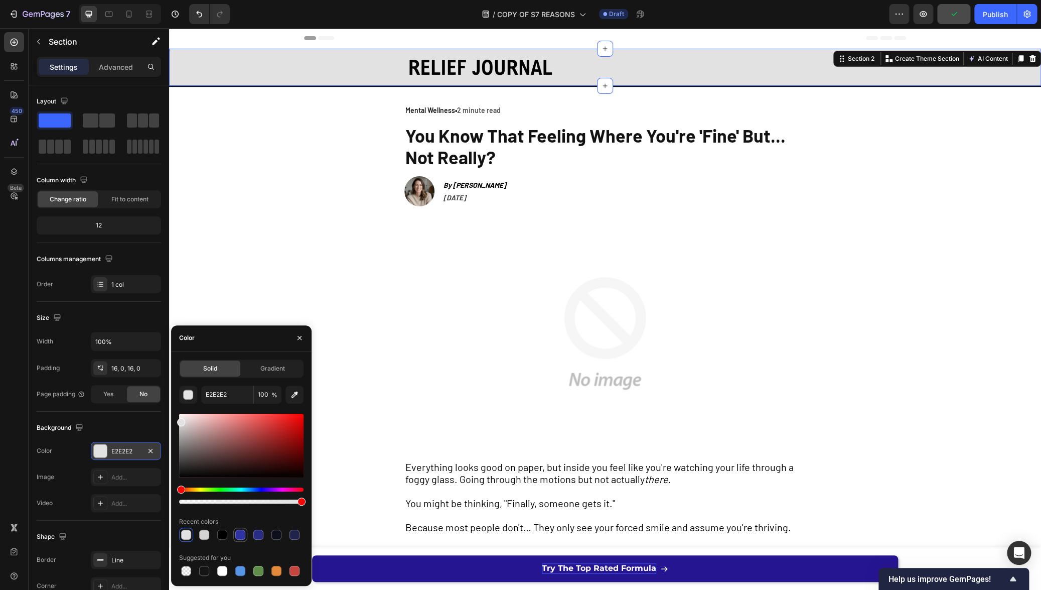
click at [240, 536] on div at bounding box center [240, 535] width 10 height 10
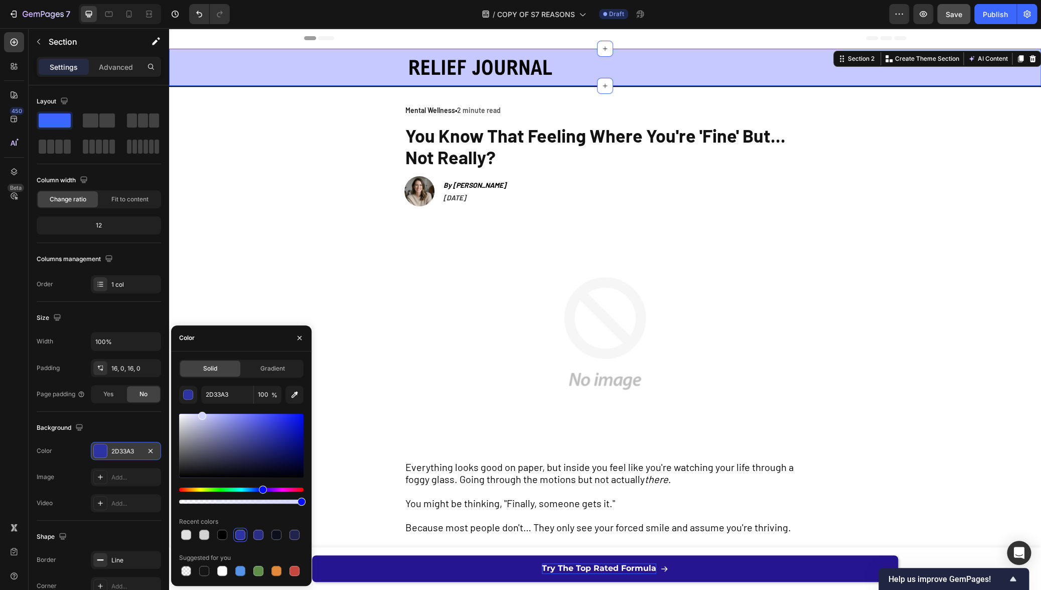
drag, startPoint x: 270, startPoint y: 441, endPoint x: 197, endPoint y: 404, distance: 81.5
click at [197, 404] on div "2D33A3 100 % Recent colors Suggested for you" at bounding box center [241, 481] width 124 height 192
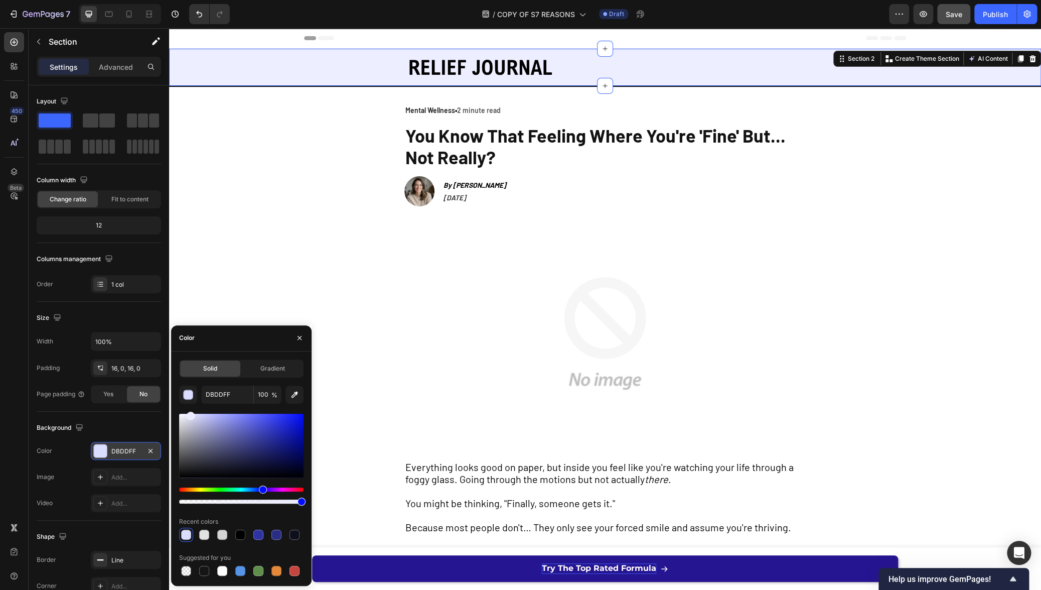
drag, startPoint x: 197, startPoint y: 415, endPoint x: 188, endPoint y: 413, distance: 9.4
click at [188, 413] on div at bounding box center [191, 416] width 8 height 8
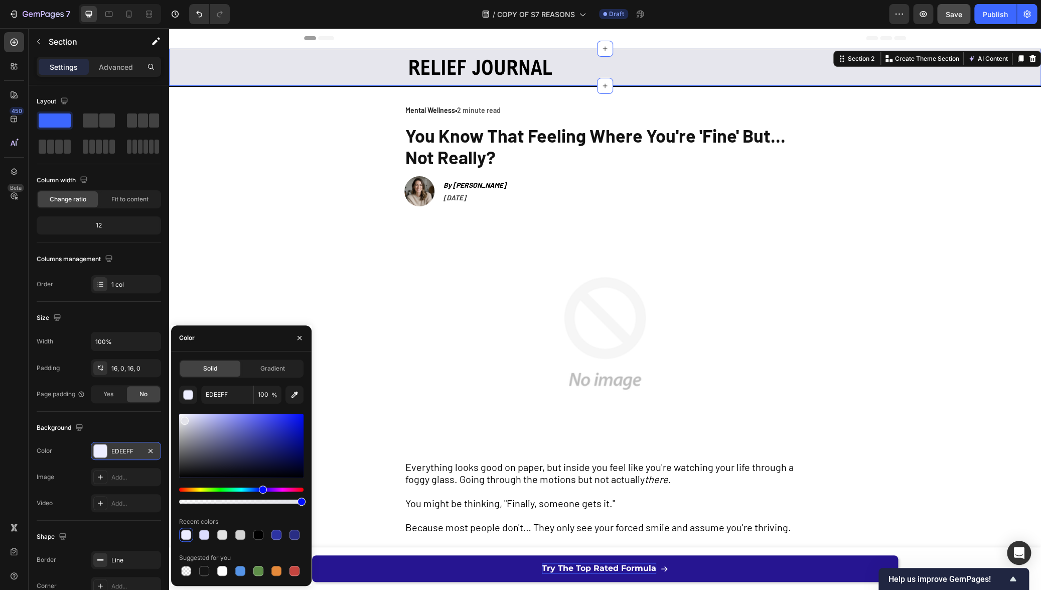
drag, startPoint x: 190, startPoint y: 414, endPoint x: 184, endPoint y: 418, distance: 7.2
click at [184, 418] on div at bounding box center [185, 421] width 8 height 8
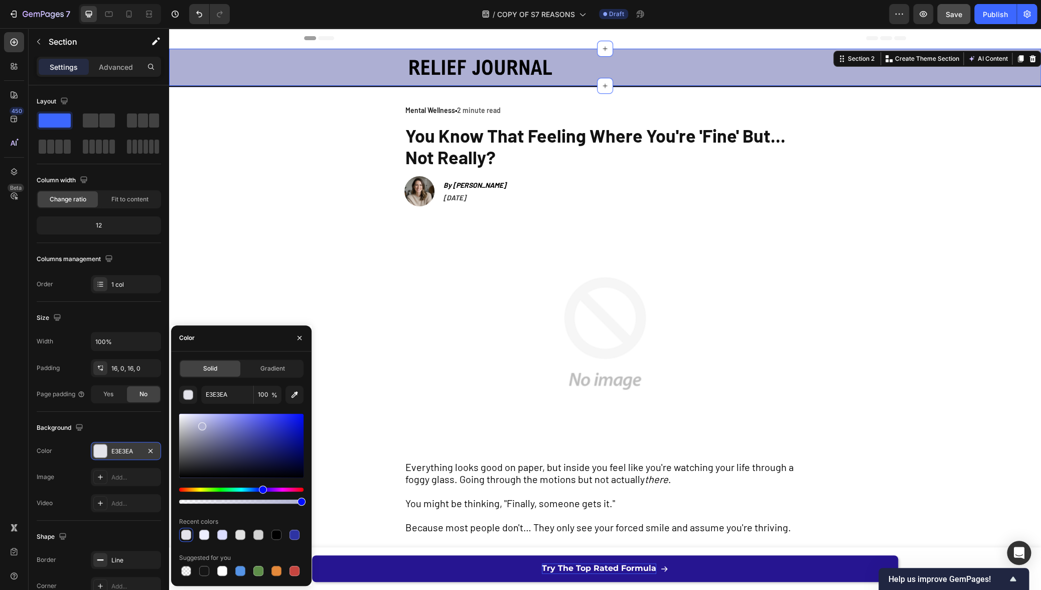
drag, startPoint x: 184, startPoint y: 418, endPoint x: 202, endPoint y: 424, distance: 18.4
click at [202, 424] on div at bounding box center [202, 426] width 8 height 8
click at [192, 426] on div at bounding box center [193, 428] width 8 height 8
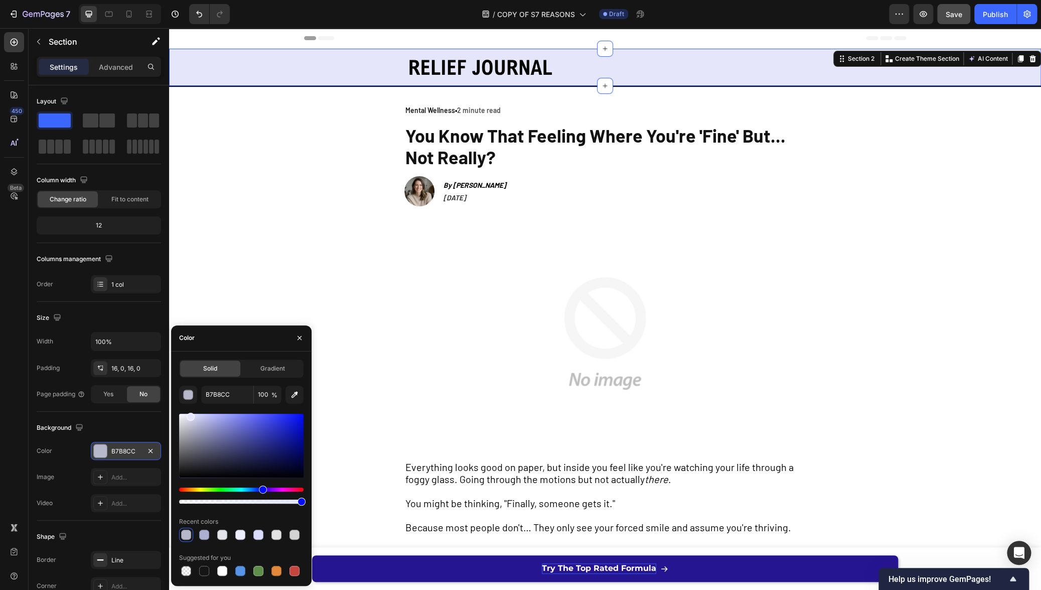
drag, startPoint x: 192, startPoint y: 428, endPoint x: 191, endPoint y: 415, distance: 13.1
click at [191, 415] on div at bounding box center [191, 417] width 8 height 8
type input "E3E4F9"
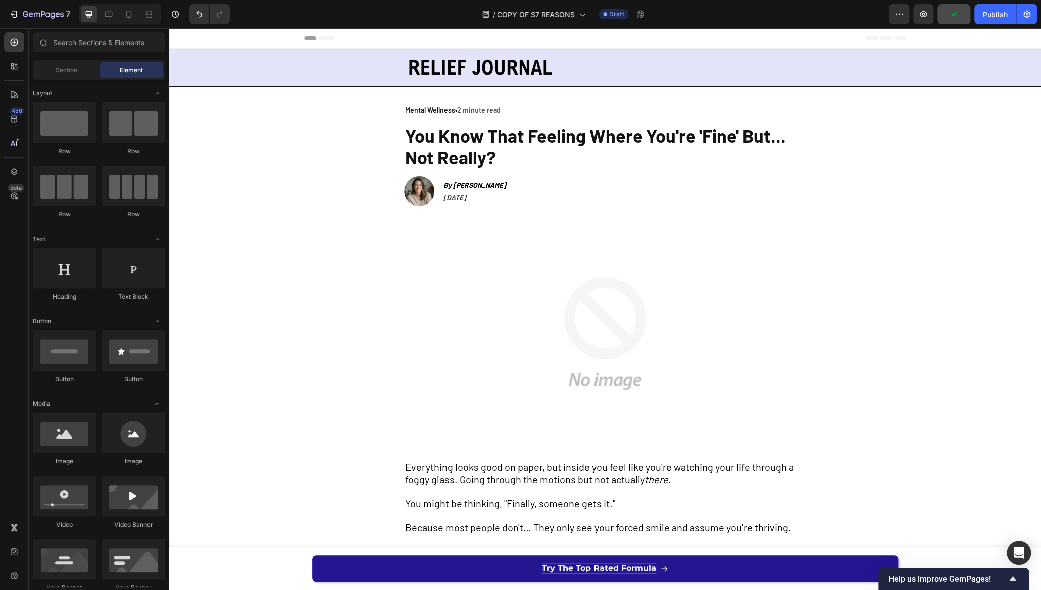
click at [137, 19] on div at bounding box center [120, 14] width 82 height 20
click at [134, 18] on div at bounding box center [129, 14] width 16 height 16
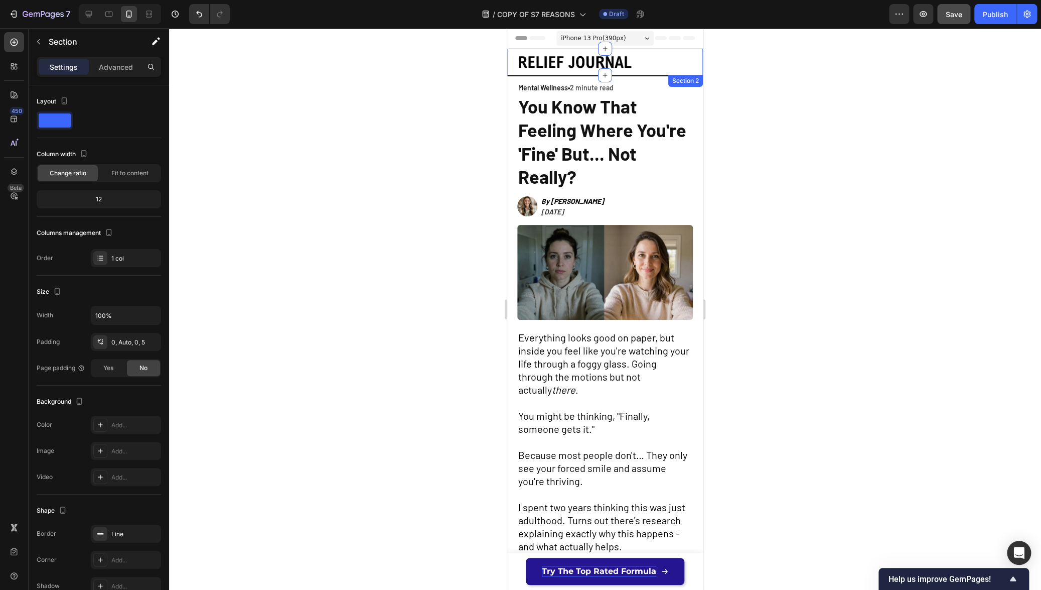
click at [508, 50] on div "Image Row Section 2" at bounding box center [605, 63] width 196 height 28
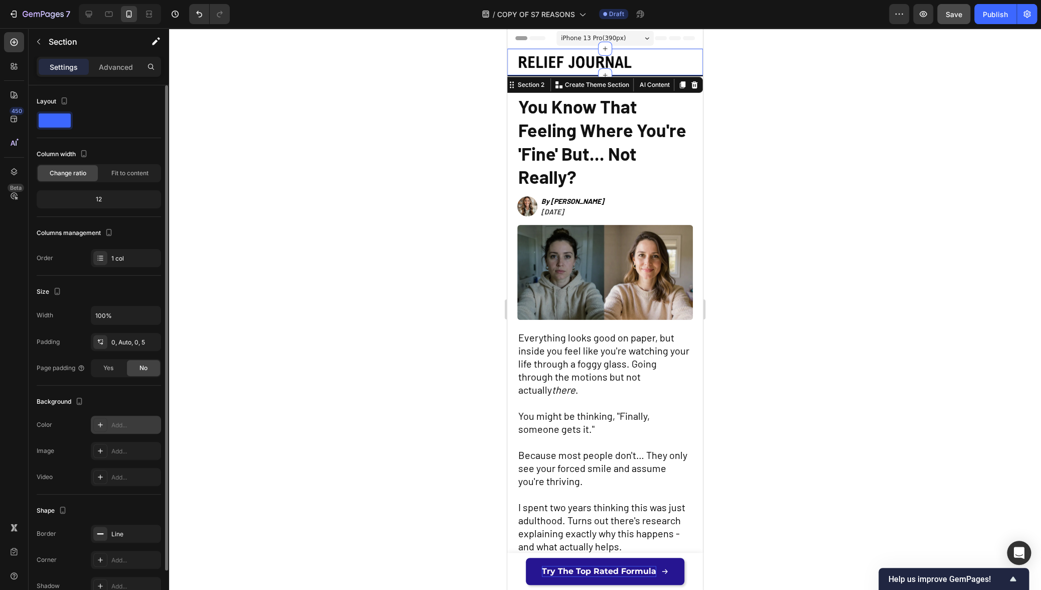
click at [119, 427] on div "Add..." at bounding box center [134, 425] width 47 height 9
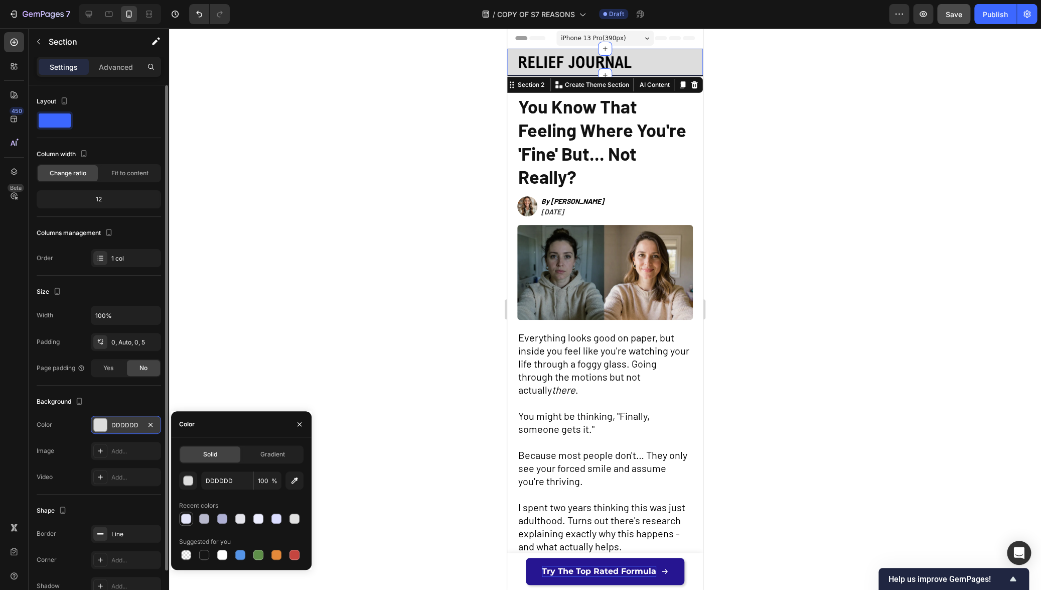
click at [187, 518] on div at bounding box center [186, 518] width 10 height 10
type input "E3E4F9"
click at [255, 340] on div at bounding box center [605, 309] width 872 height 562
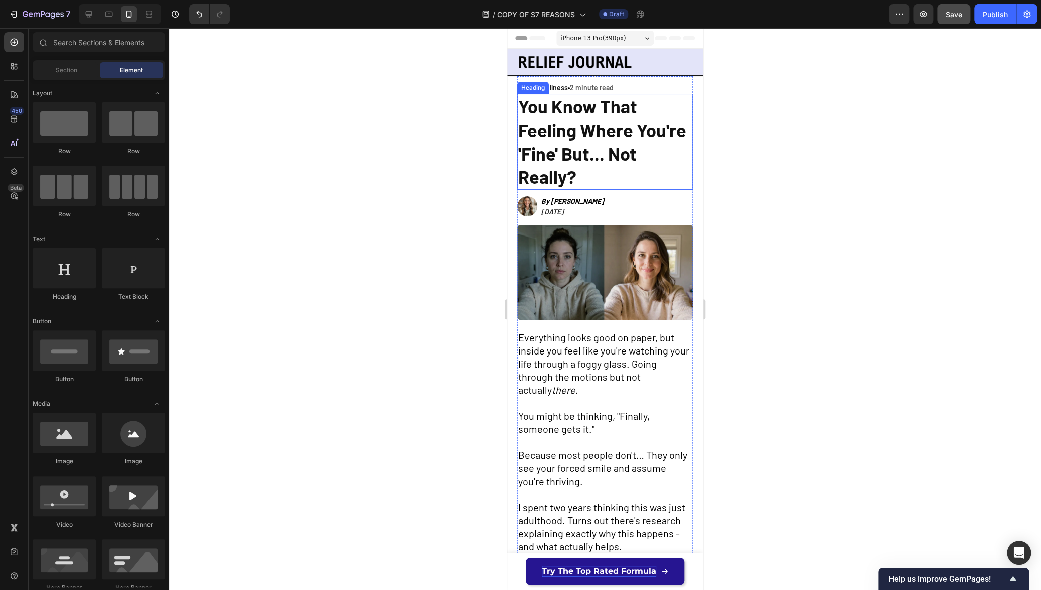
click at [557, 158] on span "You Know That Feeling Where You're 'Fine' But... Not Really?" at bounding box center [602, 141] width 168 height 92
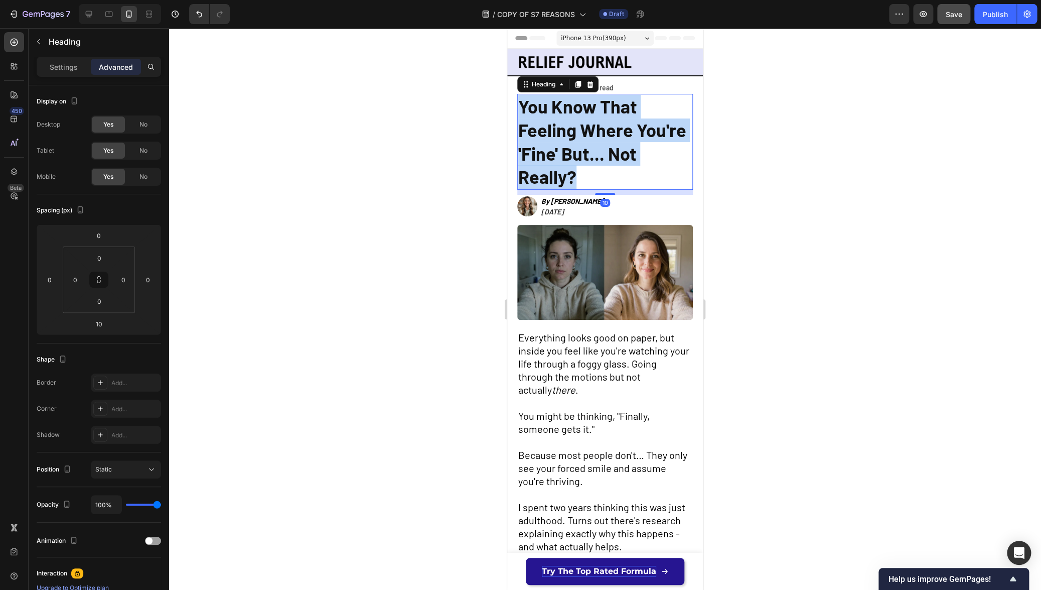
click at [557, 158] on span "You Know That Feeling Where You're 'Fine' But... Not Really?" at bounding box center [602, 141] width 168 height 92
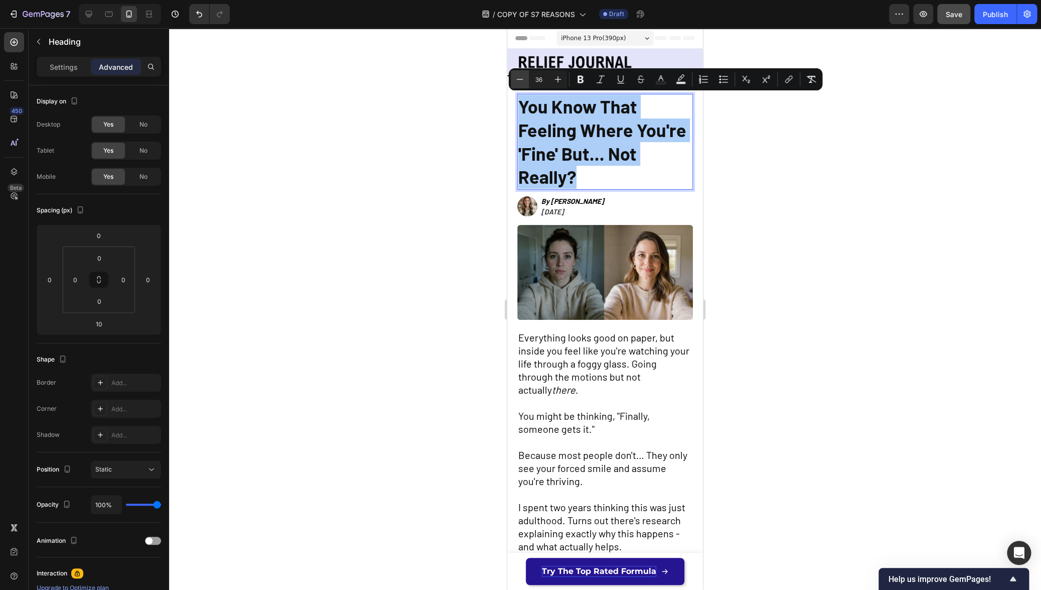
click at [517, 78] on icon "Editor contextual toolbar" at bounding box center [520, 79] width 10 height 10
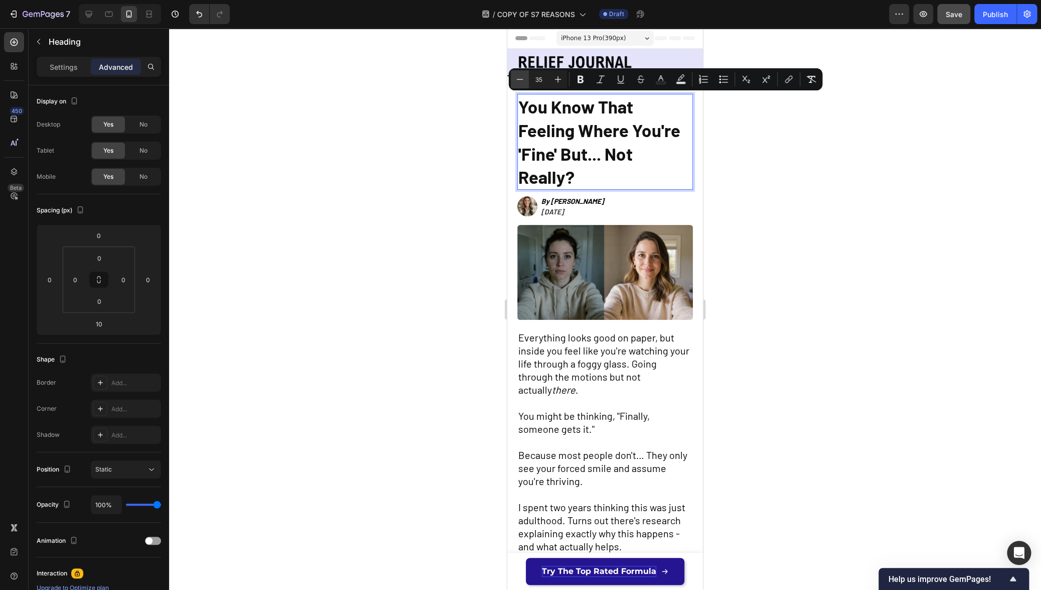
click at [517, 78] on icon "Editor contextual toolbar" at bounding box center [520, 79] width 10 height 10
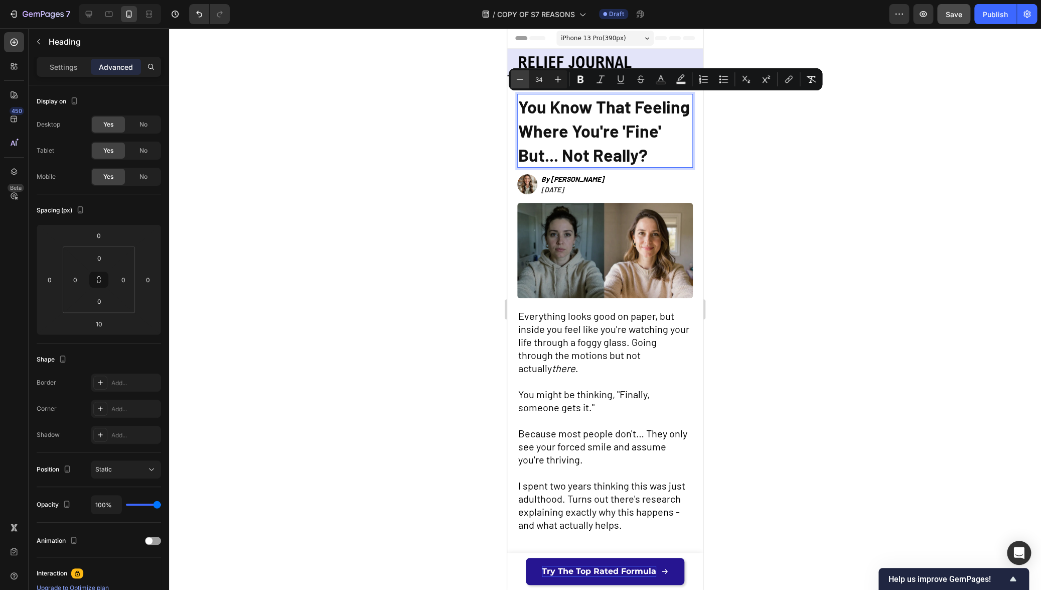
click at [517, 78] on icon "Editor contextual toolbar" at bounding box center [520, 79] width 10 height 10
type input "32"
click at [67, 71] on p "Settings" at bounding box center [64, 67] width 28 height 11
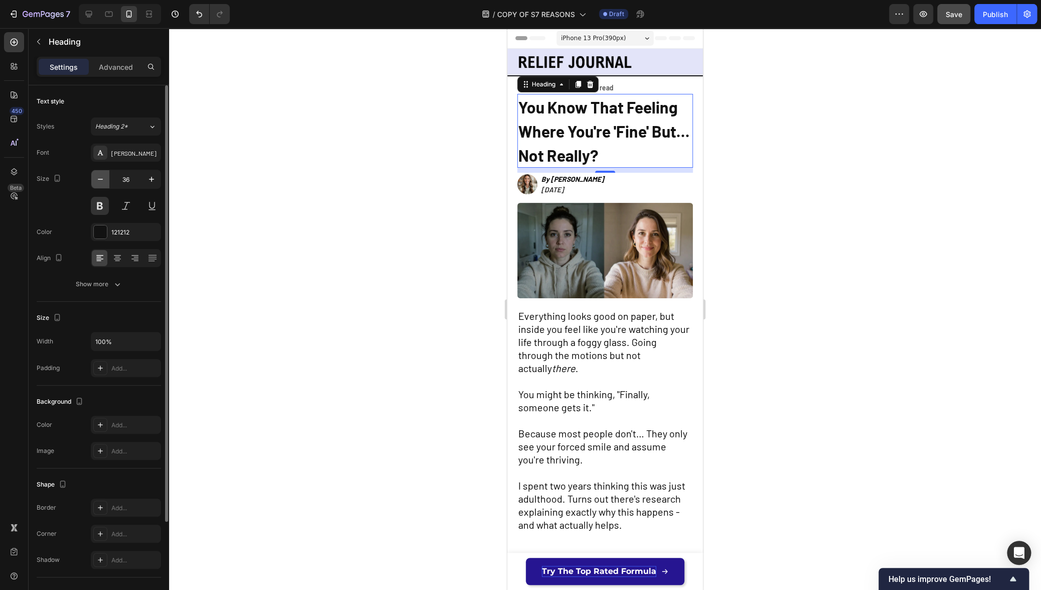
click at [102, 179] on icon "button" at bounding box center [100, 179] width 10 height 10
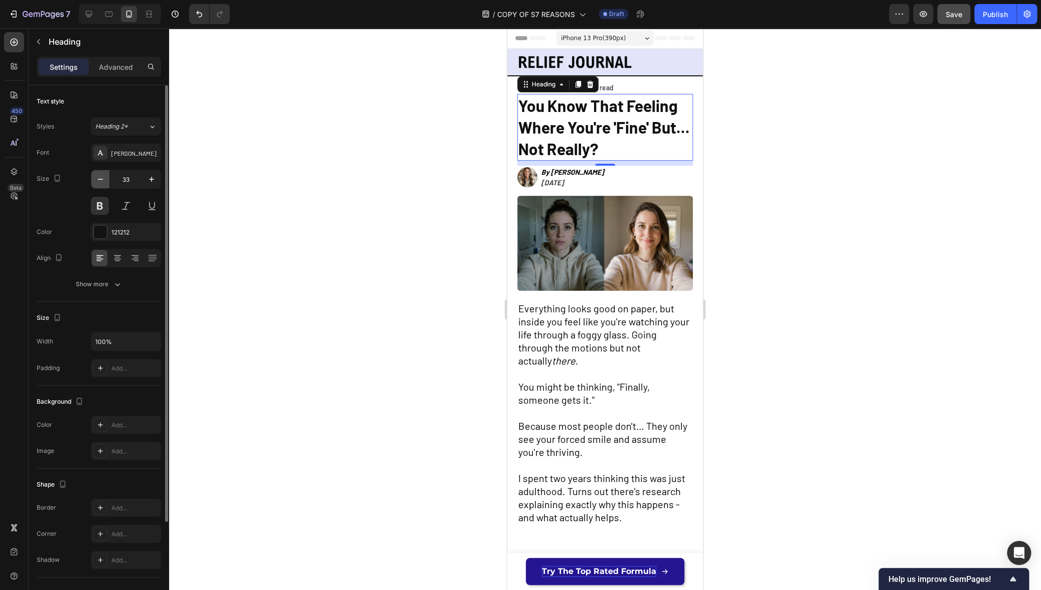
click at [102, 179] on icon "button" at bounding box center [100, 179] width 10 height 10
type input "32"
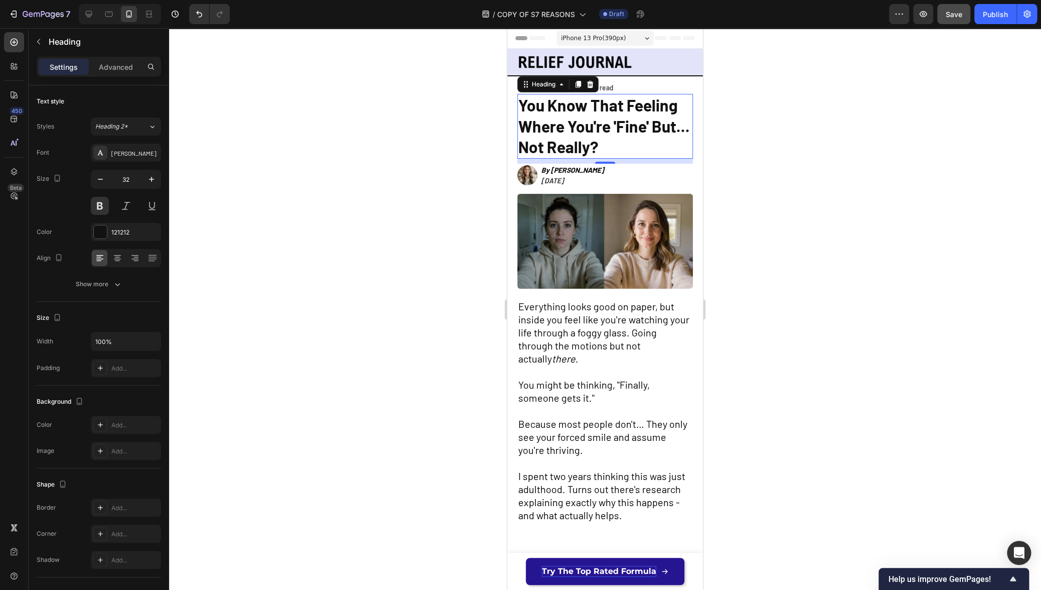
click at [450, 169] on div at bounding box center [605, 309] width 872 height 562
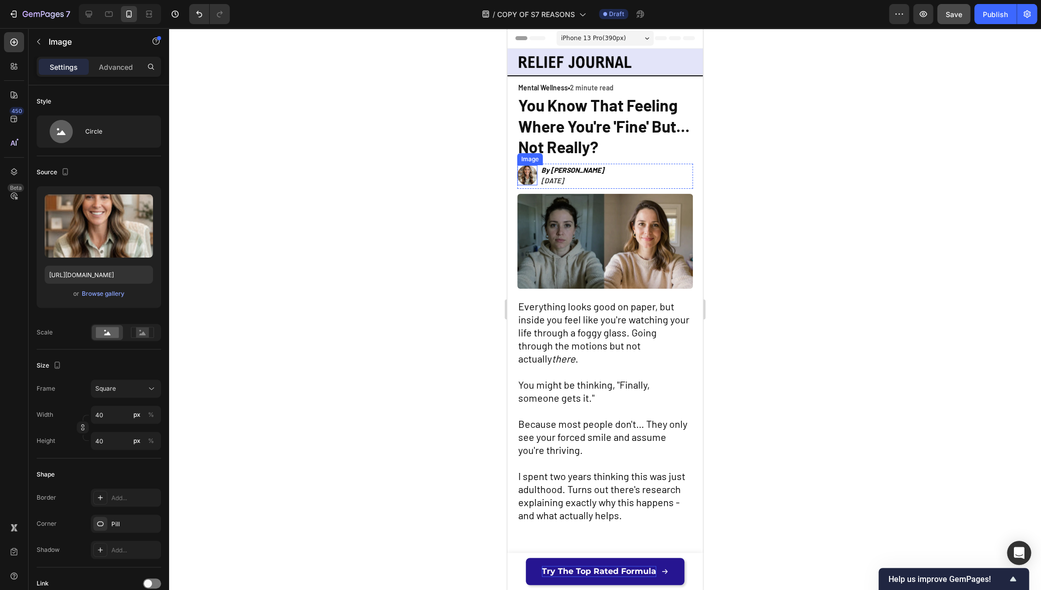
click at [524, 175] on img at bounding box center [527, 175] width 20 height 20
click at [112, 416] on input "40" at bounding box center [126, 415] width 70 height 18
type input "39"
type input "38"
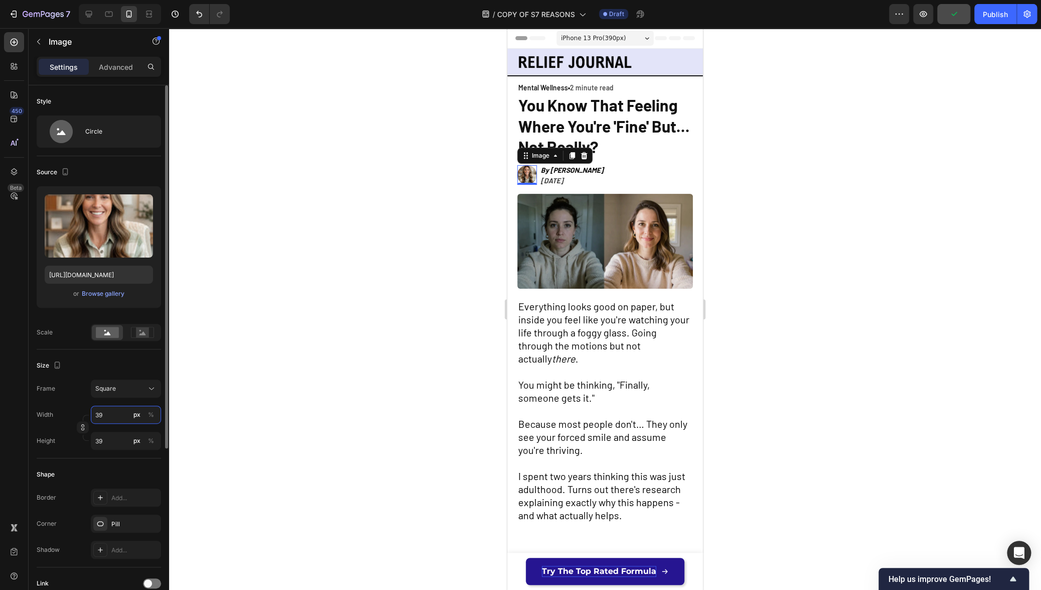
type input "38"
type input "37"
type input "36"
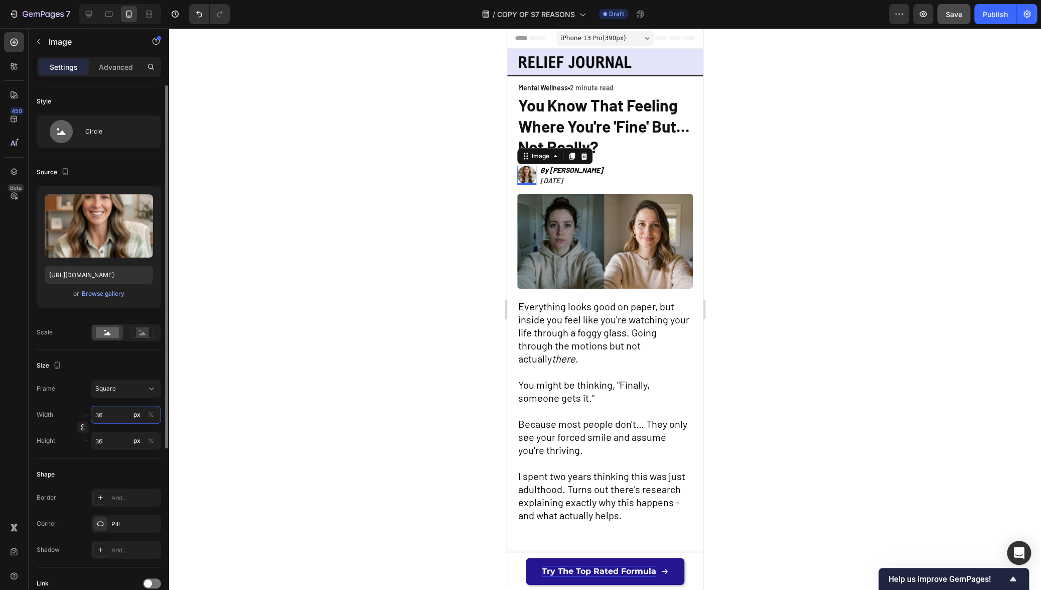
type input "35"
type input "34"
type input "33"
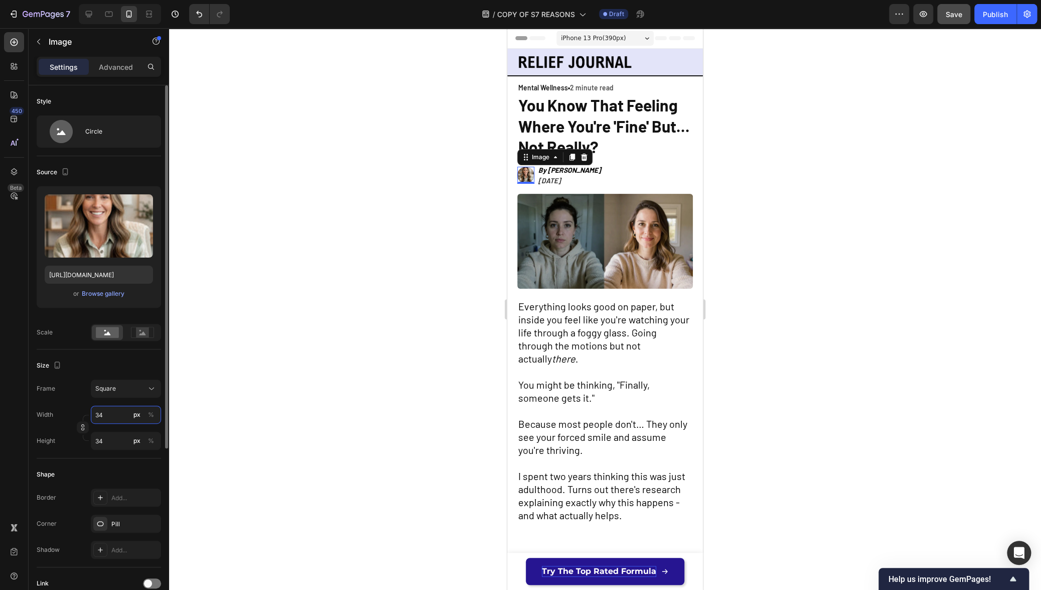
type input "33"
type input "32"
type input "31"
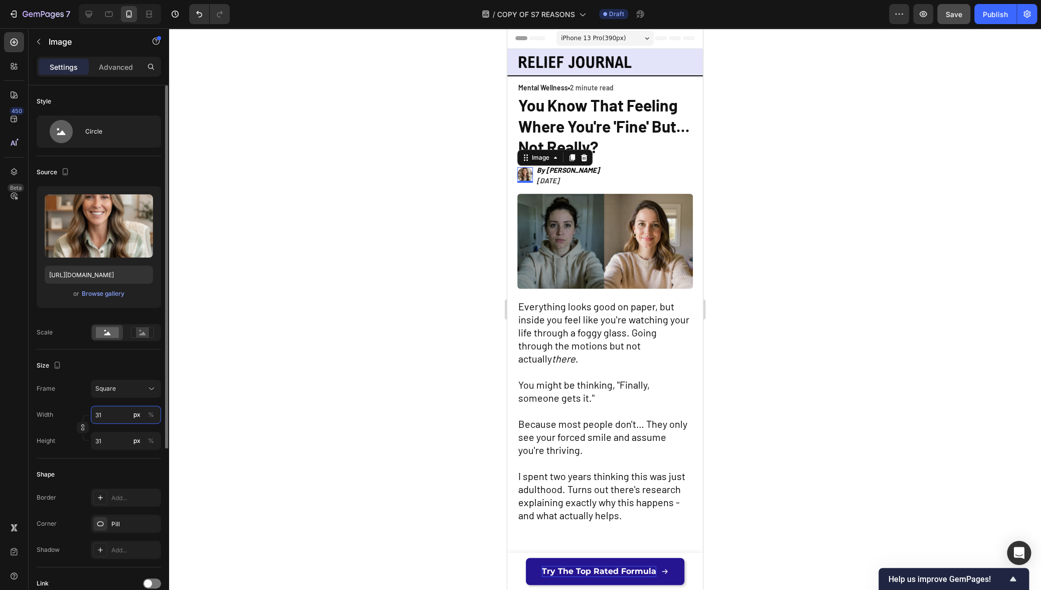
type input "30"
click at [269, 361] on div at bounding box center [605, 309] width 872 height 562
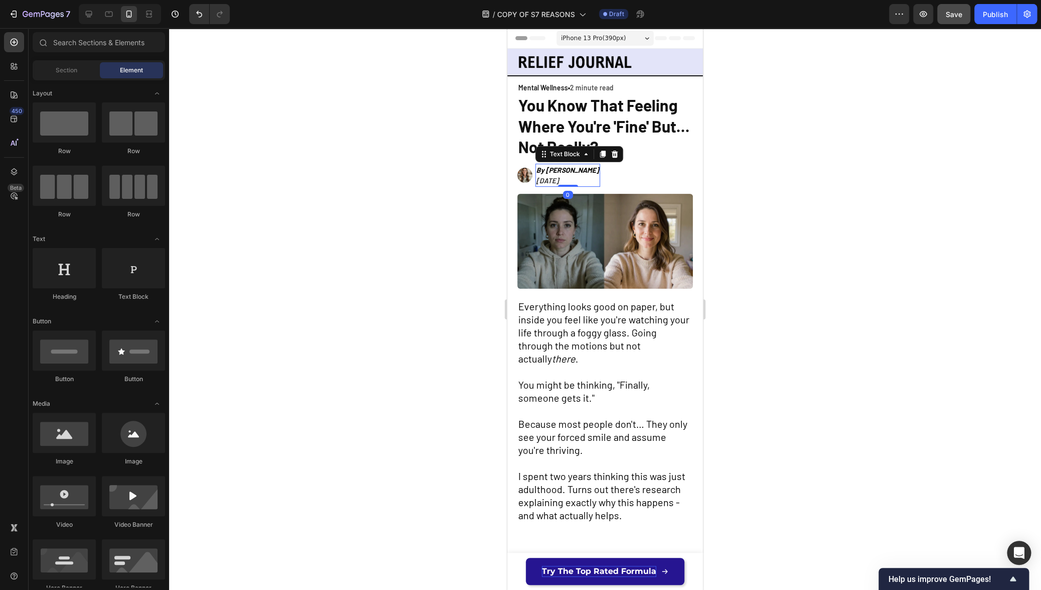
click at [568, 174] on p "By [PERSON_NAME]" at bounding box center [568, 170] width 63 height 11
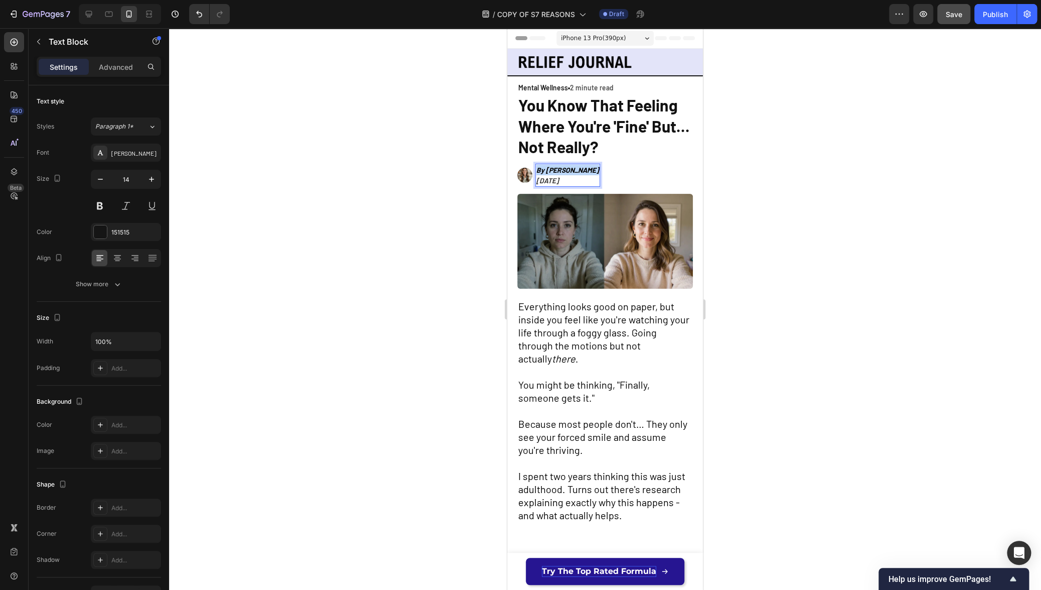
click at [568, 174] on p "By [PERSON_NAME]" at bounding box center [568, 170] width 63 height 11
click at [559, 176] on icon "[DATE]" at bounding box center [548, 180] width 23 height 9
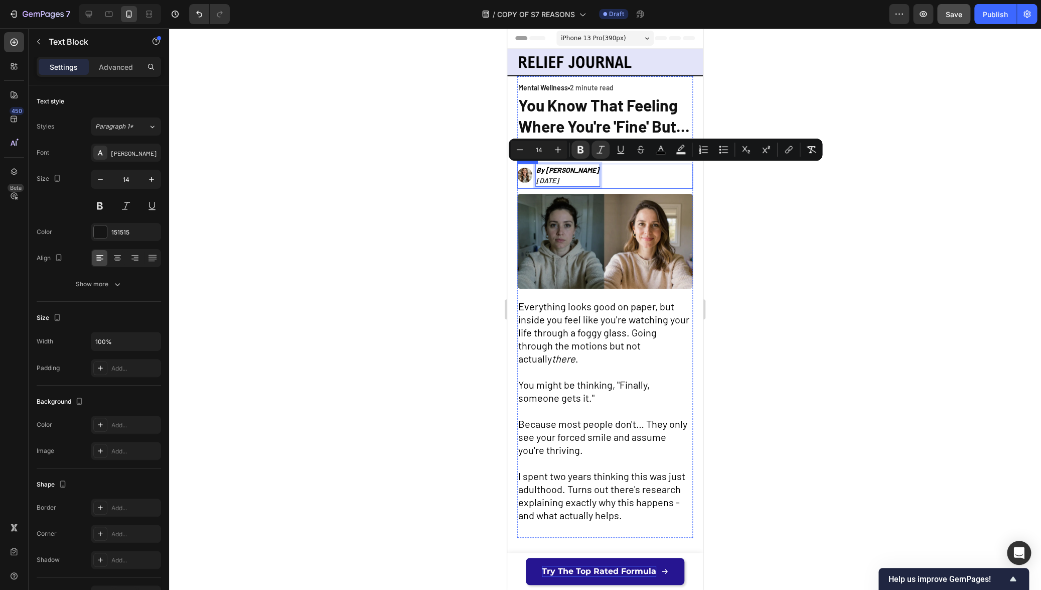
drag, startPoint x: 572, startPoint y: 179, endPoint x: 533, endPoint y: 169, distance: 40.8
click at [533, 169] on div "Image By [PERSON_NAME] [DATE] Text Block 0 Row" at bounding box center [605, 176] width 176 height 25
click at [523, 151] on icon "Editor contextual toolbar" at bounding box center [520, 150] width 10 height 10
type input "13"
click at [462, 197] on div at bounding box center [605, 309] width 872 height 562
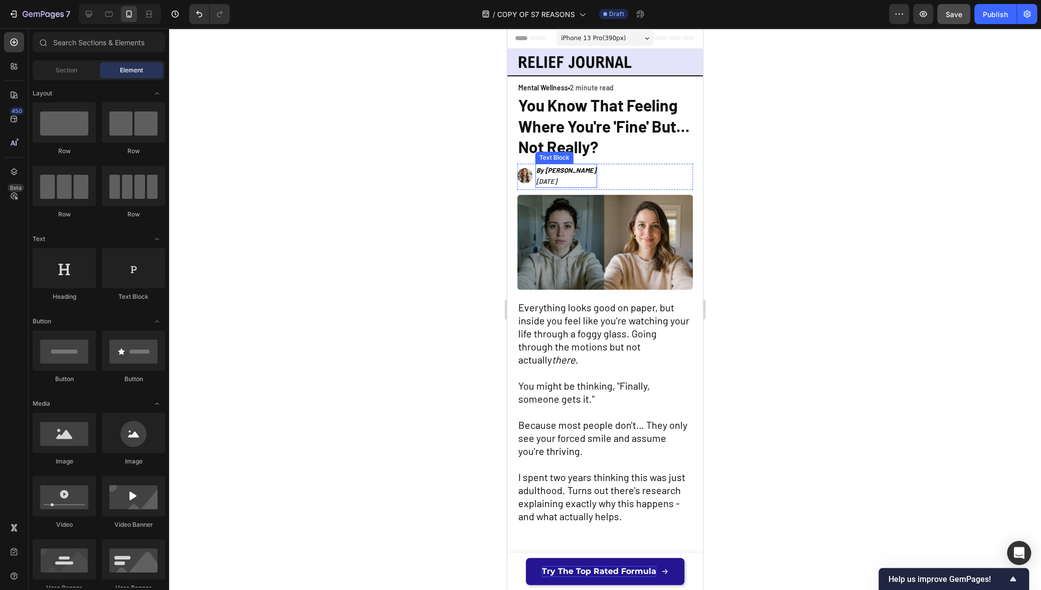
click at [568, 174] on p "By [PERSON_NAME]" at bounding box center [567, 170] width 60 height 11
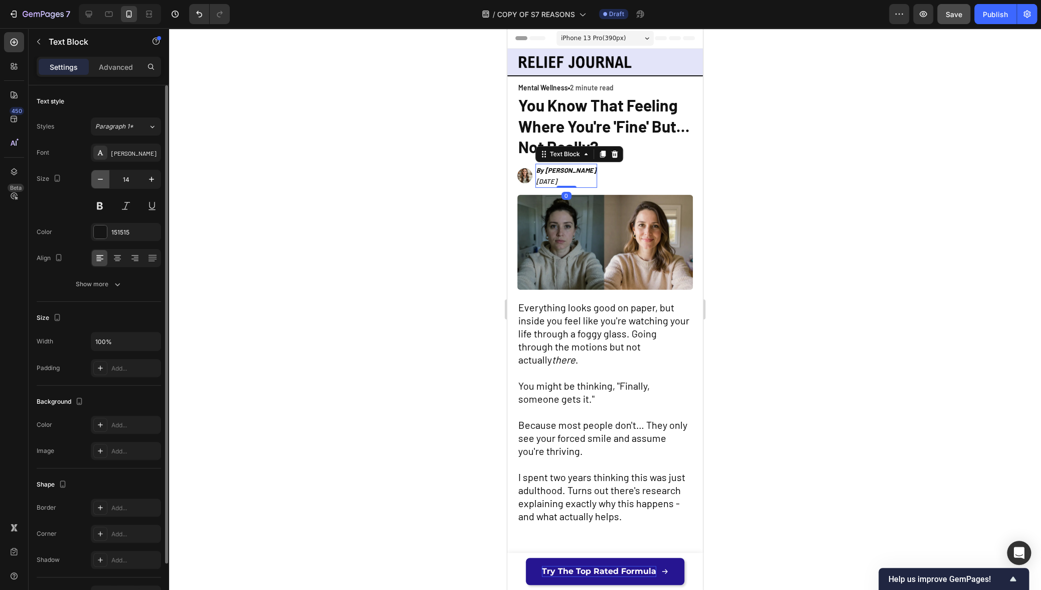
click at [104, 179] on icon "button" at bounding box center [100, 179] width 10 height 10
type input "13"
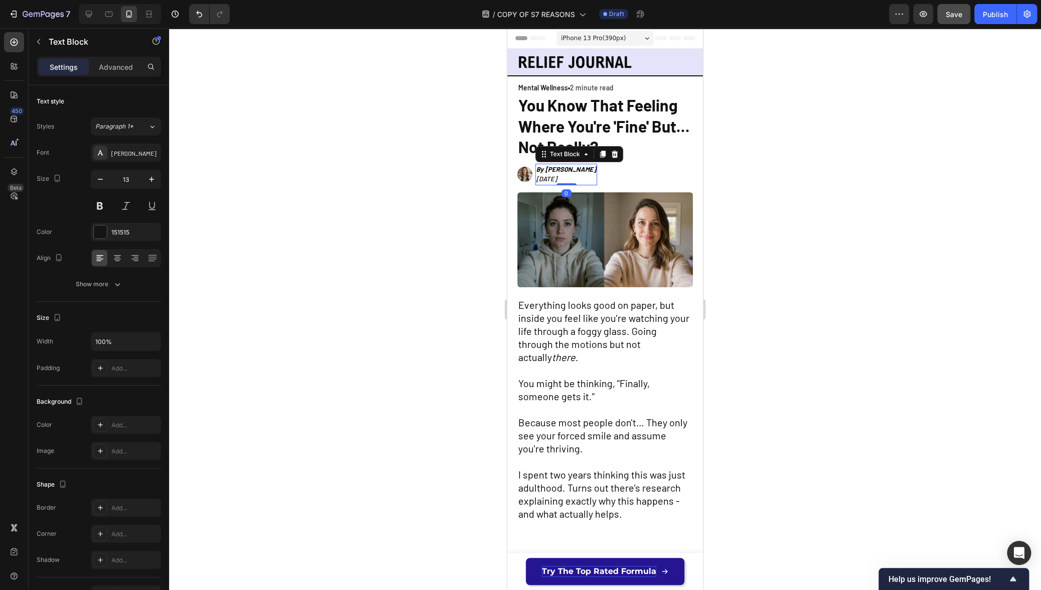
click at [344, 215] on div at bounding box center [605, 309] width 872 height 562
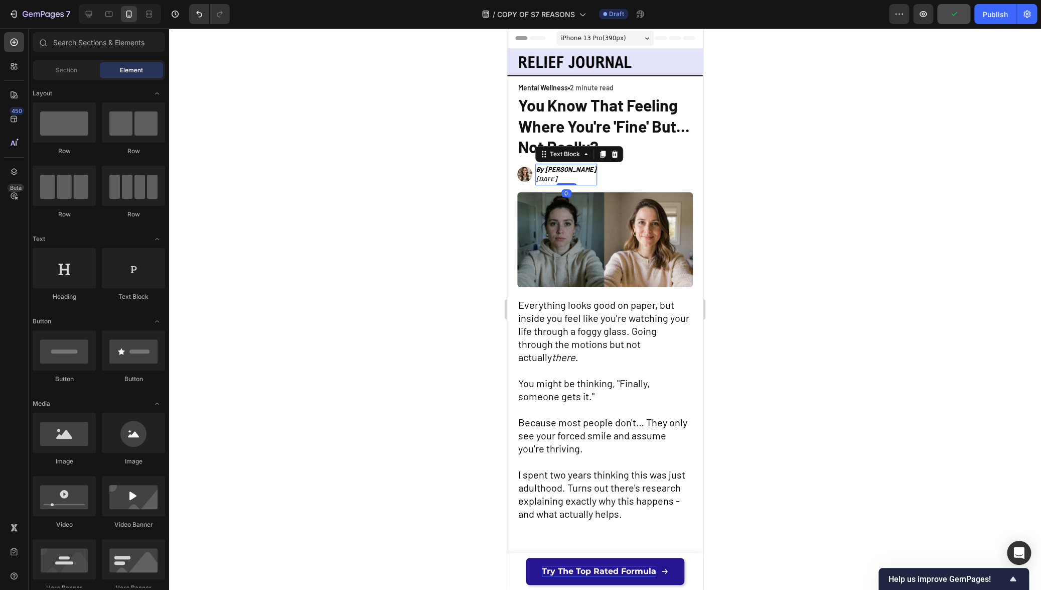
click at [557, 180] on icon "[DATE]" at bounding box center [547, 179] width 21 height 8
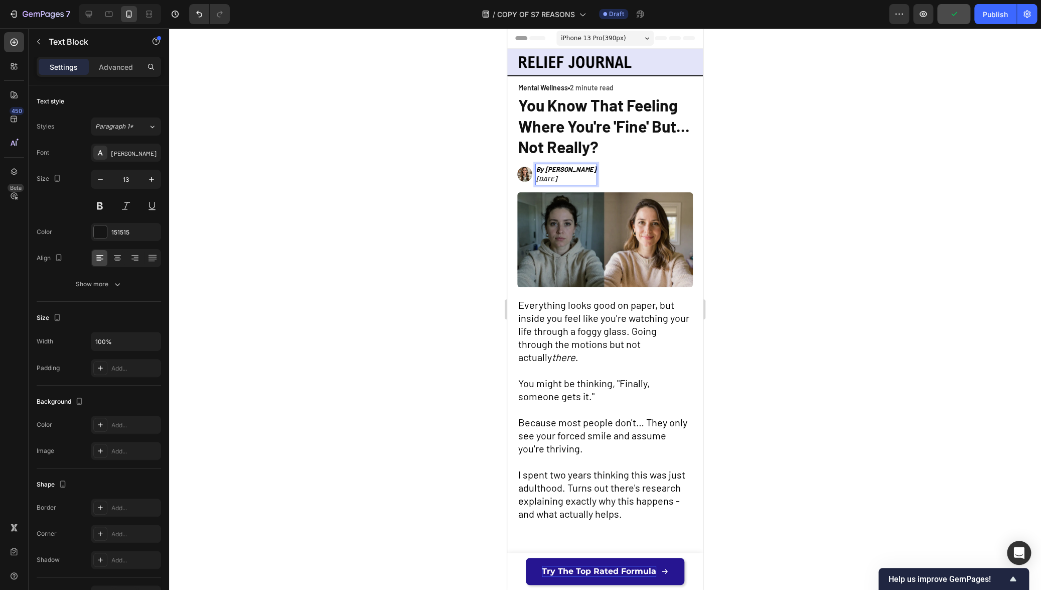
click at [557, 180] on icon "[DATE]" at bounding box center [547, 179] width 21 height 8
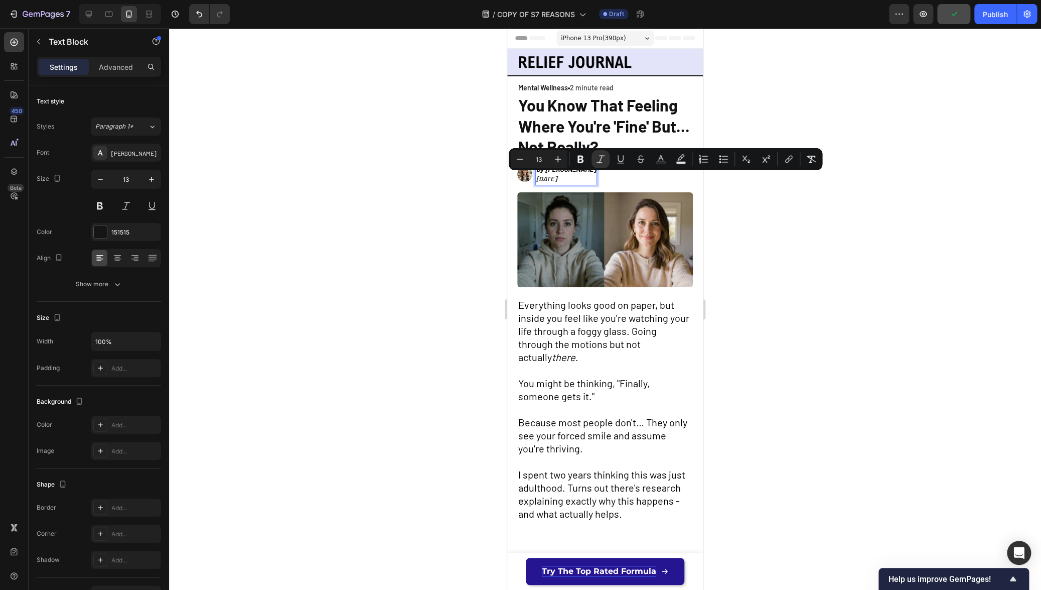
click at [581, 179] on p "[DATE]" at bounding box center [567, 179] width 60 height 10
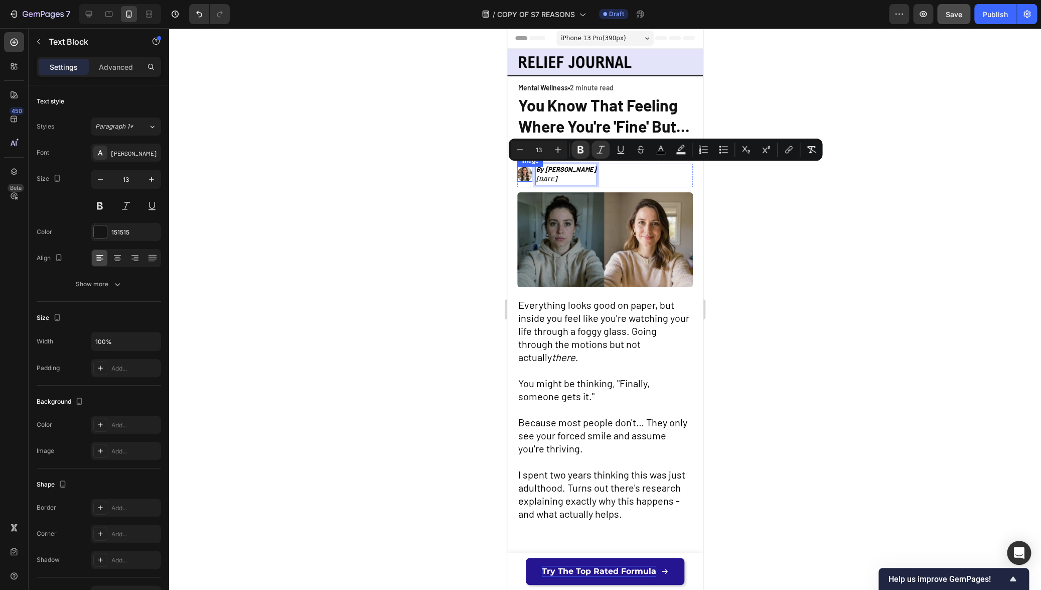
drag, startPoint x: 581, startPoint y: 179, endPoint x: 532, endPoint y: 171, distance: 50.4
click at [532, 171] on div "Image By [PERSON_NAME] [DATE] Text Block 0 Row" at bounding box center [605, 176] width 176 height 24
click at [555, 150] on icon "Editor contextual toolbar" at bounding box center [558, 150] width 10 height 10
type input "14"
click at [486, 195] on div at bounding box center [605, 309] width 872 height 562
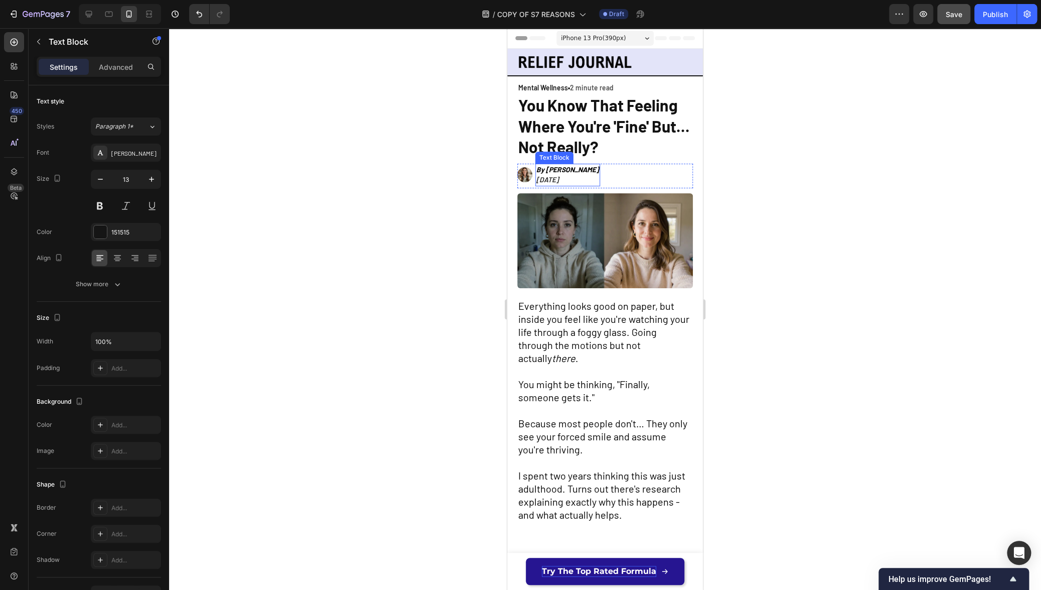
click at [557, 176] on icon "[DATE]" at bounding box center [548, 179] width 23 height 9
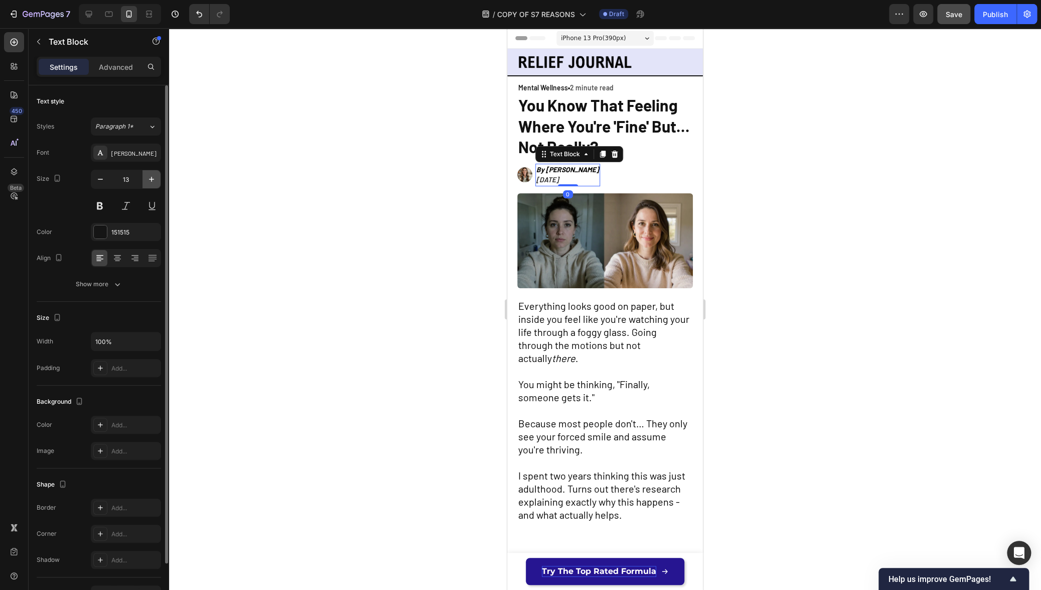
click at [156, 178] on icon "button" at bounding box center [152, 179] width 10 height 10
type input "14"
click at [409, 223] on div at bounding box center [605, 309] width 872 height 562
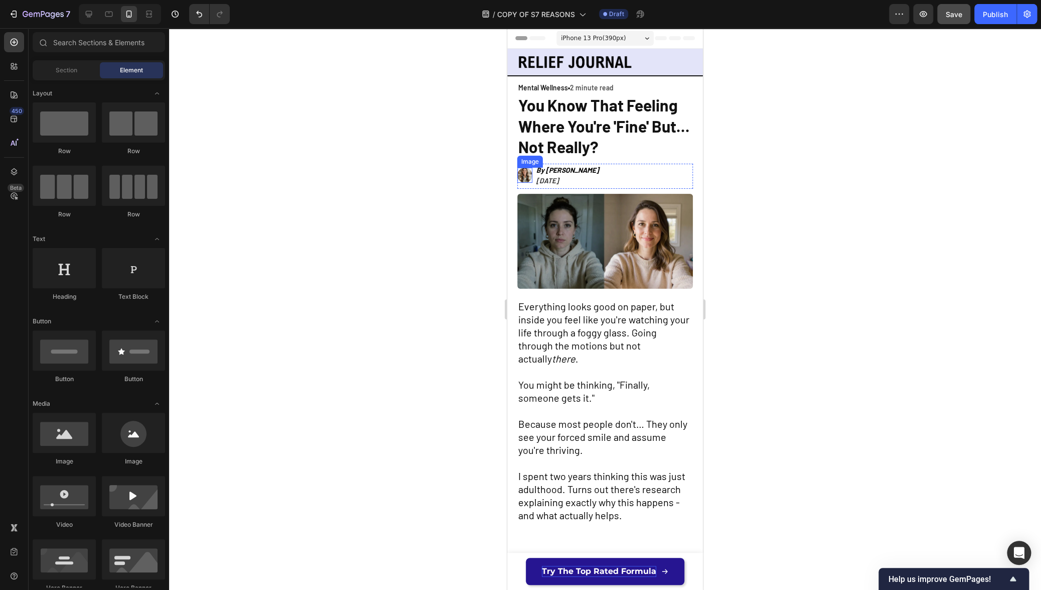
click at [526, 175] on img at bounding box center [524, 175] width 15 height 15
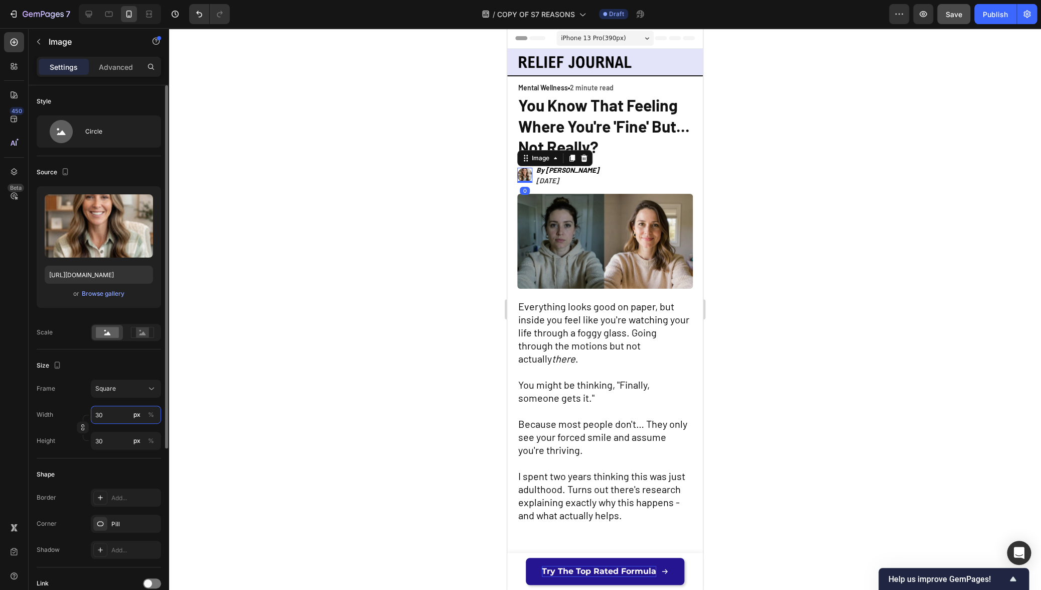
click at [117, 414] on input "30" at bounding box center [126, 415] width 70 height 18
type input "31"
type input "32"
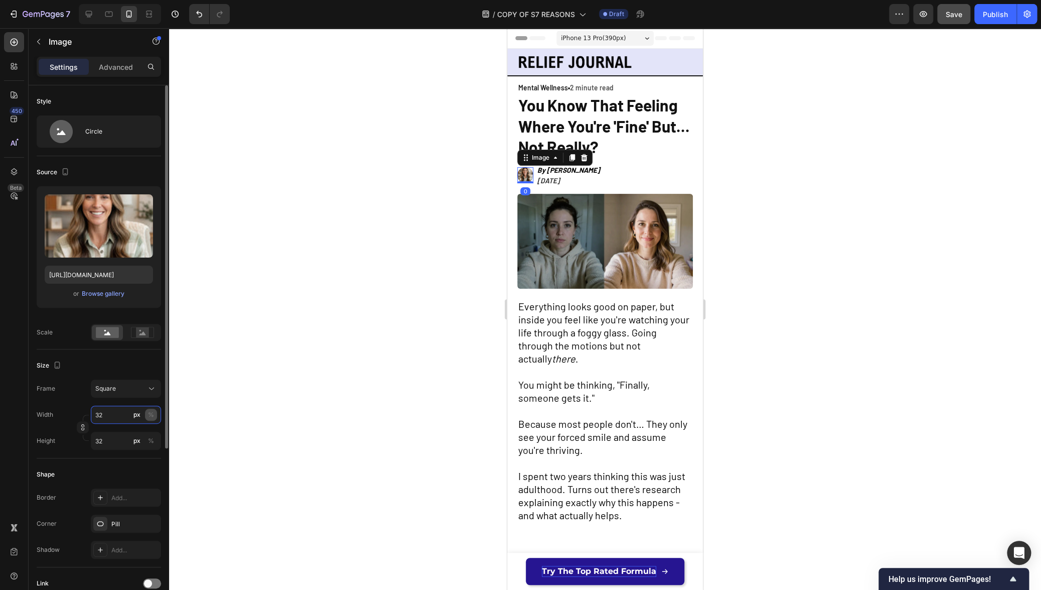
type input "33"
type input "34"
type input "35"
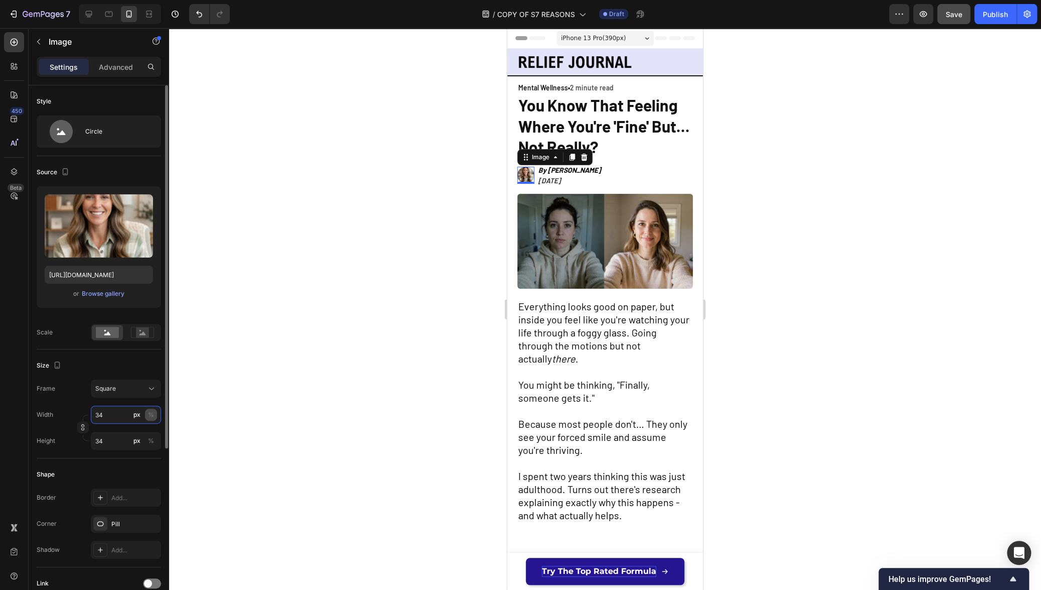
type input "35"
type input "36"
type input "37"
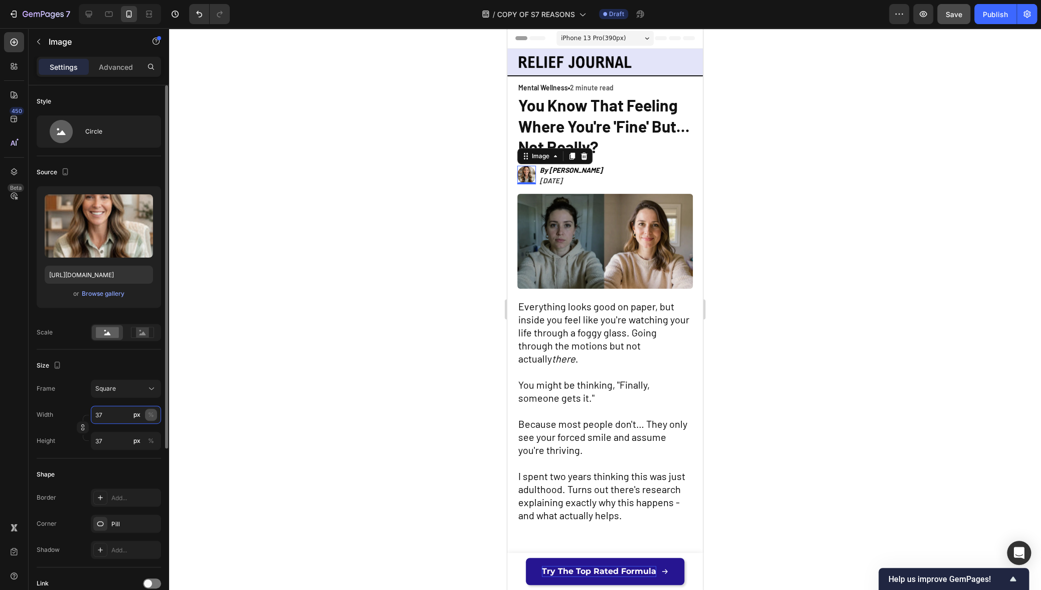
type input "38"
type input "39"
type input "40"
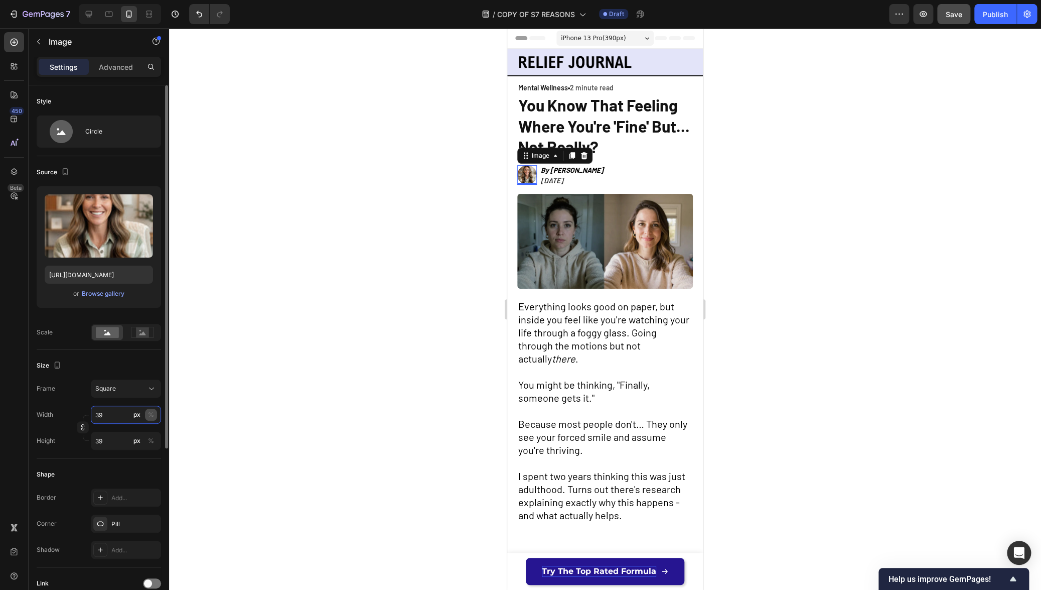
type input "40"
click at [380, 292] on div at bounding box center [605, 309] width 872 height 562
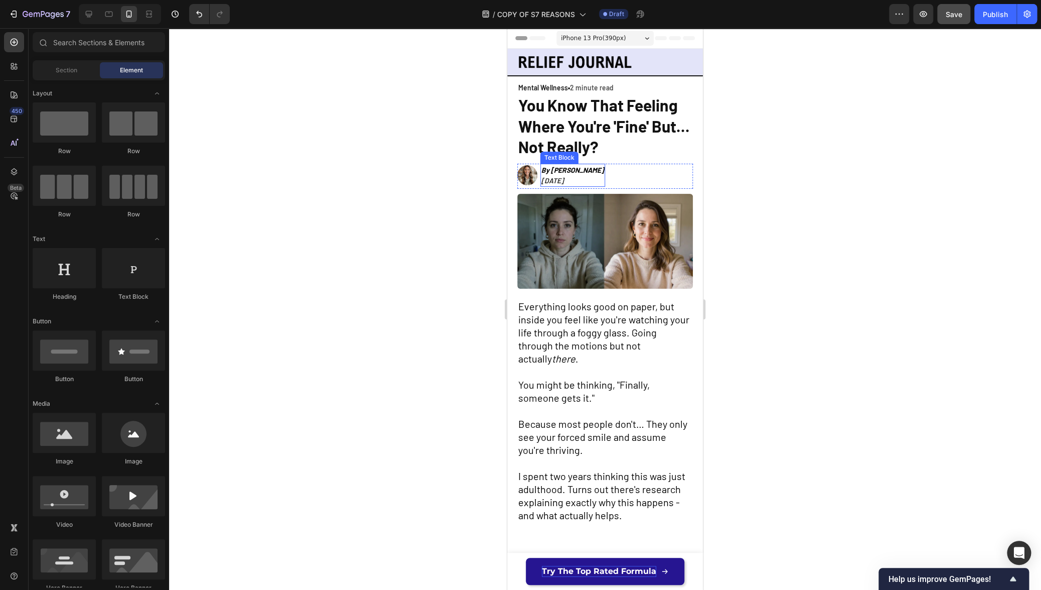
click at [564, 180] on icon "[DATE]" at bounding box center [553, 180] width 23 height 9
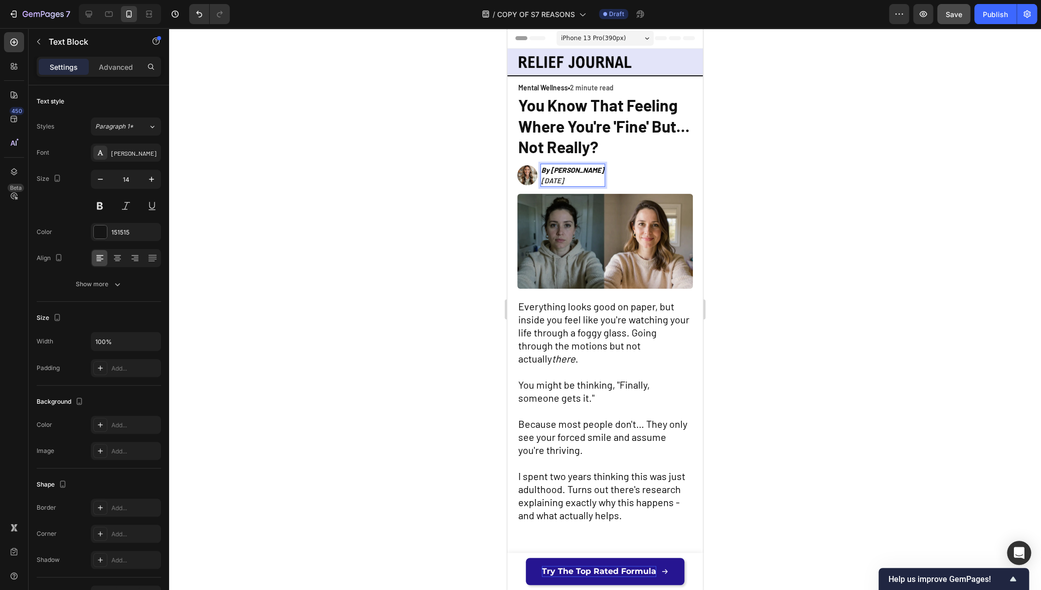
click at [589, 179] on p "[DATE]" at bounding box center [573, 180] width 63 height 11
click at [777, 182] on div at bounding box center [605, 309] width 872 height 562
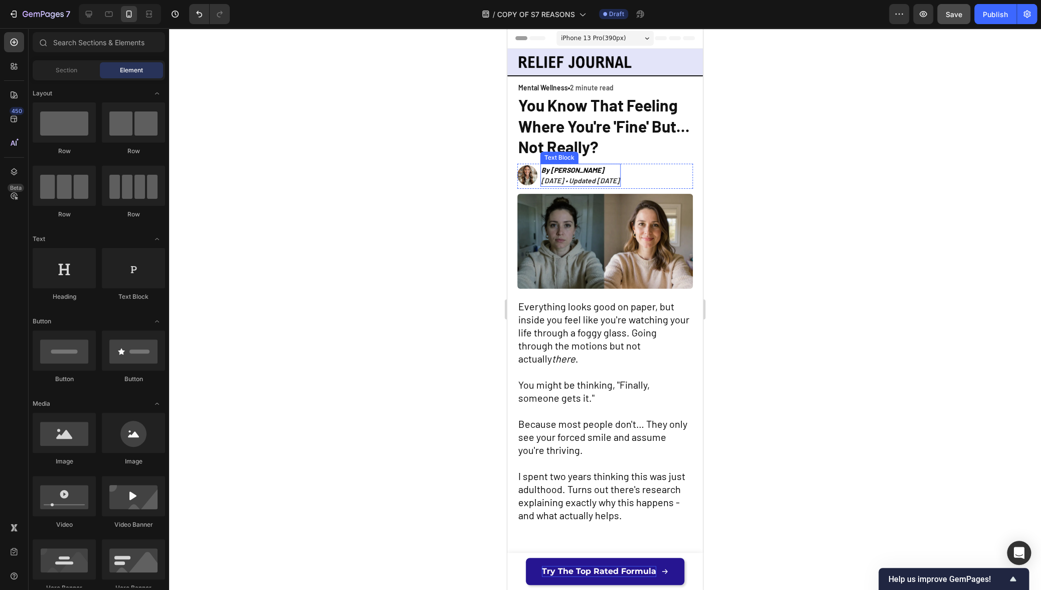
click at [585, 182] on icon "[DATE] • Updated [DATE]" at bounding box center [581, 180] width 78 height 9
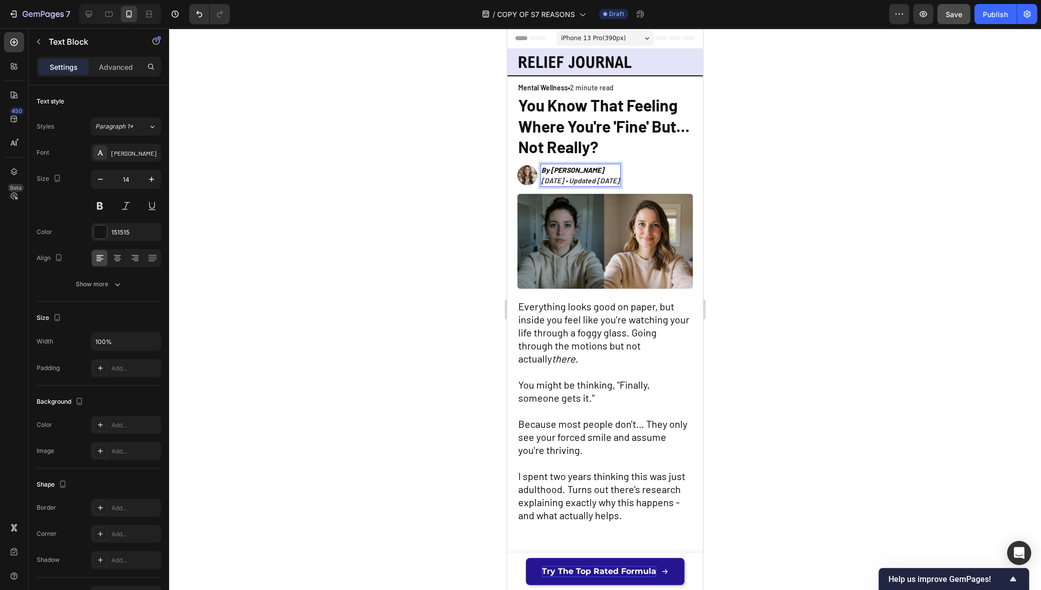
click at [582, 180] on icon "[DATE] • Updated [DATE]" at bounding box center [581, 180] width 78 height 9
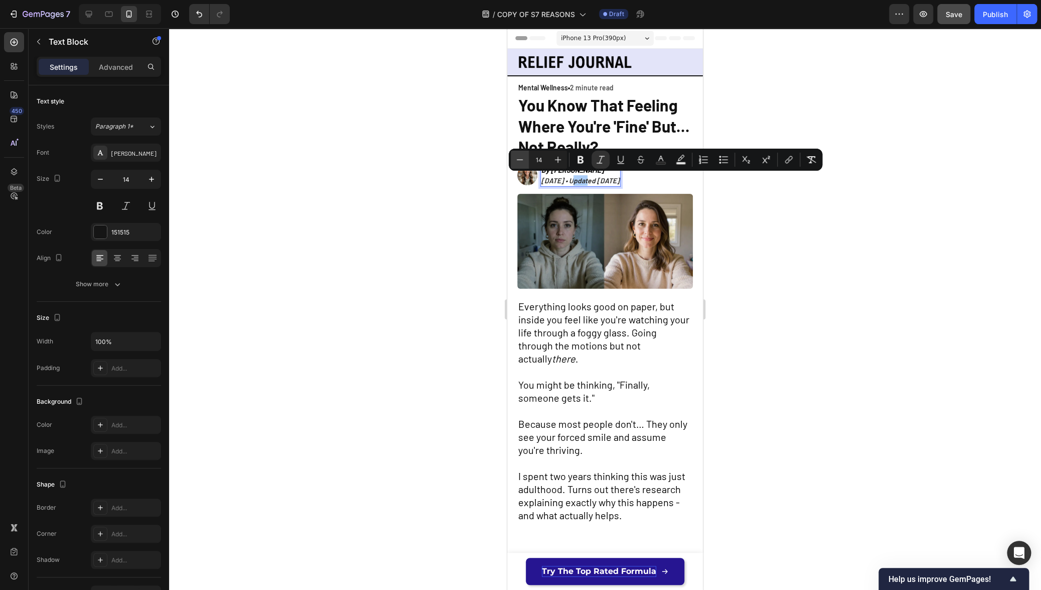
click at [525, 157] on button "Minus" at bounding box center [520, 160] width 18 height 18
type input "13"
click at [424, 204] on div at bounding box center [605, 309] width 872 height 562
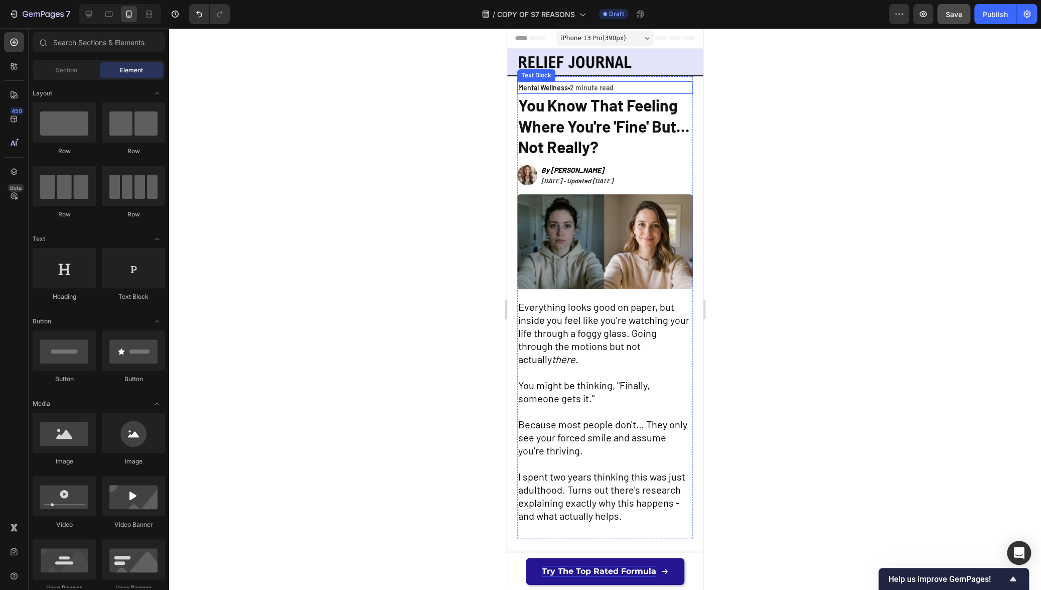
click at [557, 88] on span "Mental Wellness" at bounding box center [543, 87] width 50 height 9
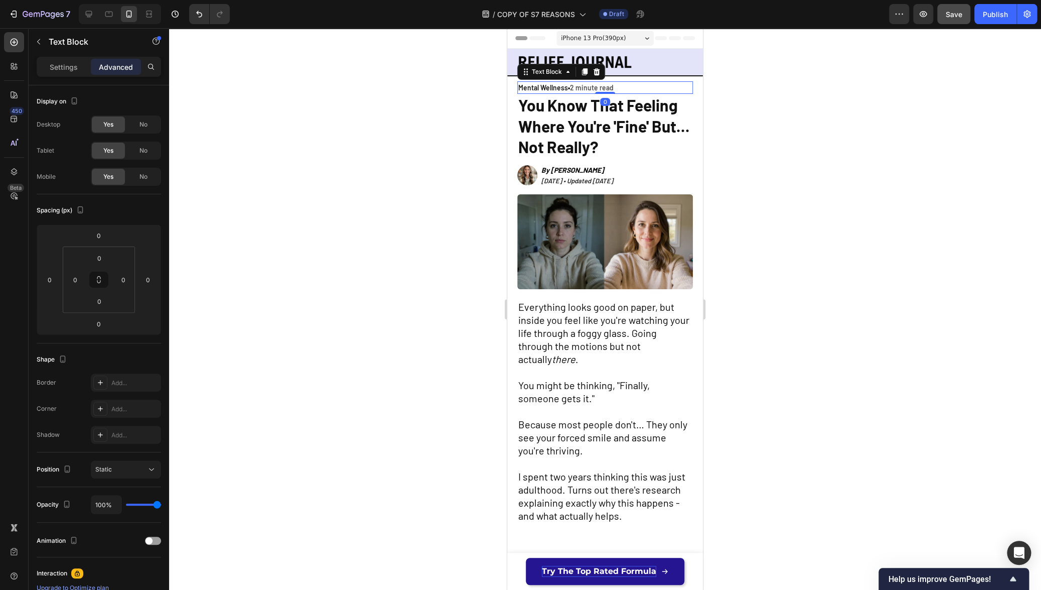
click at [557, 88] on span "Mental Wellness" at bounding box center [543, 87] width 50 height 9
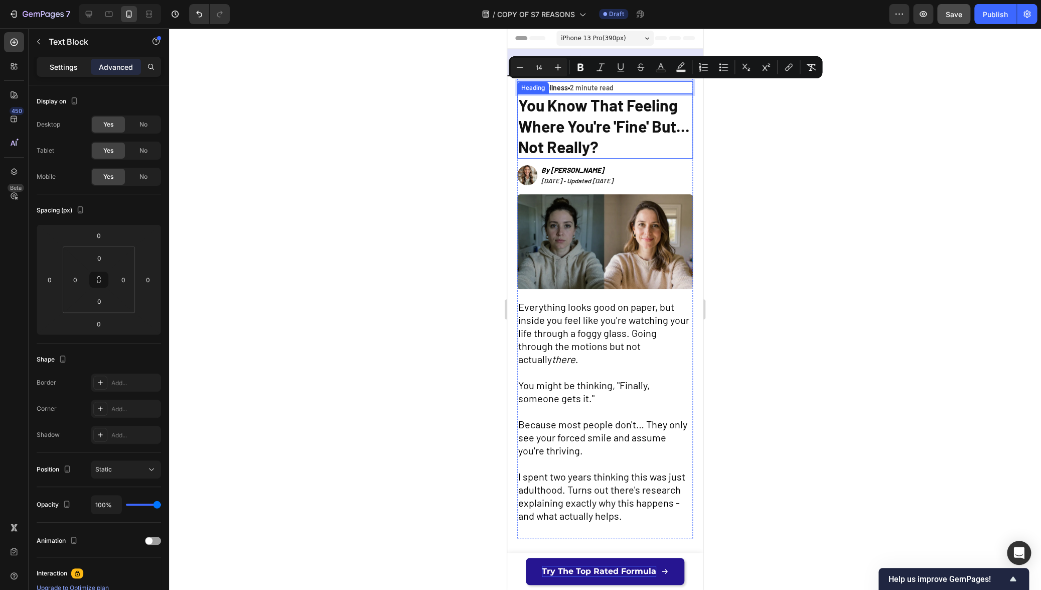
click at [77, 71] on p "Settings" at bounding box center [64, 67] width 28 height 11
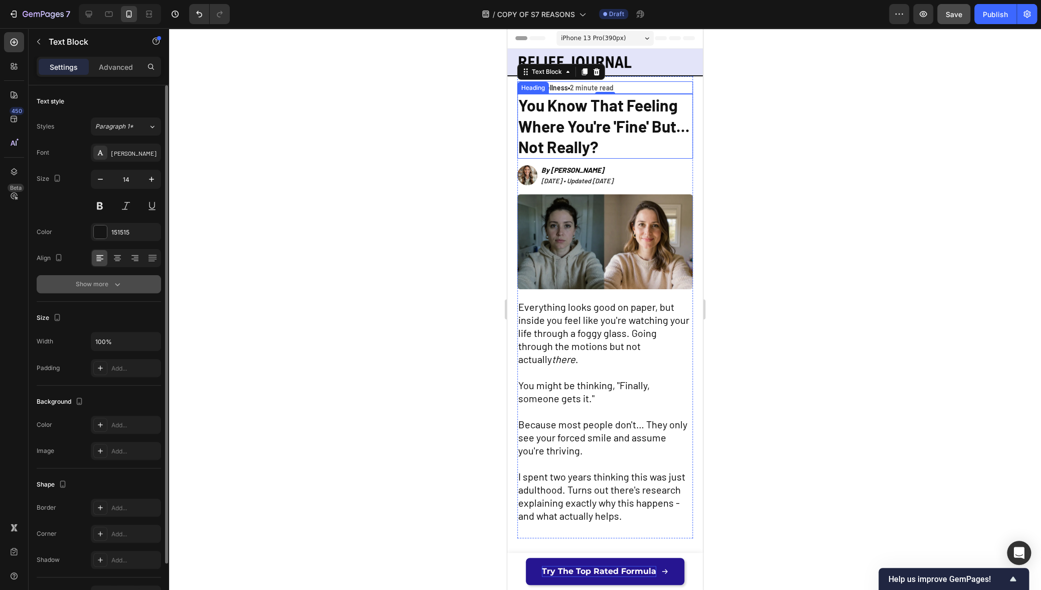
click at [106, 287] on div "Show more" at bounding box center [99, 284] width 47 height 10
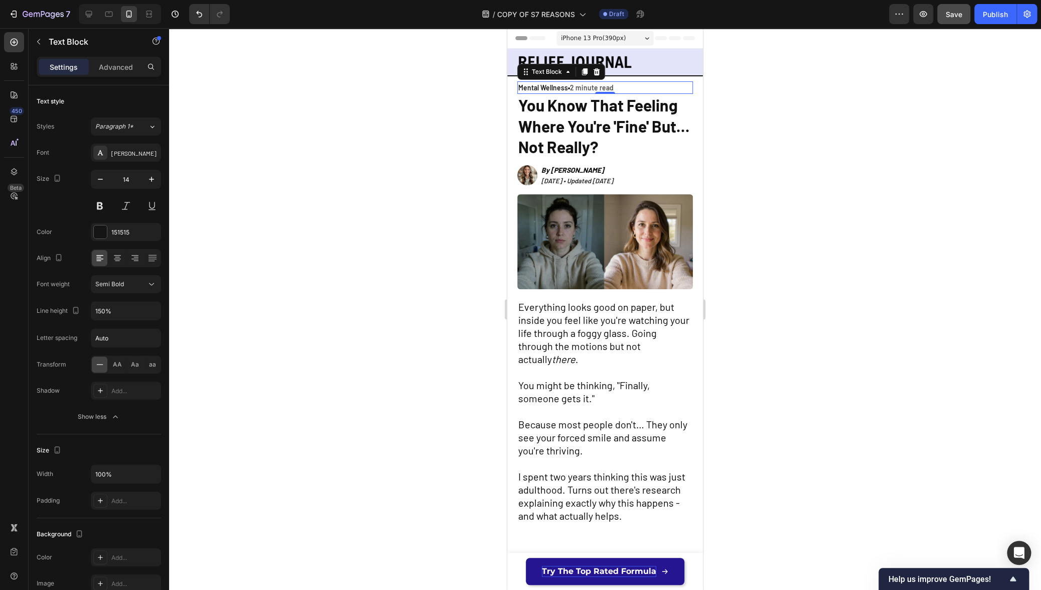
click at [544, 87] on span "Mental Wellness" at bounding box center [543, 87] width 50 height 9
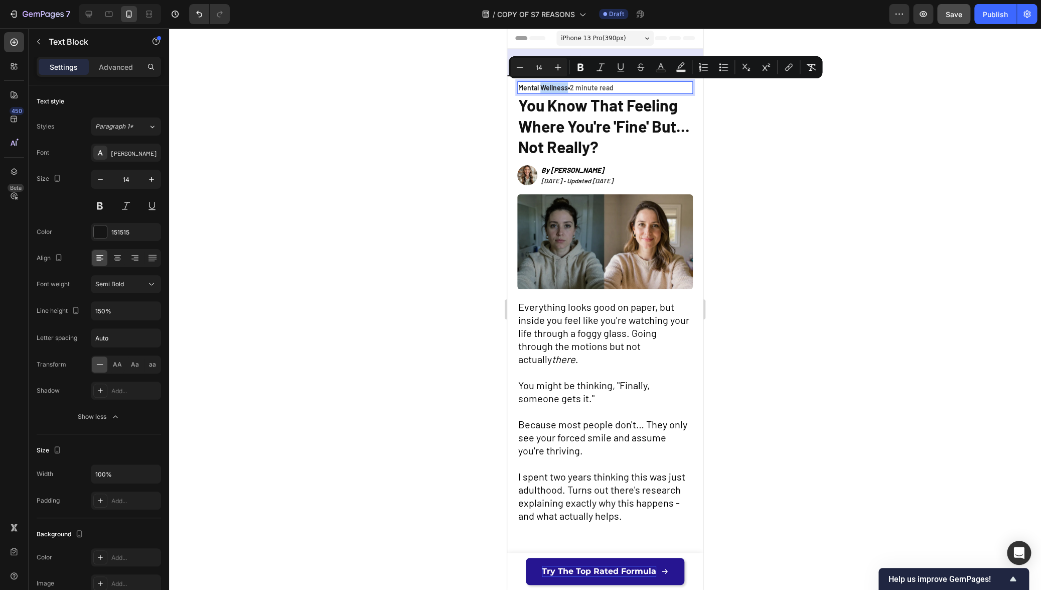
click at [557, 87] on span "Mental Wellness" at bounding box center [543, 87] width 50 height 9
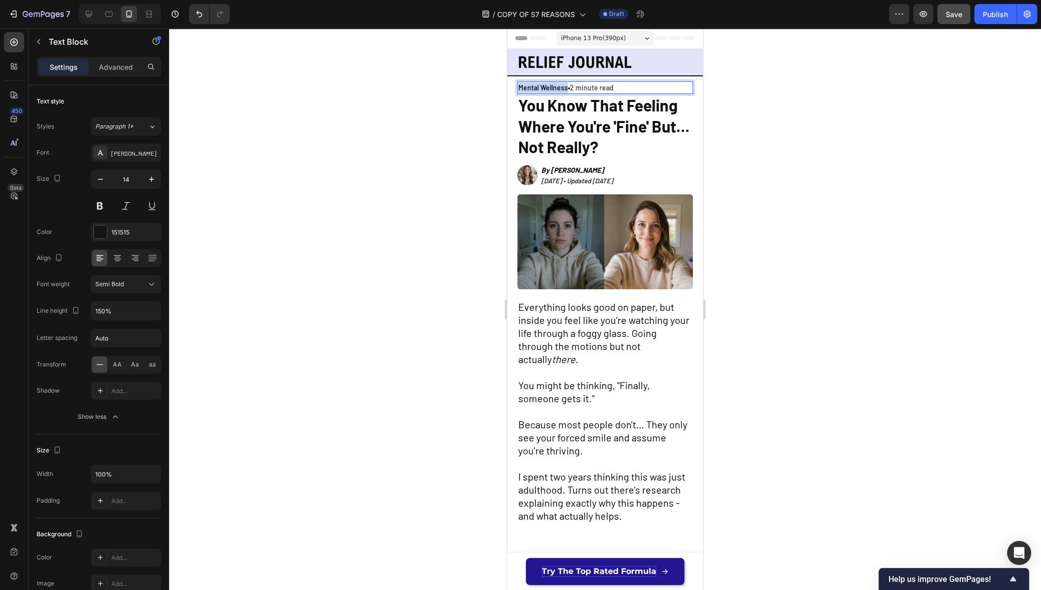
drag, startPoint x: 567, startPoint y: 87, endPoint x: 519, endPoint y: 86, distance: 47.2
click at [519, 86] on span "Mental Wellness" at bounding box center [543, 87] width 50 height 9
click at [595, 87] on span "2 minute read" at bounding box center [604, 87] width 44 height 9
drag, startPoint x: 593, startPoint y: 87, endPoint x: 637, endPoint y: 84, distance: 44.2
click at [637, 84] on p "MENTAL WELLNESS • 2 minute read" at bounding box center [605, 87] width 174 height 11
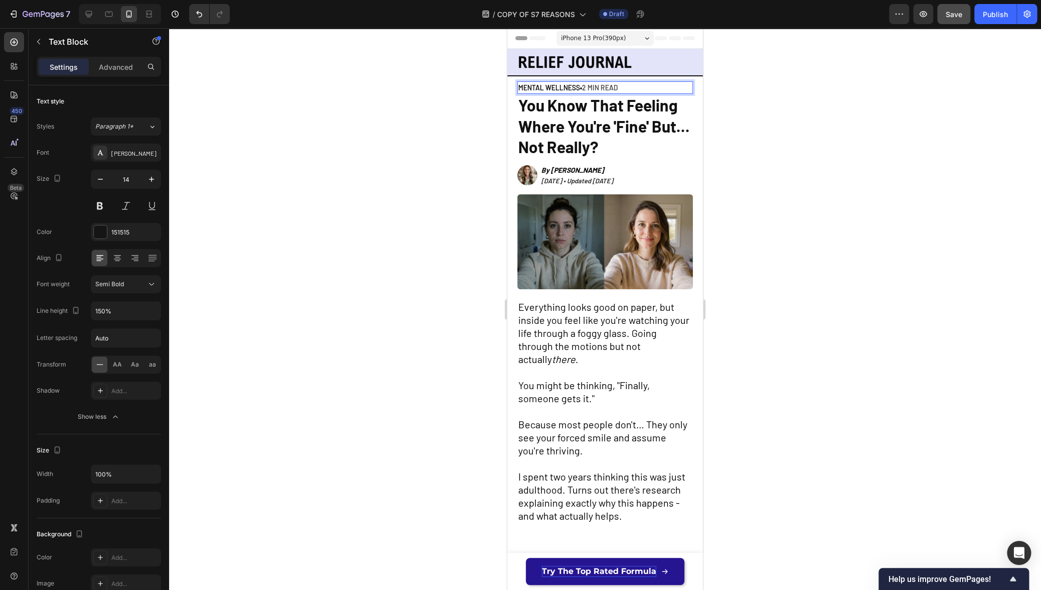
click at [454, 157] on div at bounding box center [605, 309] width 872 height 562
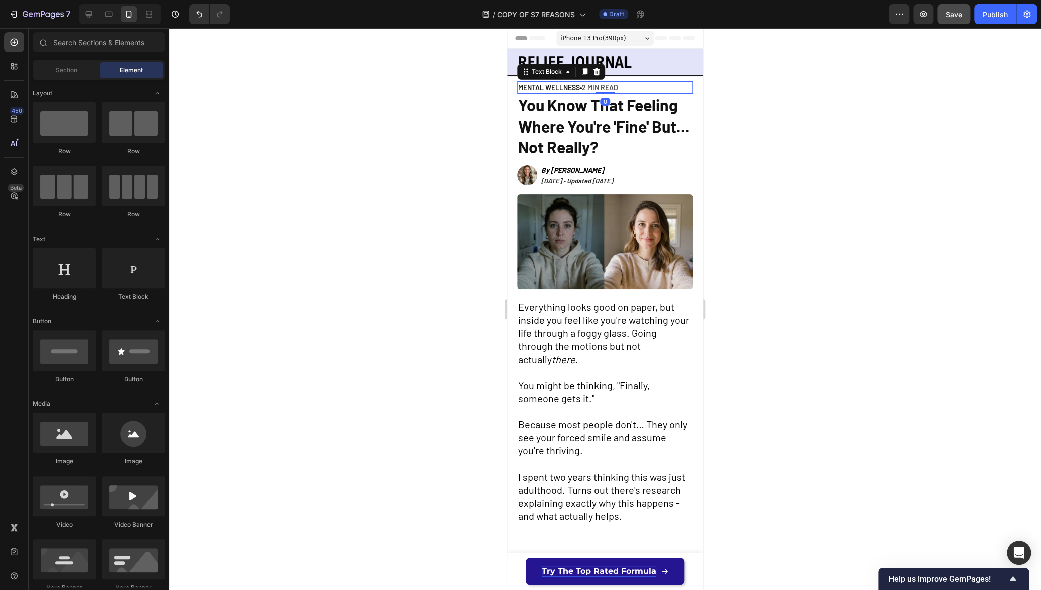
click at [558, 88] on span "MENTAL WELLNESS" at bounding box center [549, 87] width 62 height 9
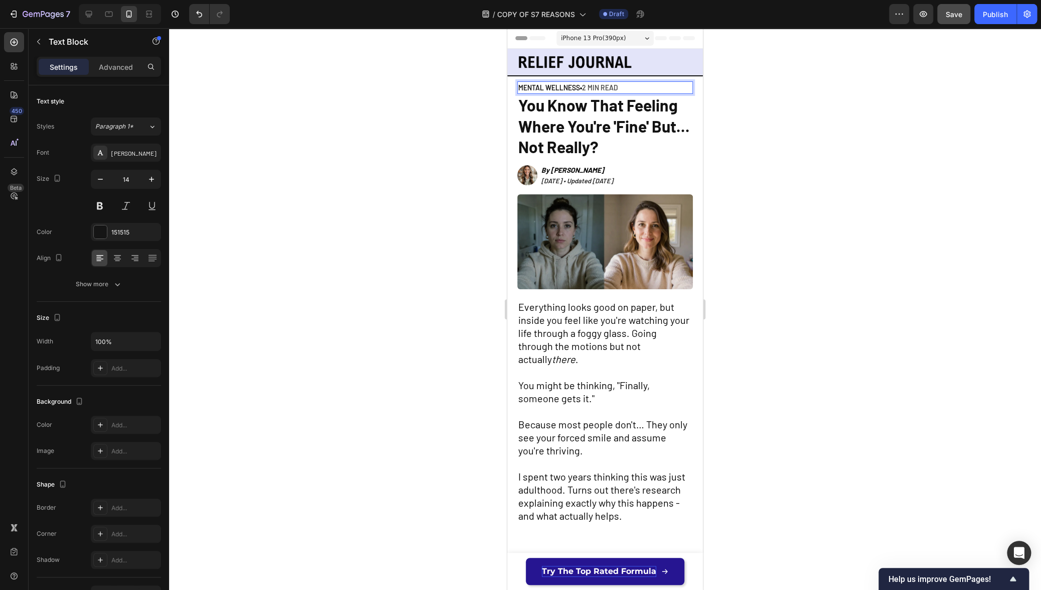
click at [558, 88] on span "MENTAL WELLNESS" at bounding box center [549, 87] width 62 height 9
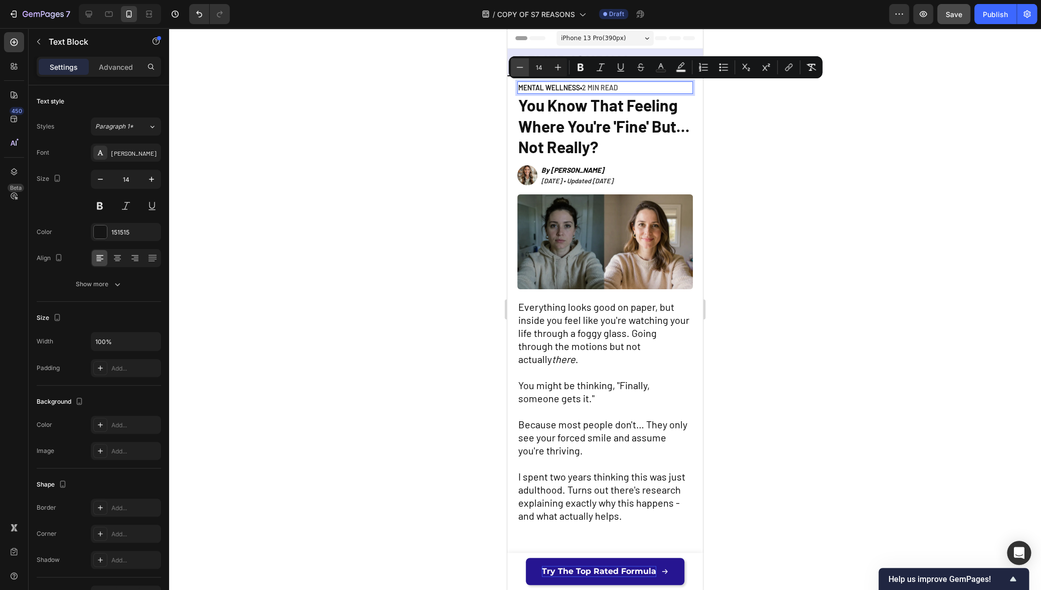
click at [517, 67] on icon "Editor contextual toolbar" at bounding box center [520, 67] width 10 height 10
type input "12"
click at [101, 179] on icon "button" at bounding box center [100, 179] width 5 height 1
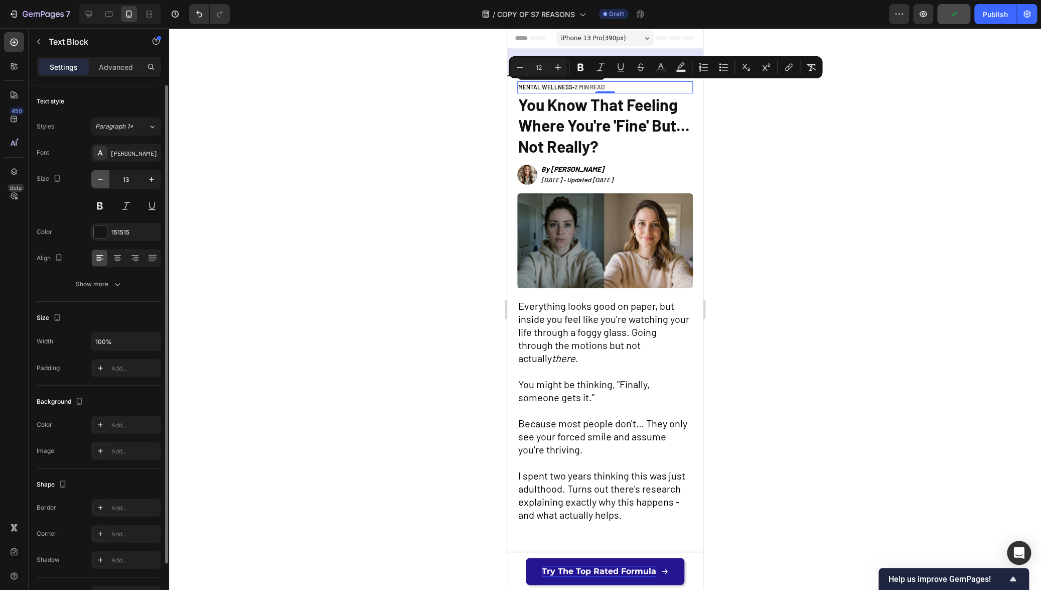
type input "12"
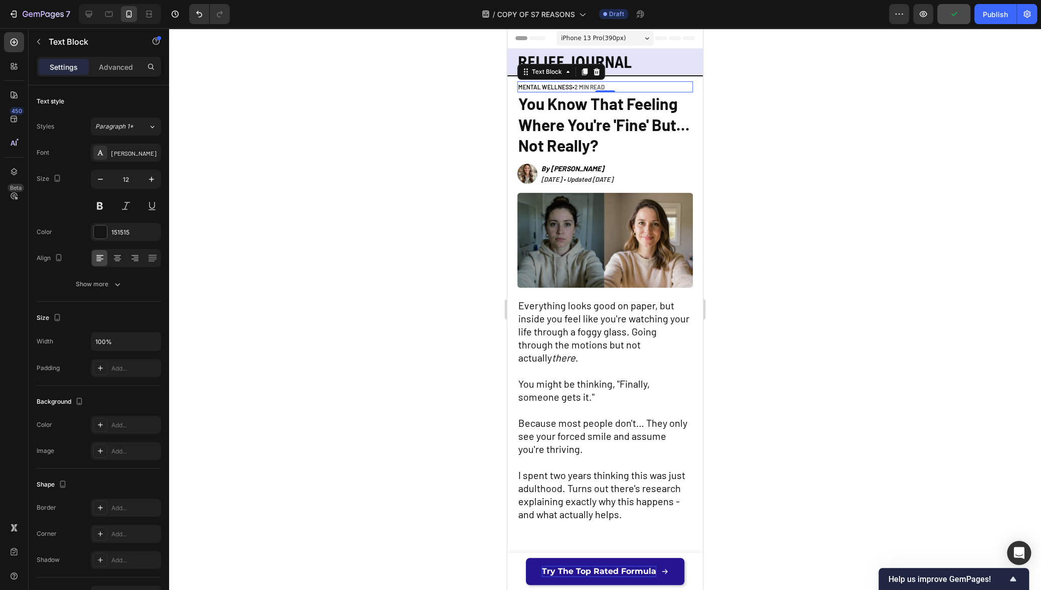
click at [472, 156] on div at bounding box center [605, 309] width 872 height 562
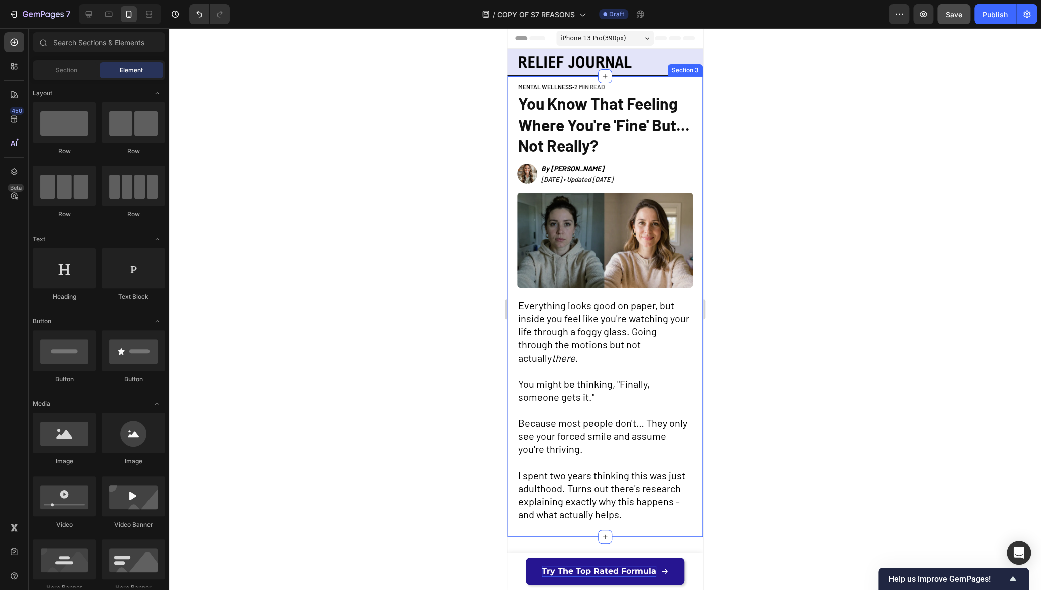
click at [750, 190] on div at bounding box center [605, 309] width 872 height 562
click at [956, 21] on button "Save" at bounding box center [954, 14] width 33 height 20
